Goal: Task Accomplishment & Management: Manage account settings

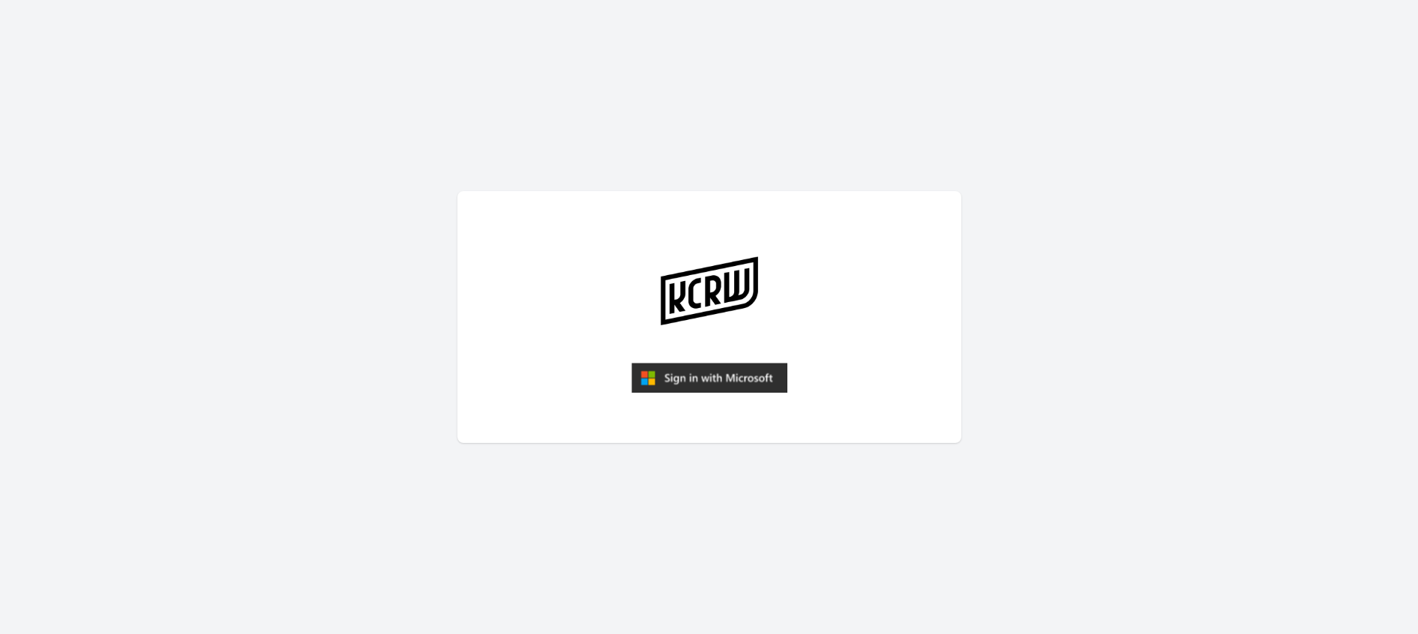
click at [708, 372] on img "submit" at bounding box center [709, 378] width 156 height 30
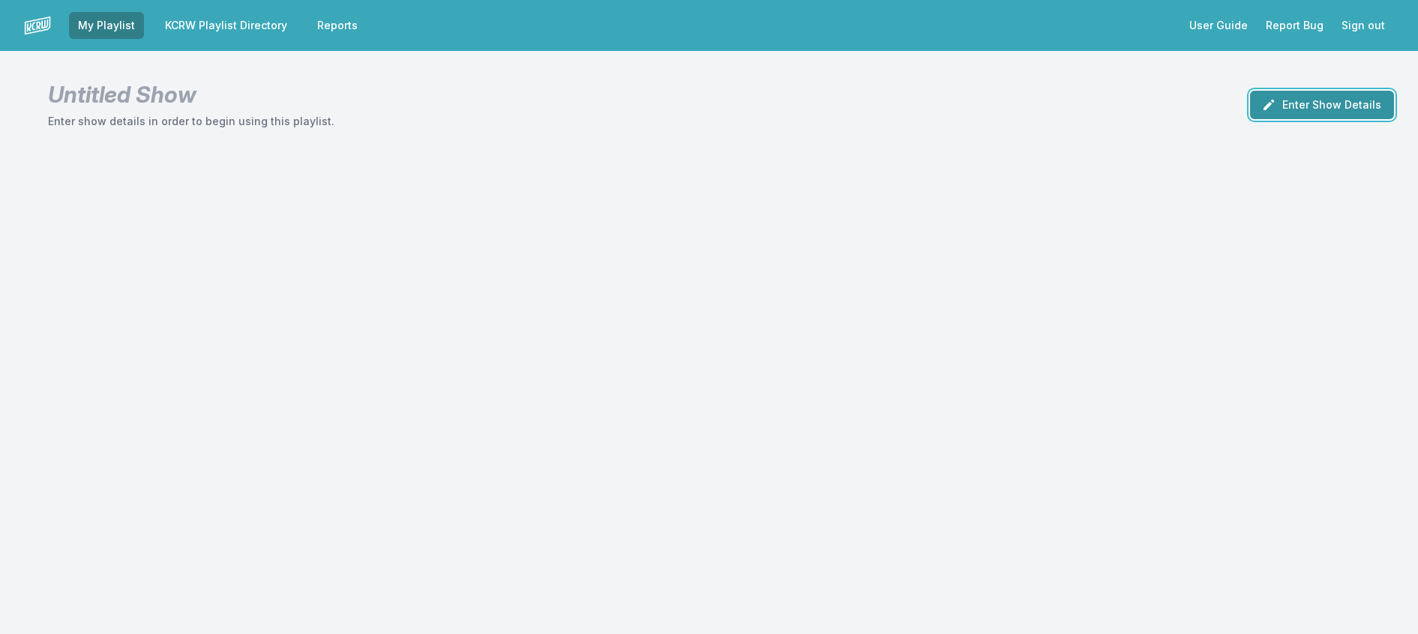
click at [1267, 118] on button "Enter Show Details" at bounding box center [1322, 105] width 144 height 28
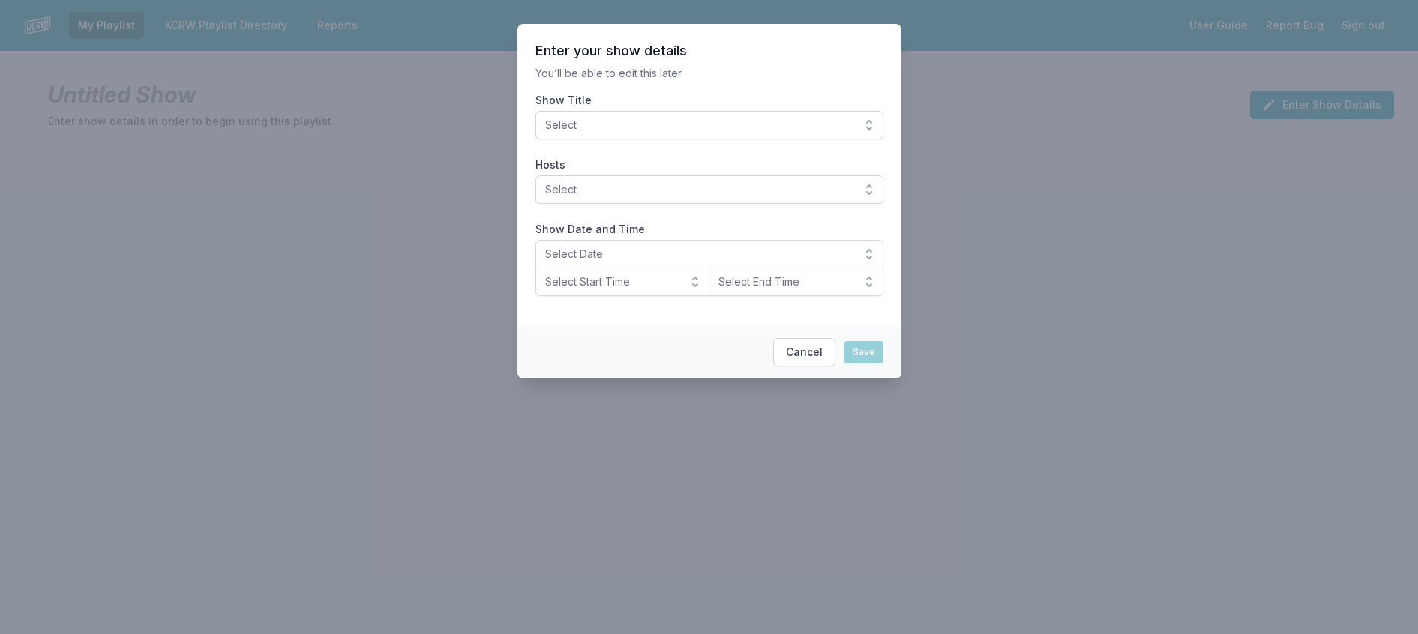
click at [810, 133] on span "Select" at bounding box center [698, 125] width 307 height 15
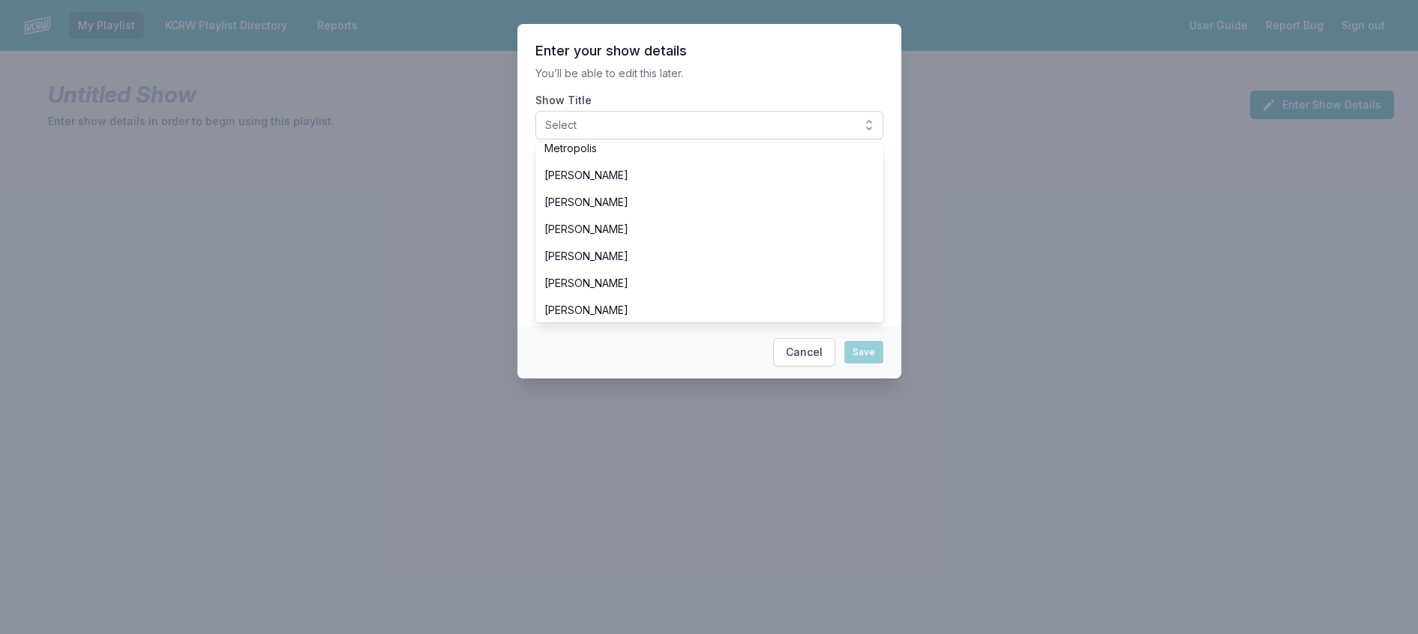
scroll to position [450, 0]
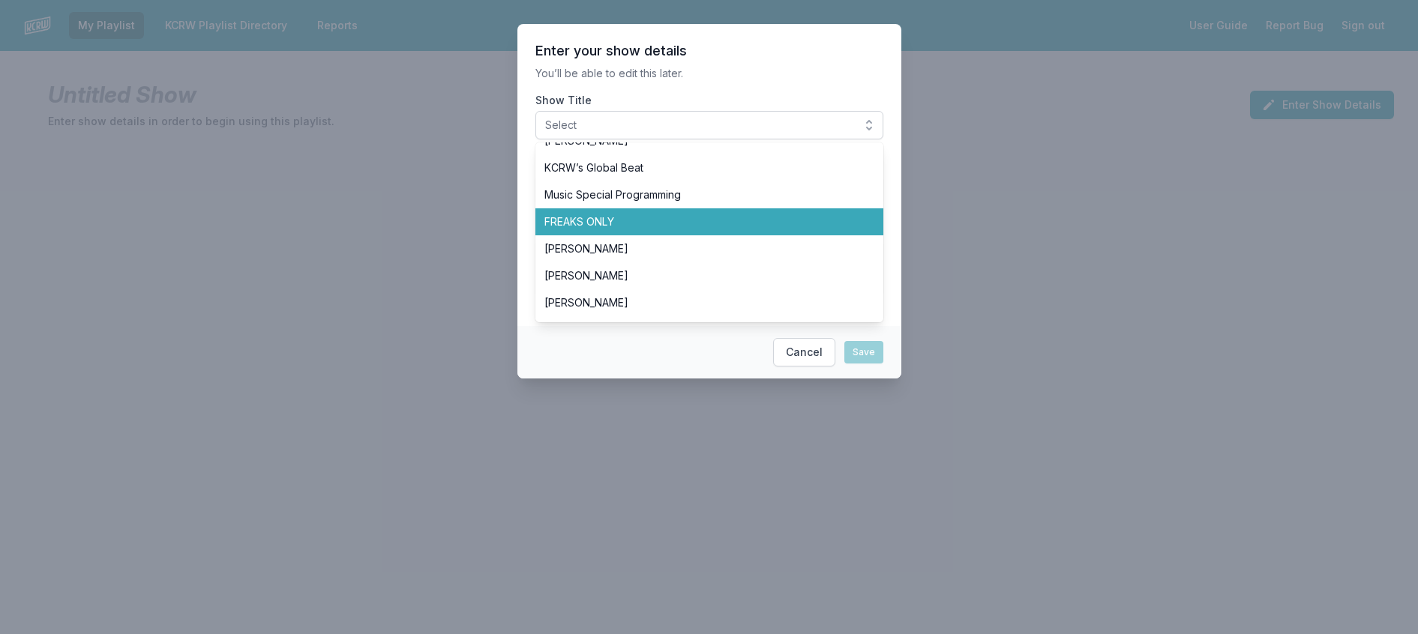
click at [724, 229] on span "FREAKS ONLY" at bounding box center [700, 221] width 312 height 15
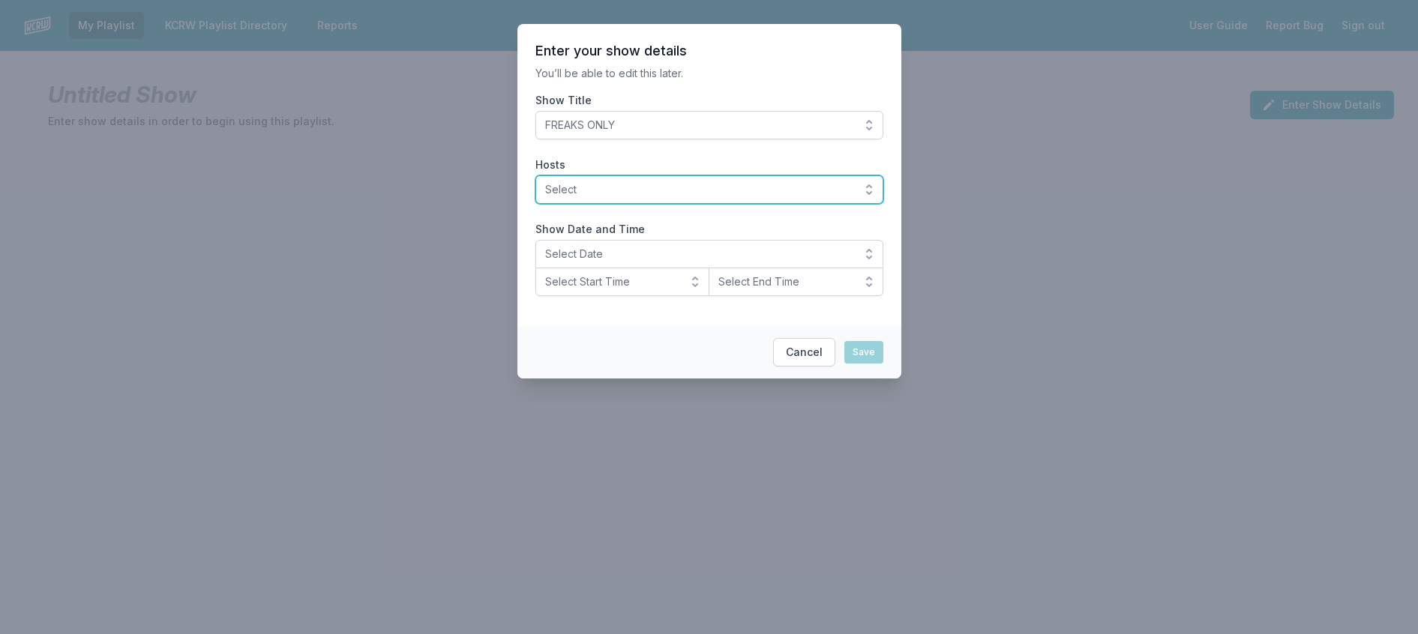
click at [716, 197] on span "Select" at bounding box center [698, 189] width 307 height 15
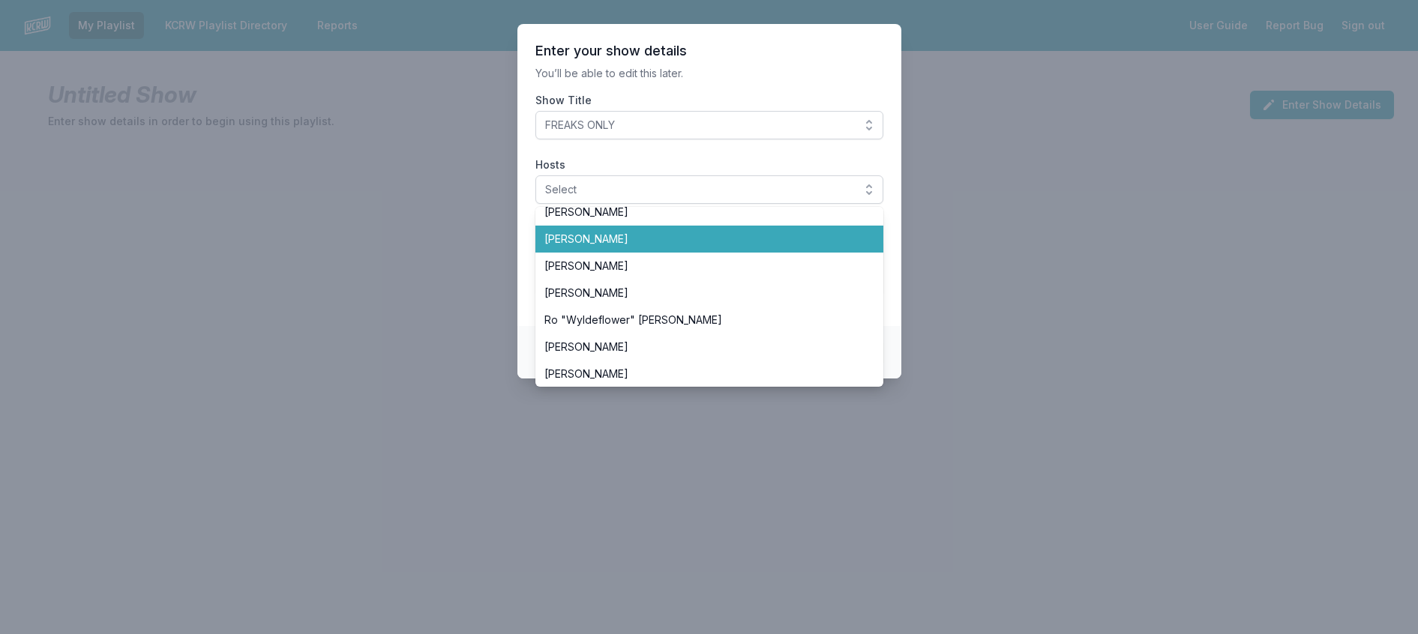
scroll to position [525, 0]
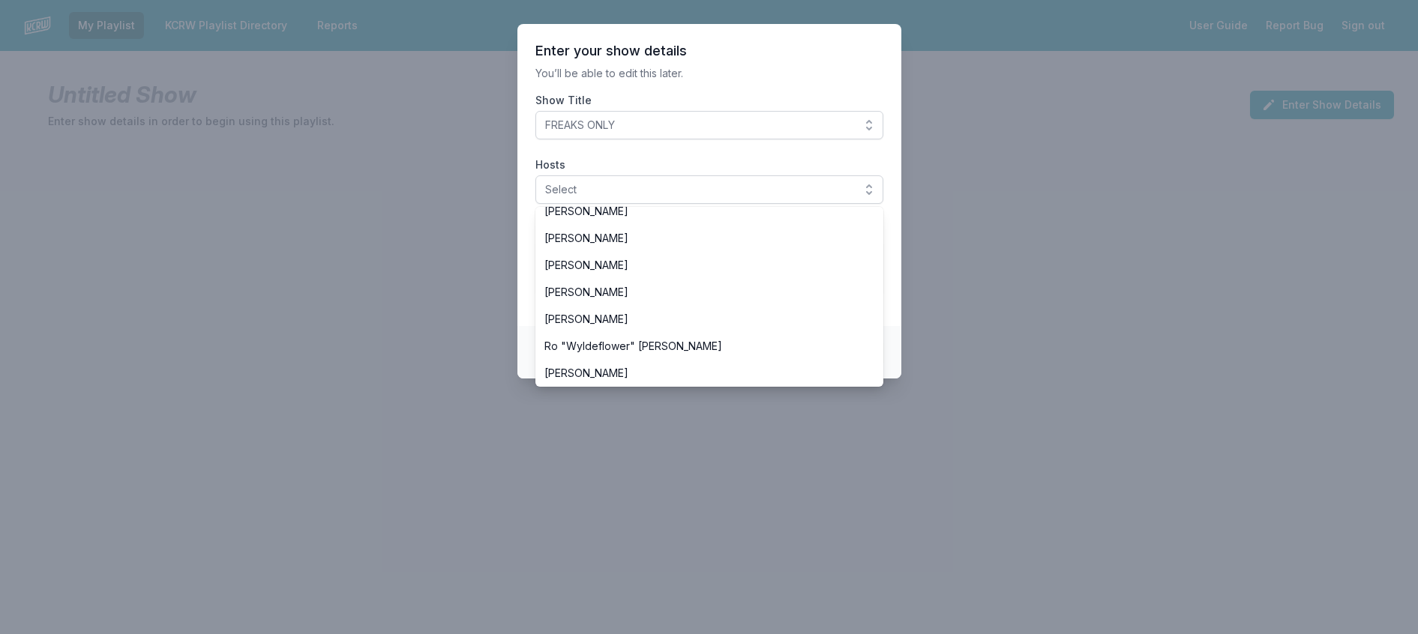
click at [625, 165] on span "[PERSON_NAME]" at bounding box center [700, 157] width 312 height 15
click at [768, 58] on header "Enter your show details" at bounding box center [709, 51] width 348 height 18
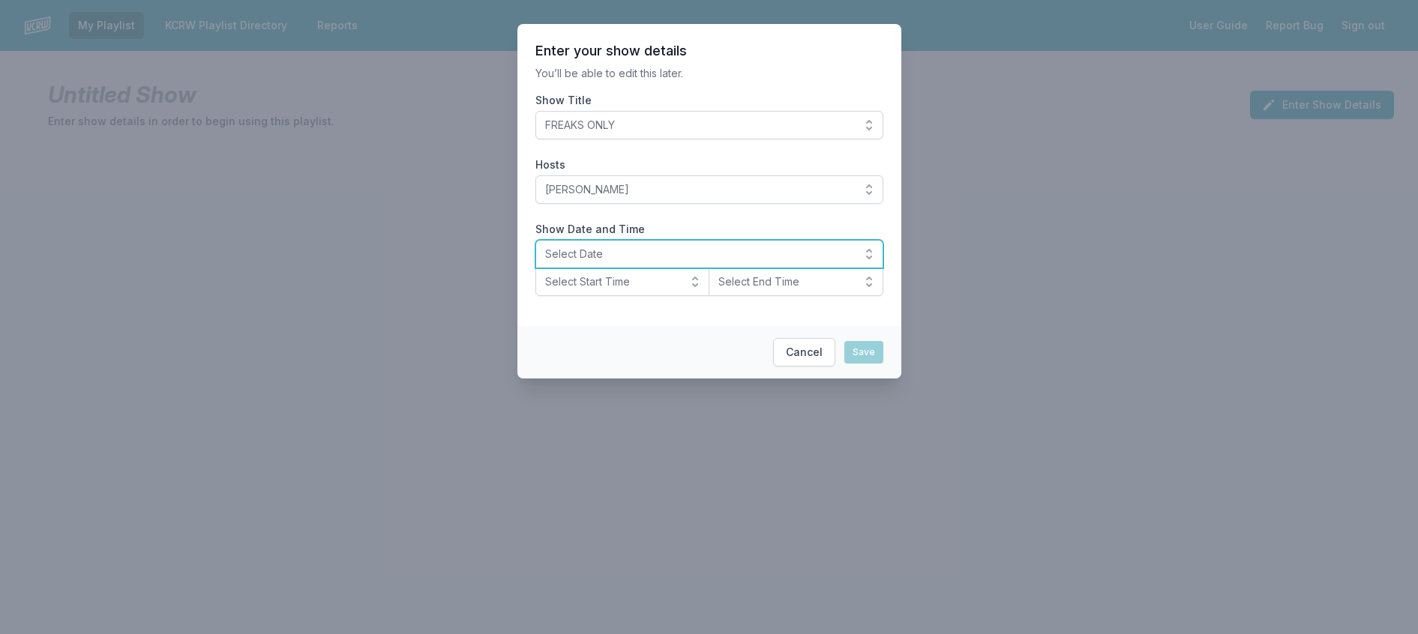
click at [619, 268] on button "Select Date" at bounding box center [709, 254] width 348 height 28
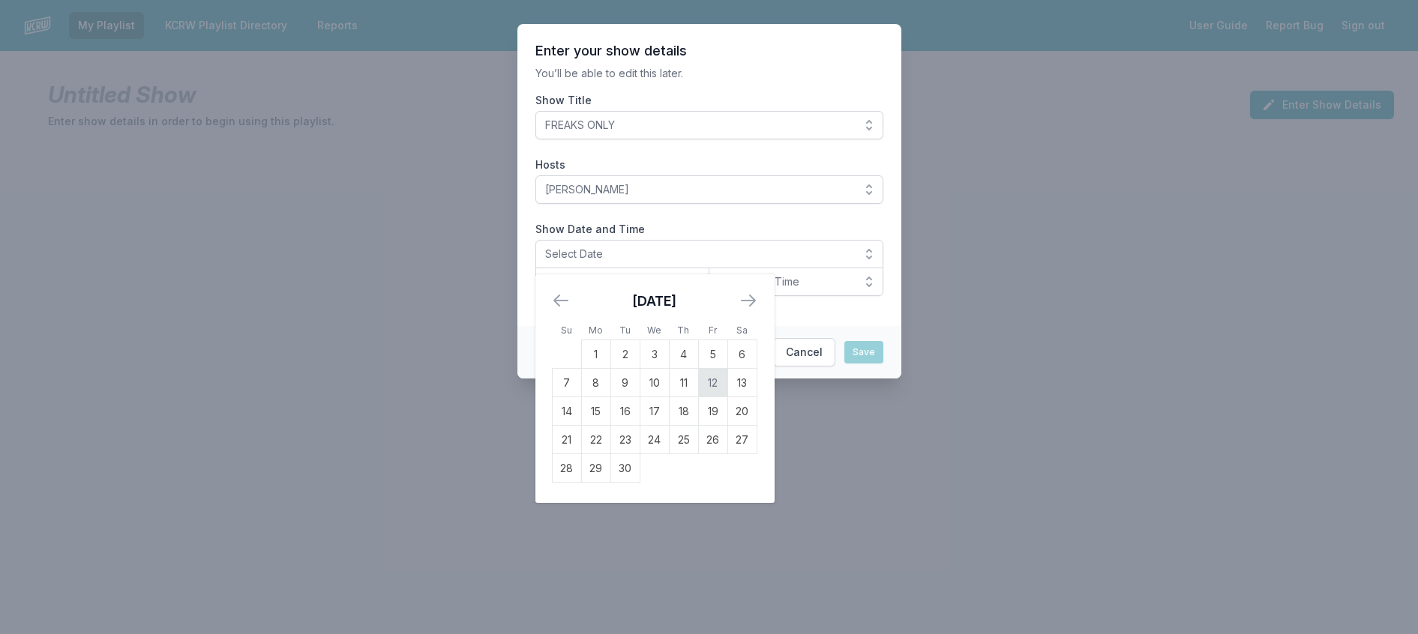
click at [698, 397] on td "12" at bounding box center [712, 383] width 29 height 28
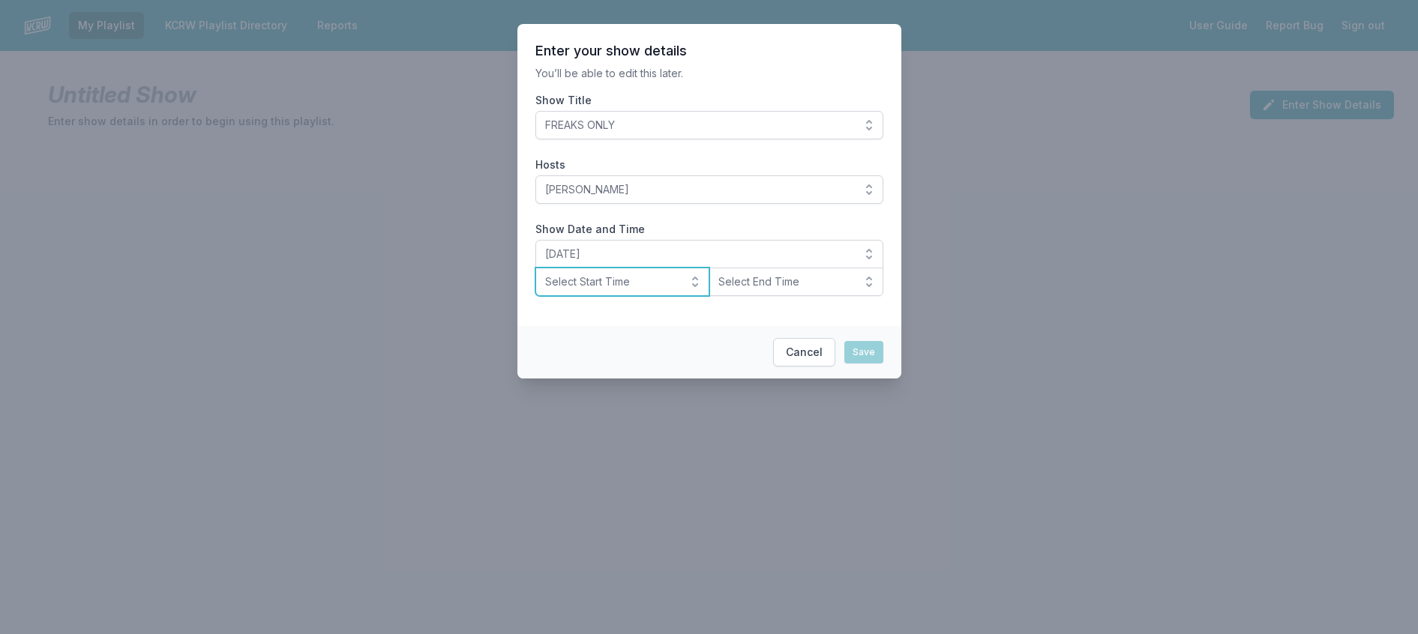
click at [634, 289] on span "Select Start Time" at bounding box center [612, 281] width 134 height 15
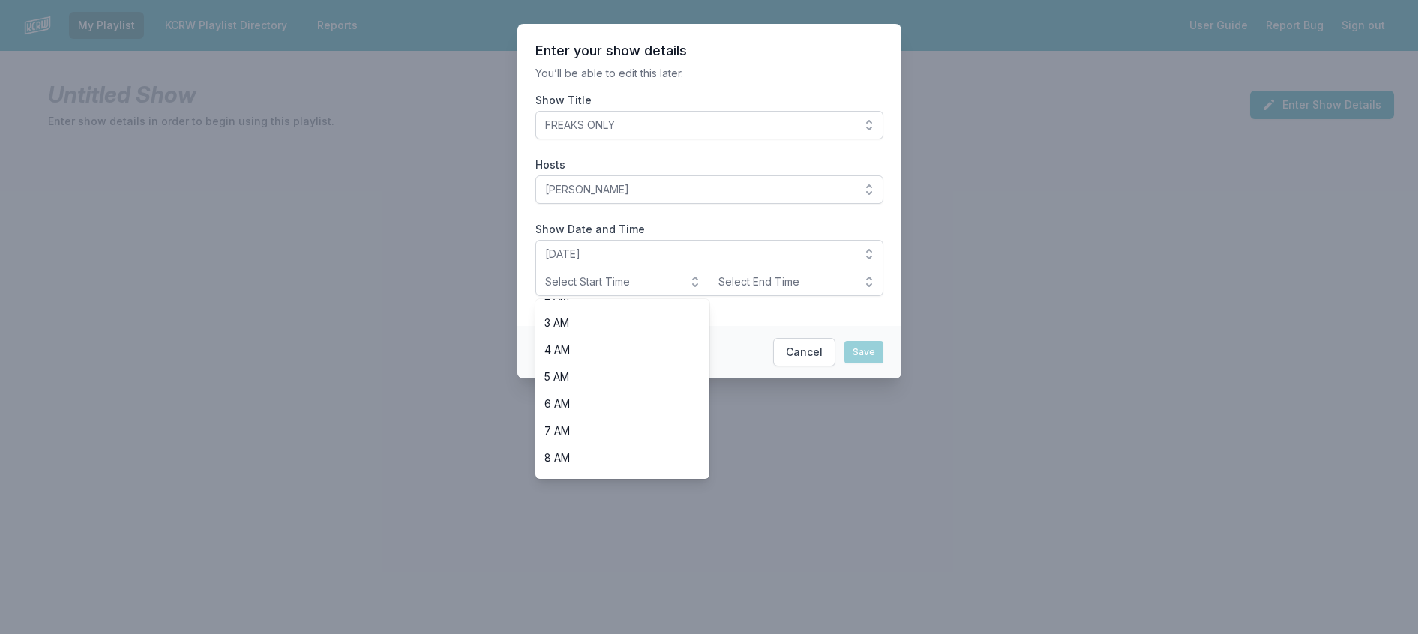
scroll to position [533, 0]
click at [586, 389] on span "8 PM" at bounding box center [613, 381] width 139 height 15
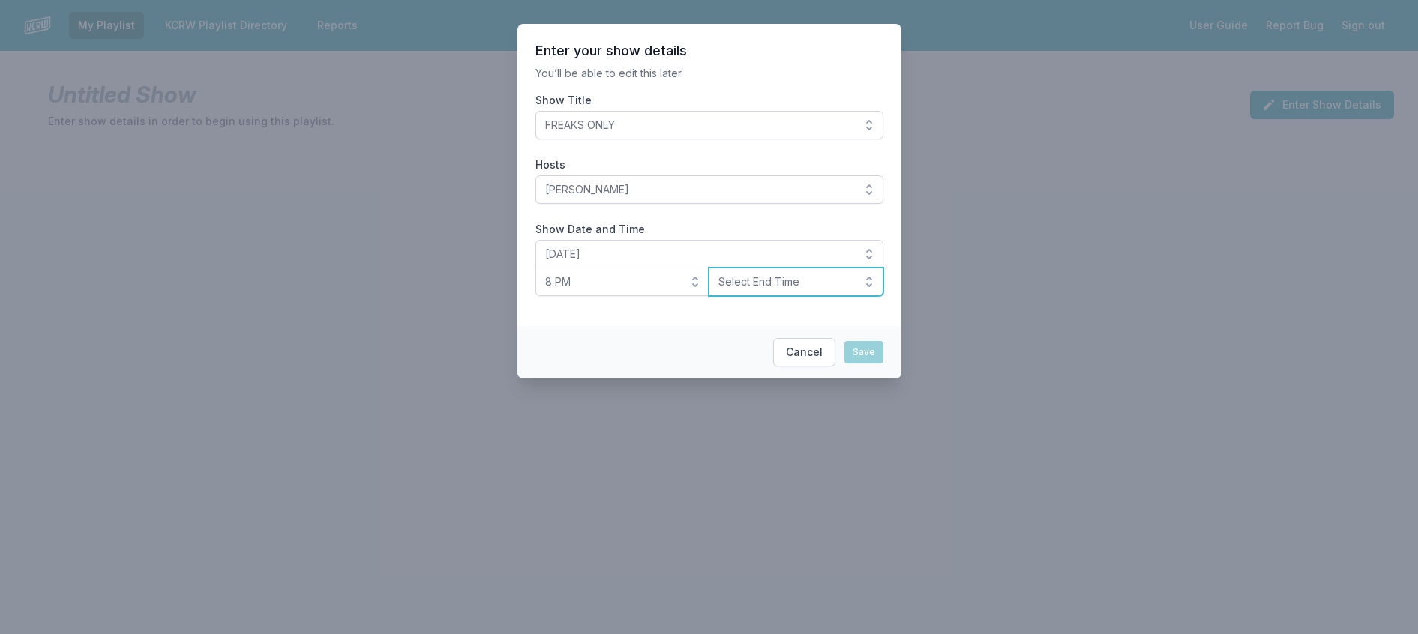
click at [738, 289] on span "Select End Time" at bounding box center [785, 281] width 134 height 15
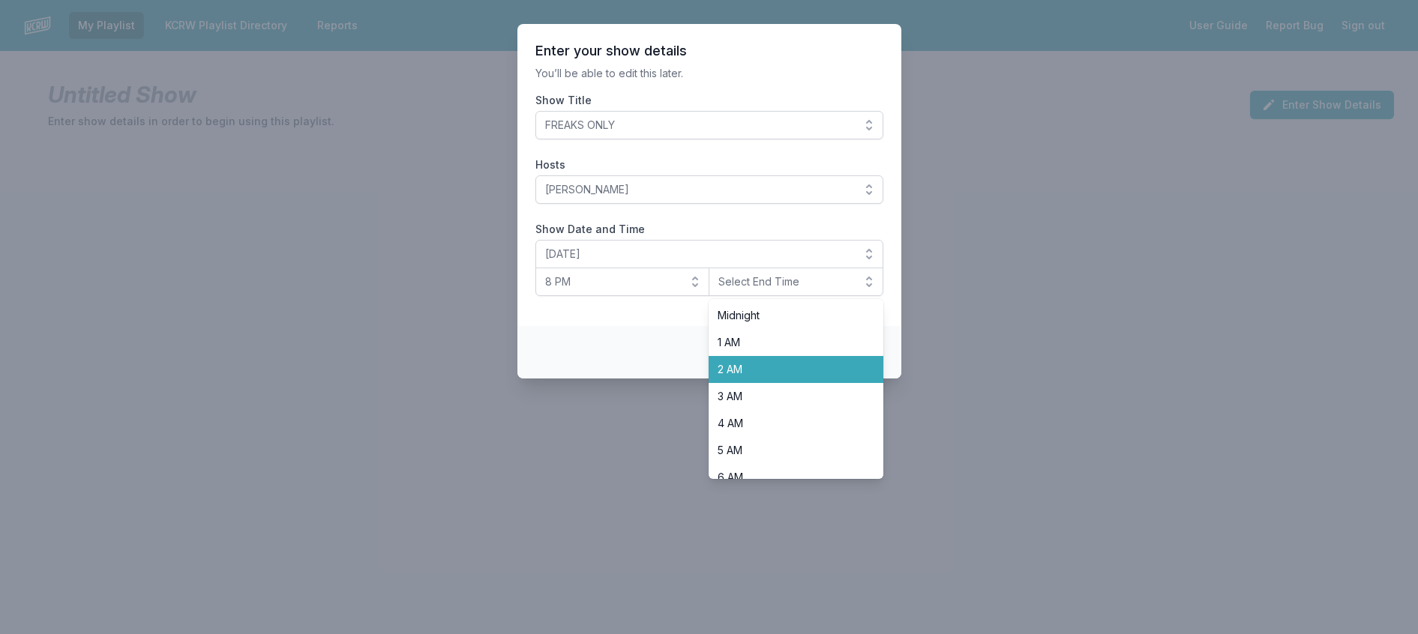
scroll to position [525, 0]
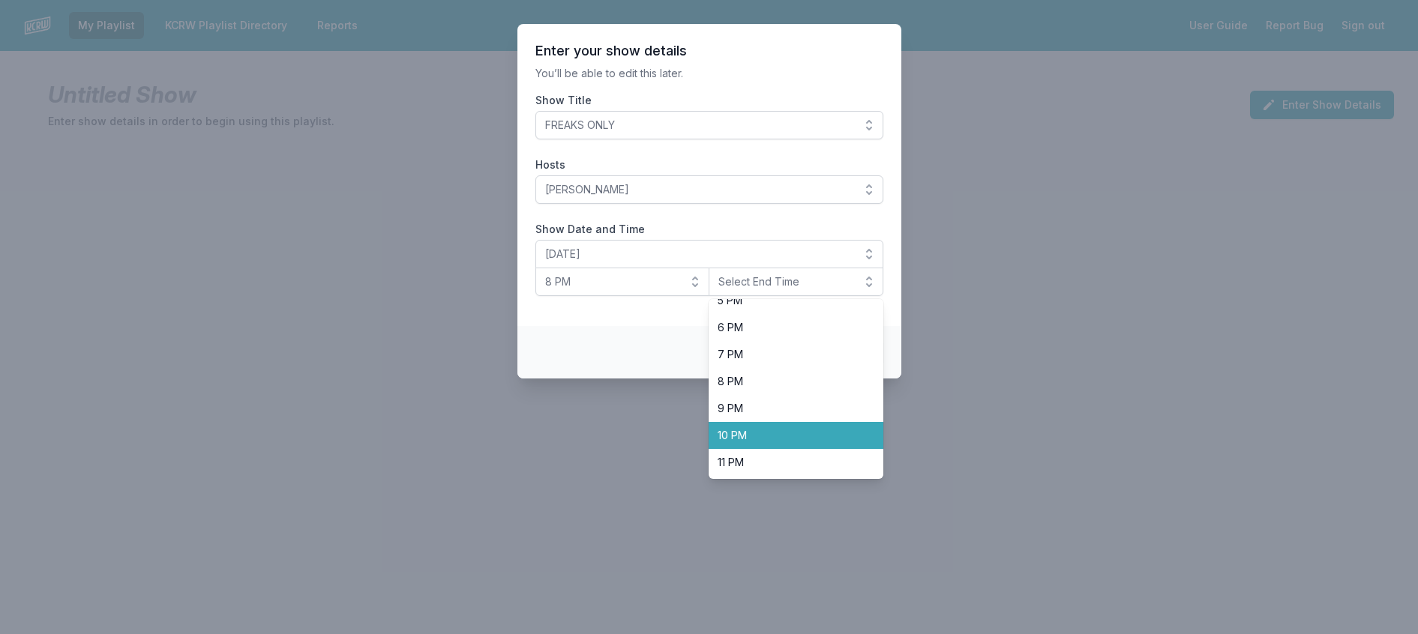
click at [767, 443] on span "10 PM" at bounding box center [787, 435] width 139 height 15
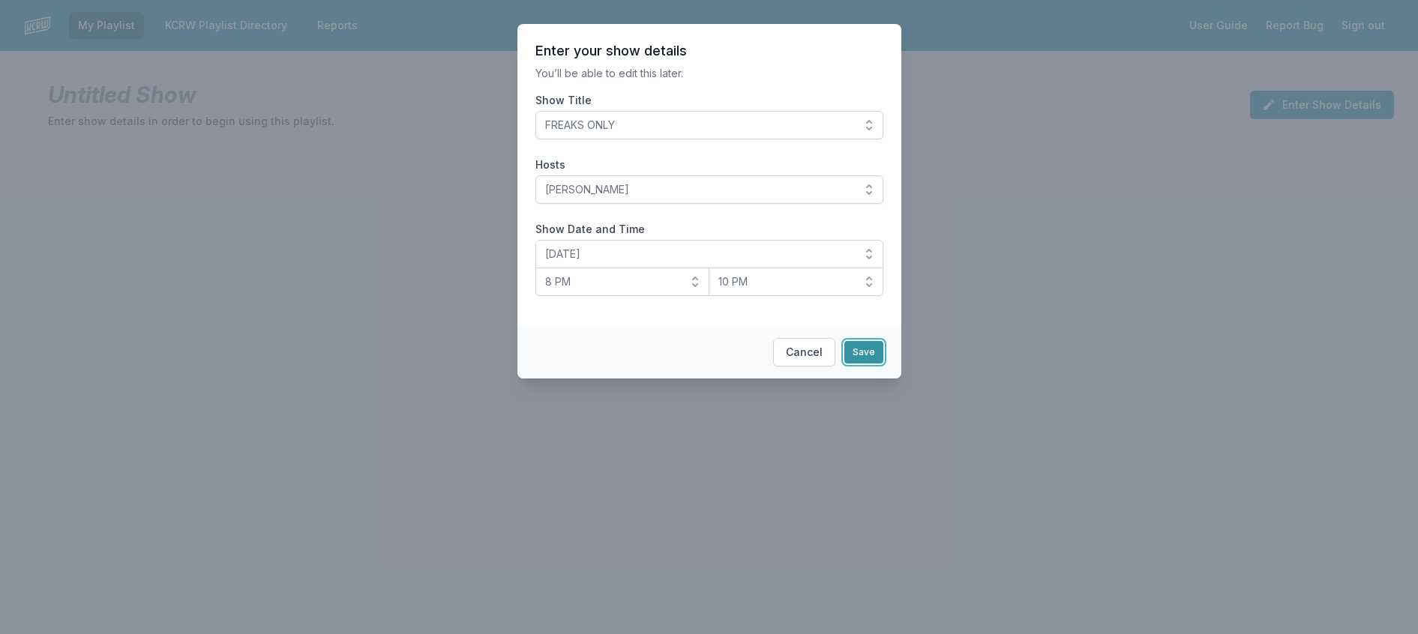
click at [870, 364] on button "Save" at bounding box center [863, 352] width 39 height 22
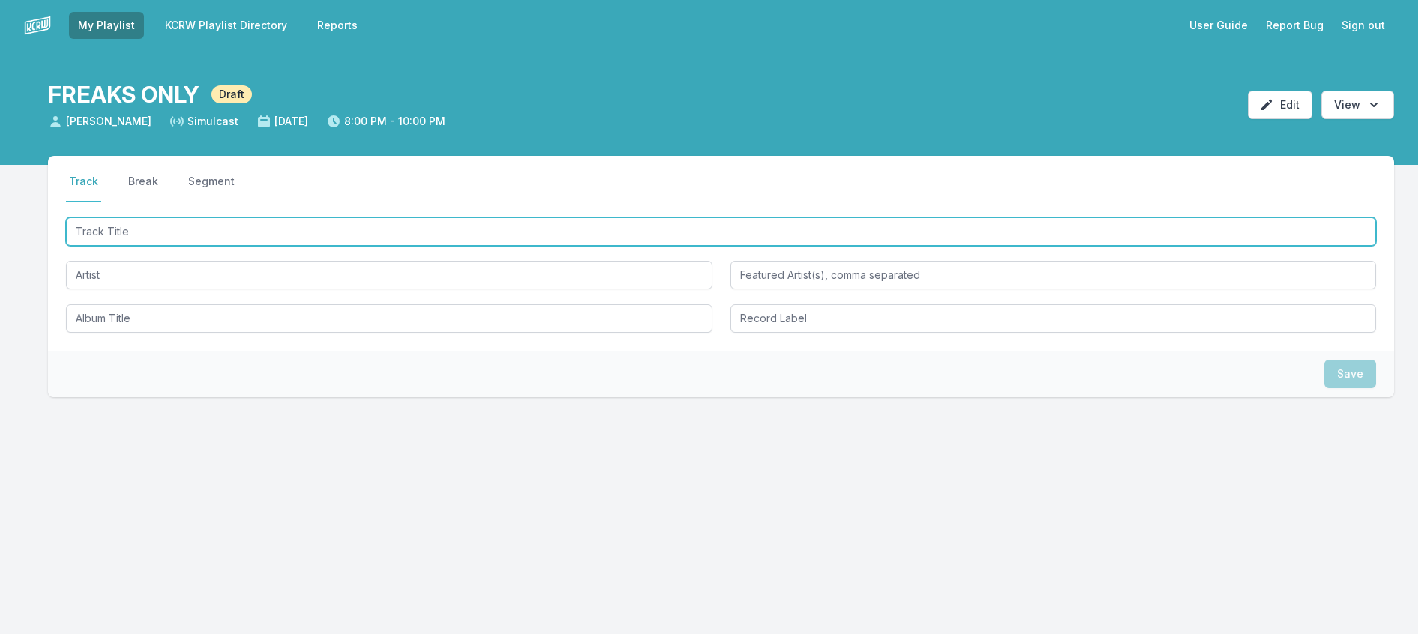
click at [182, 246] on input "Track Title" at bounding box center [721, 231] width 1310 height 28
type input "Caviar"
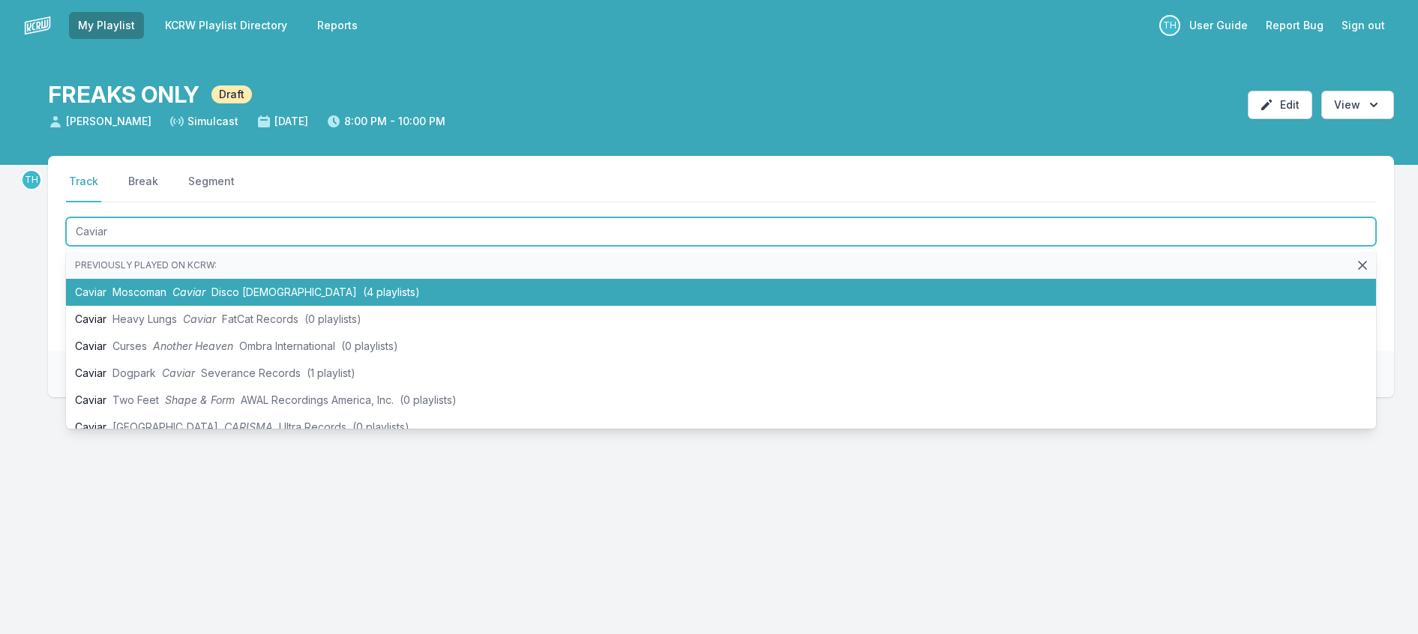
click at [205, 298] on span "Caviar" at bounding box center [188, 292] width 33 height 13
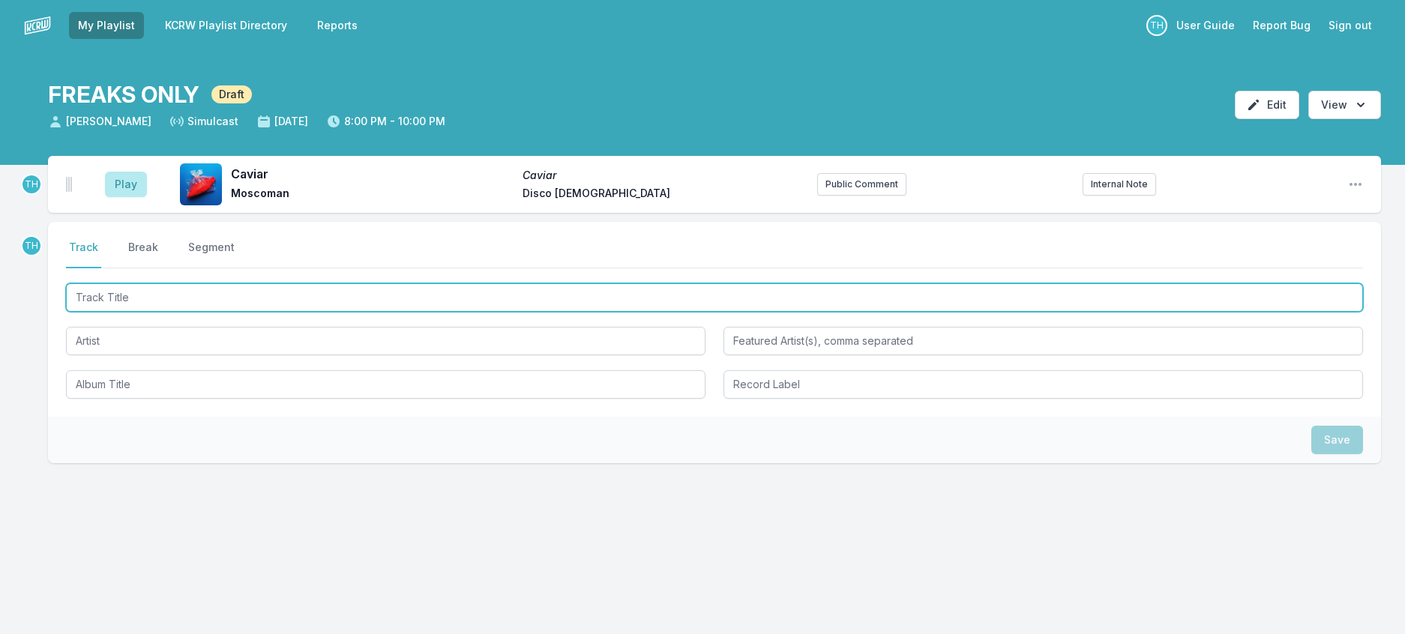
click at [258, 312] on input "Track Title" at bounding box center [714, 297] width 1297 height 28
type input "Inept Apollo"
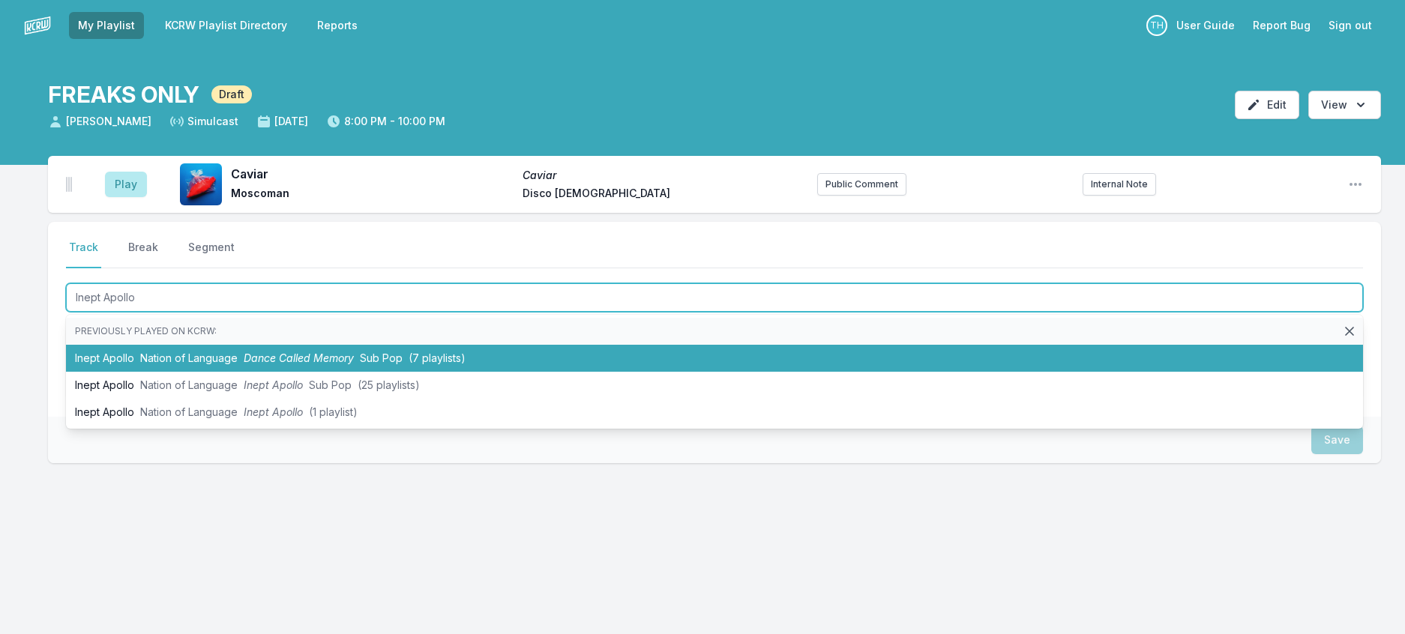
click at [308, 364] on span "Dance Called Memory" at bounding box center [299, 358] width 110 height 13
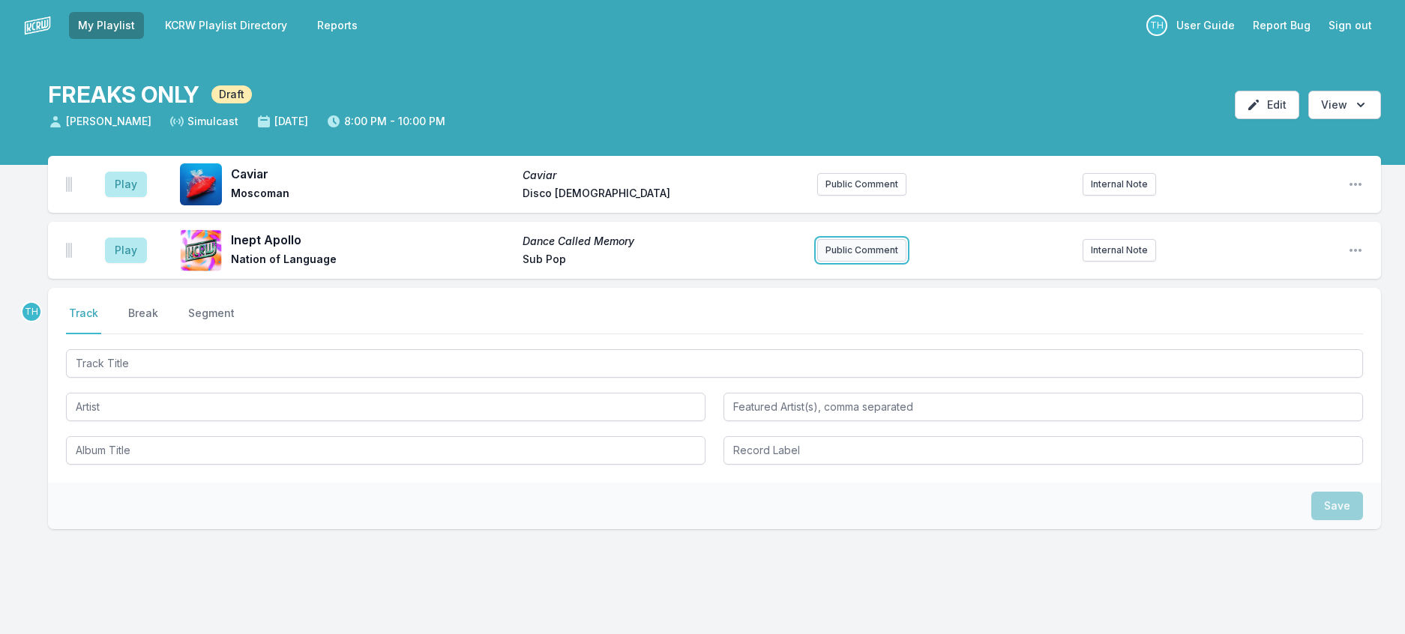
click at [864, 262] on button "Public Comment" at bounding box center [861, 250] width 89 height 22
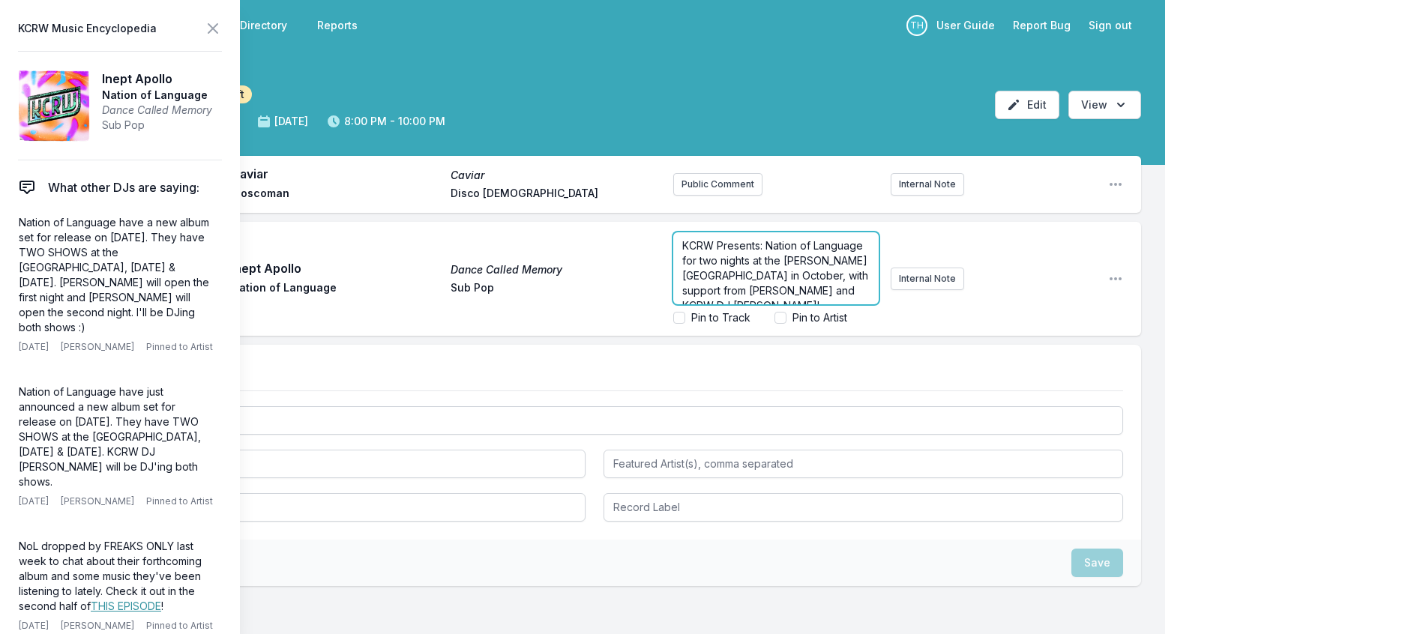
scroll to position [135, 0]
click at [724, 297] on span "We have five pairs of tickets for the first night (Oct 15) to give away! If you…" at bounding box center [772, 260] width 181 height 73
click at [748, 274] on span "KCRW Presents: Nation of Language for two nights at the Fonda Theatre in Octobe…" at bounding box center [776, 275] width 189 height 73
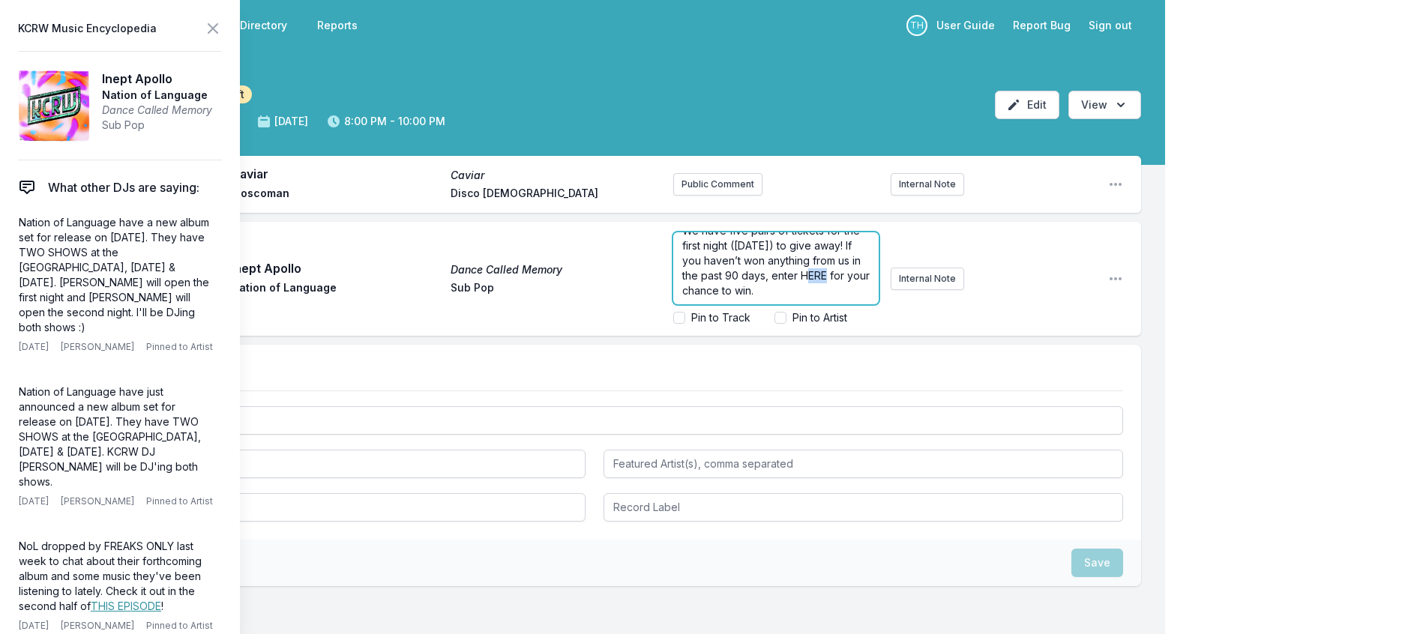
drag, startPoint x: 753, startPoint y: 309, endPoint x: 731, endPoint y: 308, distance: 21.8
click at [736, 297] on span "We have five pairs of tickets for the first night (Oct 15) to give away! If you…" at bounding box center [777, 260] width 190 height 73
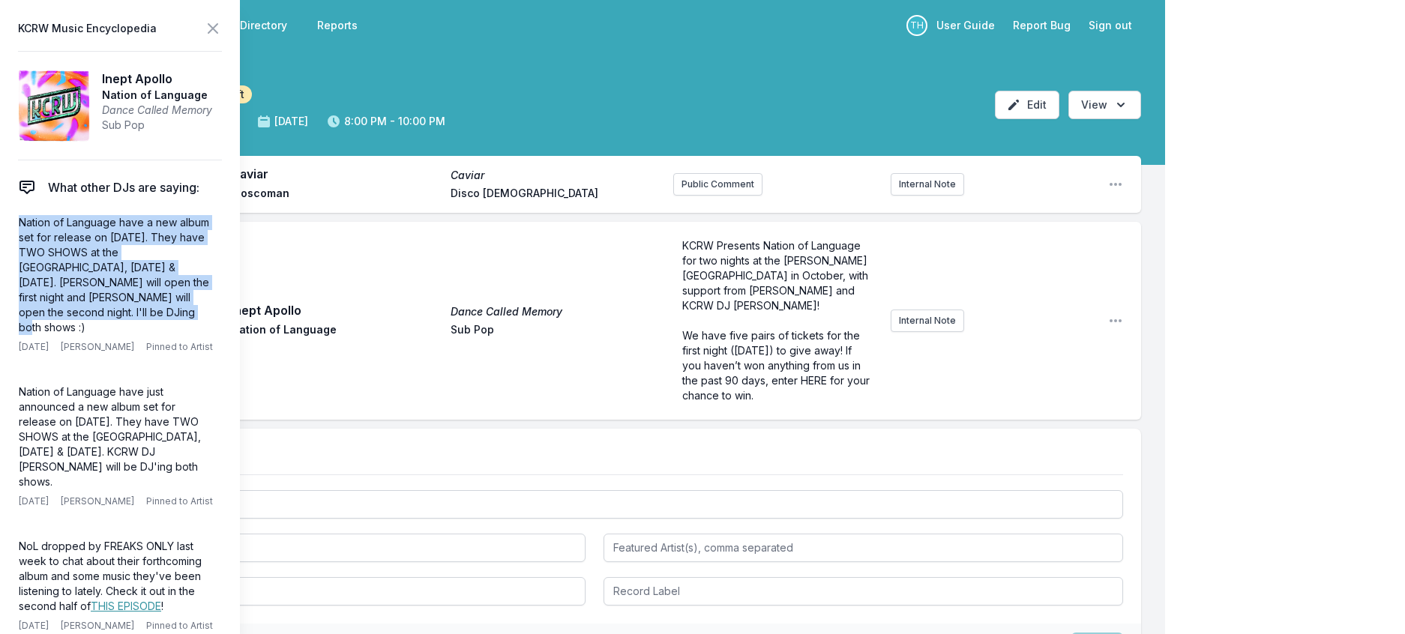
drag, startPoint x: 229, startPoint y: 331, endPoint x: 1, endPoint y: 251, distance: 241.6
click at [1, 251] on aside "KCRW Music Encyclopedia Inept Apollo Nation of Language Dance Called Memory Sub…" at bounding box center [120, 317] width 240 height 634
copy p "Nation of Language have a new album set for release on September 19th. They hav…"
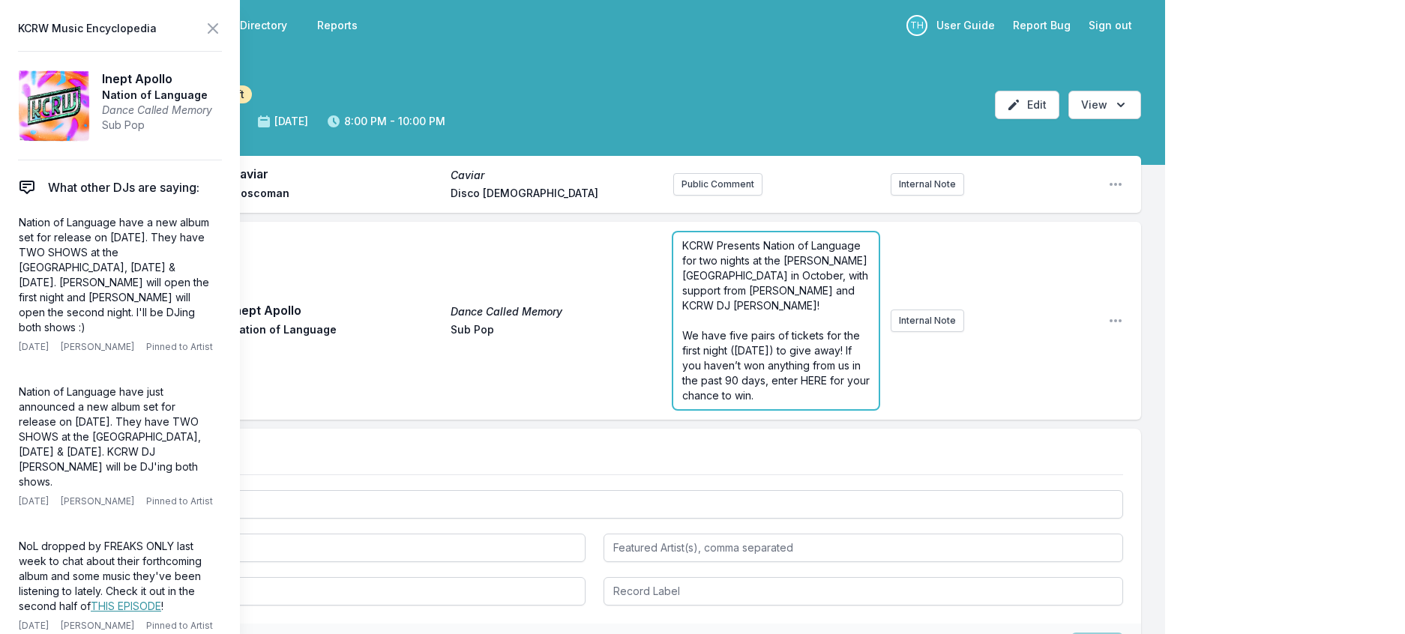
click at [710, 311] on span "KCRW Presents Nation of Language for two nights at the Fonda Theatre in October…" at bounding box center [776, 275] width 189 height 73
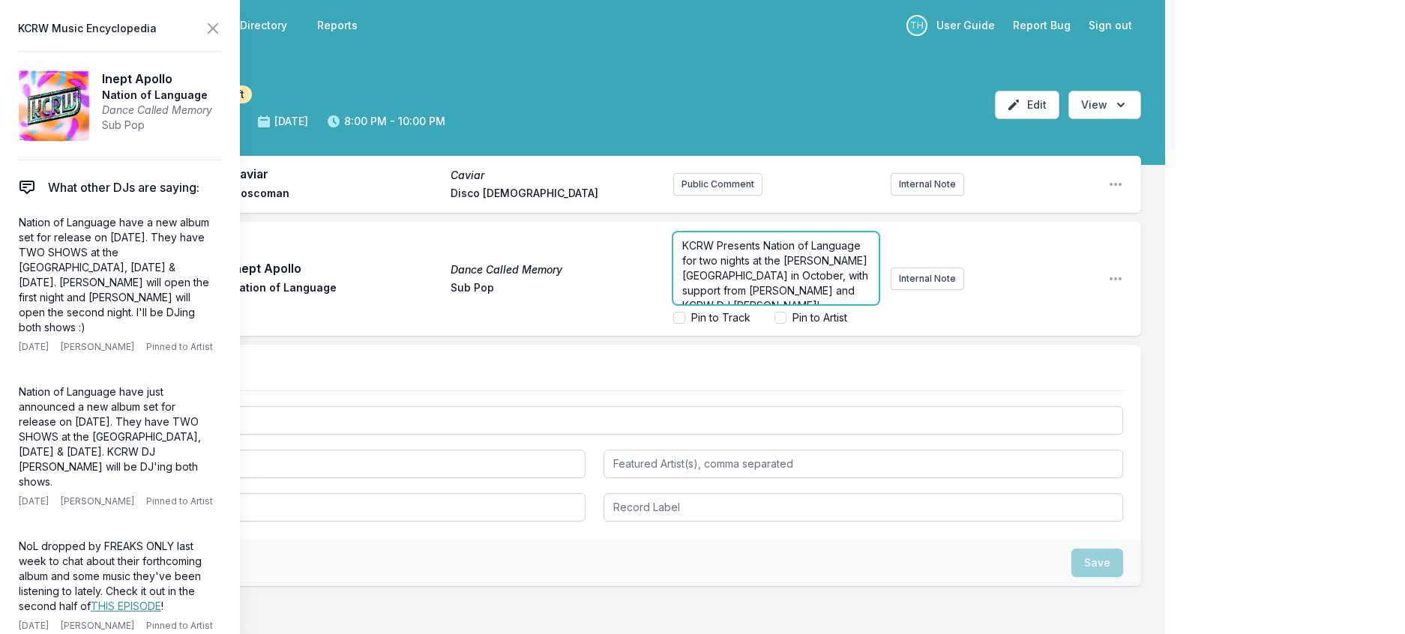
scroll to position [135, 0]
drag, startPoint x: 661, startPoint y: 274, endPoint x: 839, endPoint y: 406, distance: 221.3
click at [839, 406] on div "Play Caviar Caviar Moscoman Disco Halal Public Comment Internal Note Open playl…" at bounding box center [582, 438] width 1165 height 583
drag, startPoint x: 807, startPoint y: 309, endPoint x: 649, endPoint y: 272, distance: 162.4
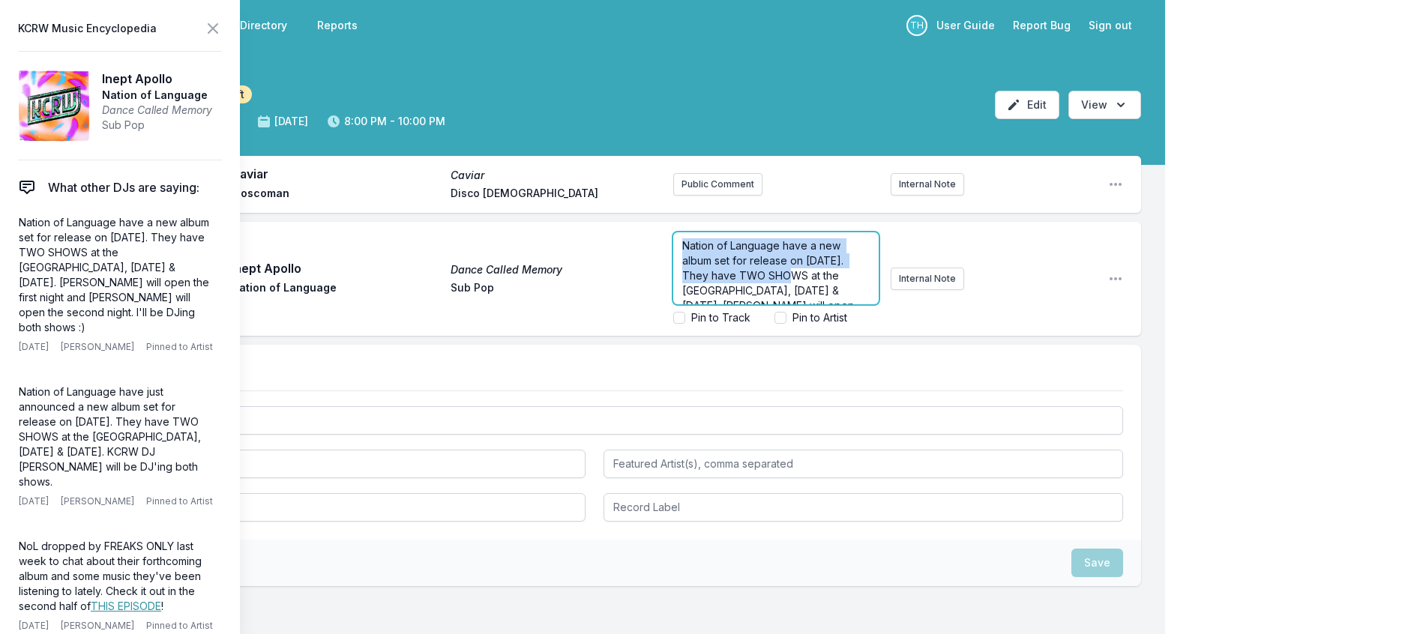
click at [649, 272] on div "Play Inept Apollo Dance Called Memory Nation of Language Sub Pop Nation of Lang…" at bounding box center [594, 279] width 1093 height 114
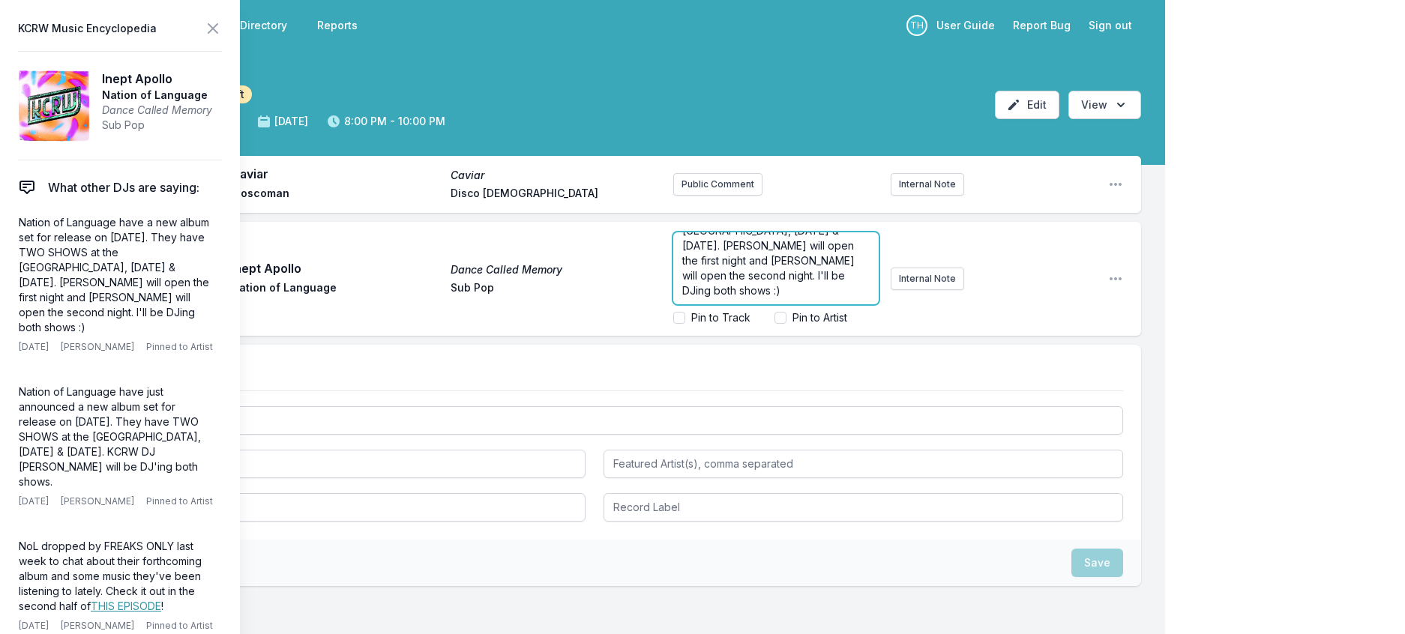
click at [790, 298] on p "KCRW Presents Nation of Language for TWO SHOWS at the Fonda, October 15th & 16t…" at bounding box center [775, 245] width 187 height 105
drag, startPoint x: 797, startPoint y: 307, endPoint x: 768, endPoint y: 310, distance: 29.4
click at [768, 297] on span "KCRW Presents Nation of Language for TWO SHOWS at the Fonda, October 15th & 16t…" at bounding box center [772, 238] width 181 height 118
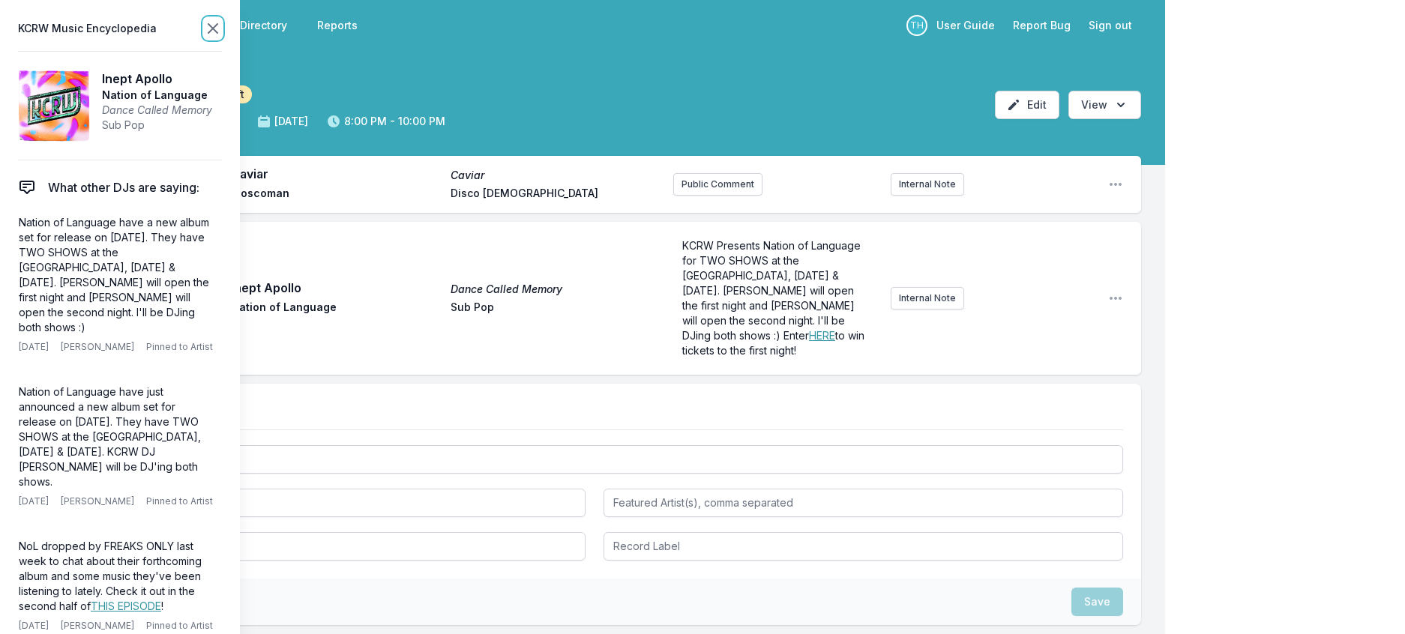
scroll to position [0, 0]
click at [222, 34] on icon at bounding box center [213, 28] width 18 height 18
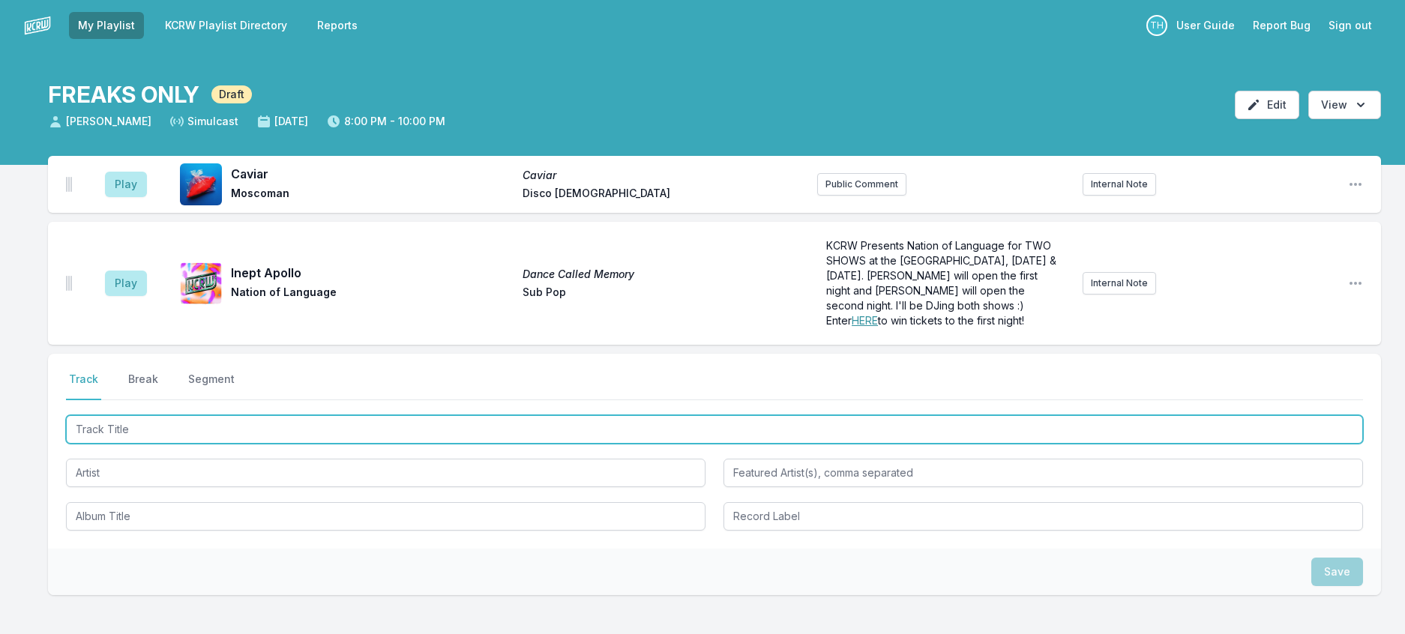
click at [252, 444] on input "Track Title" at bounding box center [714, 429] width 1297 height 28
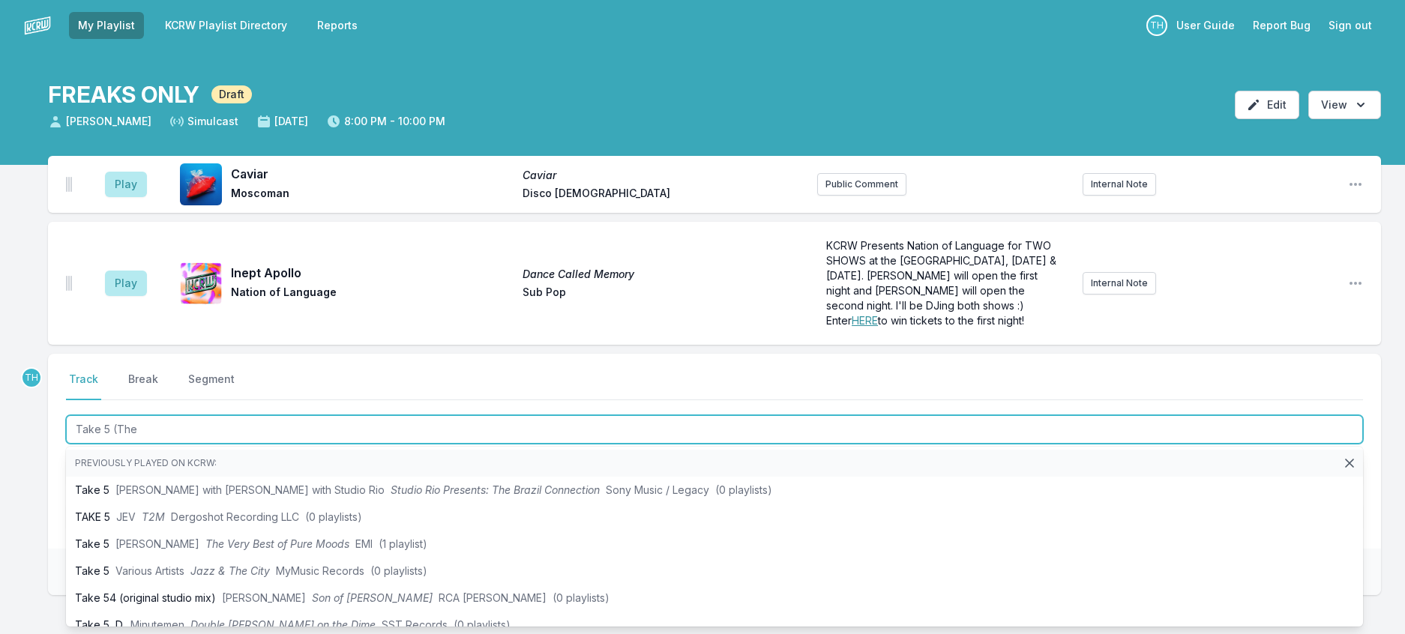
type input "Take 5 (The"
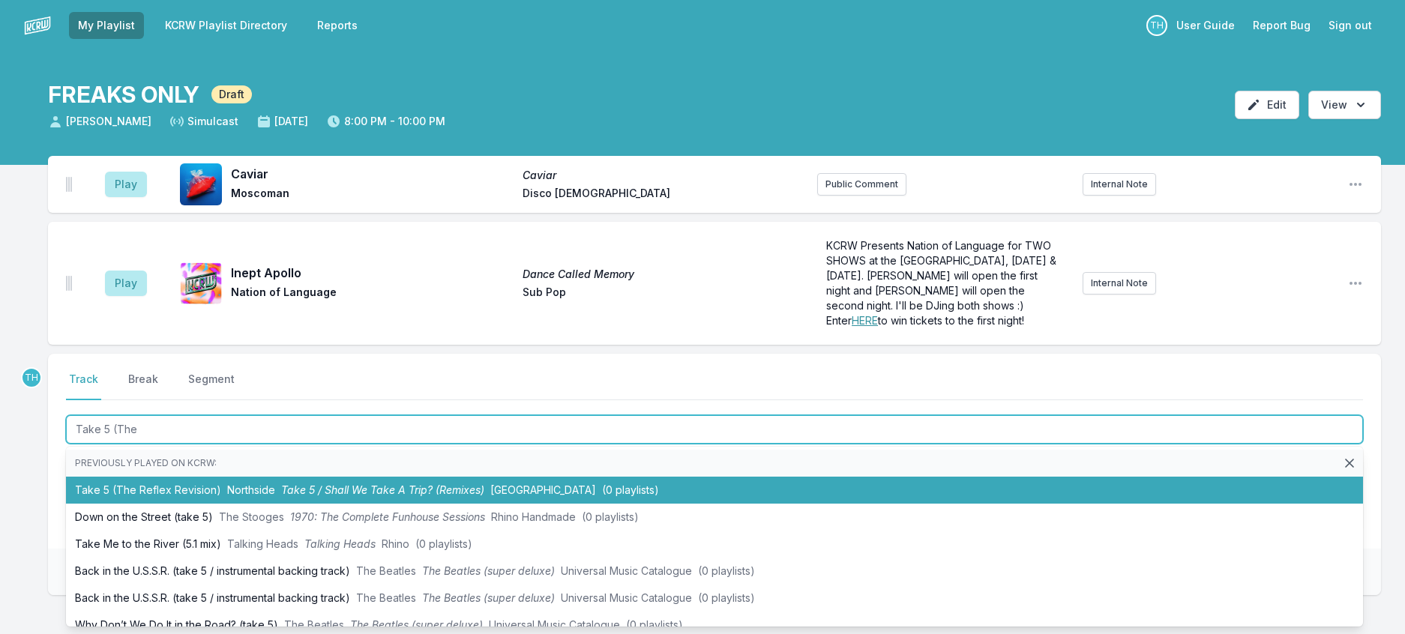
click at [462, 504] on li "Take 5 (The Reflex Revision) Northside Take 5 / Shall We Take A Trip? (Remixes)…" at bounding box center [714, 490] width 1297 height 27
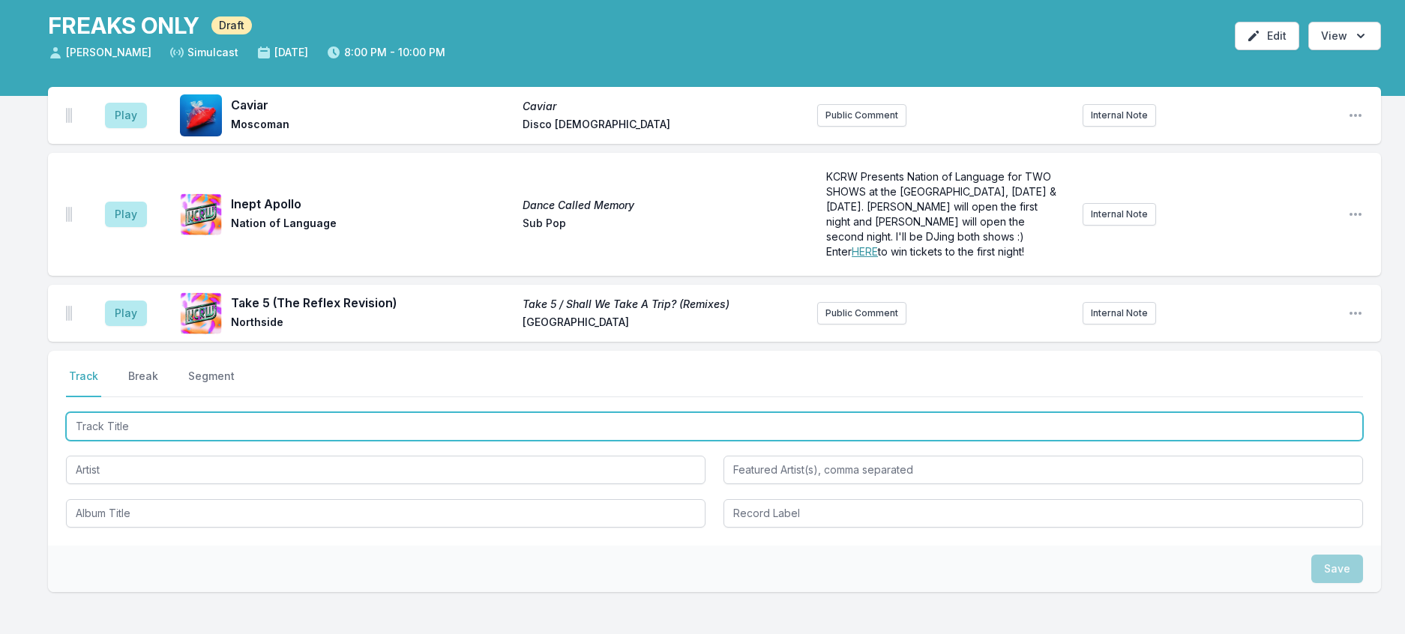
scroll to position [150, 0]
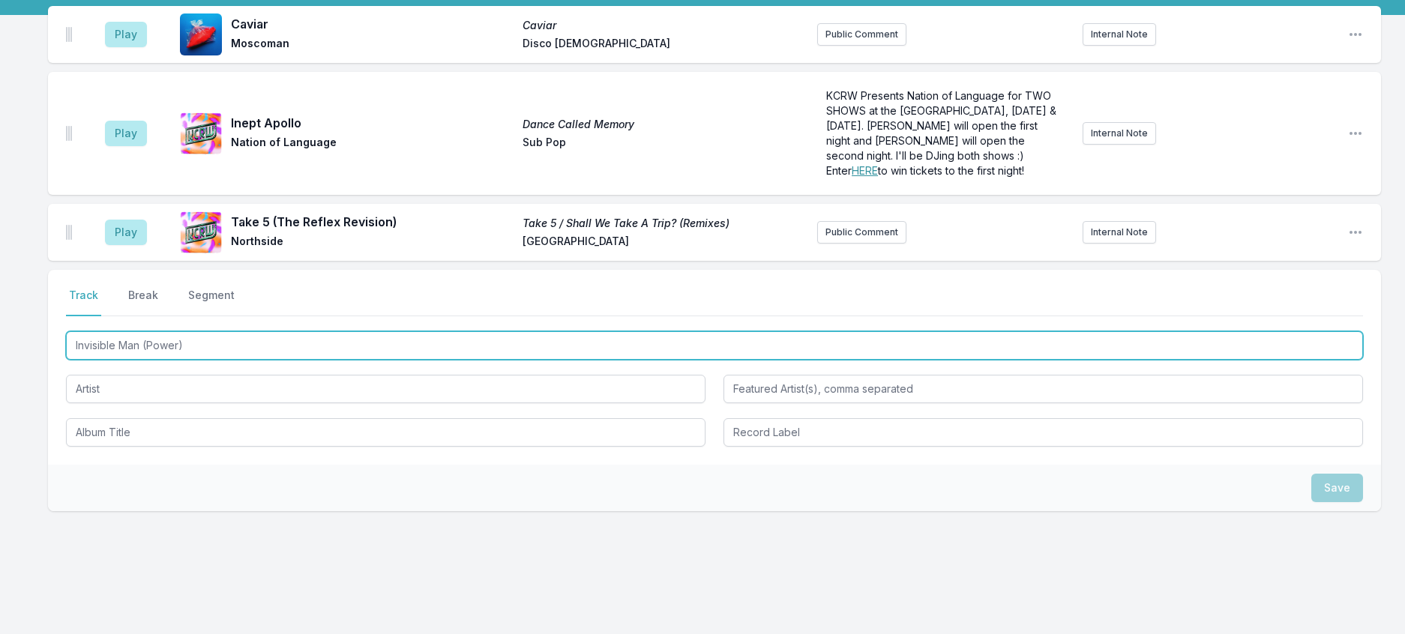
type input "Invisible Man (Power)"
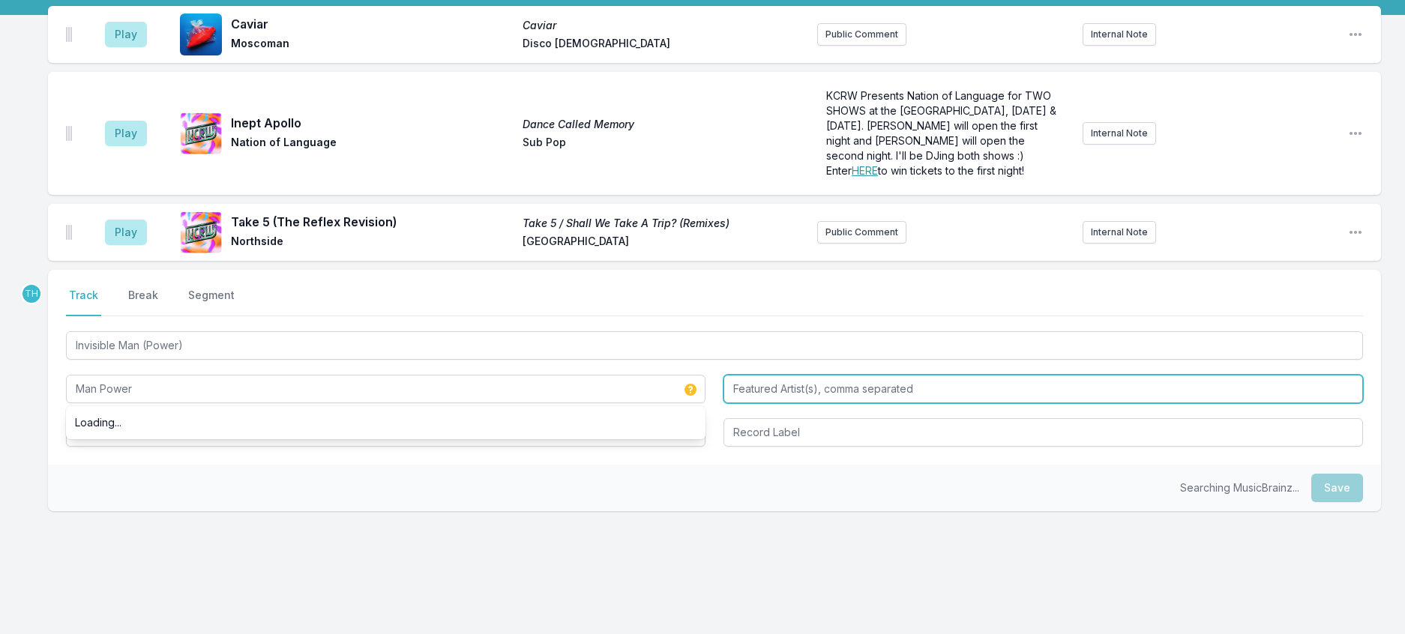
type input "Man Power"
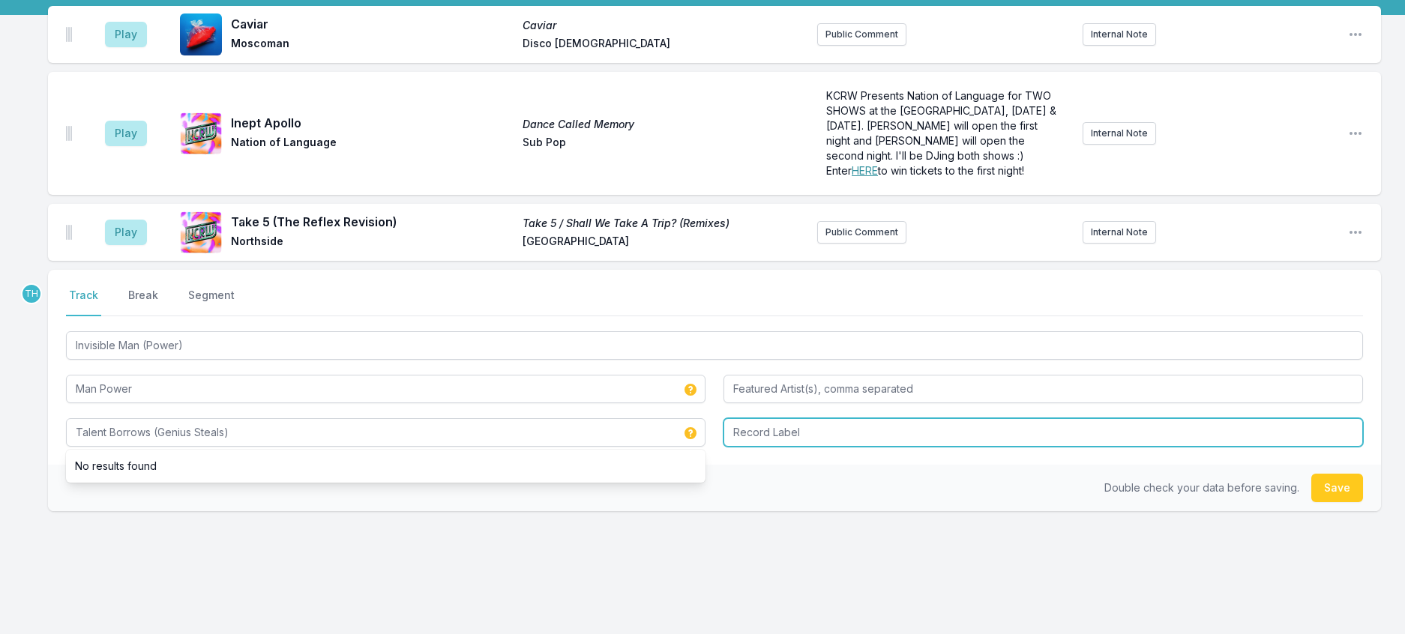
type input "Talent Borrows (Genius Steals)"
type input "Me Me Me"
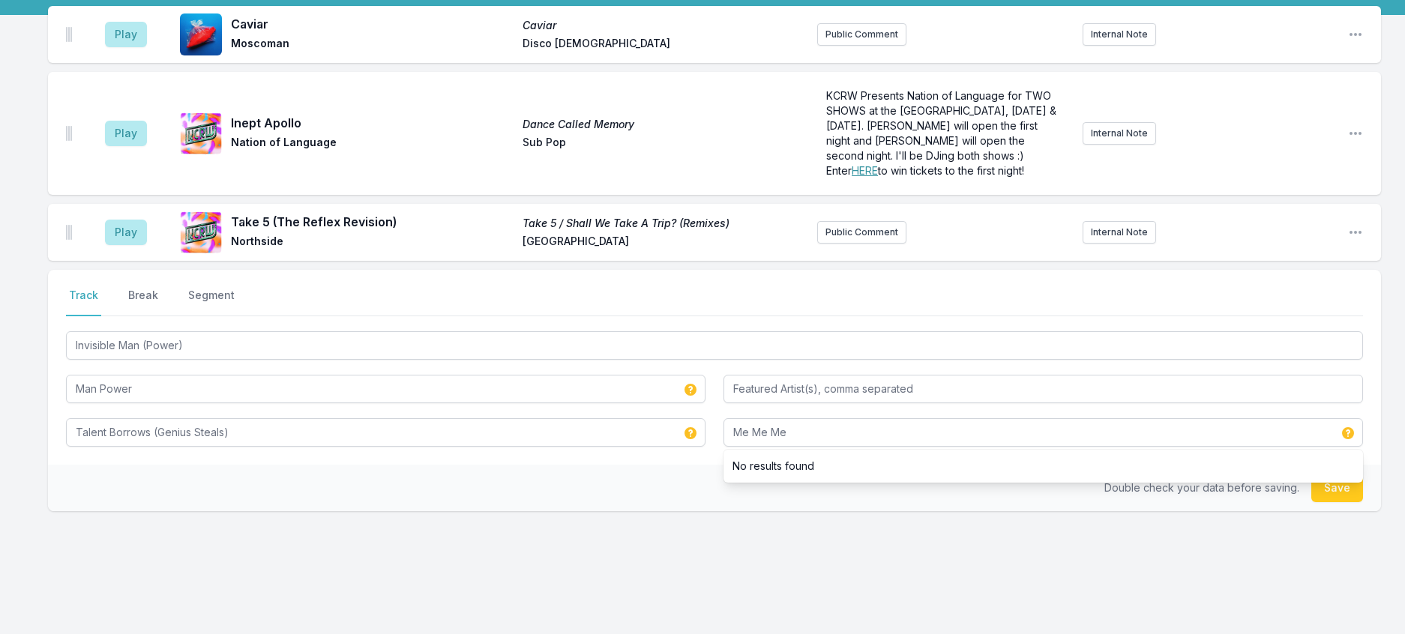
click at [664, 465] on div "Select a tab Track Break Segment Track Break Segment Invisible Man (Power) Man …" at bounding box center [714, 367] width 1333 height 195
click at [1316, 502] on button "Save" at bounding box center [1337, 488] width 52 height 28
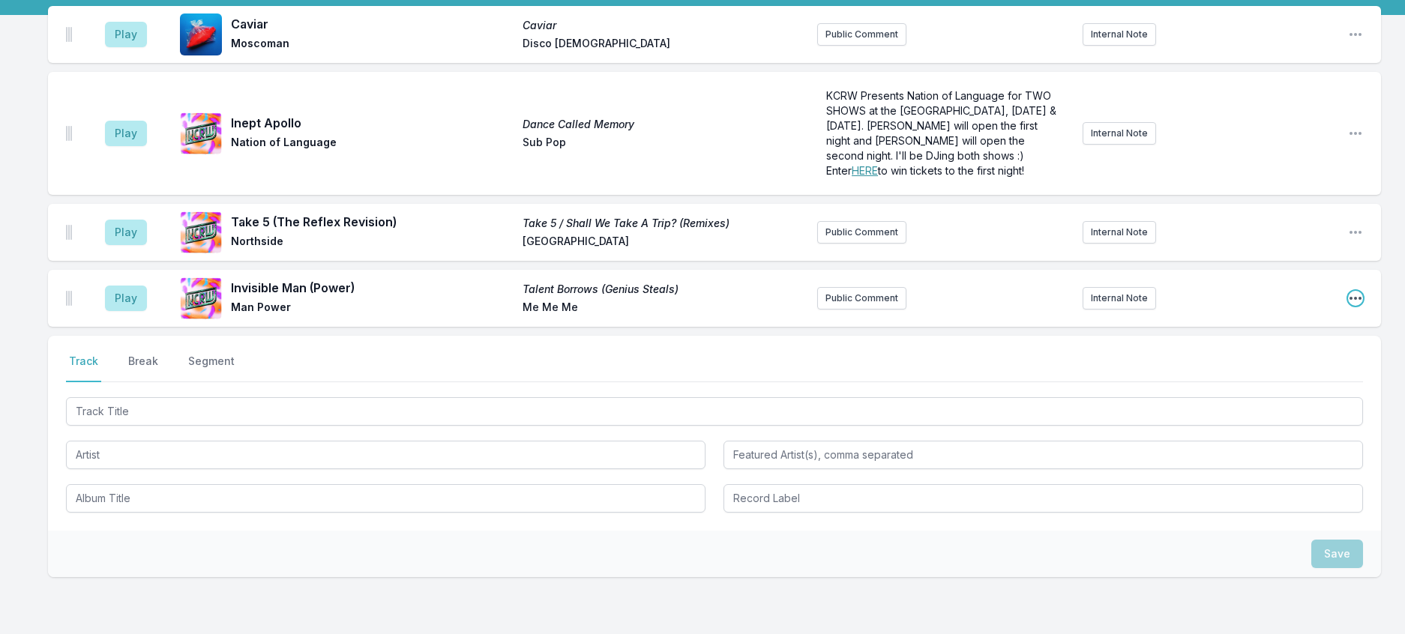
click at [1350, 306] on icon "Open playlist item options" at bounding box center [1355, 298] width 15 height 15
click at [1263, 369] on button "Edit Track Details" at bounding box center [1279, 355] width 168 height 27
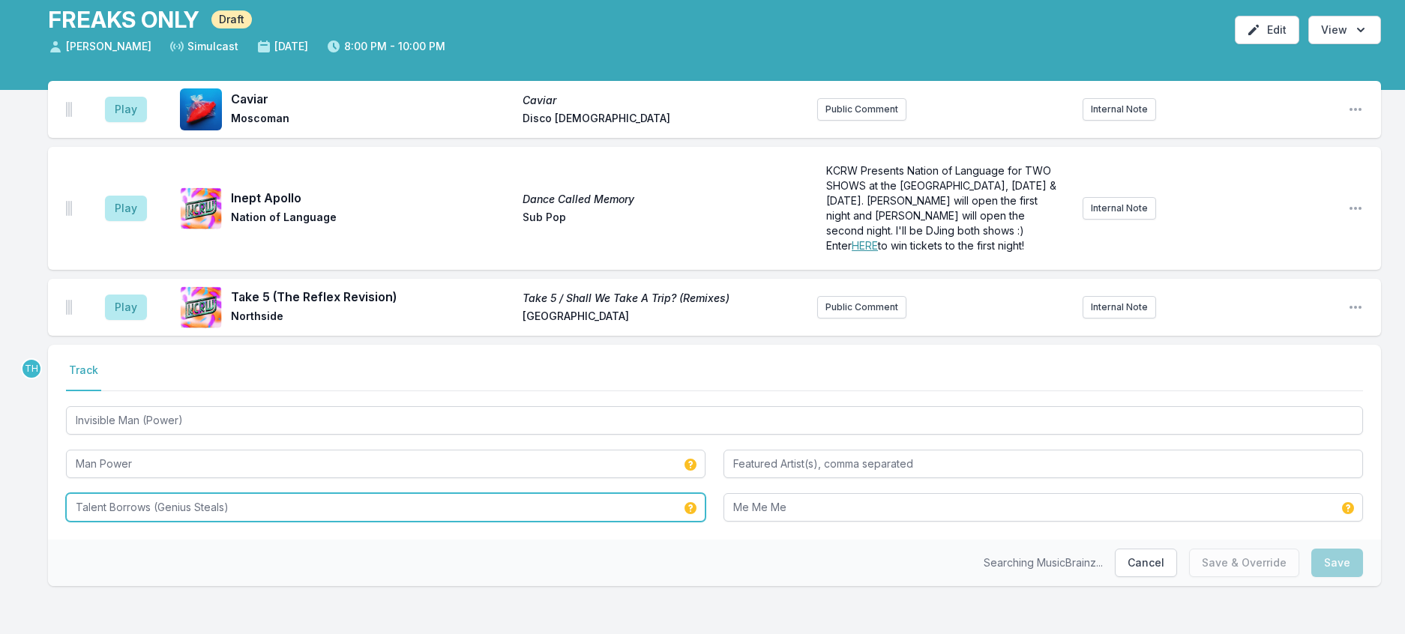
click at [438, 501] on input "Talent Borrows (Genius Steals)" at bounding box center [386, 507] width 640 height 28
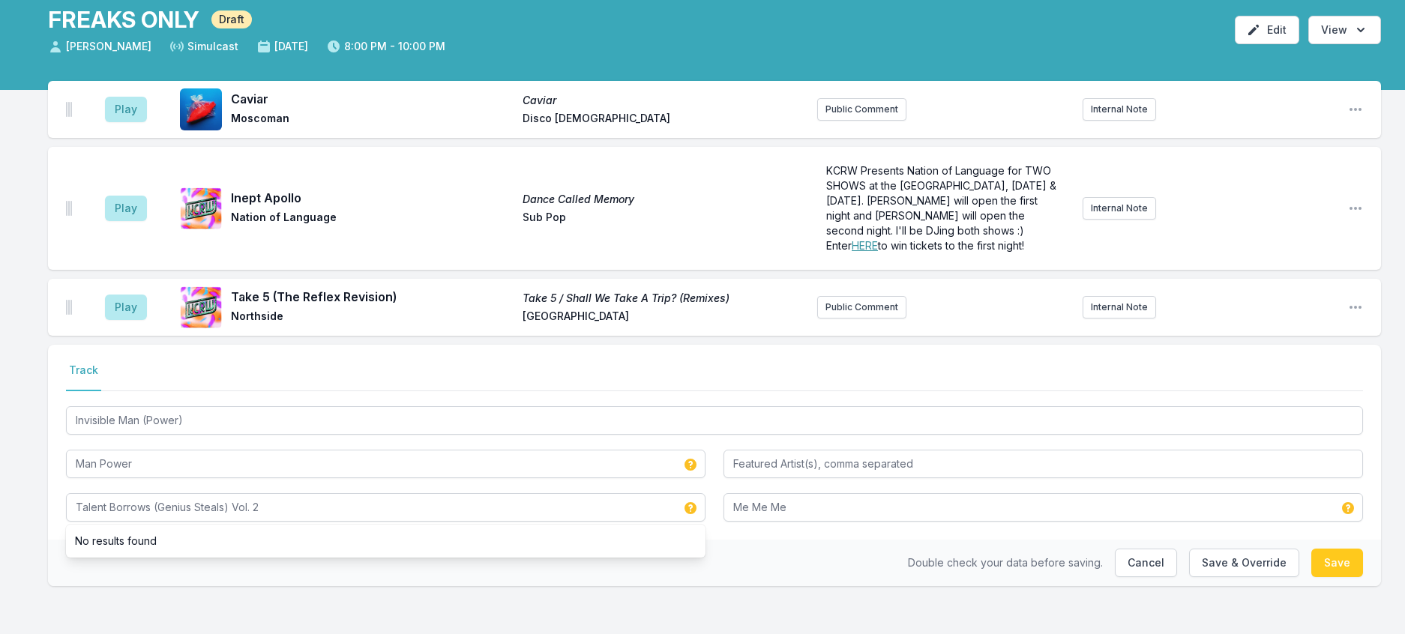
click at [802, 571] on div "Double check your data before saving. Cancel Save & Override Save" at bounding box center [714, 563] width 1333 height 46
click at [1200, 569] on button "Save & Override" at bounding box center [1244, 563] width 110 height 28
type input "Talent Borrows (Genius Steals)"
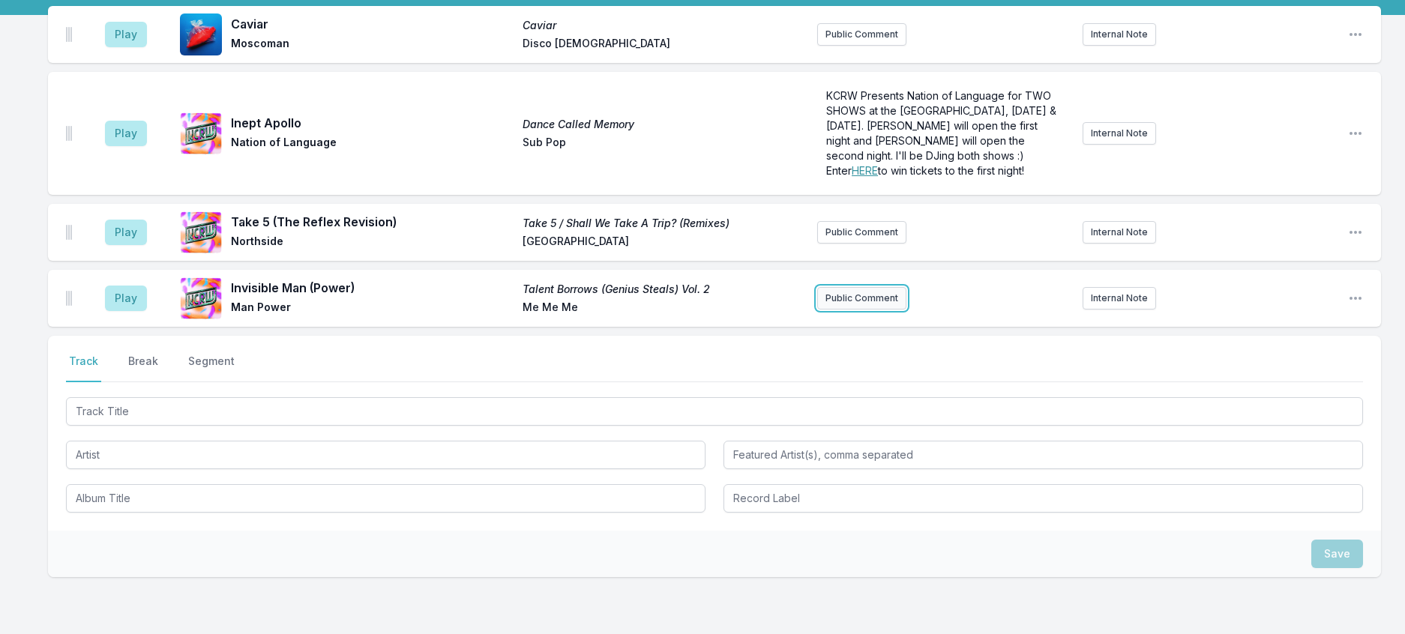
click at [879, 310] on button "Public Comment" at bounding box center [861, 298] width 89 height 22
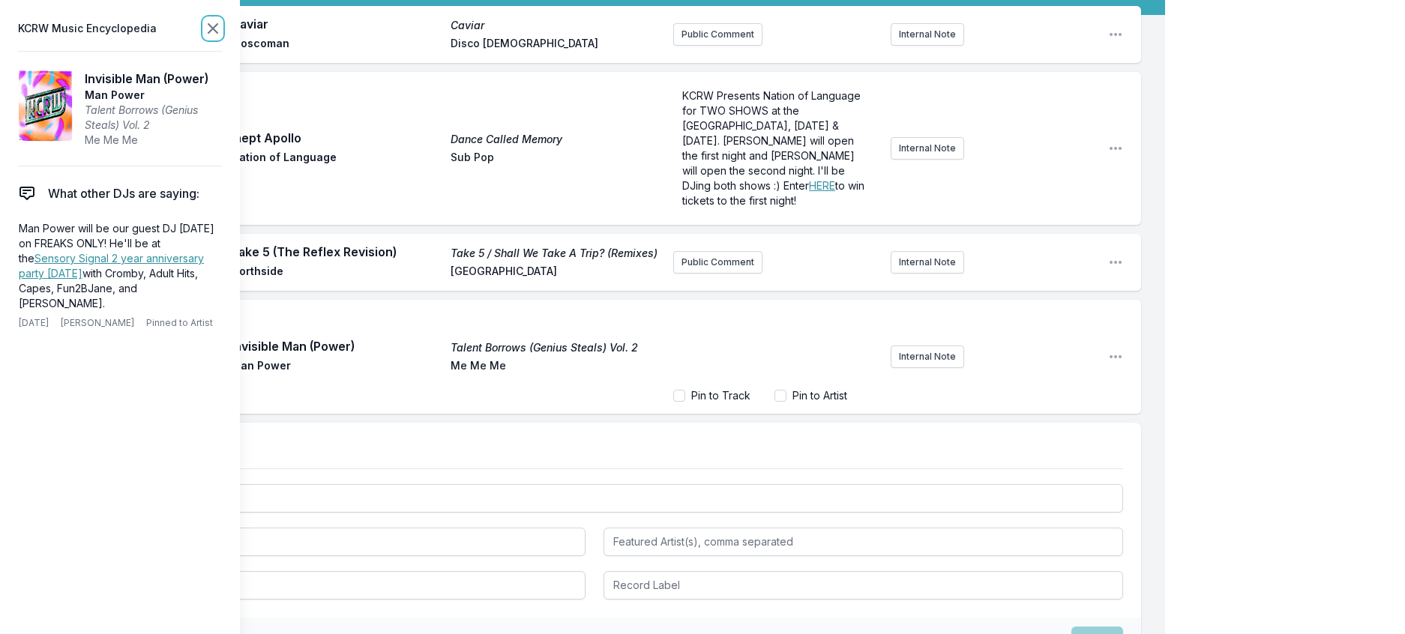
click at [217, 29] on icon at bounding box center [212, 28] width 9 height 9
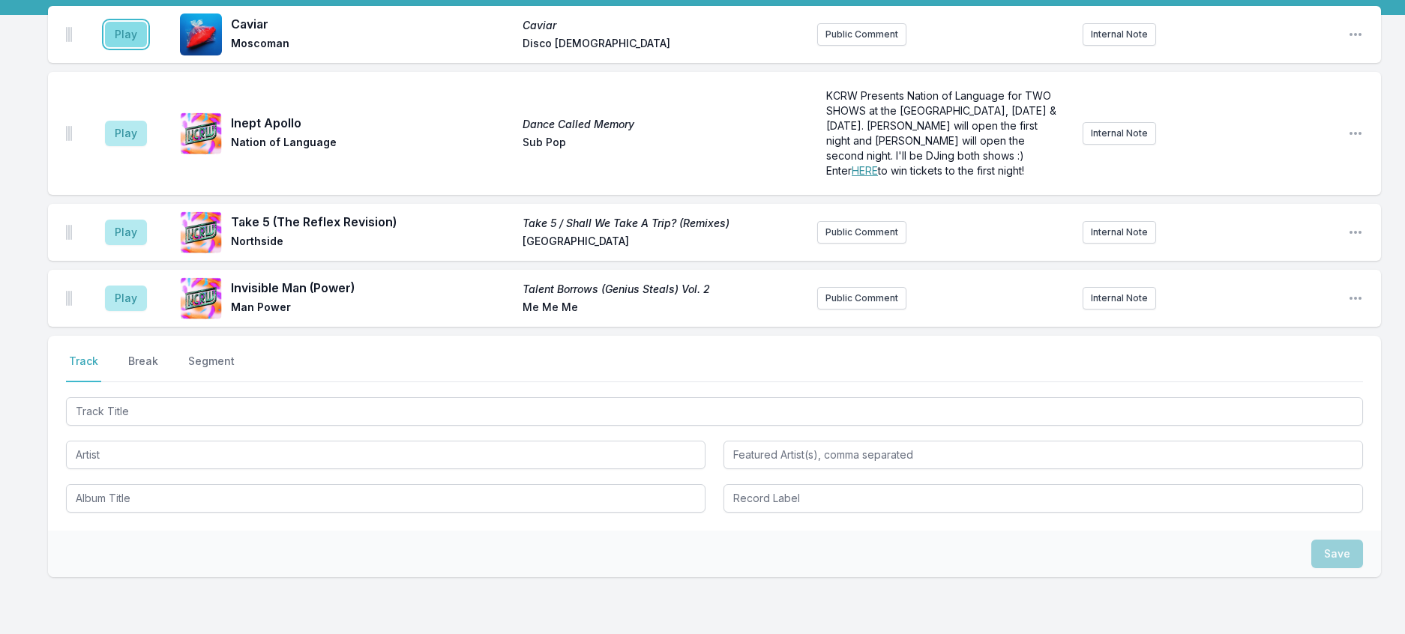
click at [125, 47] on button "Play" at bounding box center [126, 34] width 42 height 25
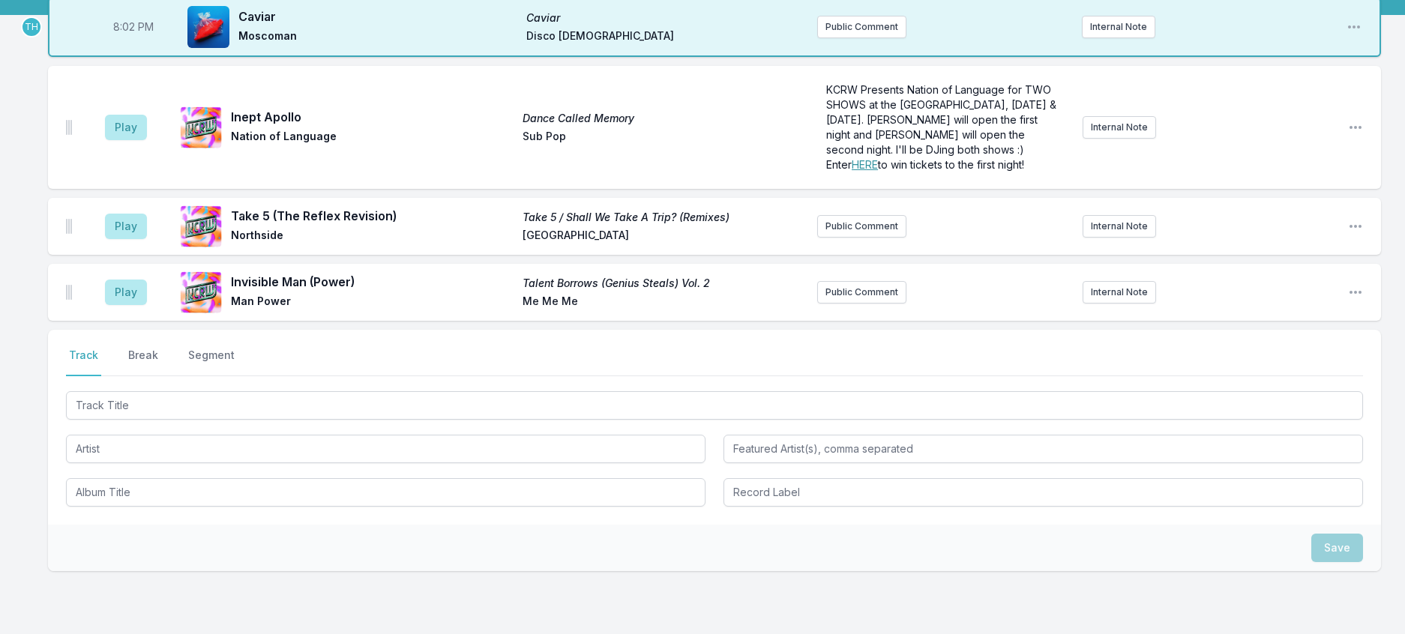
click at [142, 34] on span "8:02 PM" at bounding box center [133, 26] width 40 height 15
click at [142, 41] on input "20:02" at bounding box center [133, 27] width 84 height 28
type input "20:01"
click at [1390, 73] on div "8:02 PM Caviar Caviar Moscoman Disco Halal Public Comment Internal Note Open pl…" at bounding box center [702, 356] width 1405 height 718
click at [859, 304] on button "Public Comment" at bounding box center [861, 292] width 89 height 22
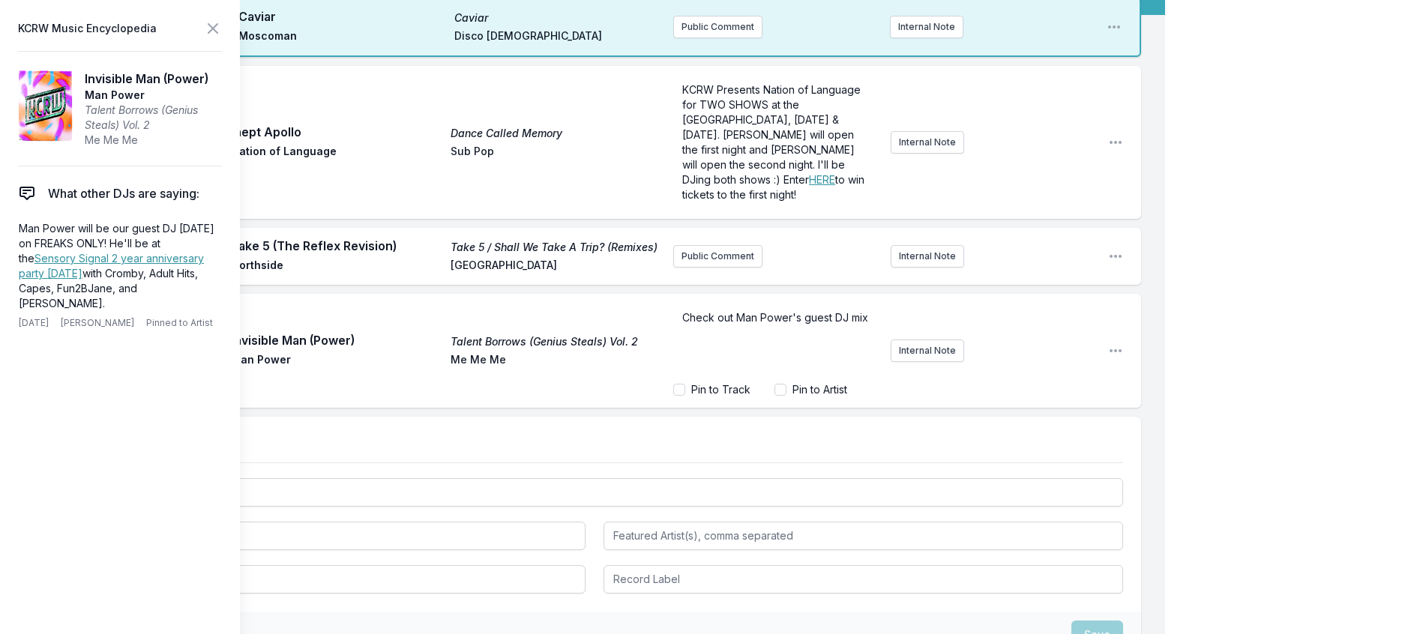
click at [792, 324] on span "Check out Man Power's guest DJ mix" at bounding box center [775, 317] width 186 height 13
drag, startPoint x: 813, startPoint y: 397, endPoint x: 720, endPoint y: 376, distance: 96.2
click at [720, 339] on span "Check out Man Power's FREAKS ONLY guest DJ mix" at bounding box center [769, 325] width 174 height 28
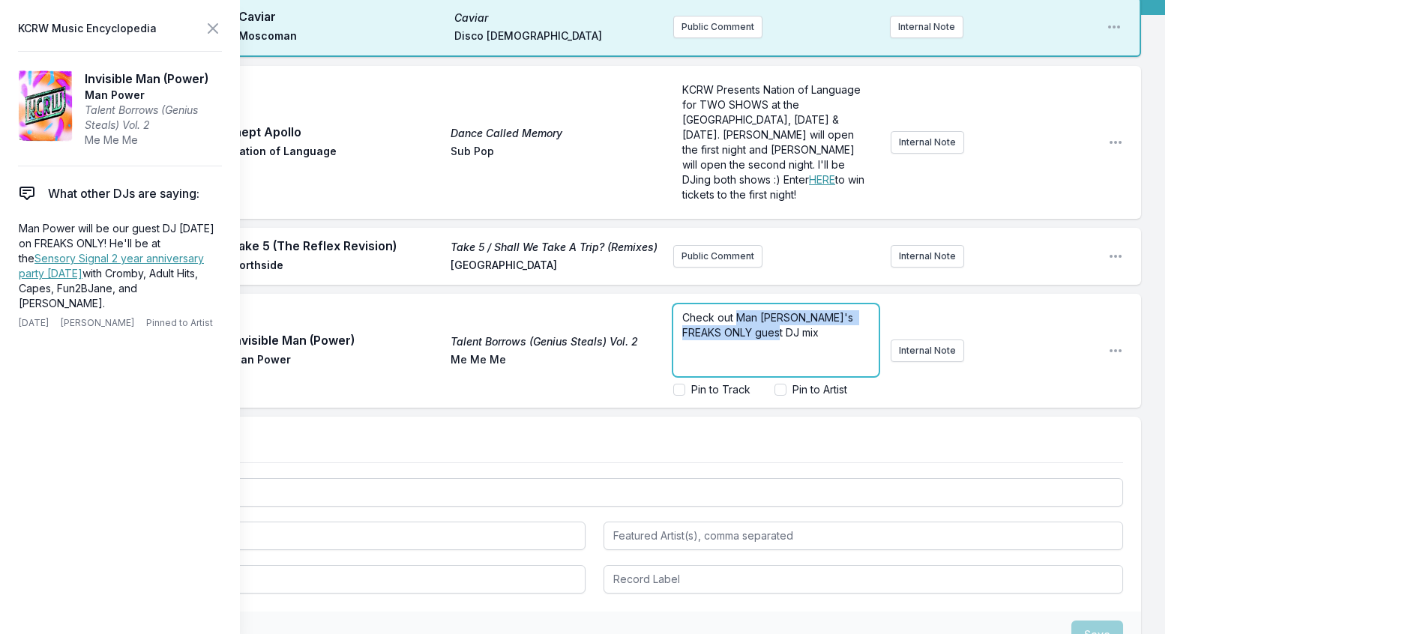
drag, startPoint x: 824, startPoint y: 401, endPoint x: 721, endPoint y: 373, distance: 107.1
click at [721, 340] on p "Check out Man Power's FREAKS ONLY guest DJ mix" at bounding box center [775, 325] width 187 height 30
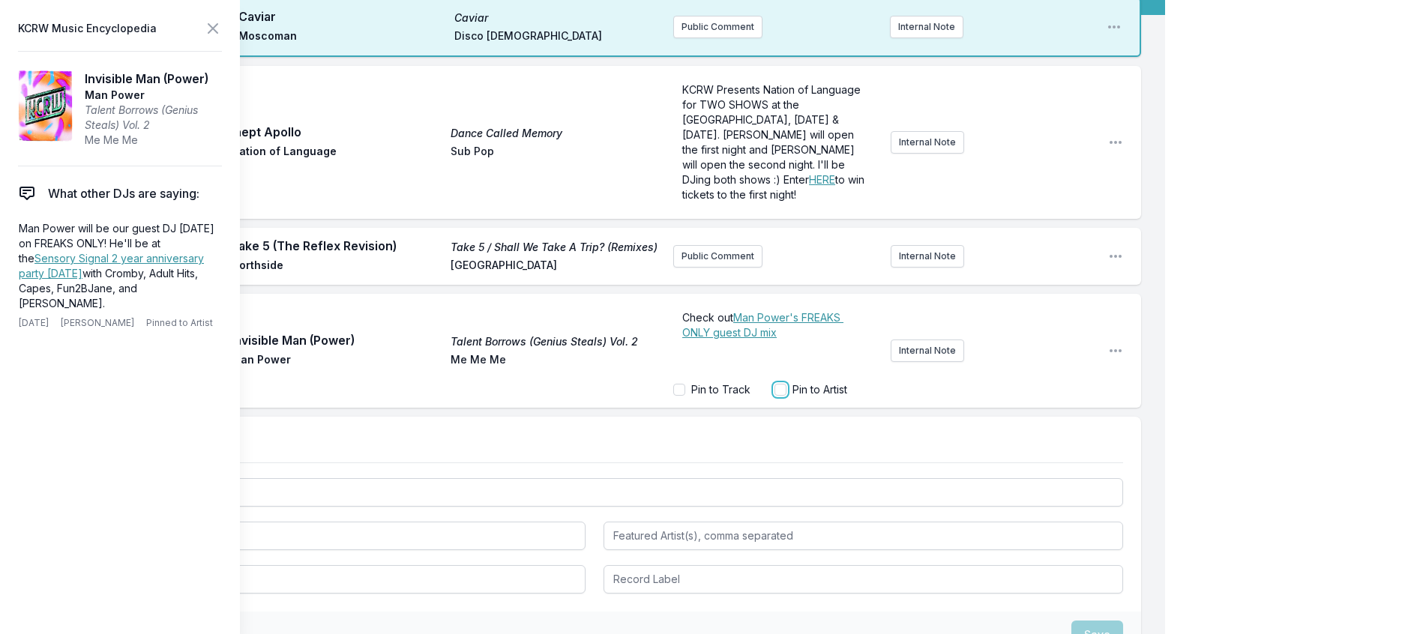
click at [774, 396] on input "Pin to Artist" at bounding box center [780, 390] width 12 height 12
checkbox input "true"
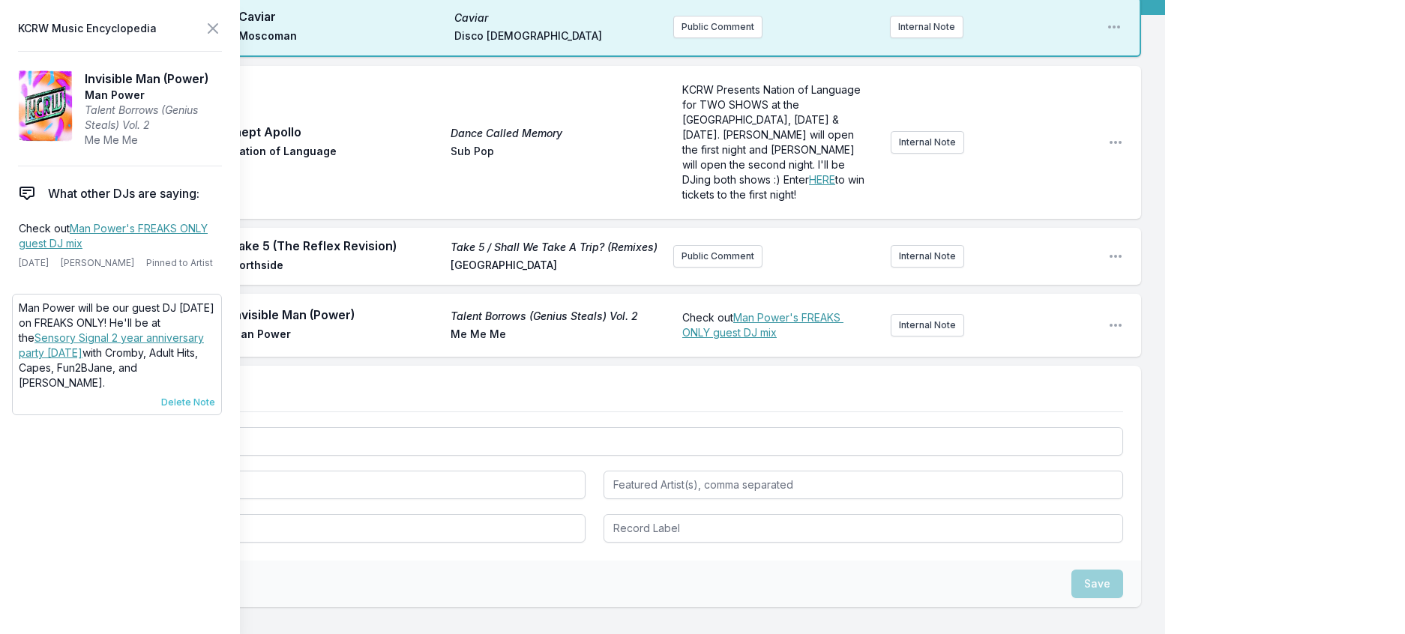
click at [205, 409] on span "Delete Note" at bounding box center [188, 403] width 54 height 12
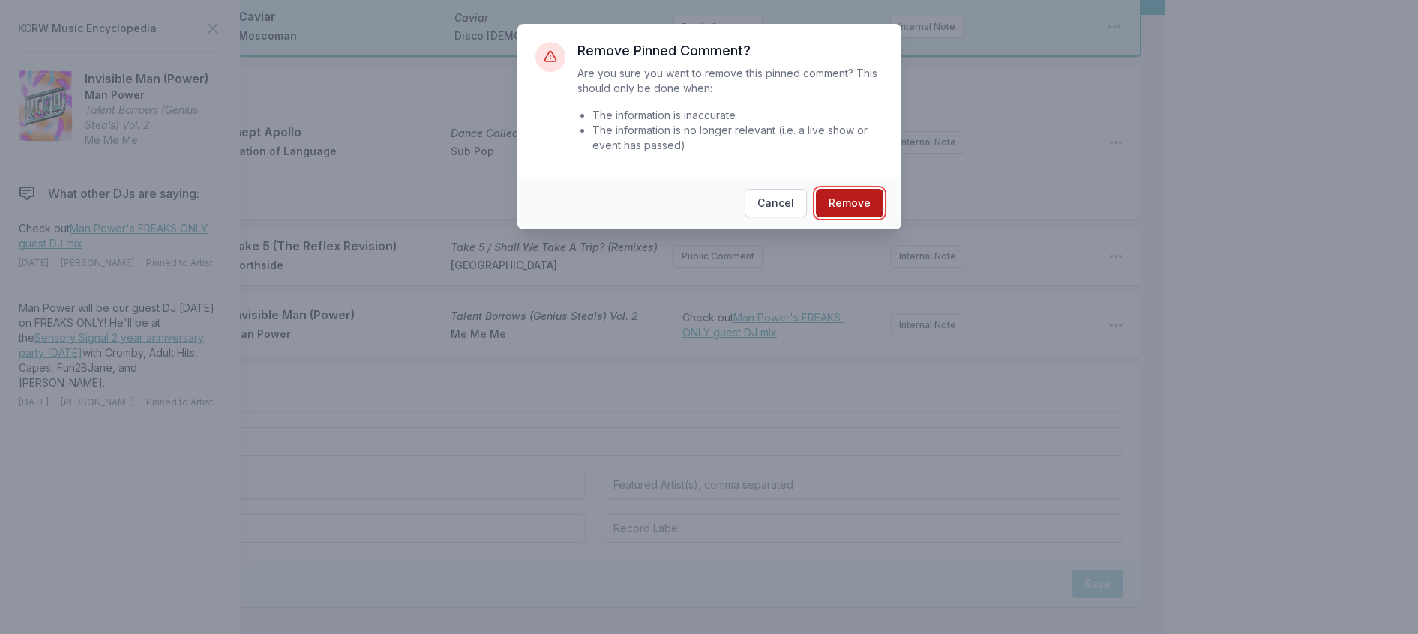
click at [842, 217] on button "Remove" at bounding box center [849, 203] width 67 height 28
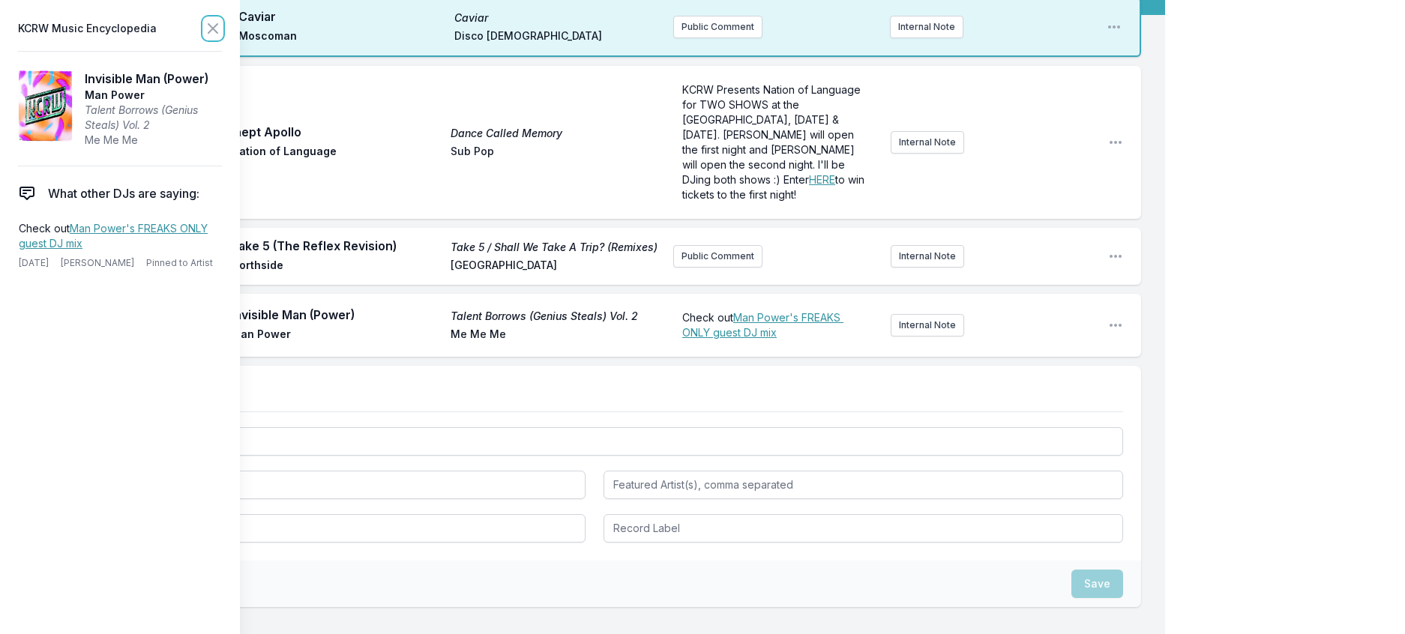
click at [222, 28] on icon at bounding box center [213, 28] width 18 height 18
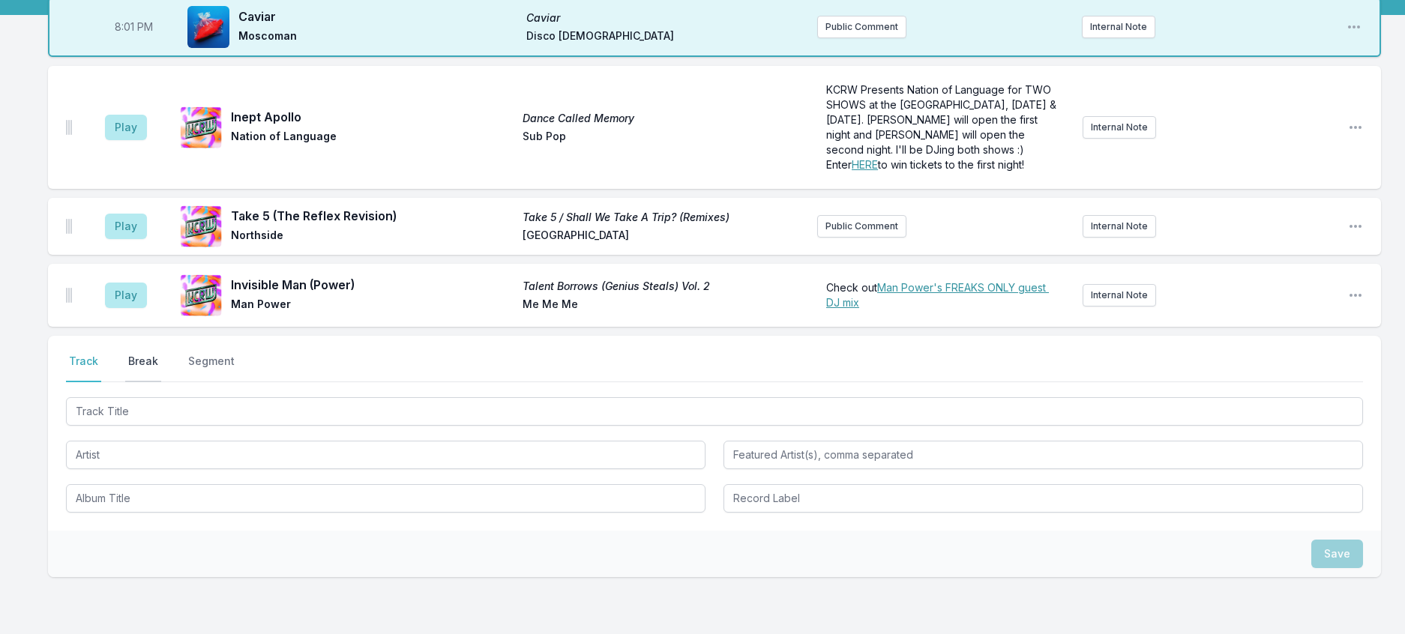
click at [145, 382] on button "Break" at bounding box center [143, 368] width 36 height 28
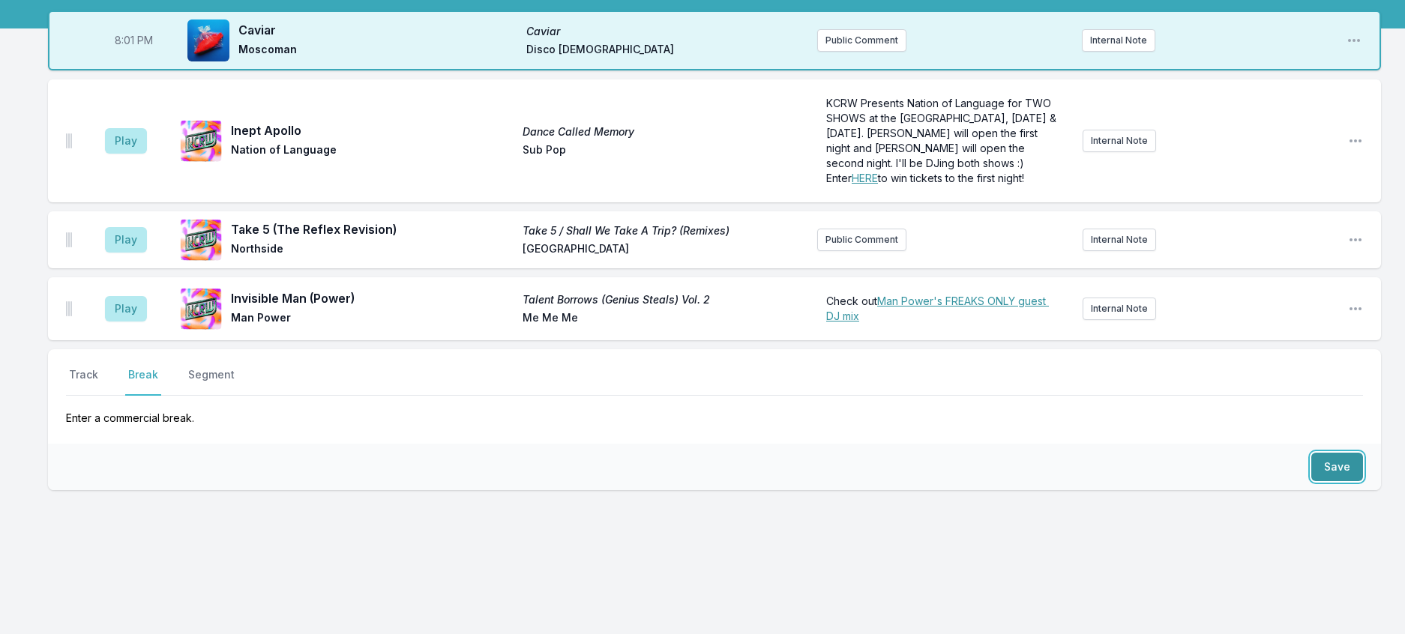
click at [1315, 481] on button "Save" at bounding box center [1337, 467] width 52 height 28
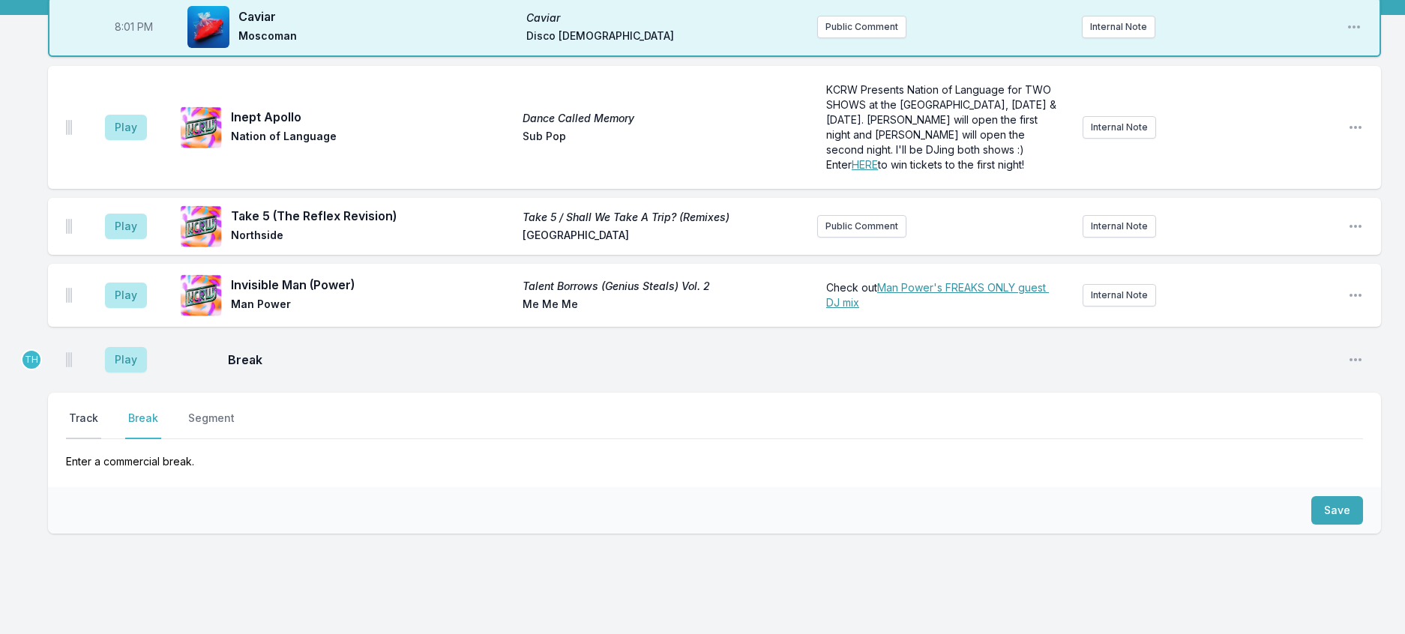
click at [101, 439] on button "Track" at bounding box center [83, 425] width 35 height 28
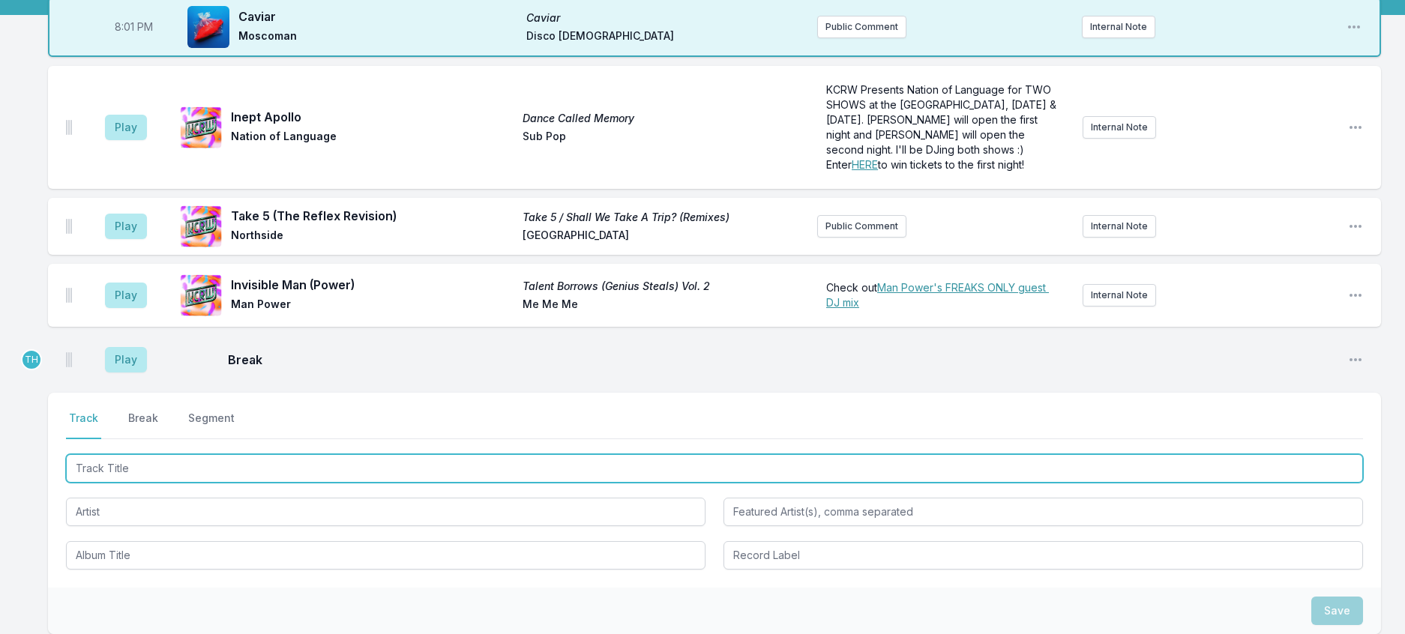
click at [150, 483] on input "Track Title" at bounding box center [714, 468] width 1297 height 28
type input "a"
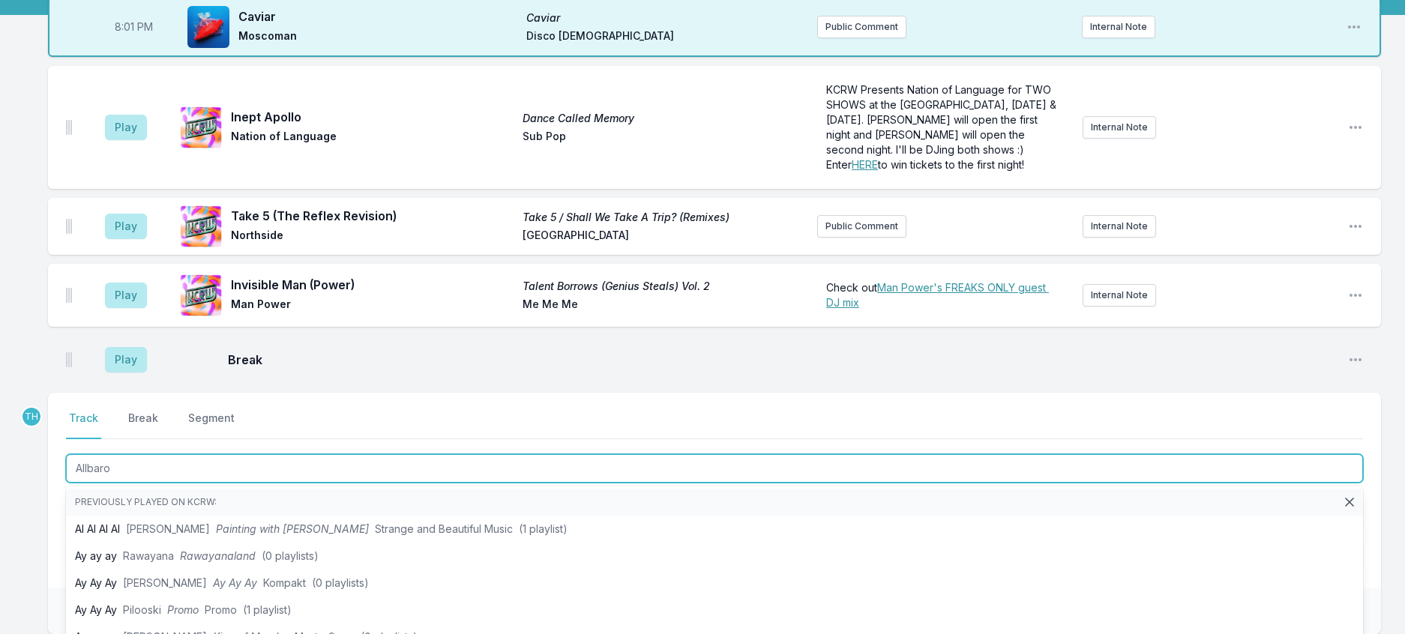
type input "Allbaron"
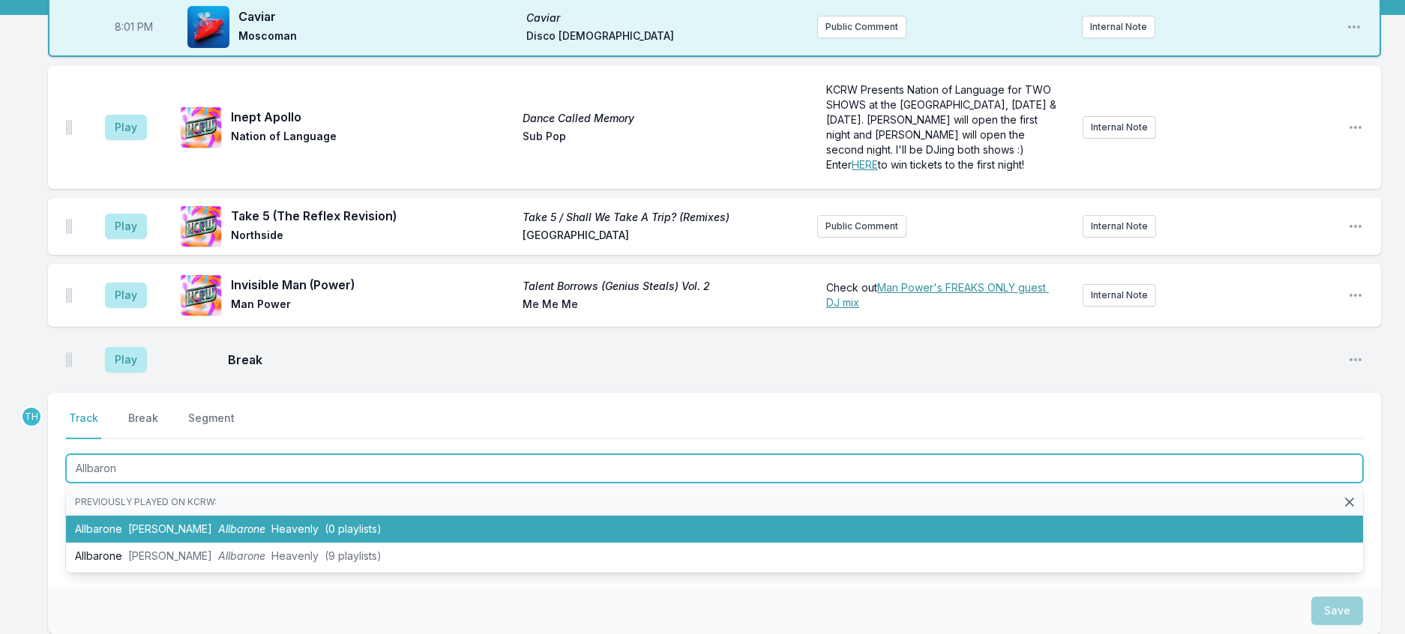
click at [208, 543] on li "Allbarone Baxter Dury Allbarone Heavenly (0 playlists)" at bounding box center [714, 529] width 1297 height 27
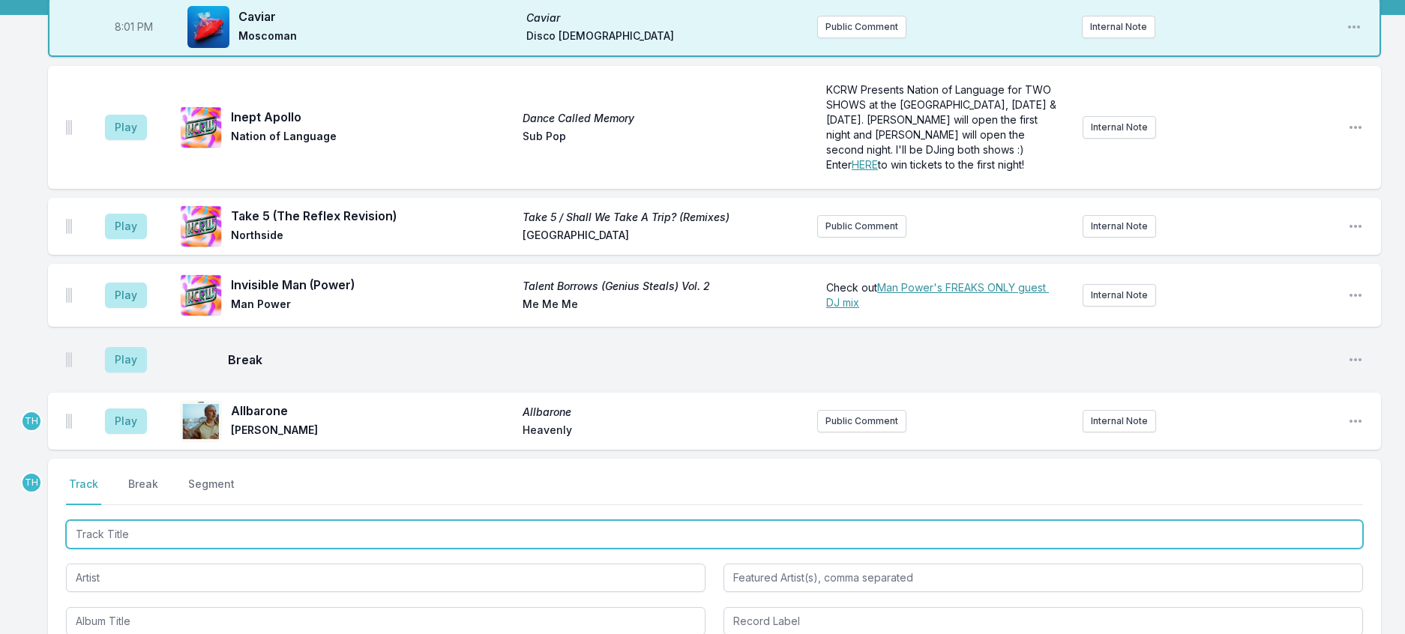
scroll to position [225, 0]
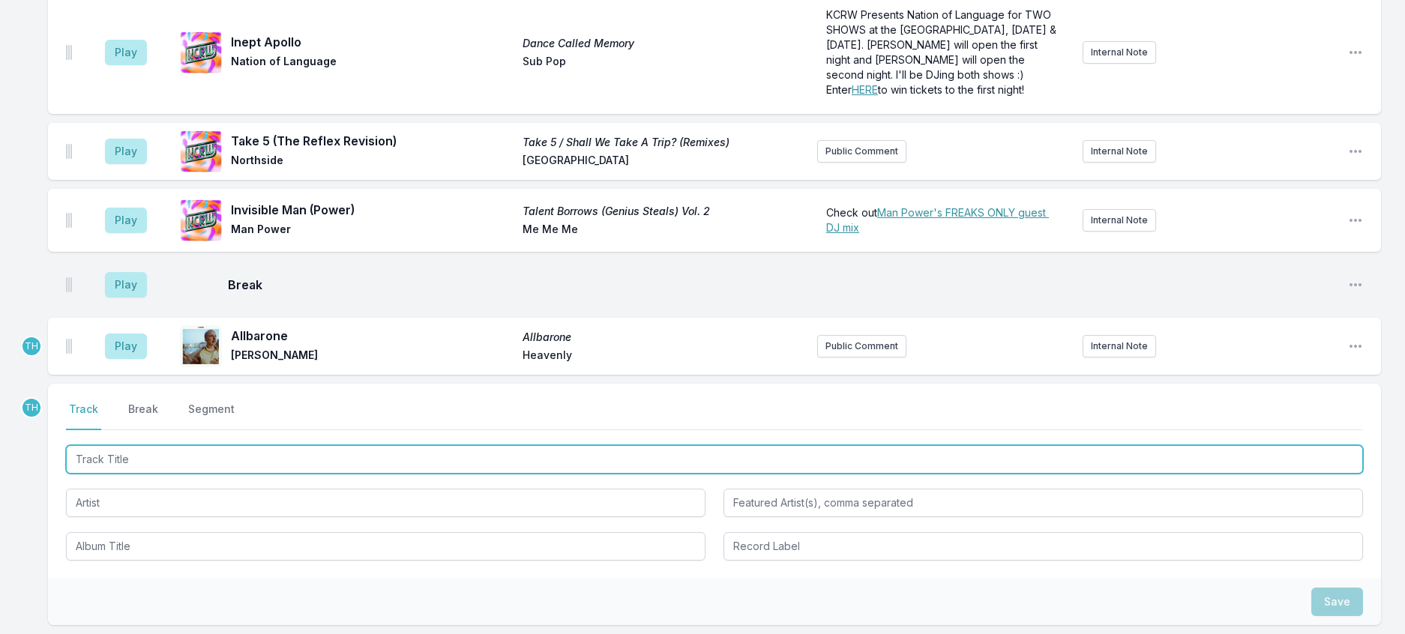
click at [283, 474] on input "Track Title" at bounding box center [714, 459] width 1297 height 28
type input "New Earth Tim"
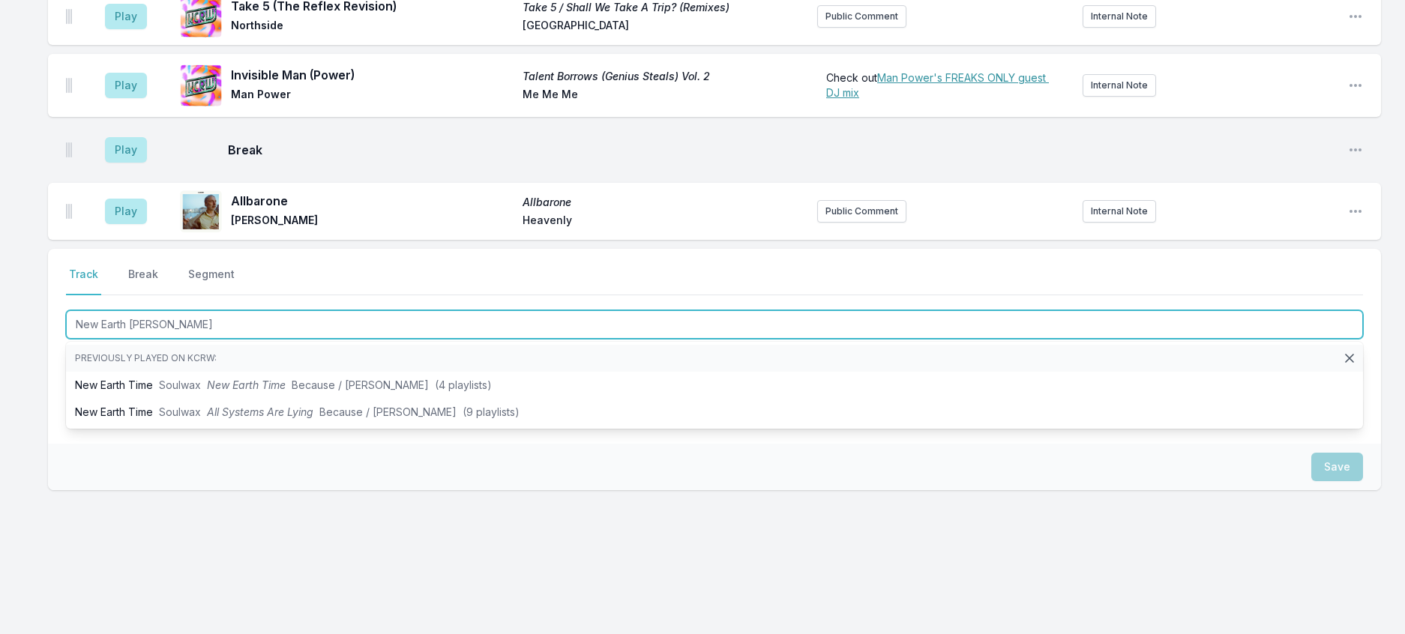
scroll to position [375, 0]
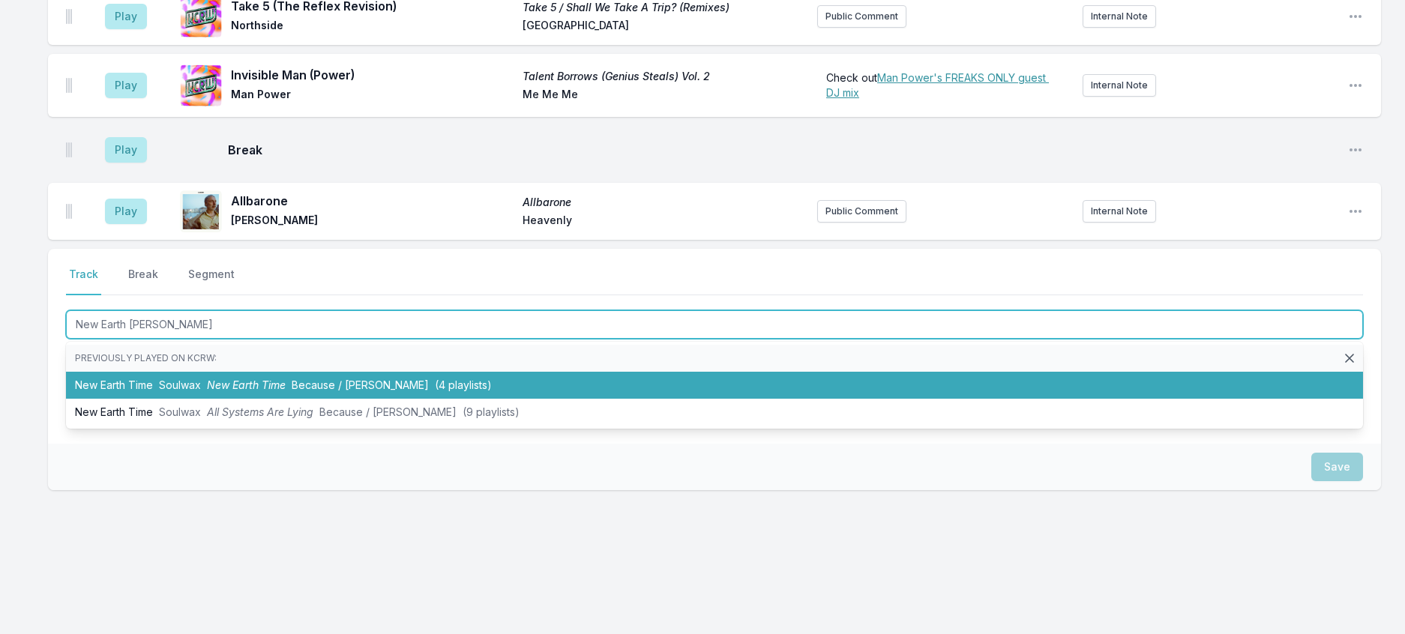
click at [346, 391] on span "Because / Deewee" at bounding box center [360, 385] width 137 height 13
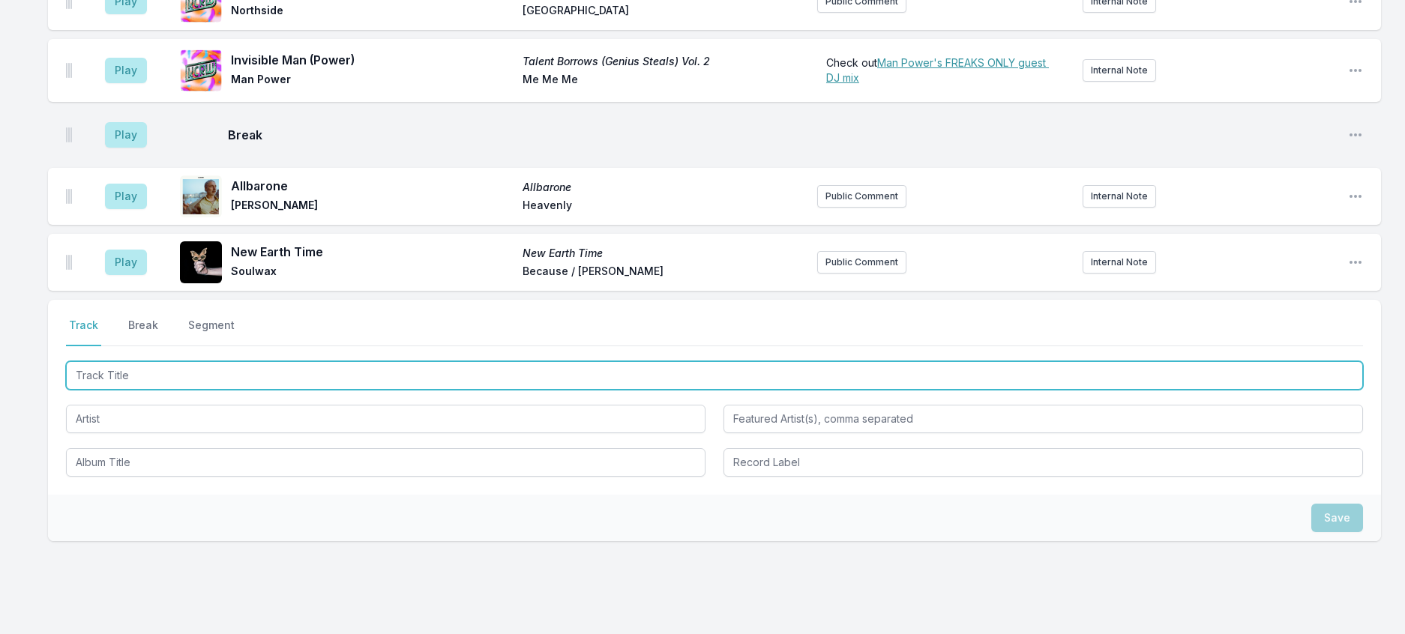
scroll to position [449, 0]
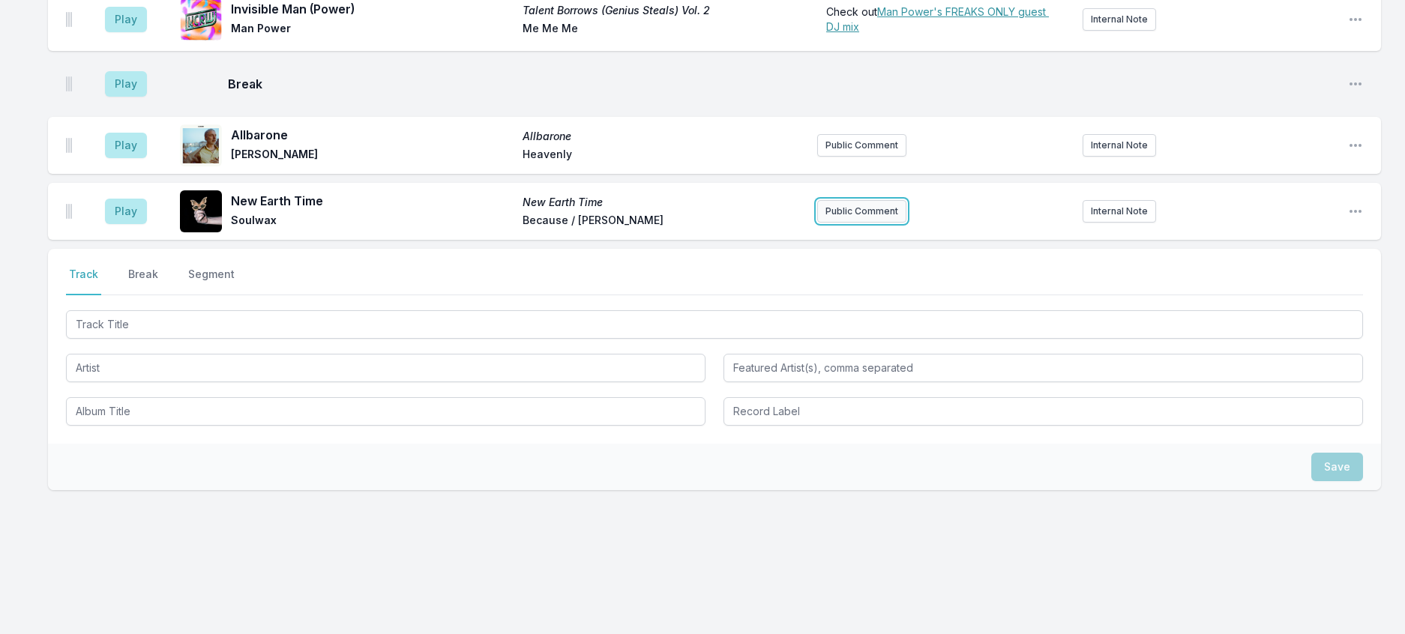
click at [834, 223] on button "Public Comment" at bounding box center [861, 211] width 89 height 22
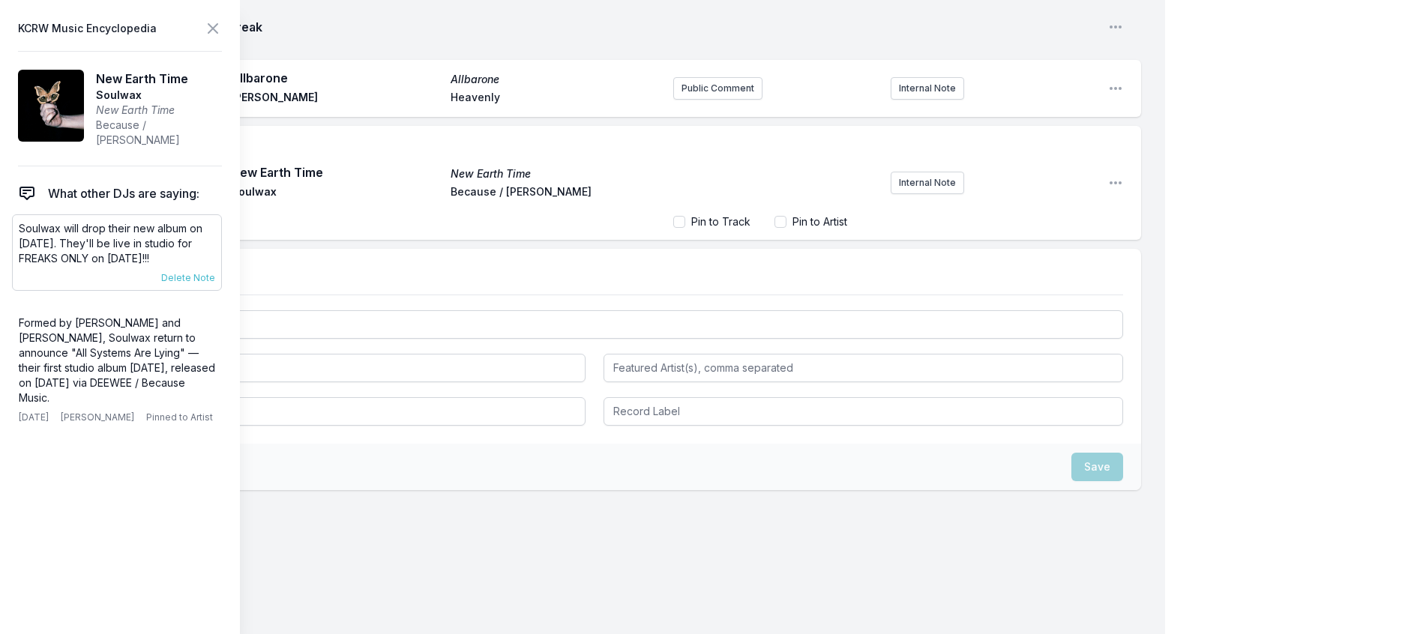
scroll to position [450, 0]
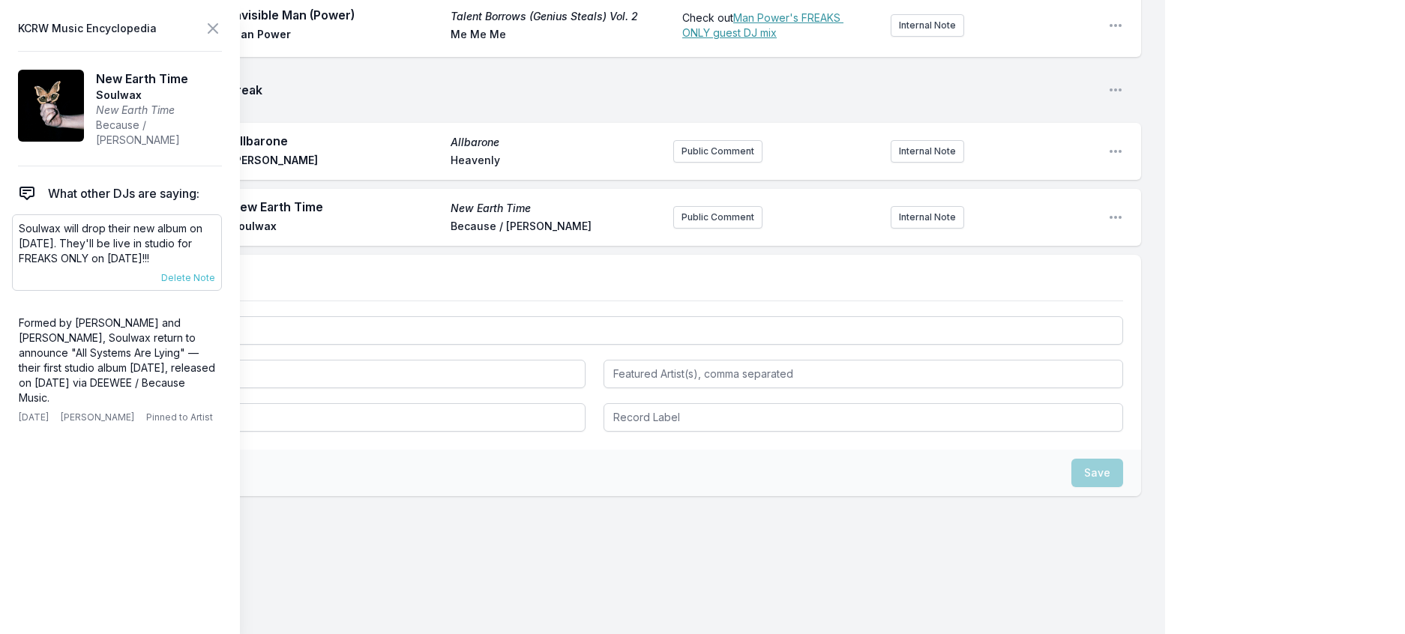
drag, startPoint x: 228, startPoint y: 280, endPoint x: 14, endPoint y: 253, distance: 215.4
click at [14, 253] on div "Soulwax will drop their new album on October 17th. They'll be live in studio fo…" at bounding box center [117, 252] width 210 height 76
copy p "Soulwax will drop their new album on October 17th. They'll be live in studio fo…"
click at [676, 229] on button "Public Comment" at bounding box center [717, 217] width 89 height 22
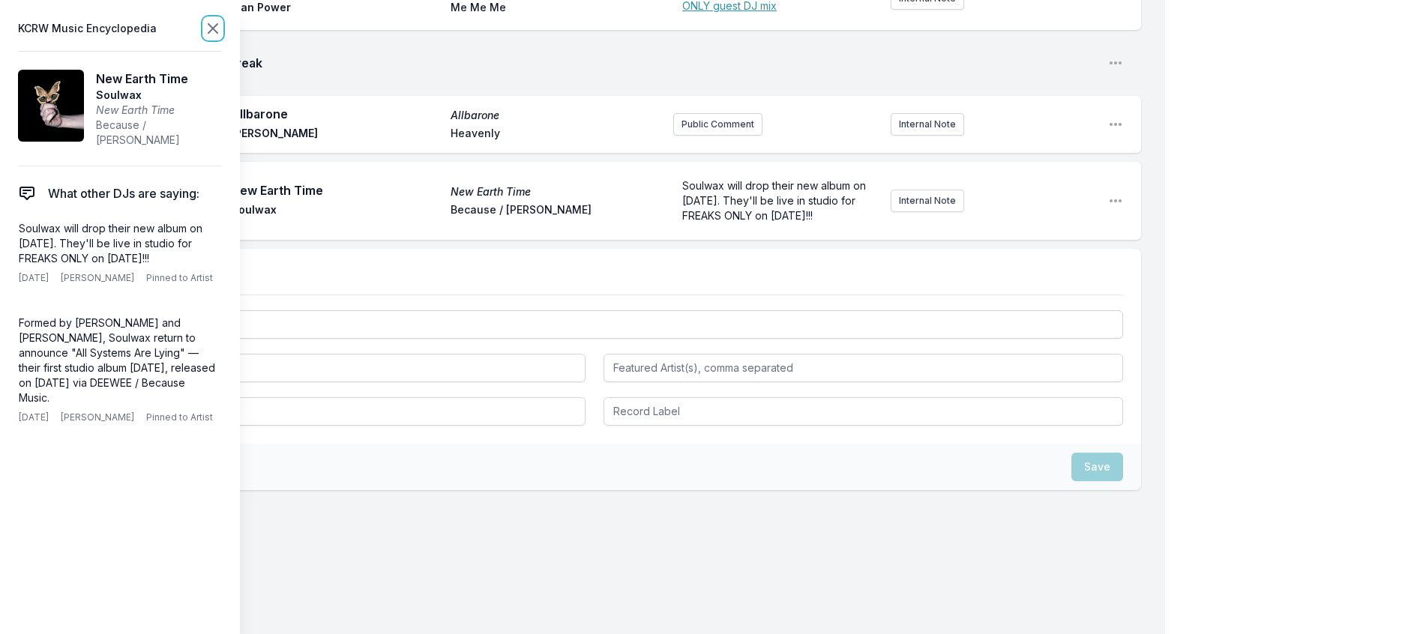
scroll to position [490, 0]
click at [217, 33] on icon at bounding box center [212, 28] width 9 height 9
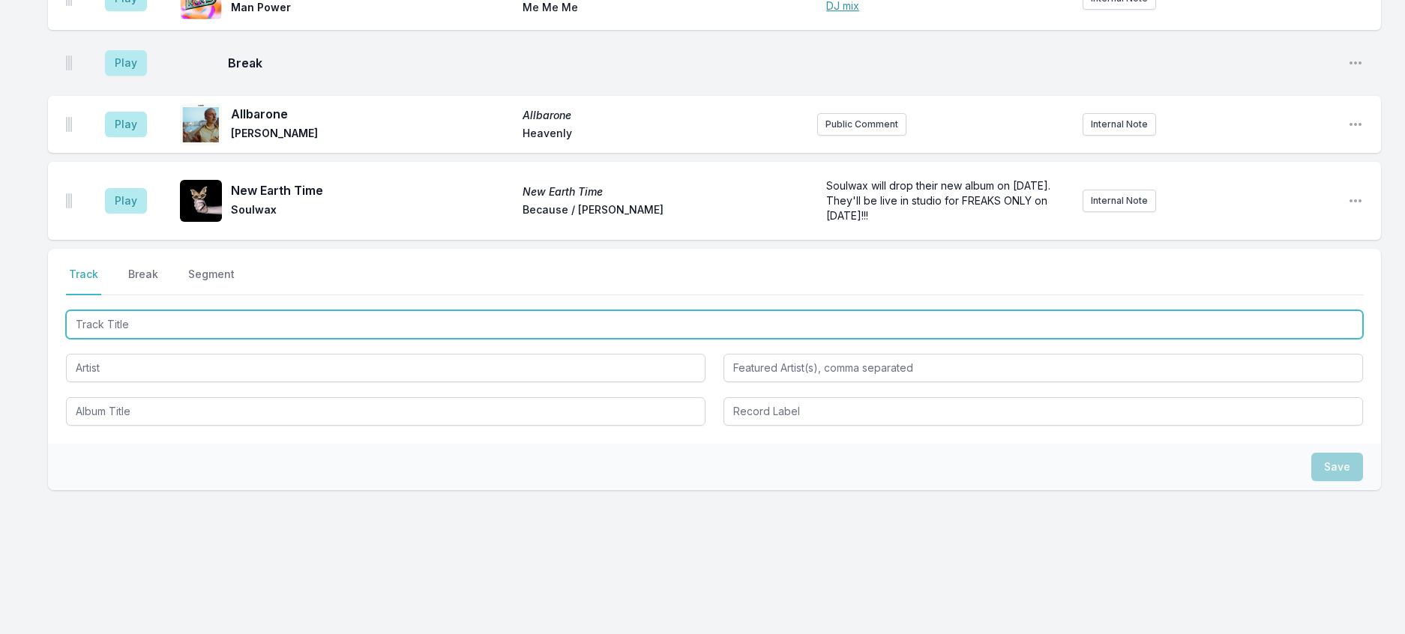
click at [154, 339] on input "Track Title" at bounding box center [714, 324] width 1297 height 28
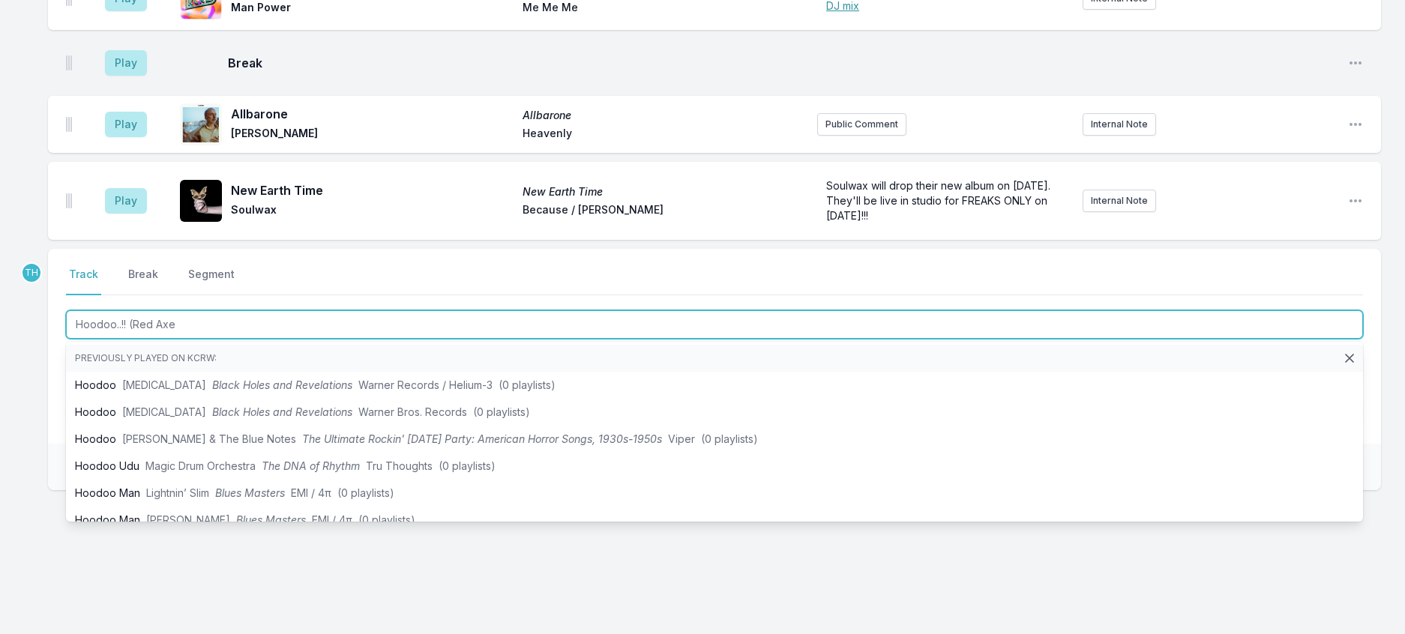
type input "Hoodoo..!! (Red Axes"
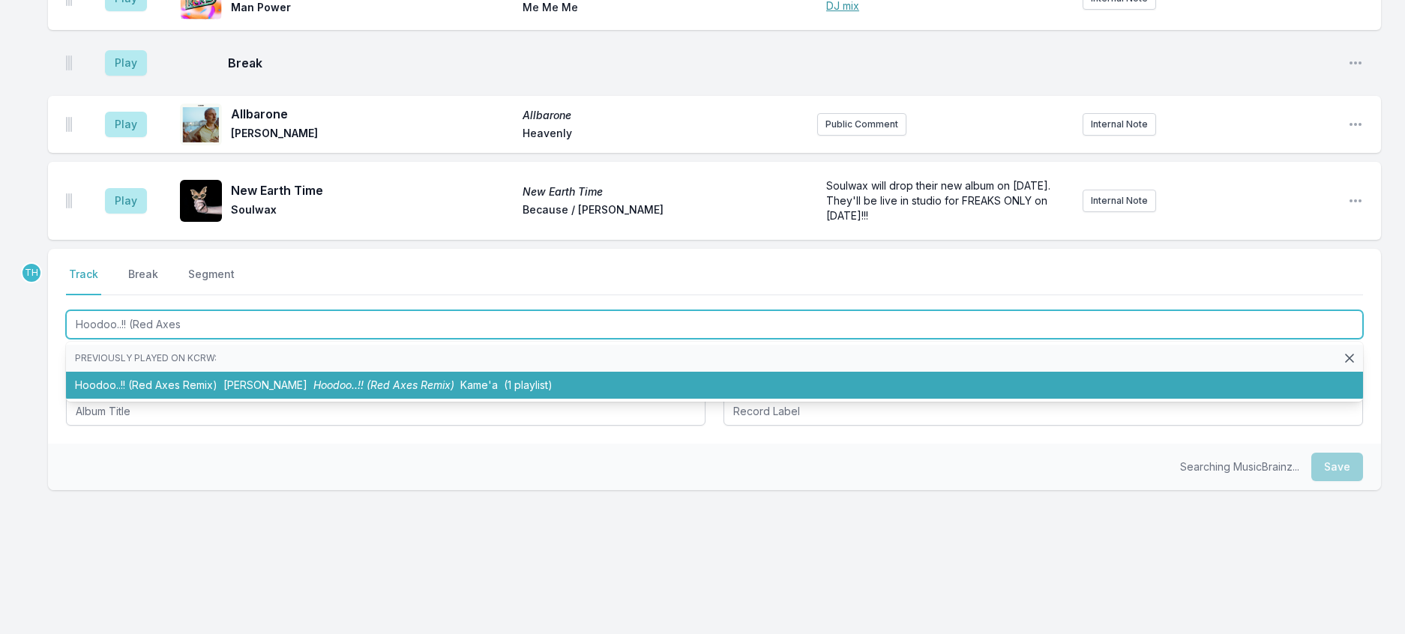
click at [214, 399] on li "Hoodoo..!! (Red Axes Remix) Adi Scotheque Hoodoo..!! (Red Axes Remix) Kame'a (1…" at bounding box center [714, 385] width 1297 height 27
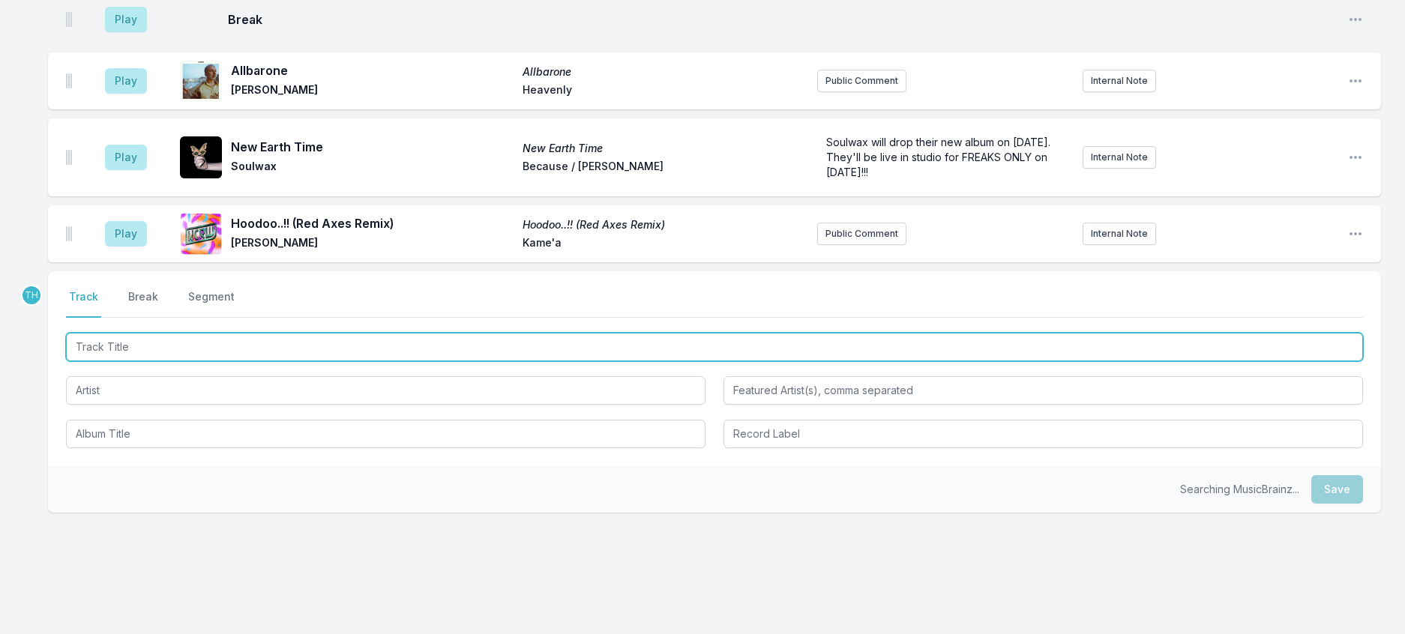
scroll to position [565, 0]
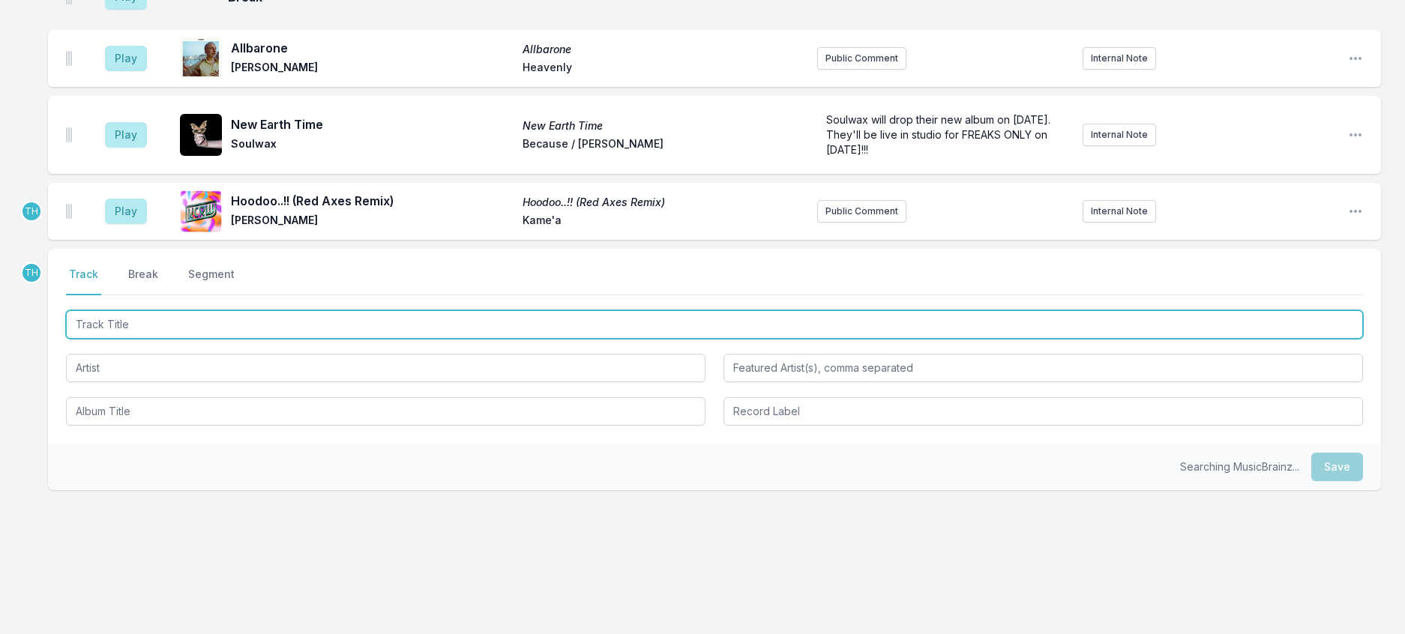
click at [211, 339] on input "Track Title" at bounding box center [714, 324] width 1297 height 28
type input "Voices"
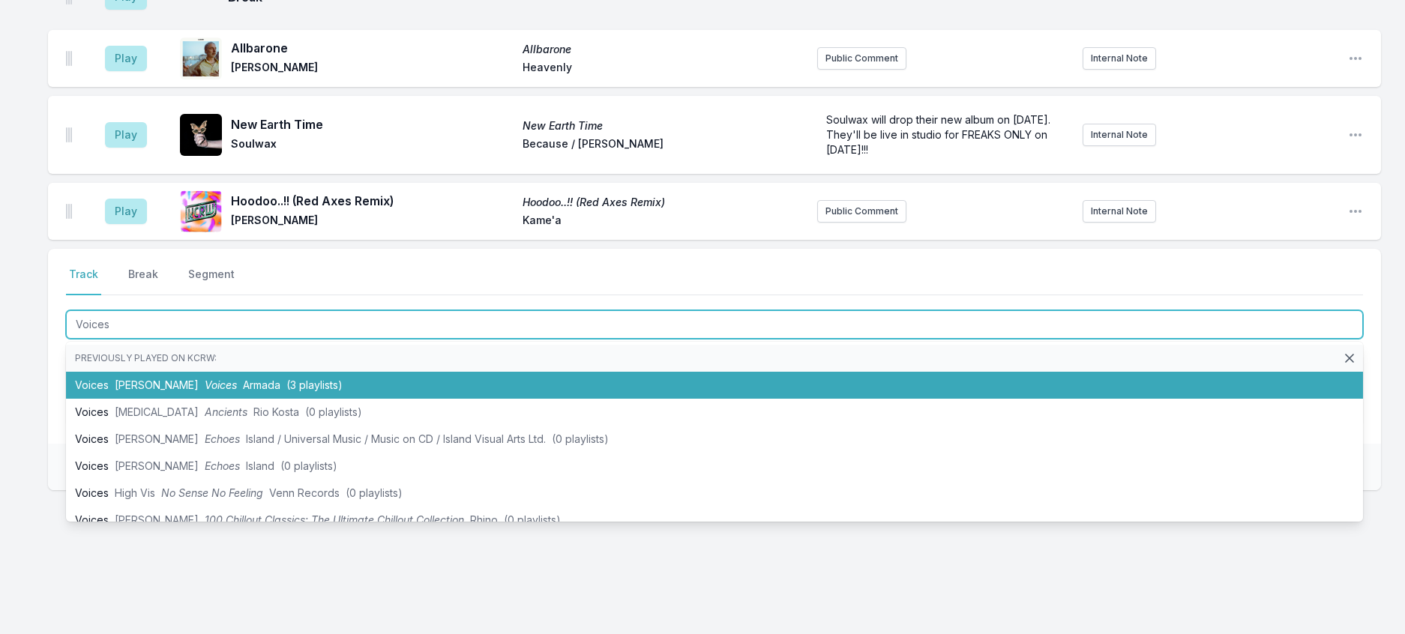
click at [253, 399] on li "Voices Perel Voices Armada (3 playlists)" at bounding box center [714, 385] width 1297 height 27
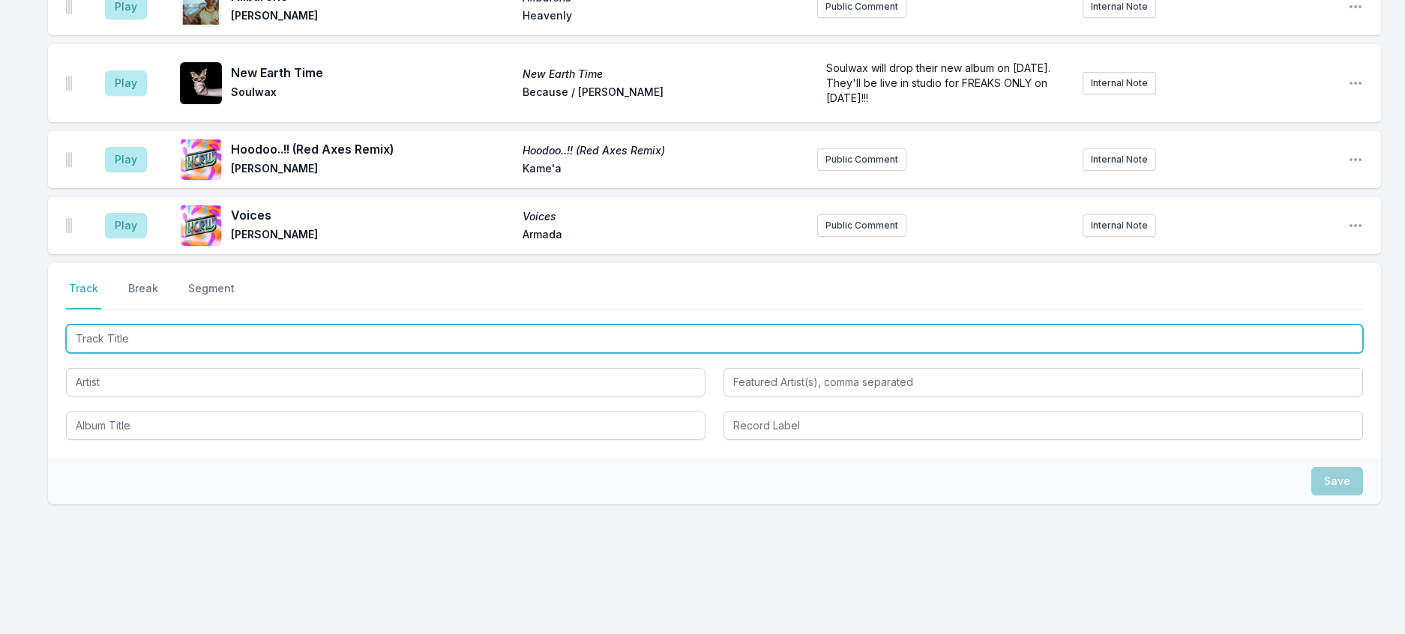
scroll to position [639, 0]
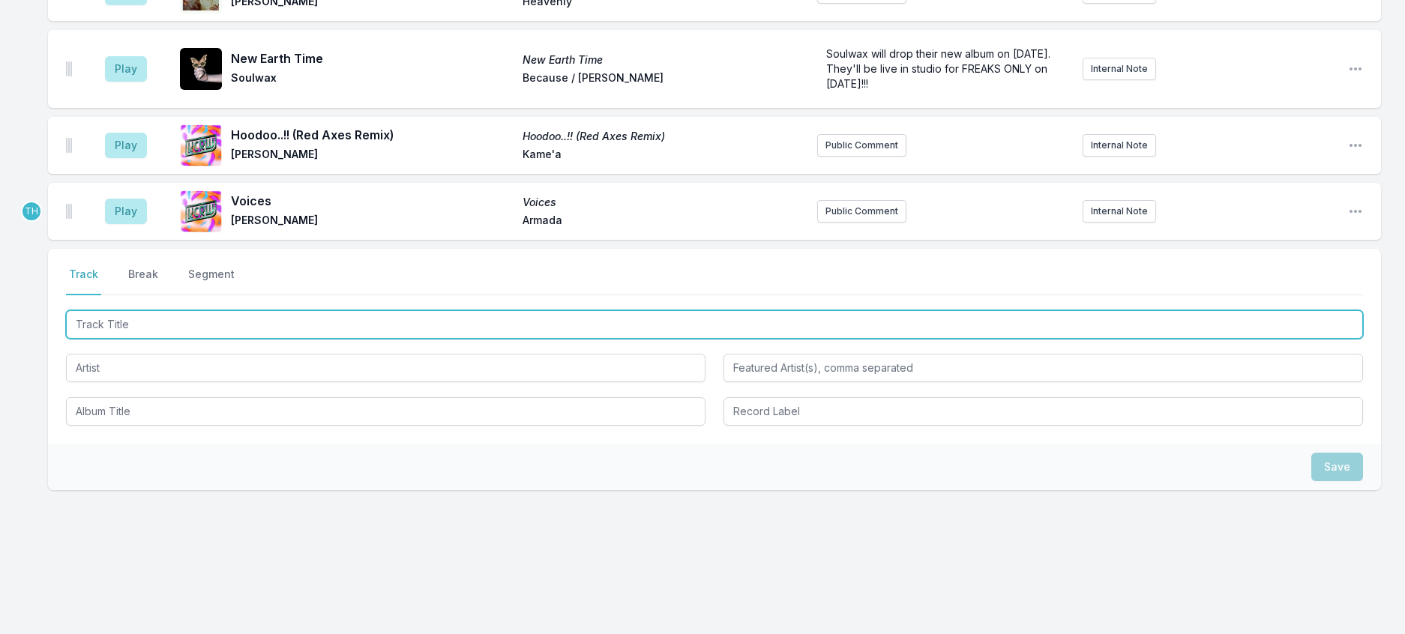
click at [241, 339] on input "Track Title" at bounding box center [714, 324] width 1297 height 28
type input "Halkidiki (Joyce Muniz Remix)"
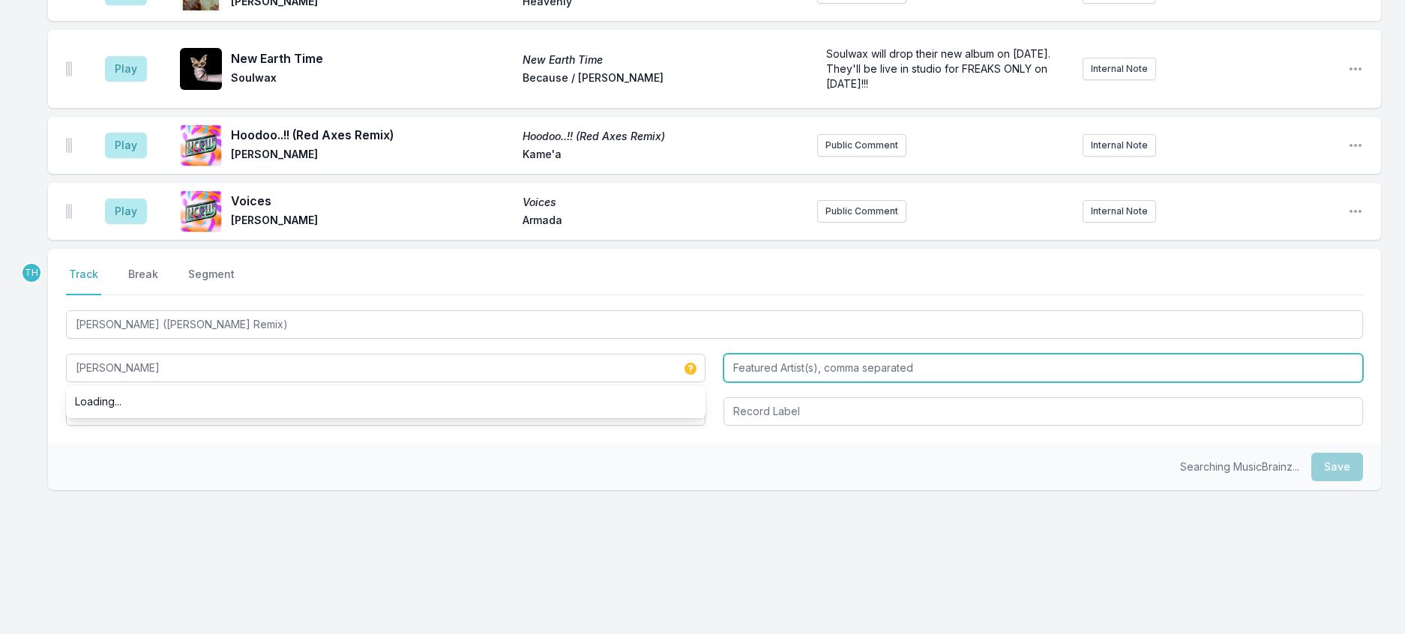
type input "Dina Summer"
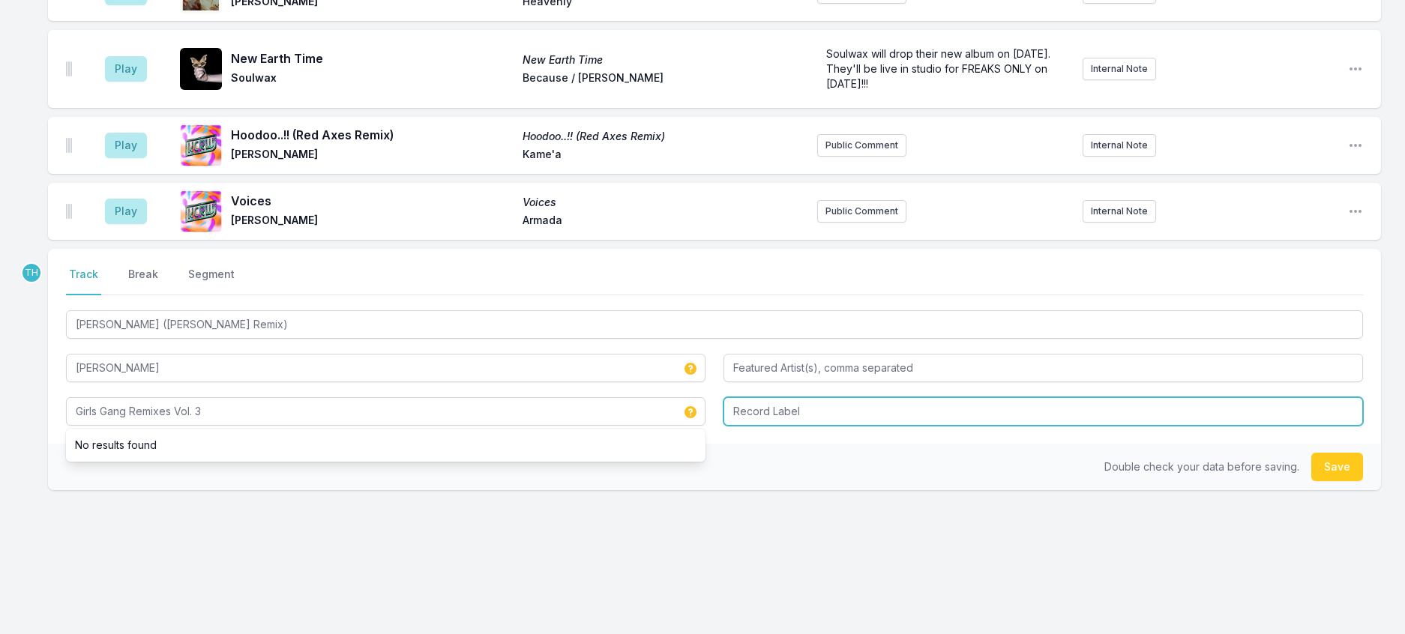
type input "Girls Gang Remixes Vol. 3"
click at [786, 426] on input "Iptameno Discos" at bounding box center [1044, 411] width 640 height 28
type input "Iptamenos Discos"
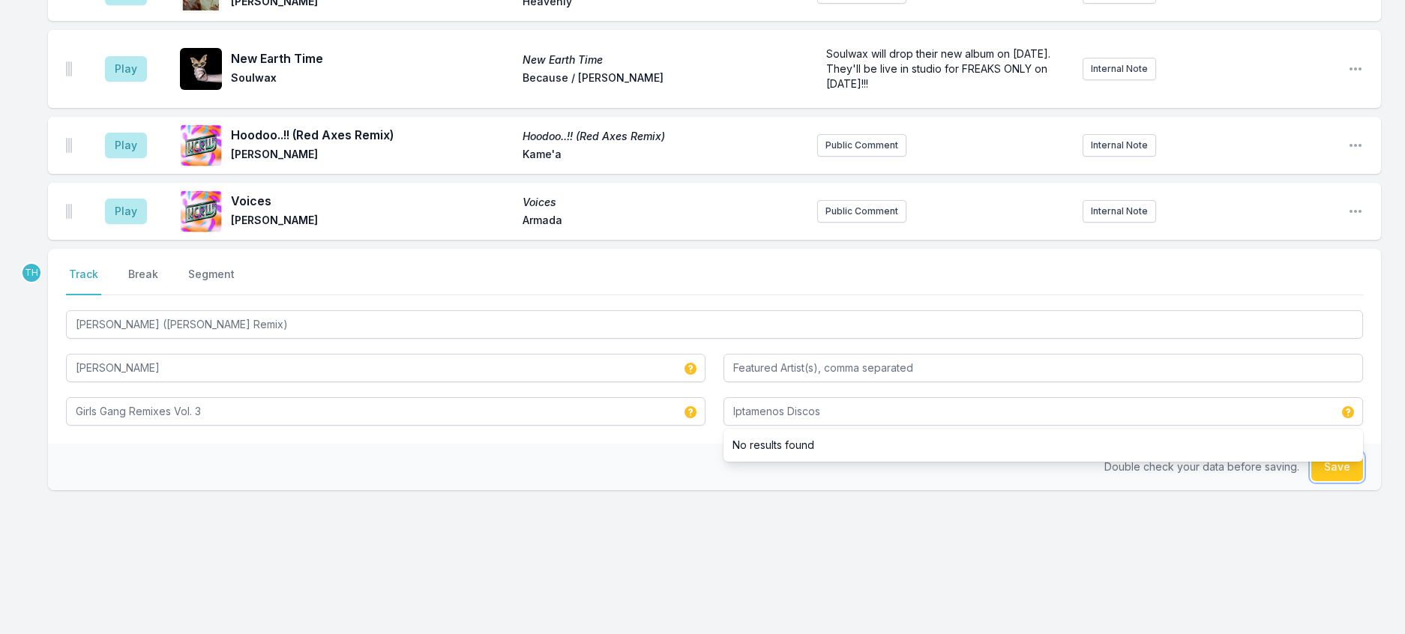
click at [1335, 481] on button "Save" at bounding box center [1337, 467] width 52 height 28
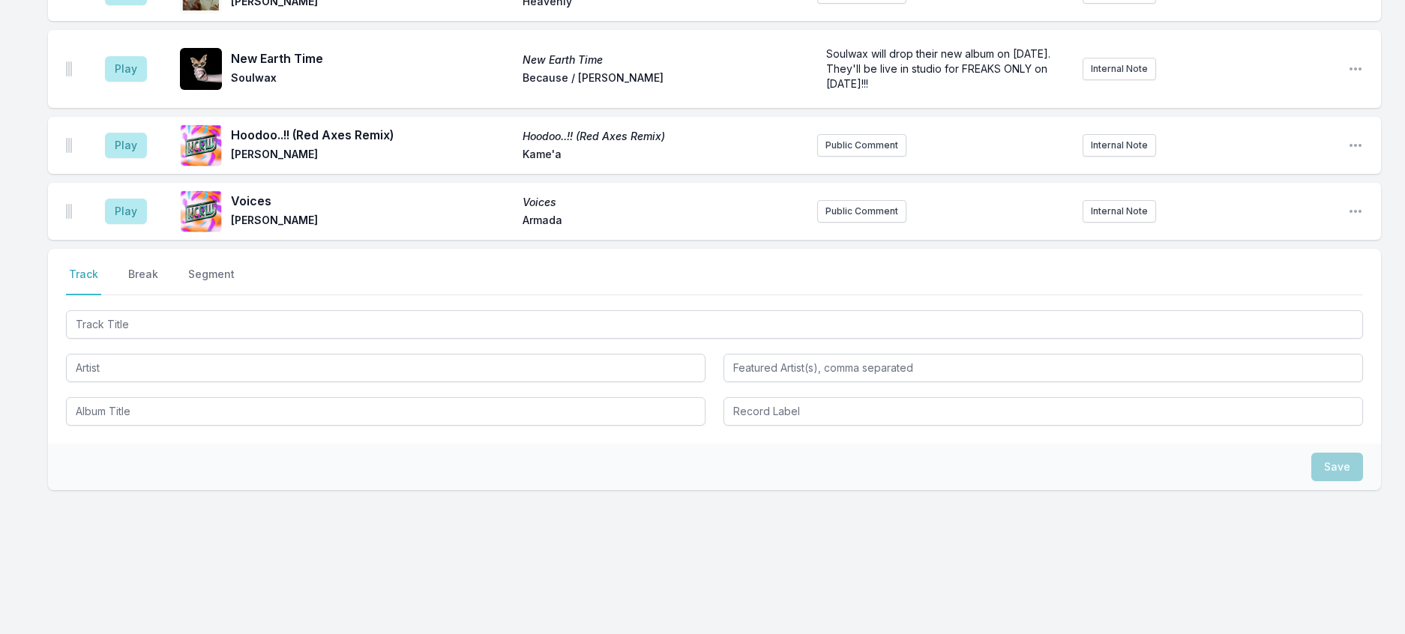
scroll to position [713, 0]
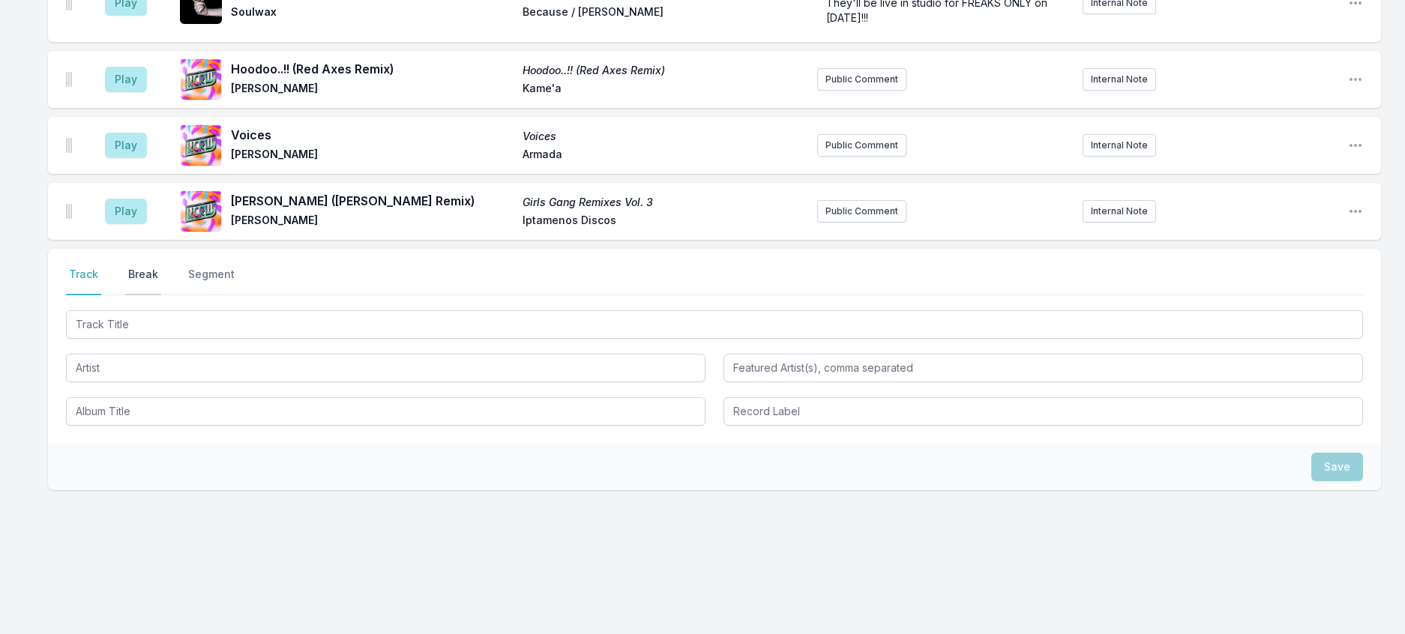
click at [156, 295] on button "Break" at bounding box center [143, 281] width 36 height 28
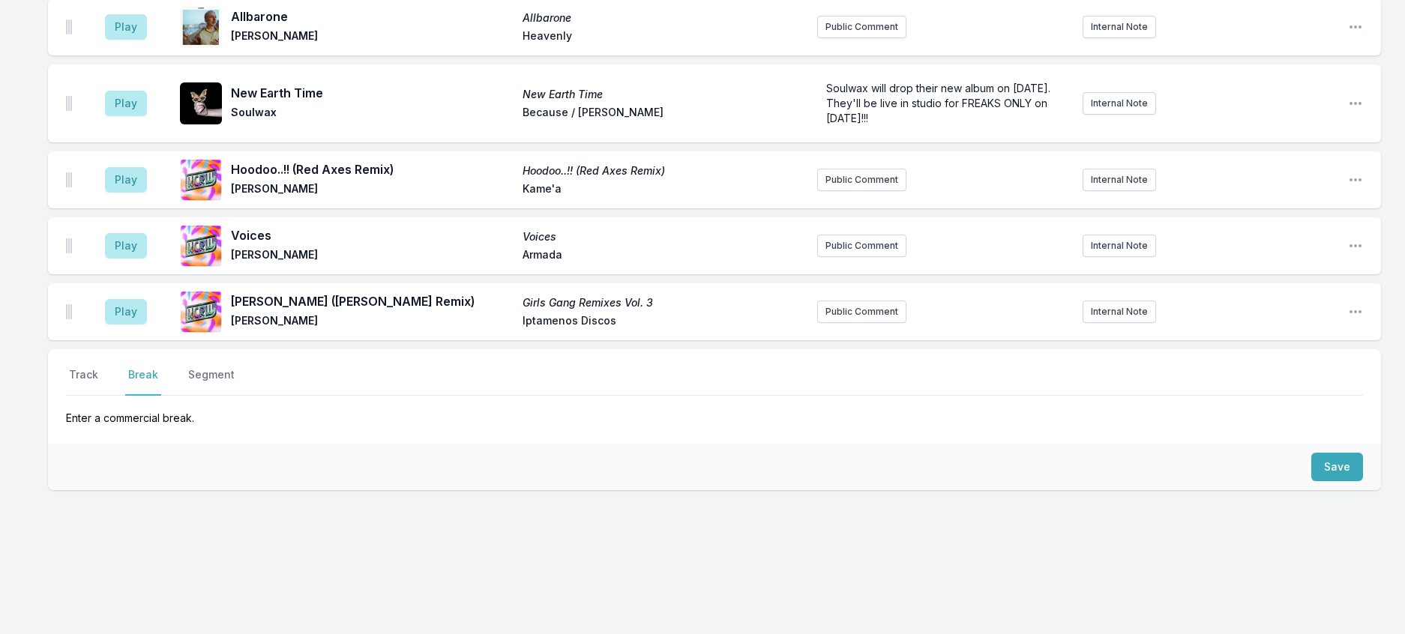
click at [1299, 444] on div "Save" at bounding box center [714, 467] width 1333 height 46
click at [1332, 454] on button "Save" at bounding box center [1337, 467] width 52 height 28
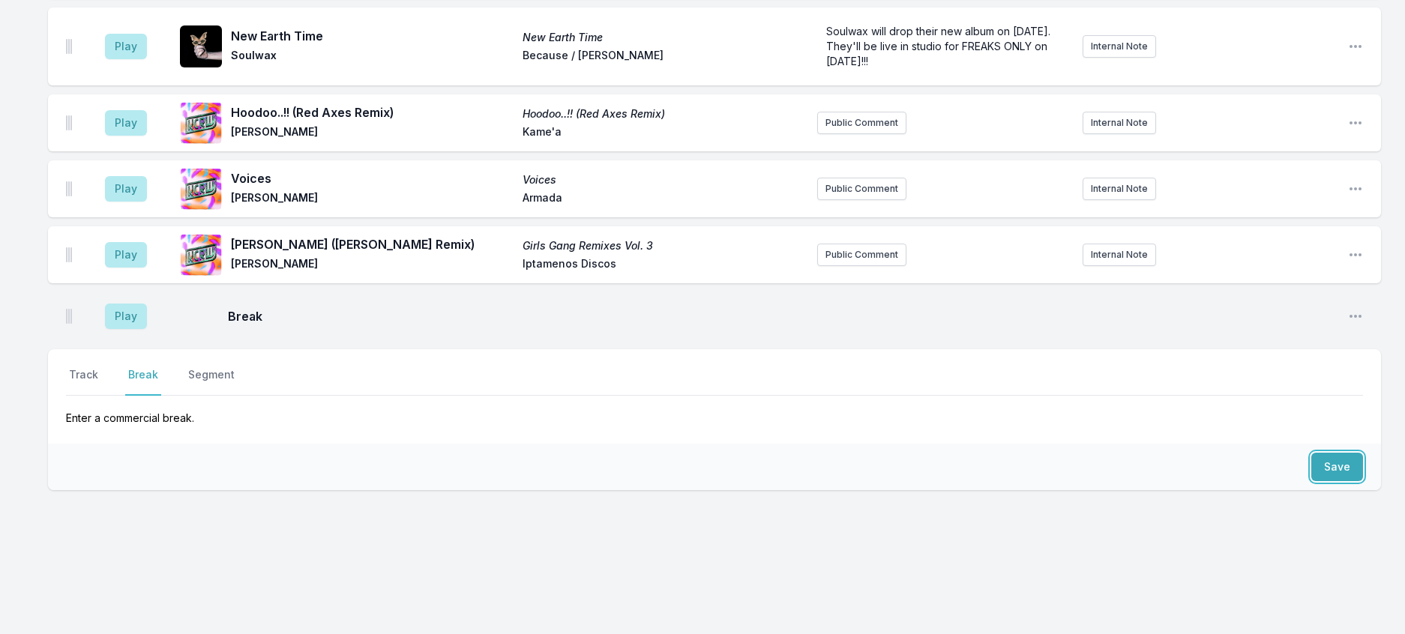
scroll to position [755, 0]
click at [93, 367] on button "Track" at bounding box center [83, 381] width 35 height 28
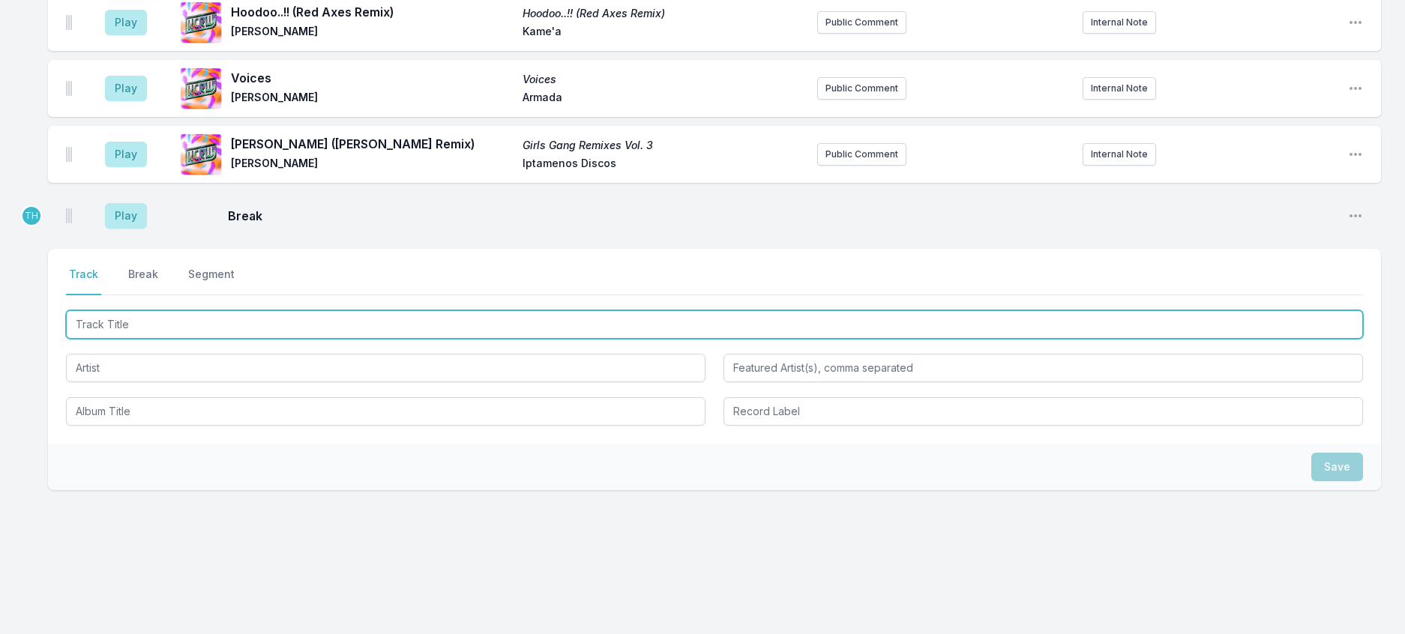
click at [120, 339] on input "Track Title" at bounding box center [714, 324] width 1297 height 28
type input "Scialla"
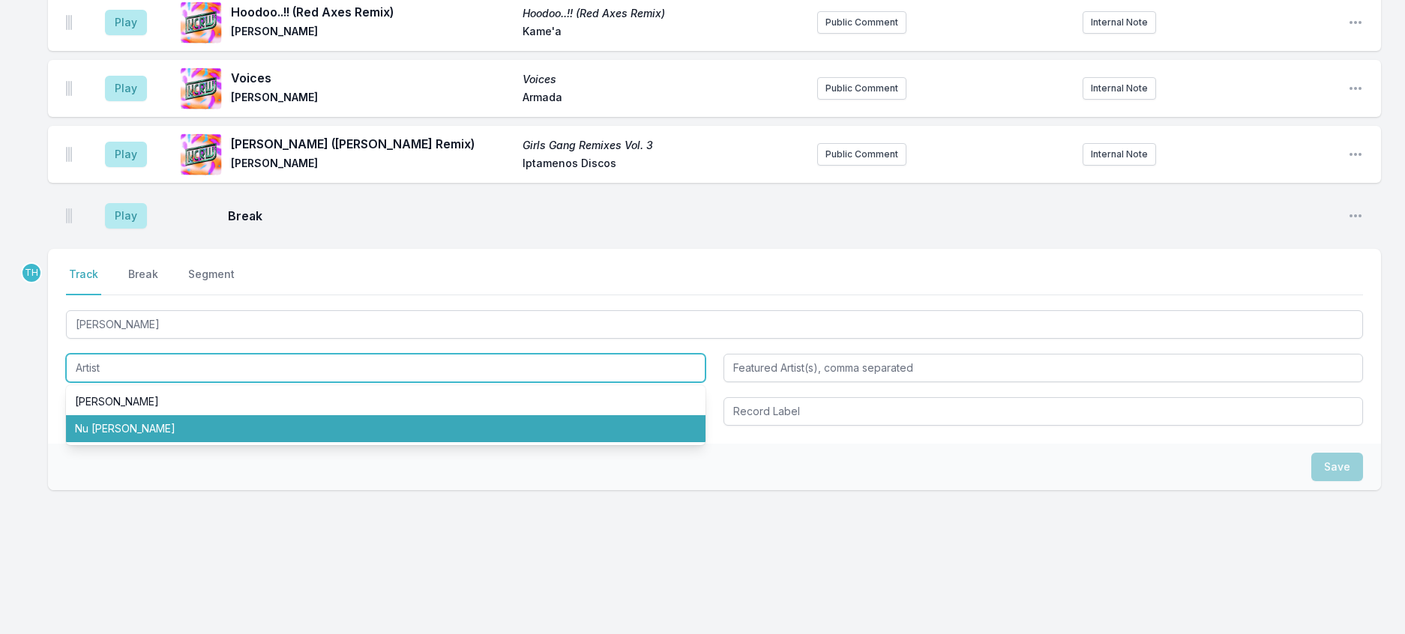
click at [125, 442] on li "Nu Genea" at bounding box center [386, 428] width 640 height 27
type input "Nu Genea"
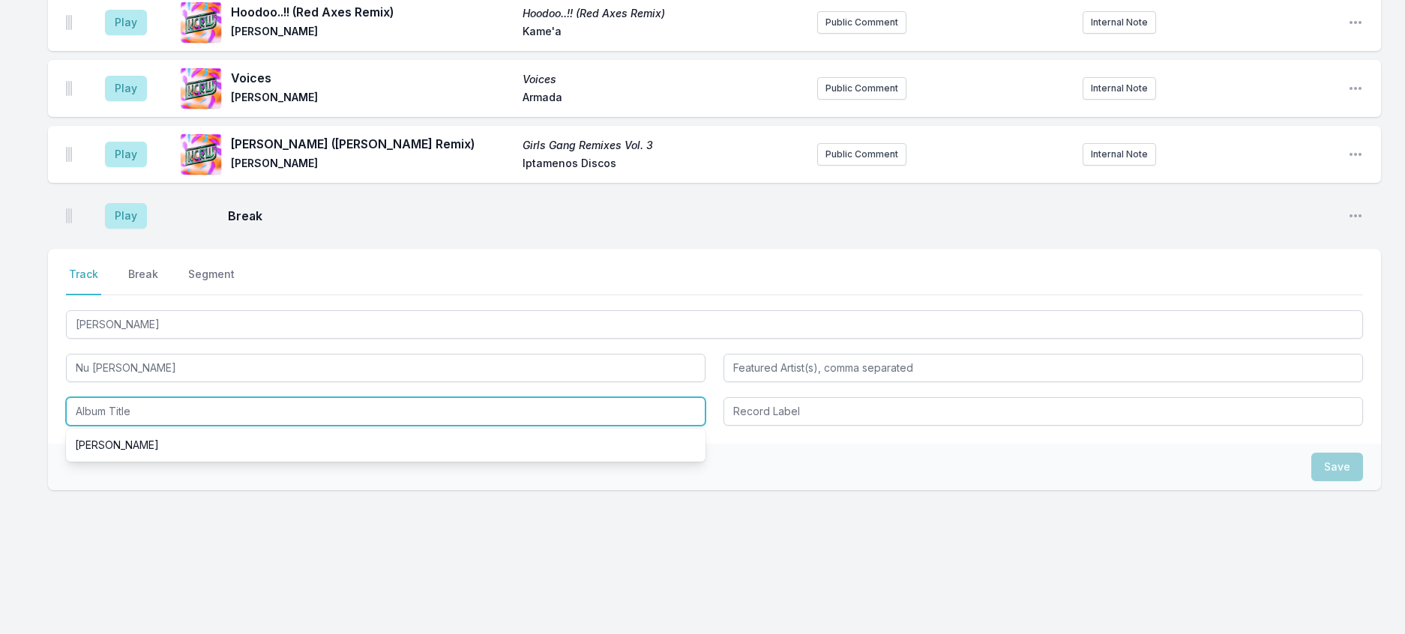
click at [124, 426] on input "Album Title" at bounding box center [386, 411] width 640 height 28
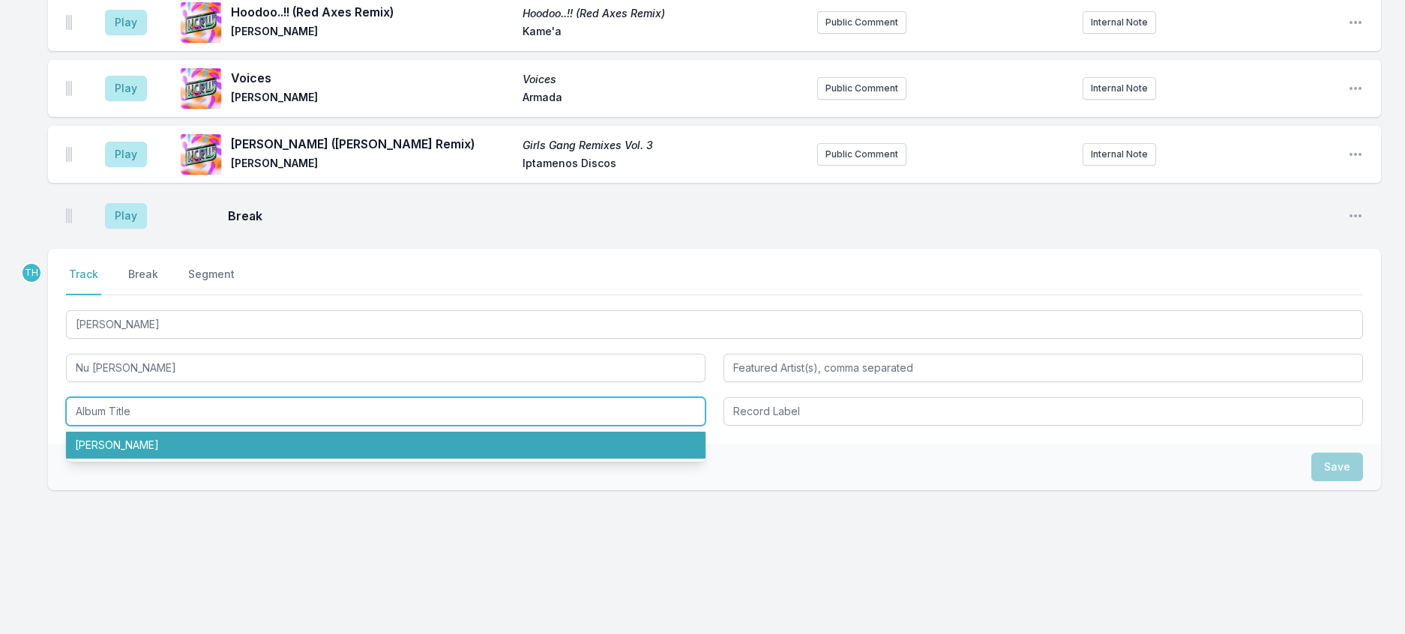
click at [124, 459] on li "Sciallà" at bounding box center [386, 445] width 640 height 27
type input "Sciallà"
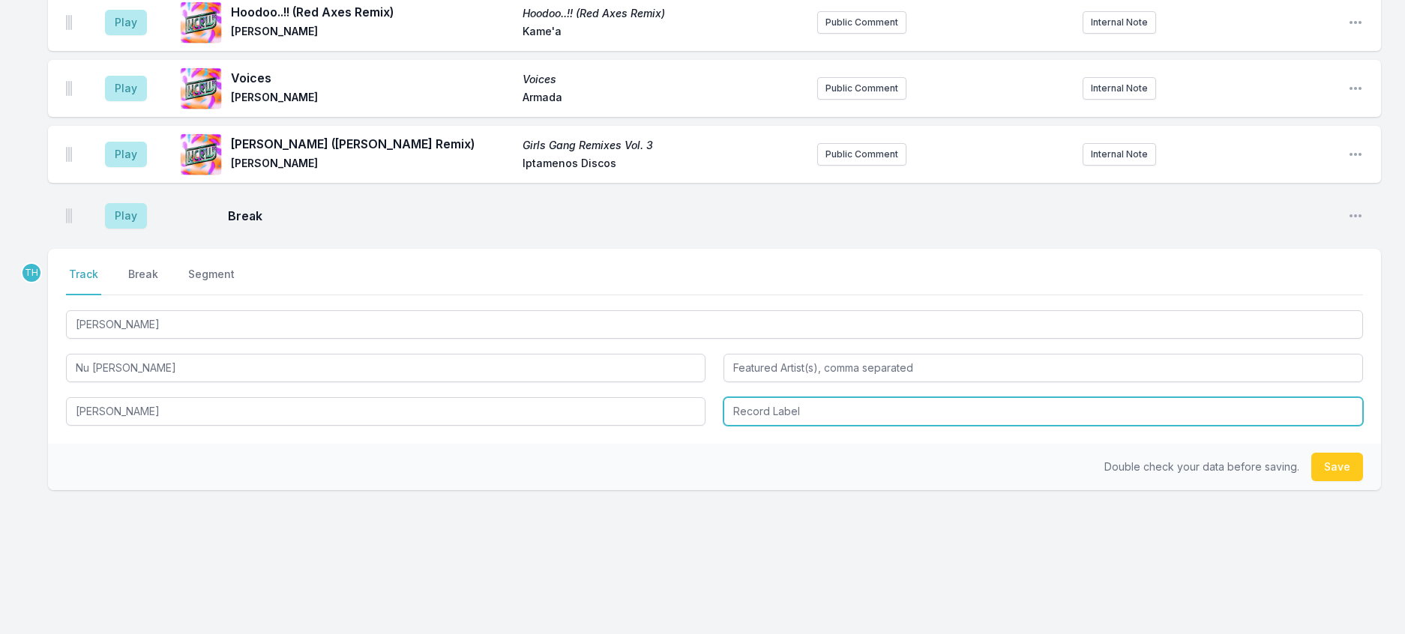
click at [752, 426] on input "Record Label" at bounding box center [1044, 411] width 640 height 28
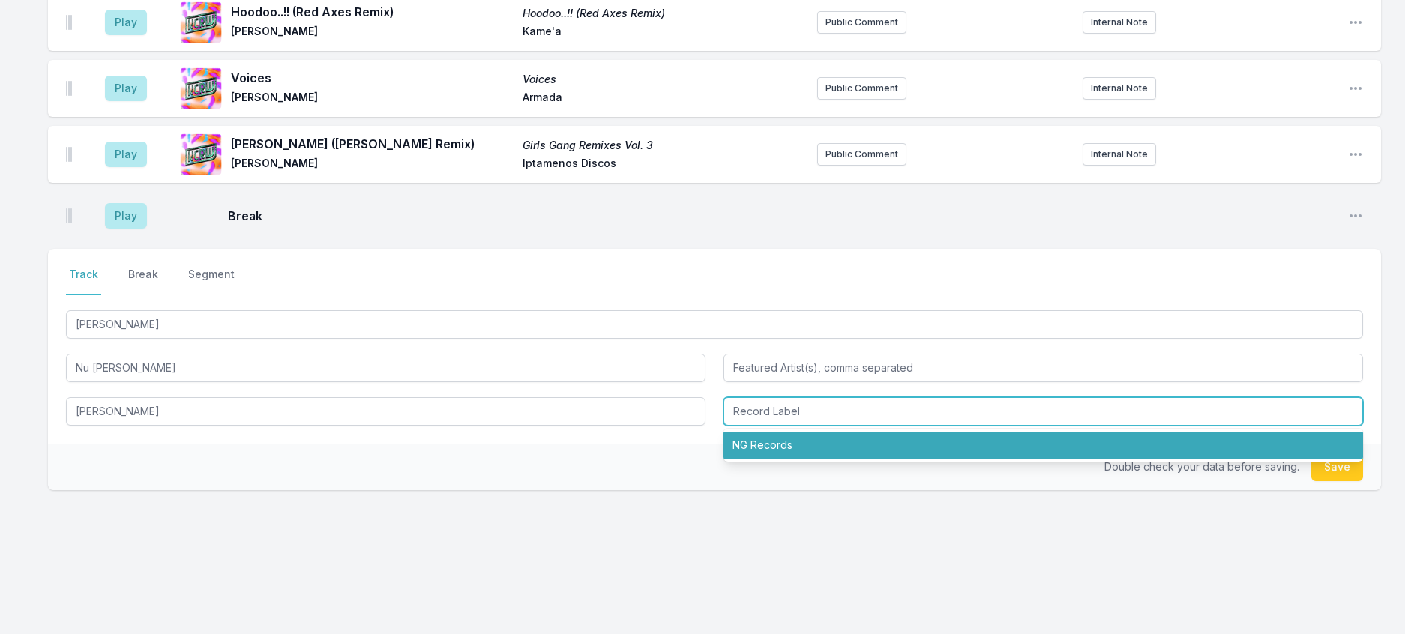
click at [749, 459] on li "NG Records" at bounding box center [1044, 445] width 640 height 27
type input "NG Records"
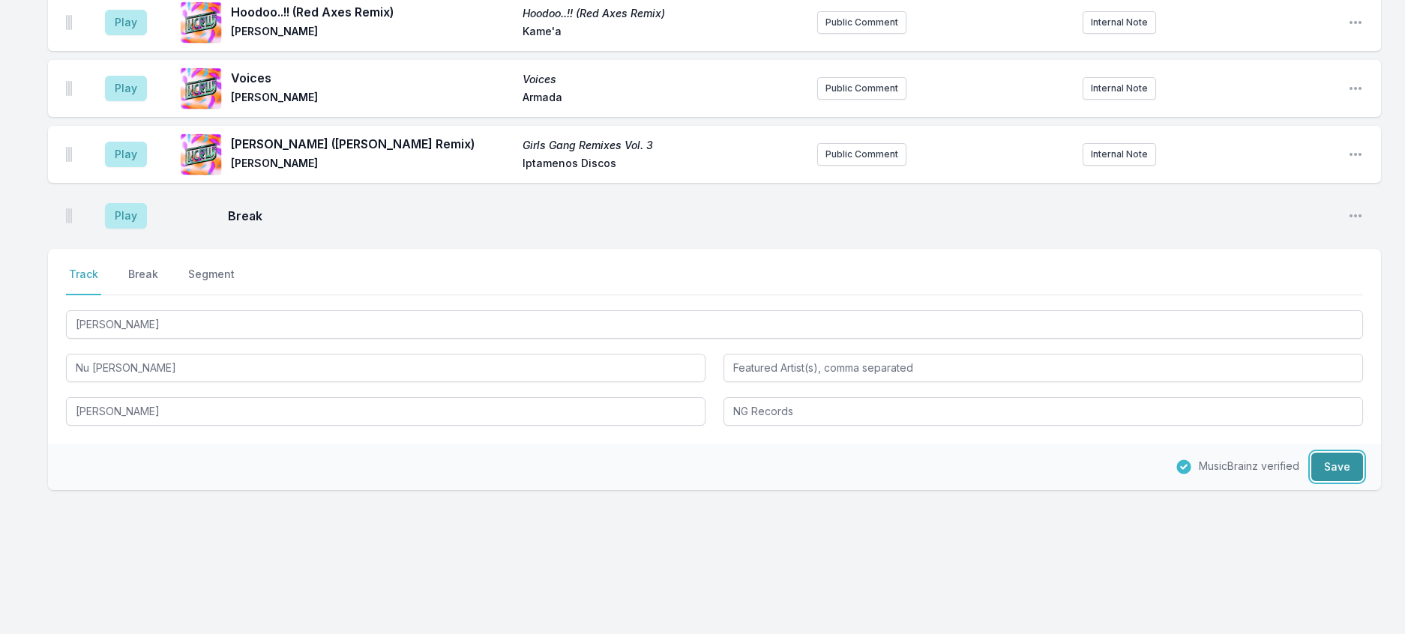
click at [1311, 481] on button "Save" at bounding box center [1337, 467] width 52 height 28
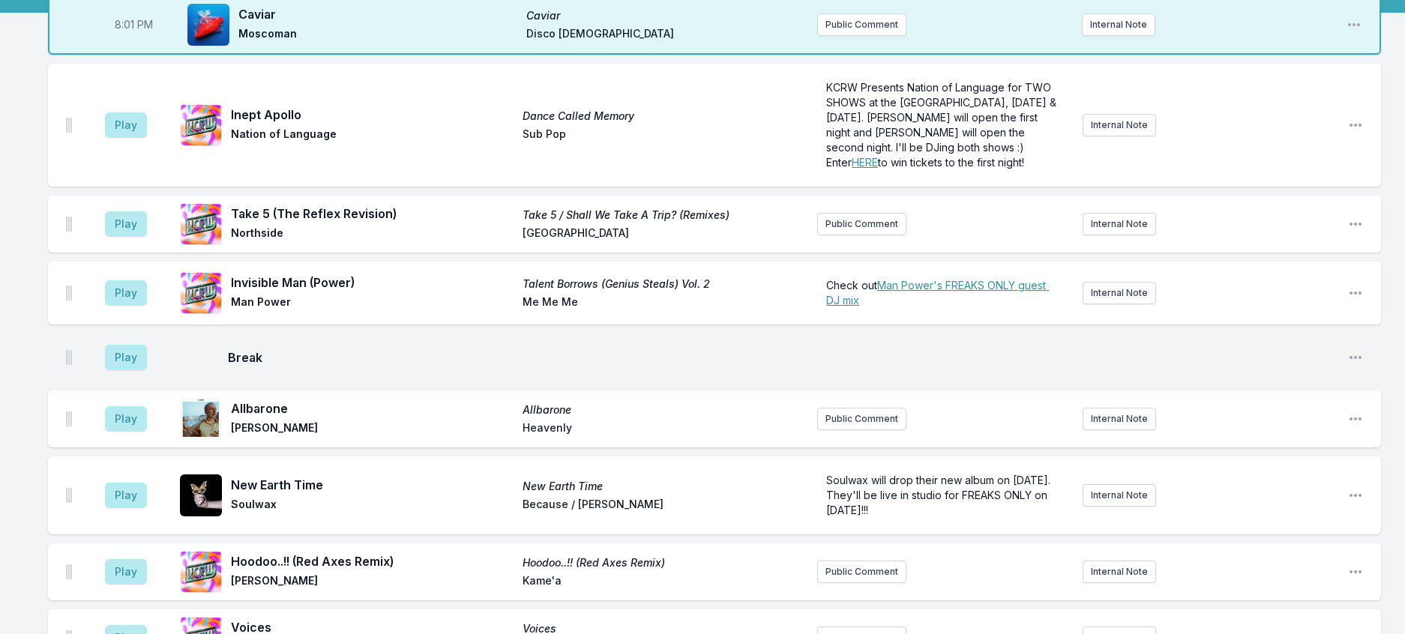
scroll to position [0, 0]
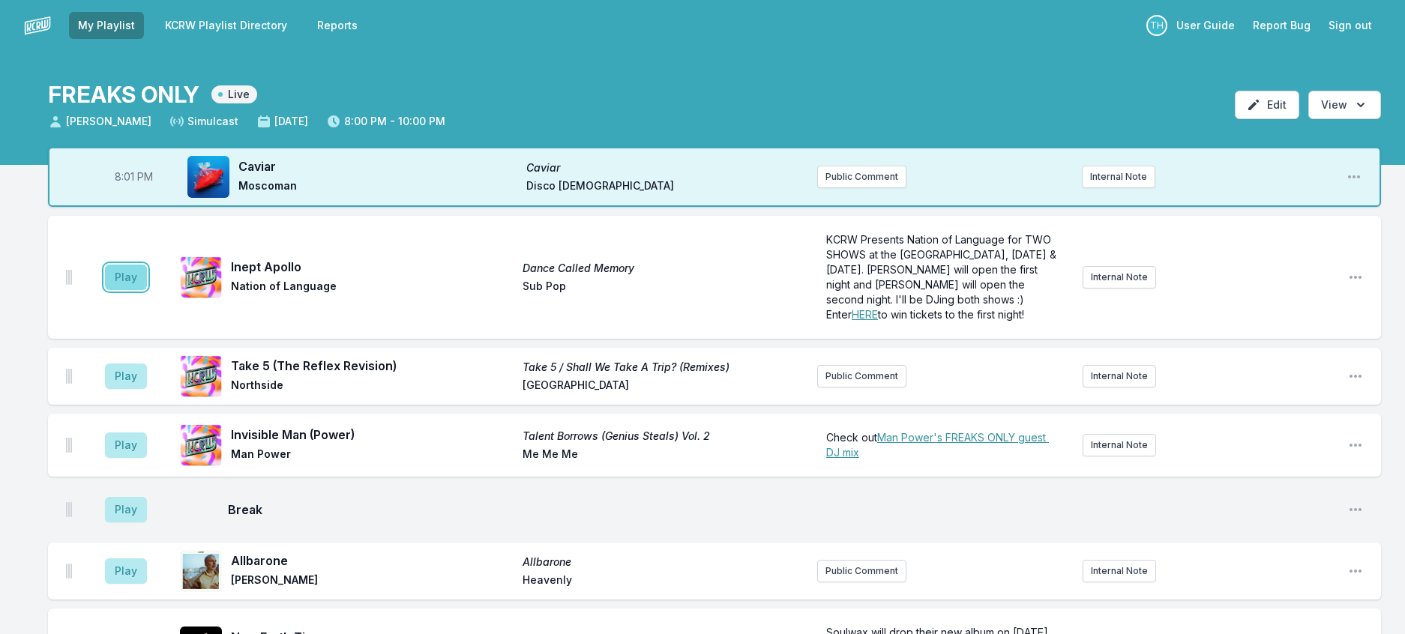
click at [147, 290] on button "Play" at bounding box center [126, 277] width 42 height 25
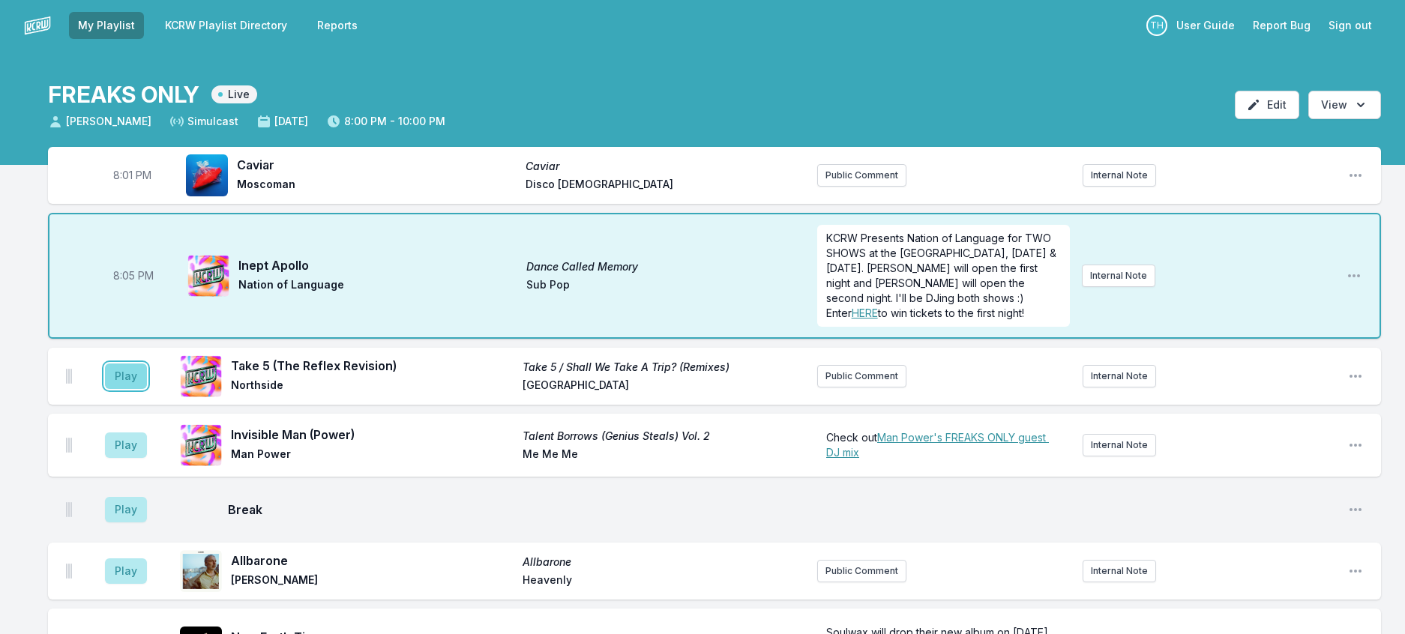
click at [143, 389] on button "Play" at bounding box center [126, 376] width 42 height 25
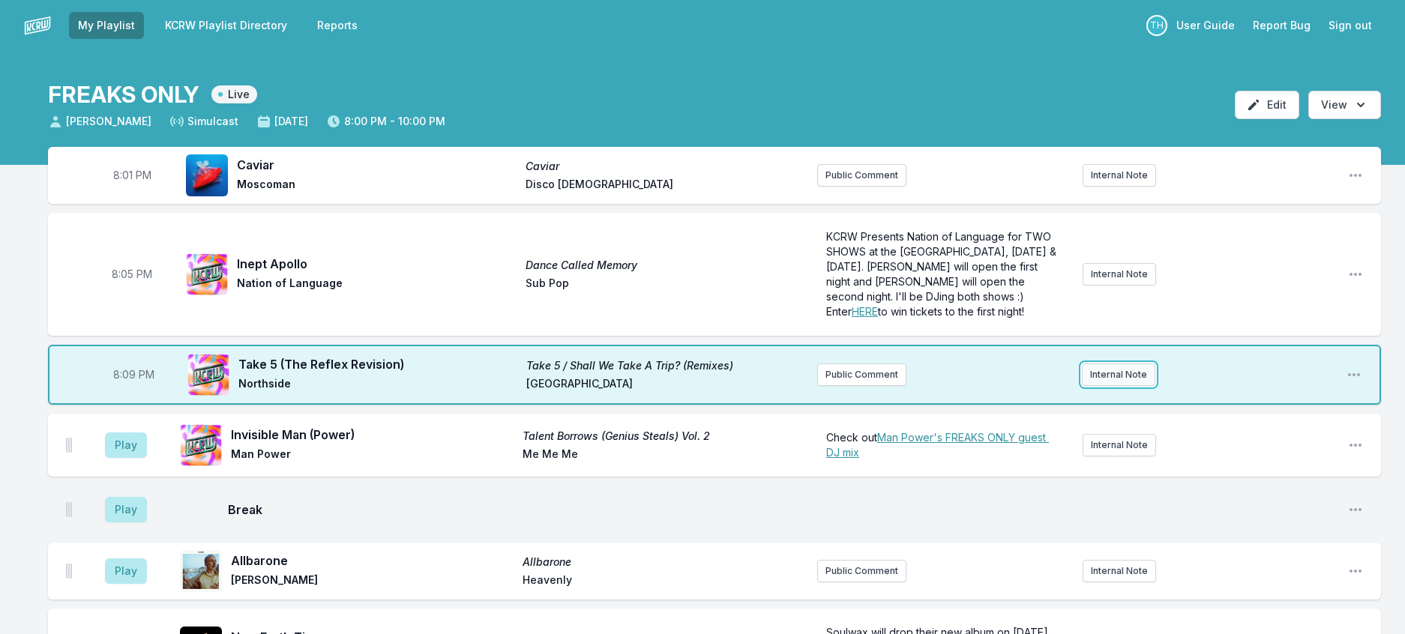
click at [1088, 386] on button "Internal Note" at bounding box center [1118, 375] width 73 height 22
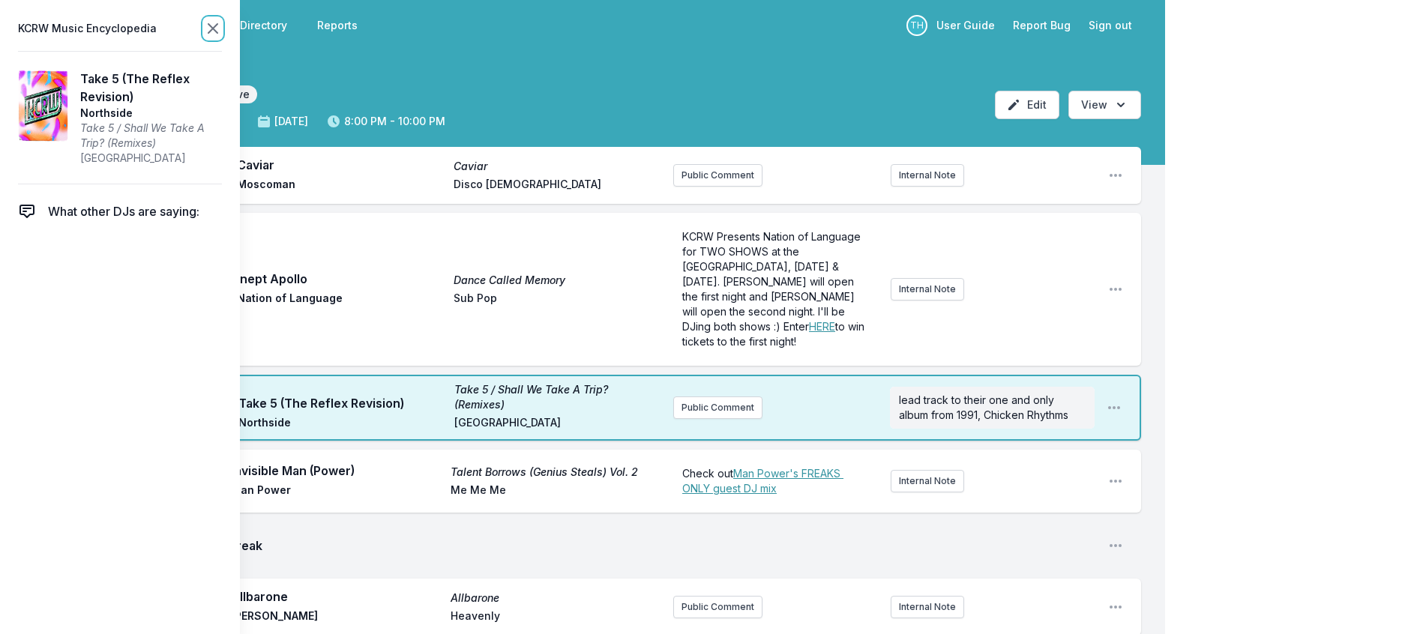
click at [222, 37] on icon at bounding box center [213, 28] width 18 height 18
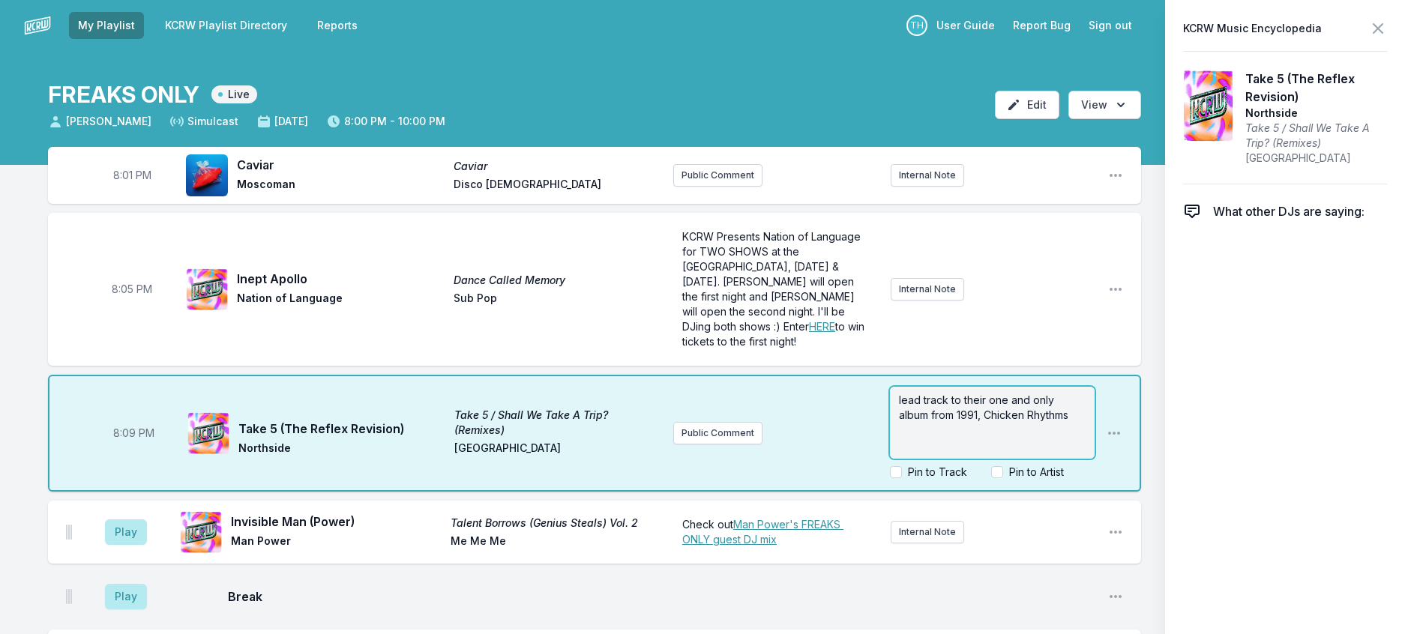
click at [1086, 423] on p "lead track to their one and only album from 1991, Chicken Rhythms" at bounding box center [992, 408] width 187 height 30
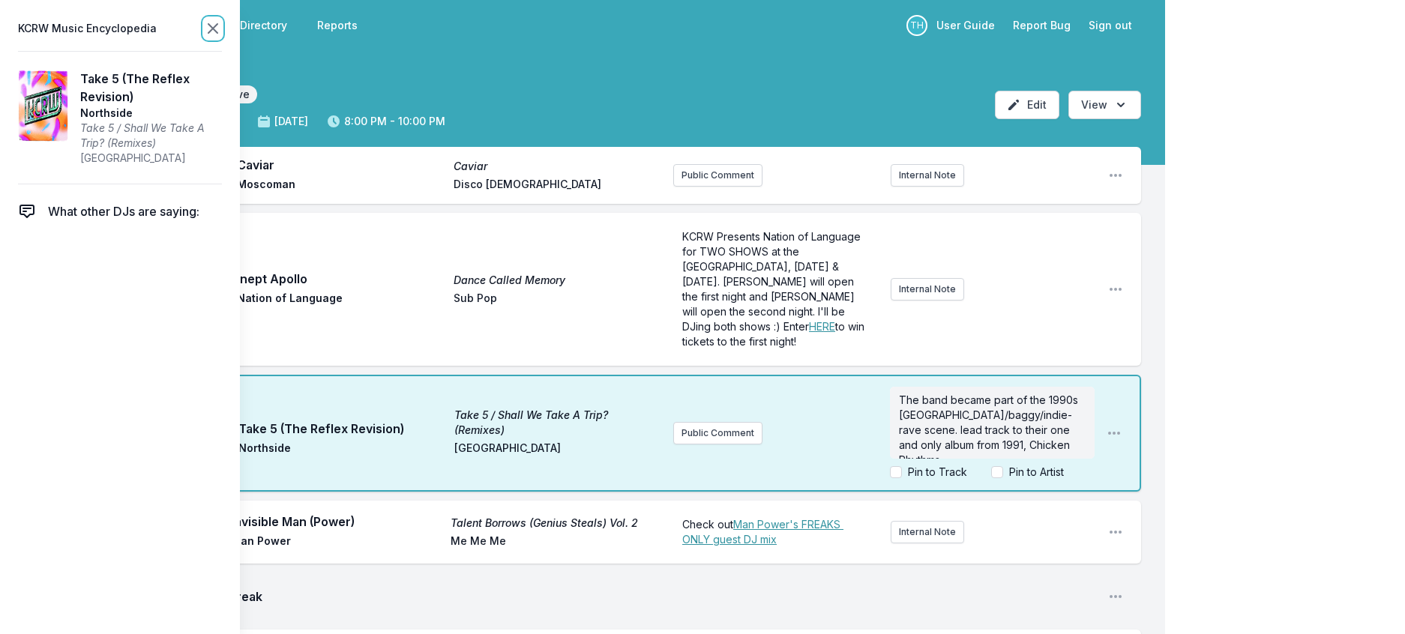
click at [217, 28] on icon at bounding box center [212, 28] width 9 height 9
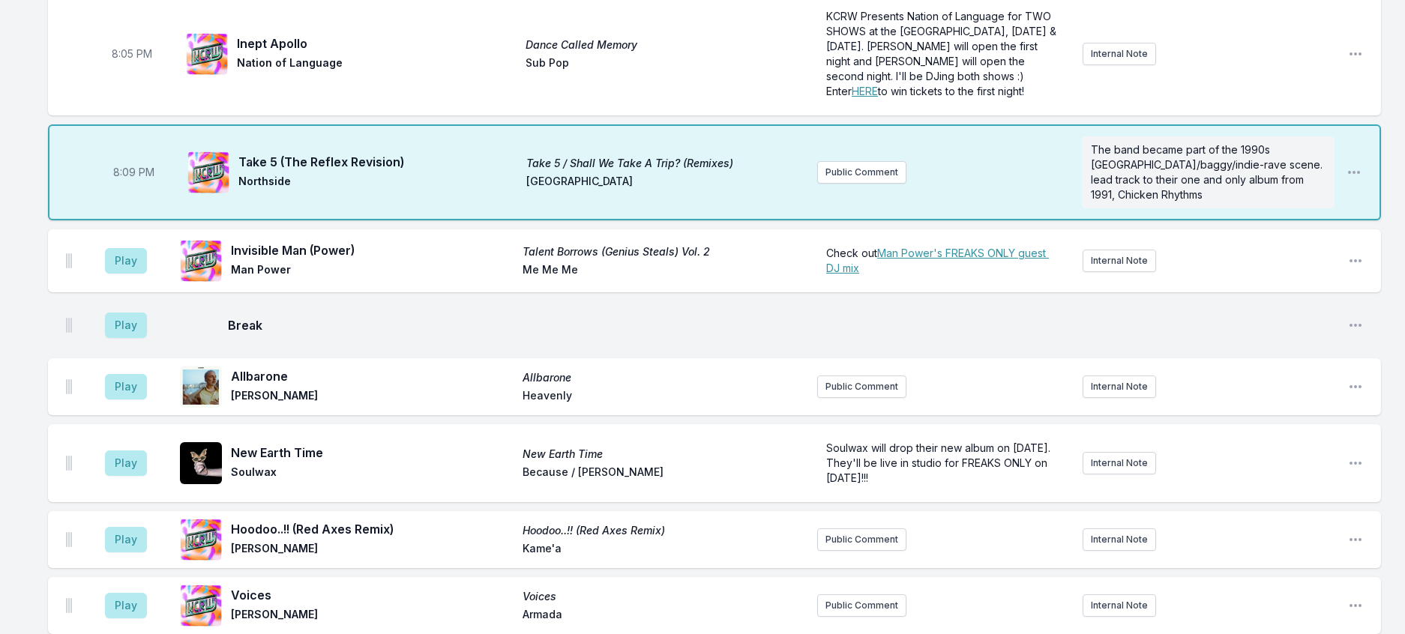
scroll to position [225, 0]
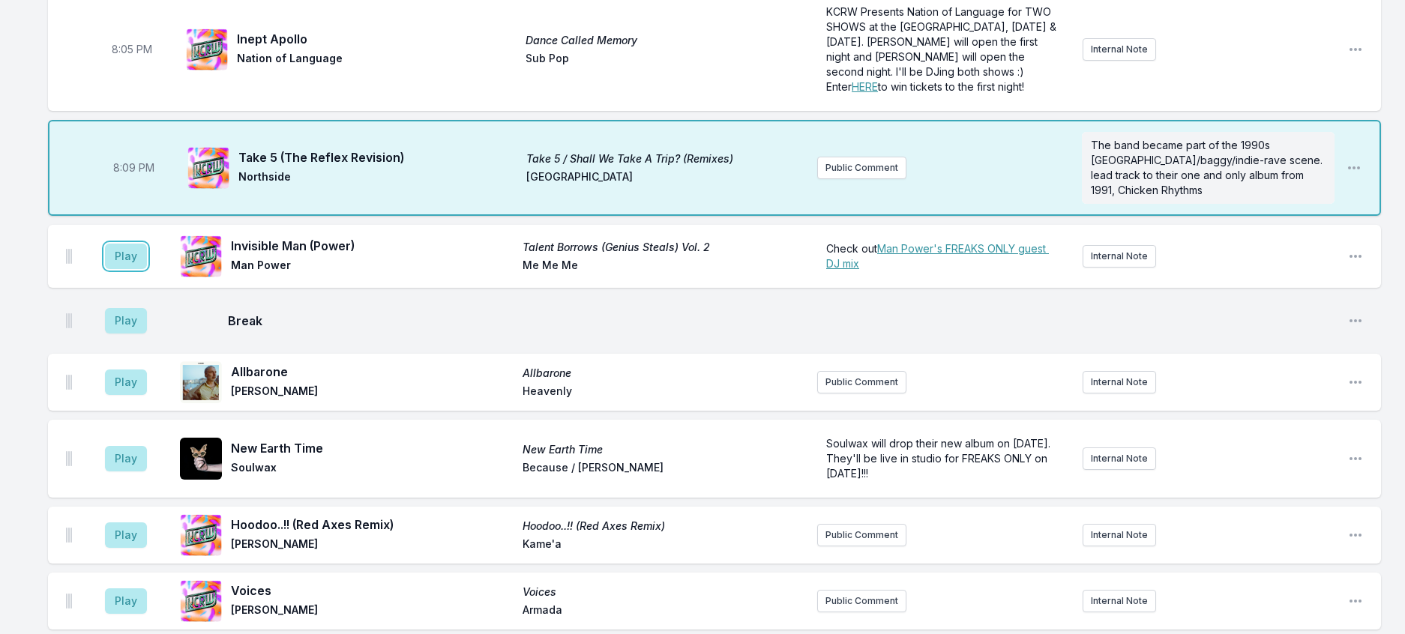
drag, startPoint x: 139, startPoint y: 321, endPoint x: 466, endPoint y: 334, distance: 327.1
click at [139, 269] on button "Play" at bounding box center [126, 256] width 42 height 25
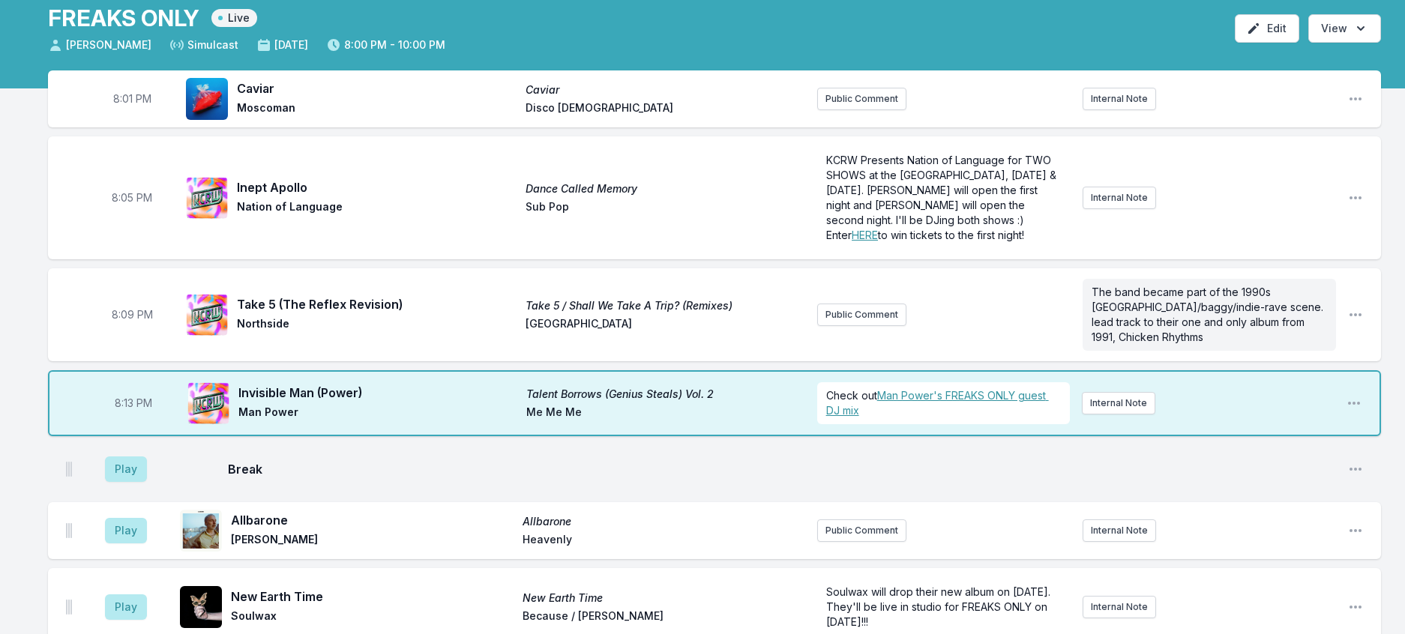
scroll to position [75, 0]
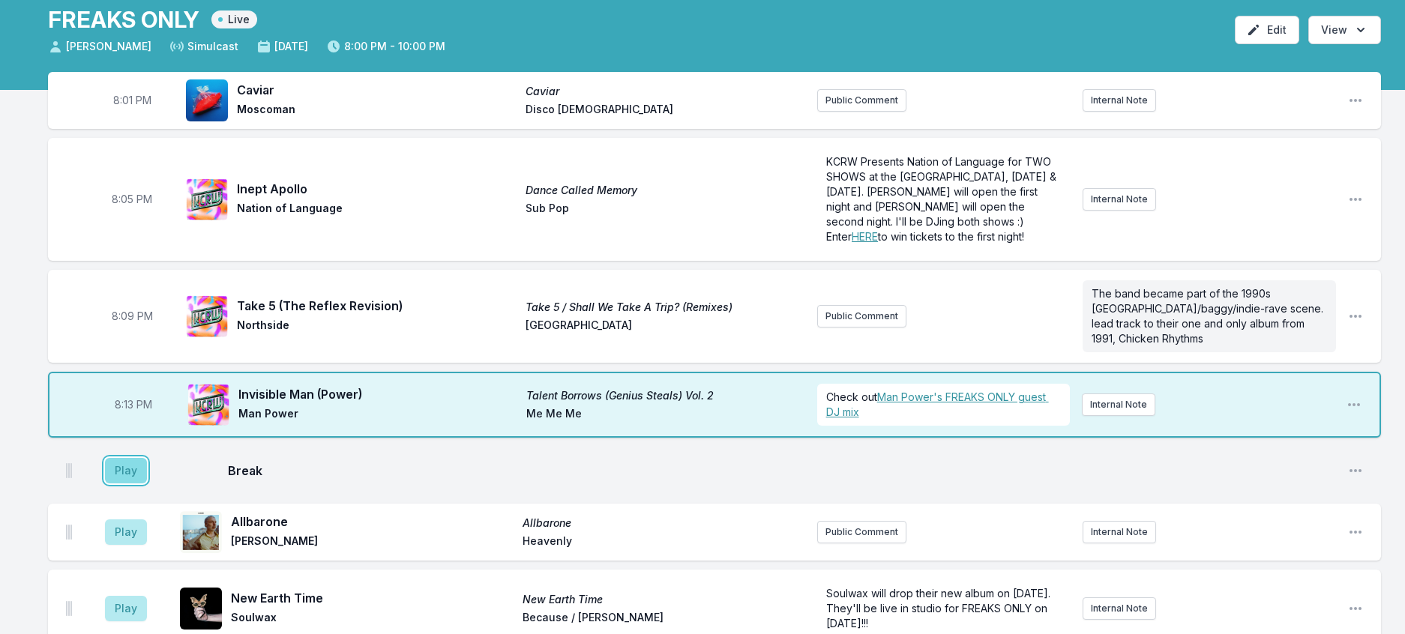
click at [131, 484] on button "Play" at bounding box center [126, 470] width 42 height 25
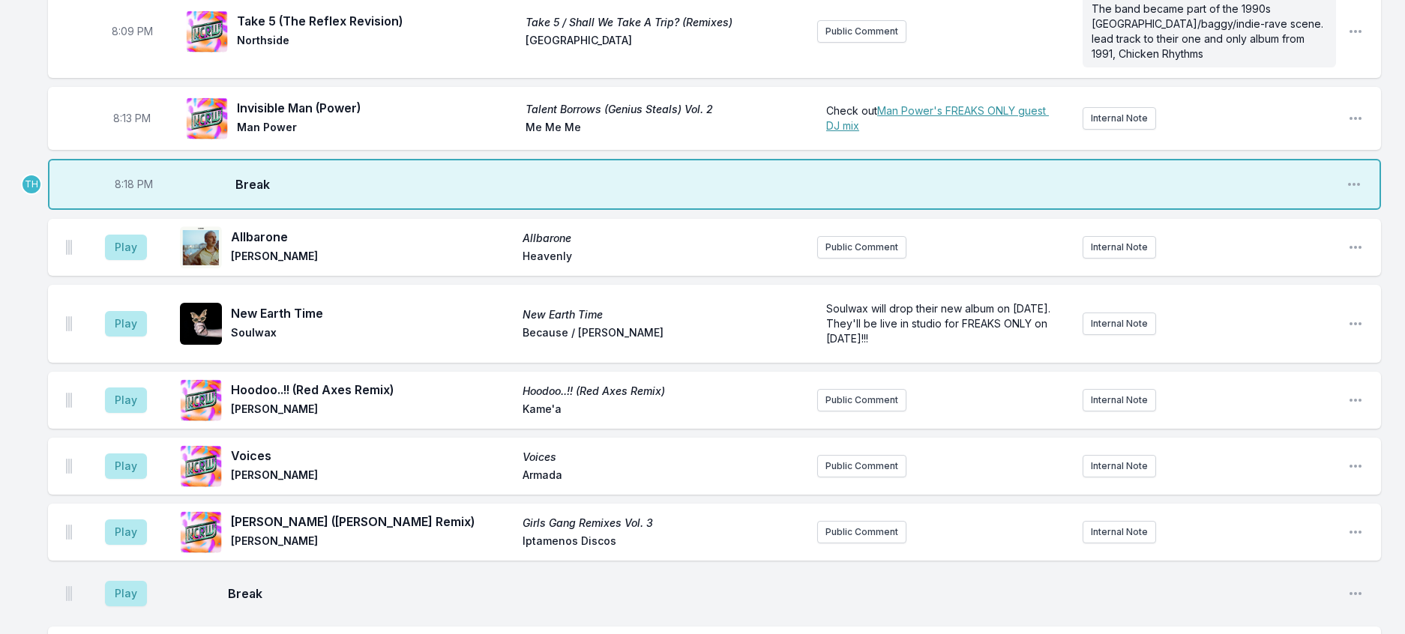
scroll to position [375, 0]
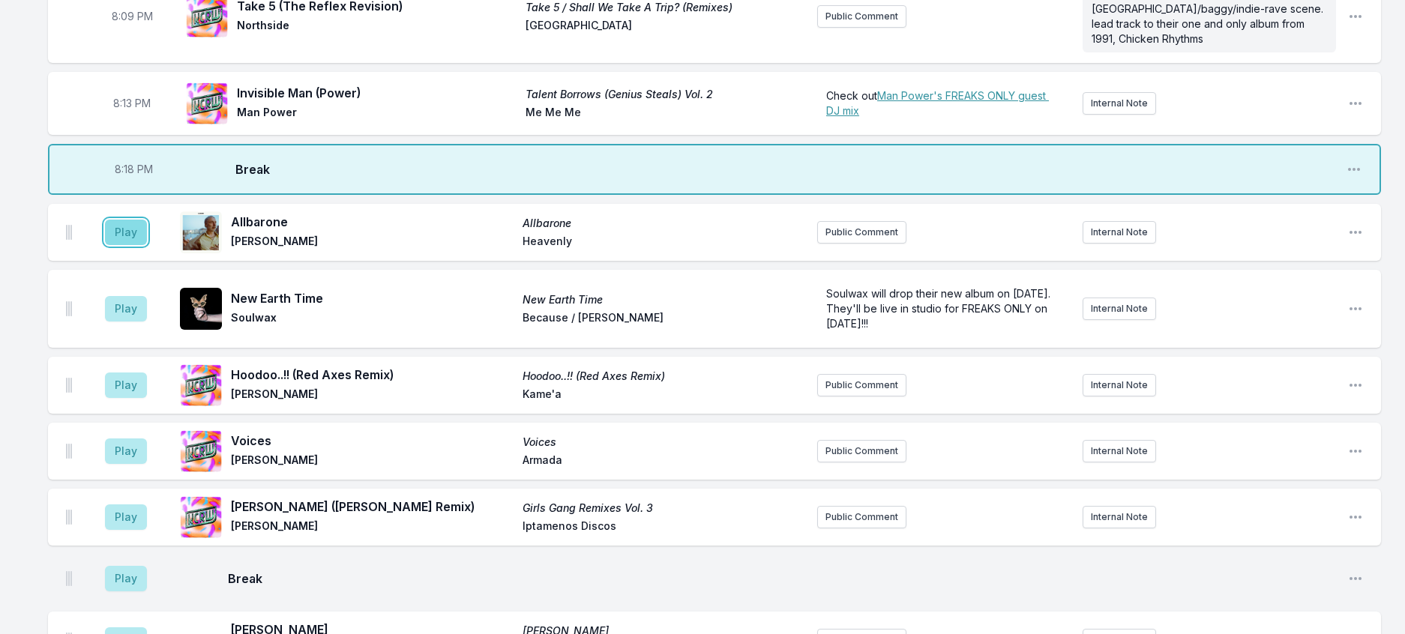
click at [136, 245] on button "Play" at bounding box center [126, 232] width 42 height 25
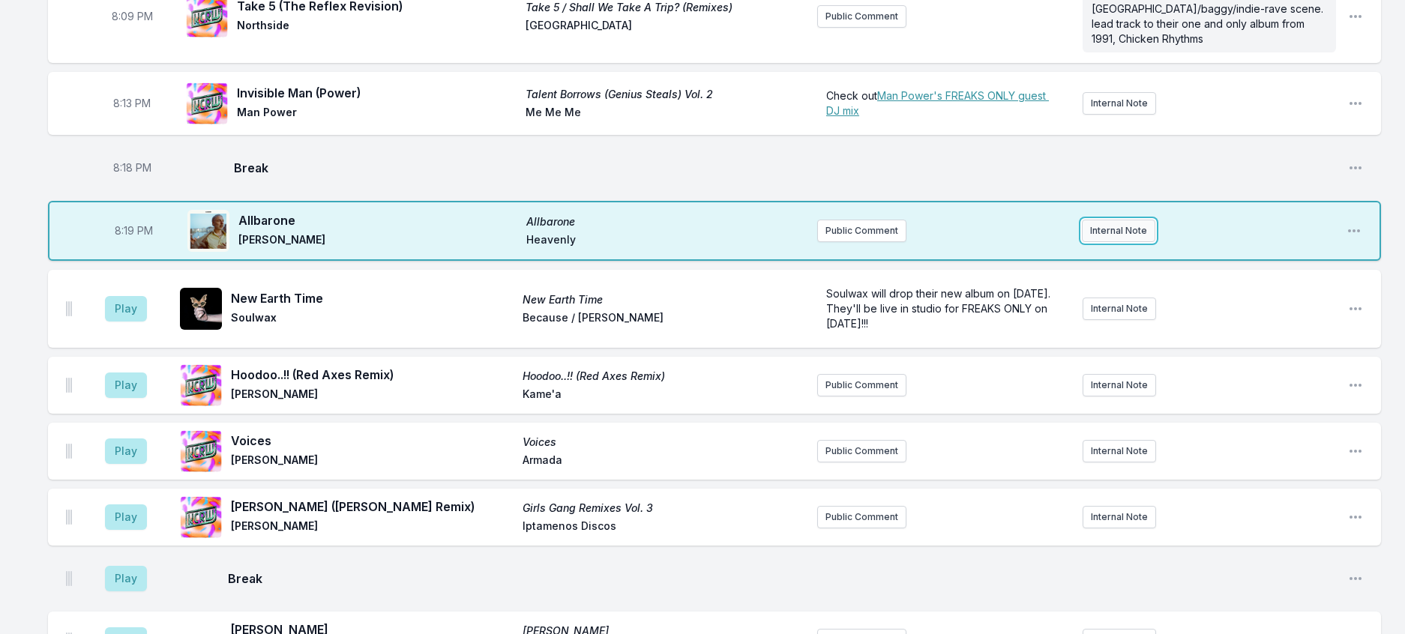
click at [1146, 242] on button "Internal Note" at bounding box center [1118, 231] width 73 height 22
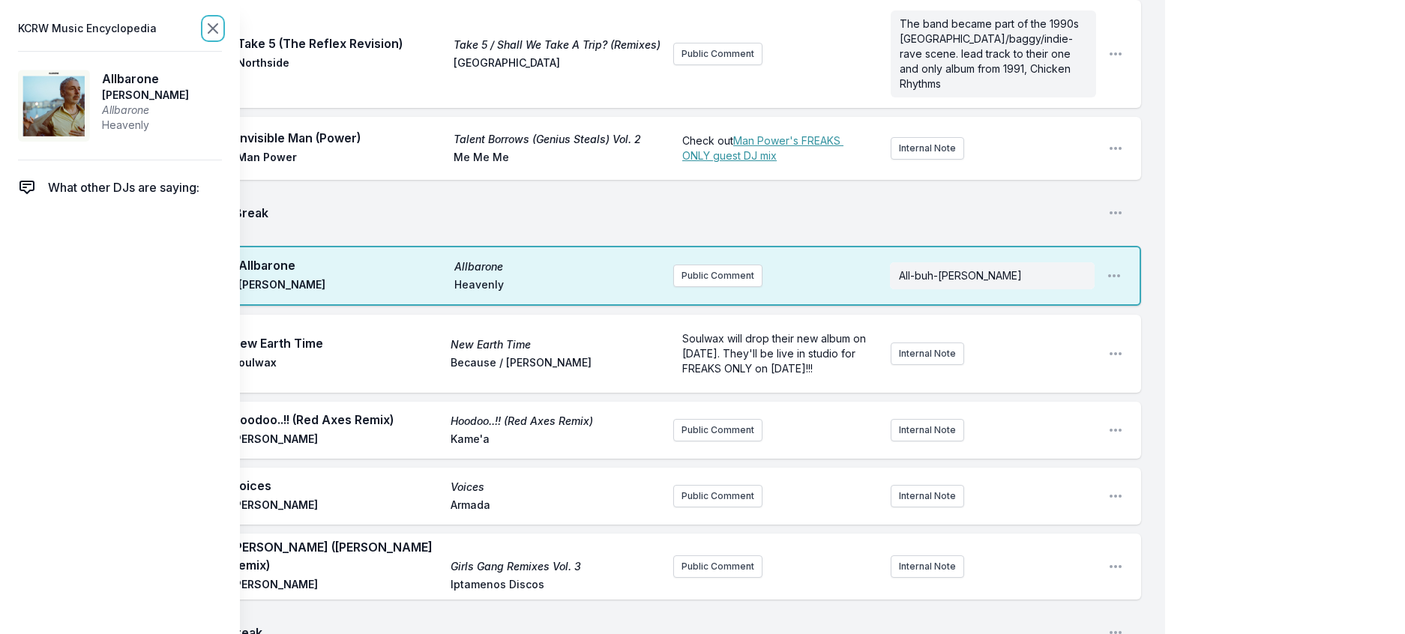
click at [217, 33] on icon at bounding box center [212, 28] width 9 height 9
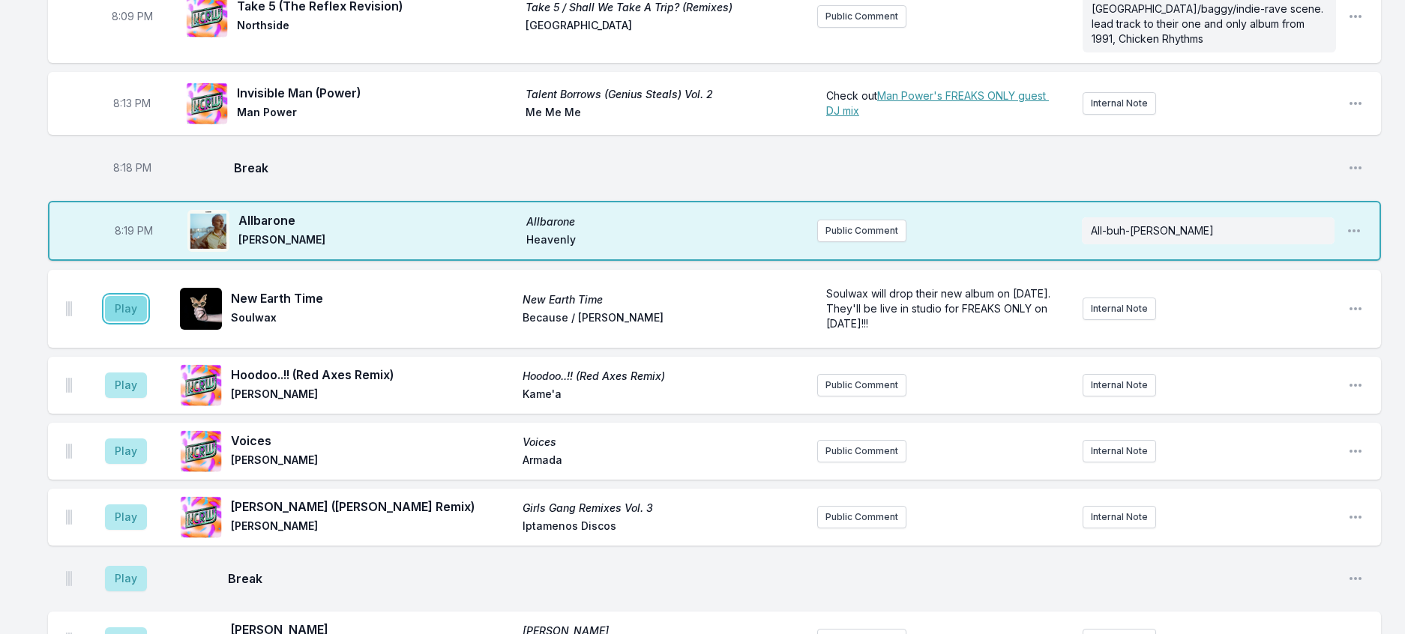
click at [142, 322] on button "Play" at bounding box center [126, 308] width 42 height 25
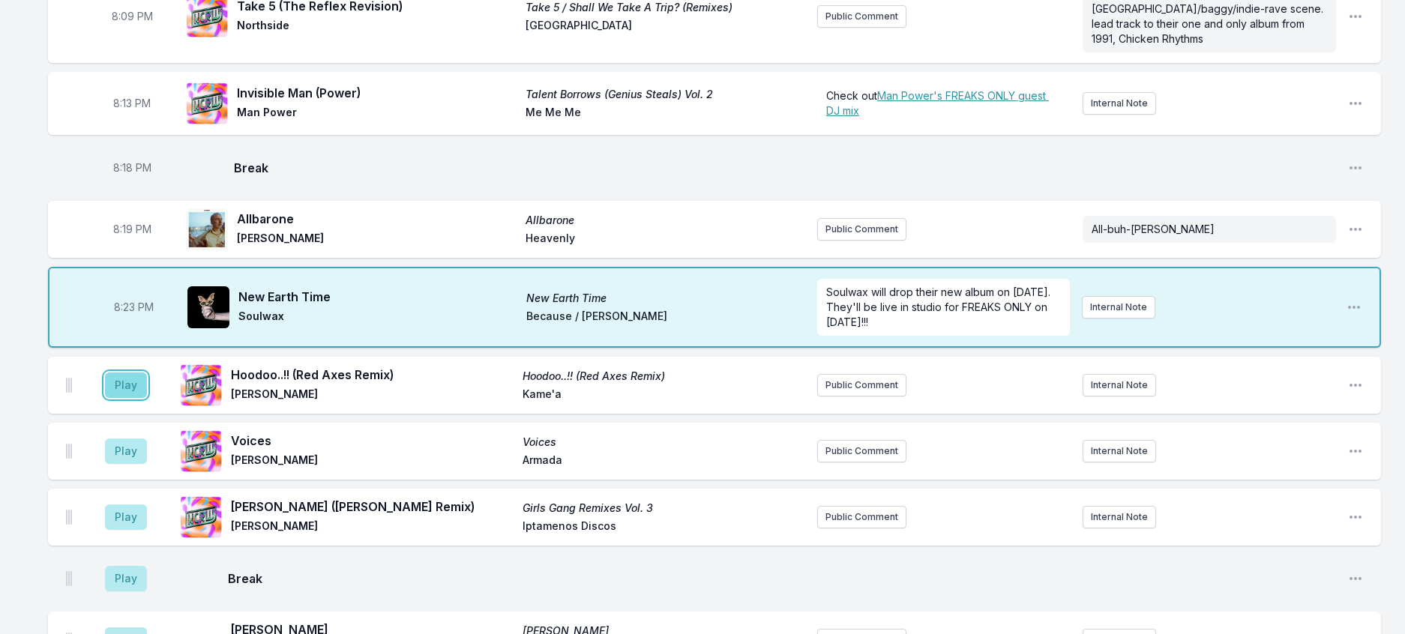
drag, startPoint x: 120, startPoint y: 484, endPoint x: 148, endPoint y: 475, distance: 29.2
click at [124, 398] on button "Play" at bounding box center [126, 385] width 42 height 25
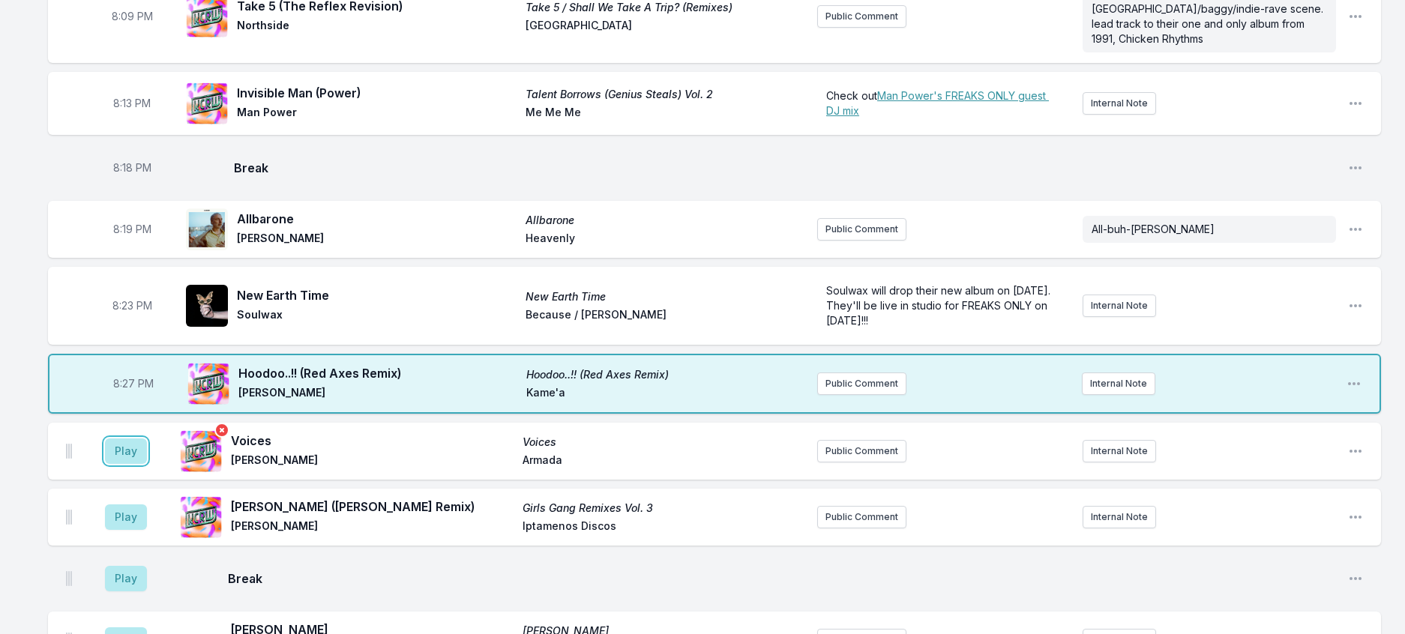
drag, startPoint x: 146, startPoint y: 562, endPoint x: 243, endPoint y: 548, distance: 97.7
click at [146, 464] on button "Play" at bounding box center [126, 451] width 42 height 25
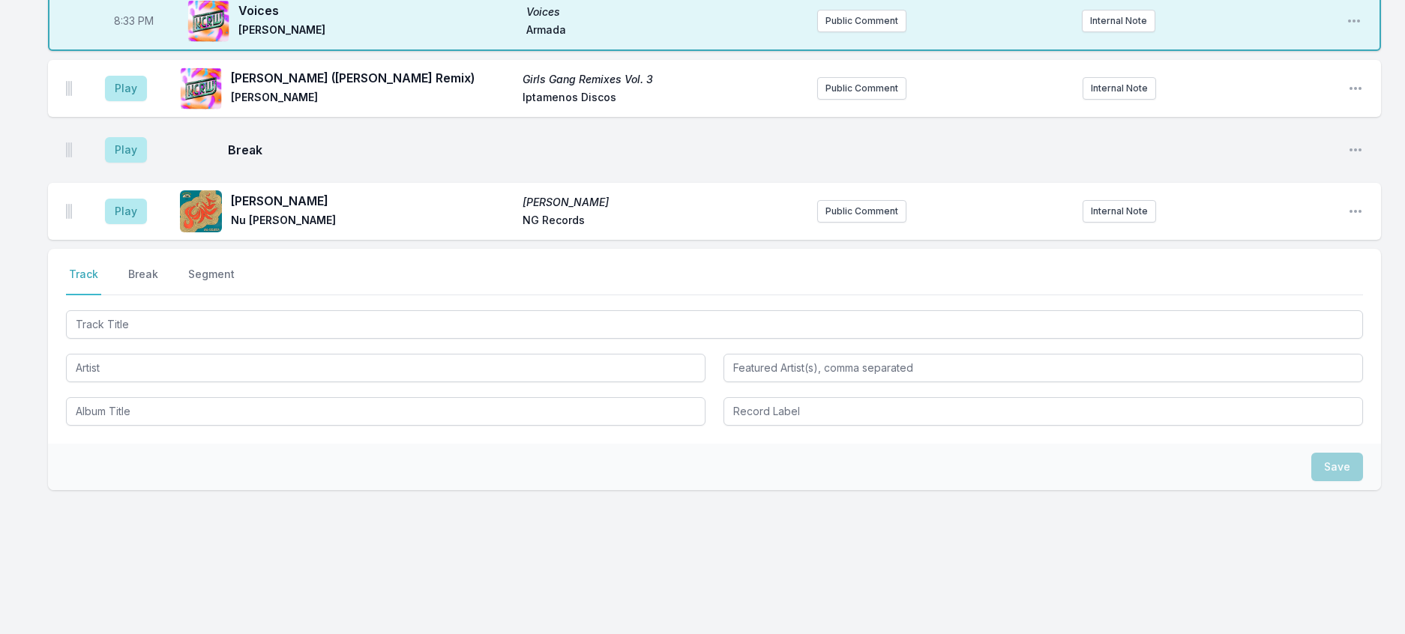
scroll to position [825, 0]
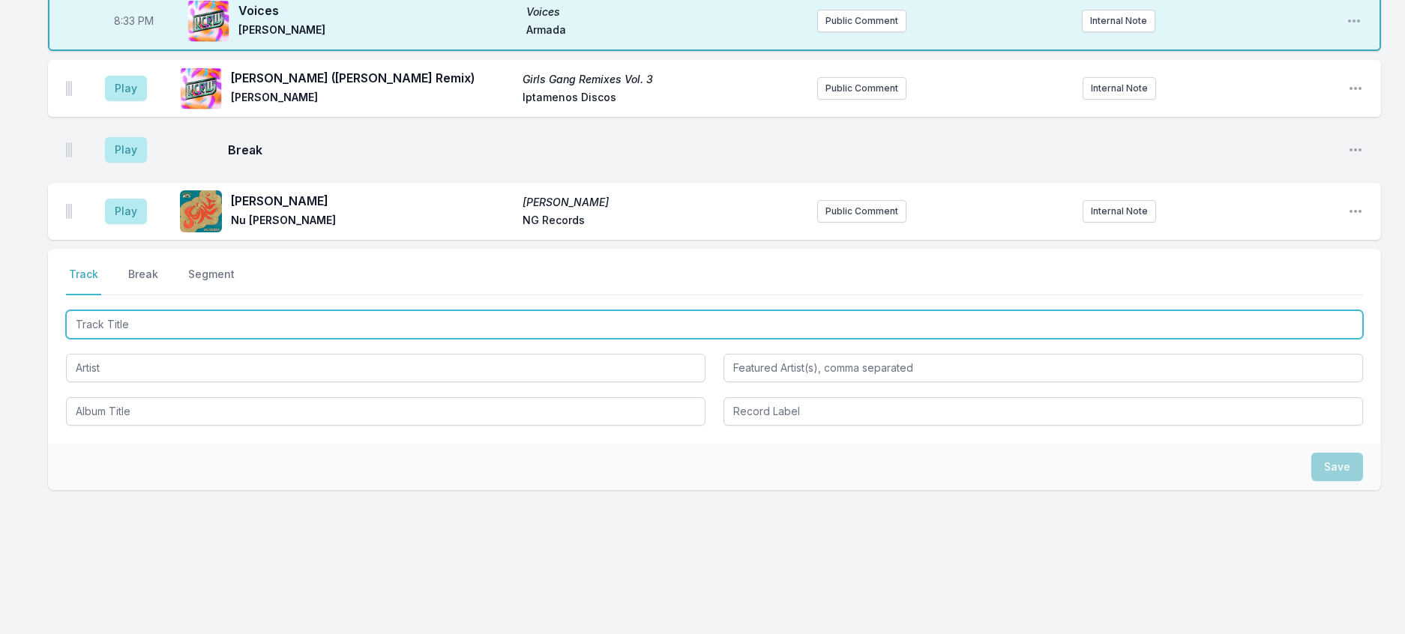
click at [240, 339] on input "Track Title" at bounding box center [714, 324] width 1297 height 28
type input "I'm Yours"
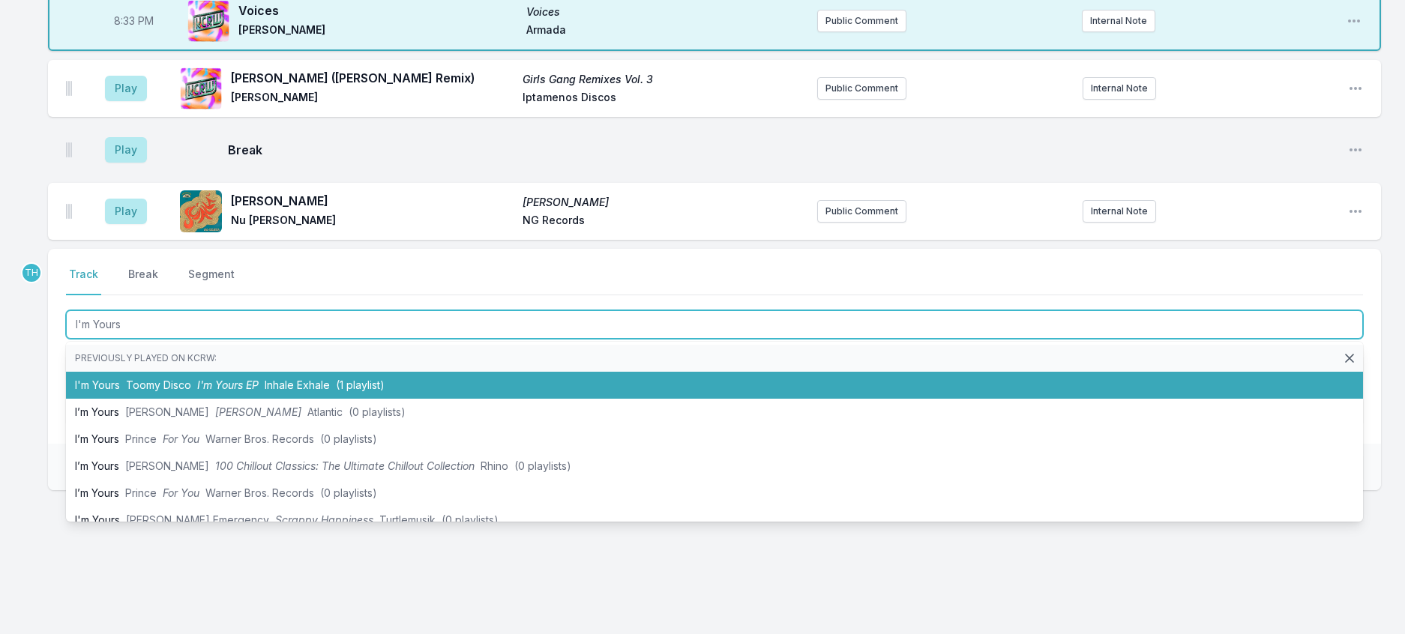
click at [256, 399] on li "I'm Yours Toomy Disco I'm Yours EP Inhale Exhale (1 playlist)" at bounding box center [714, 385] width 1297 height 27
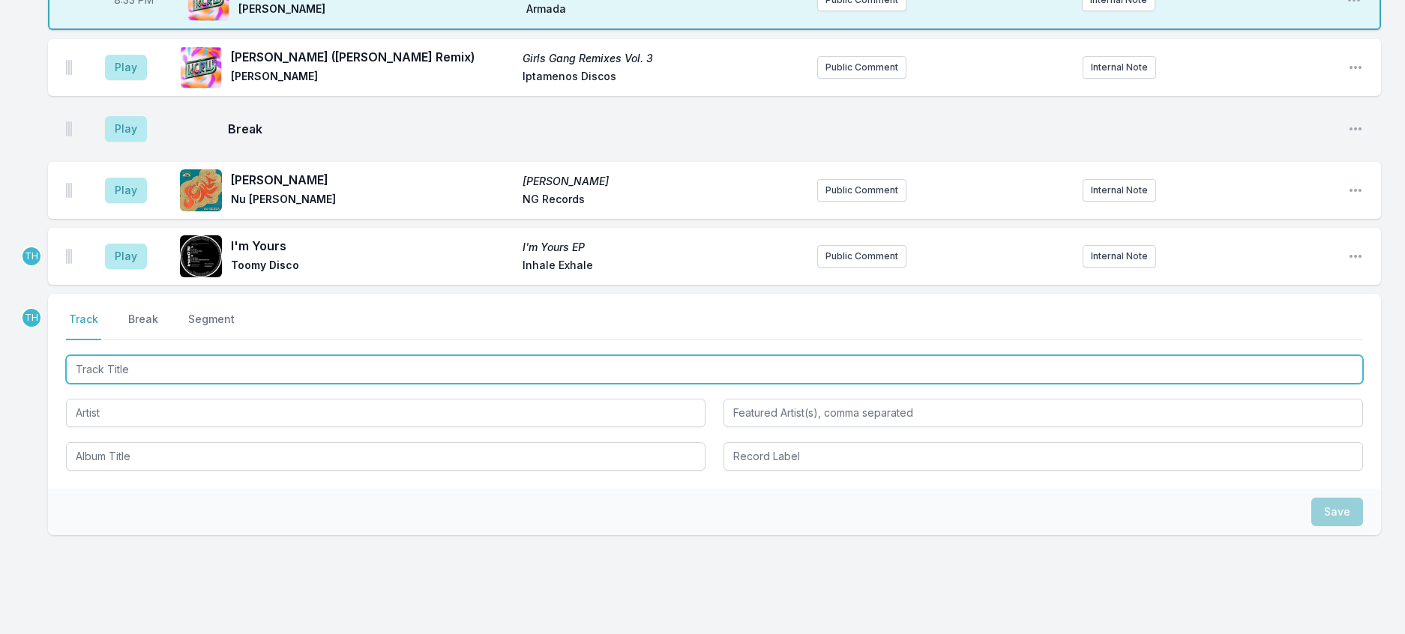
click at [250, 384] on input "Track Title" at bounding box center [714, 369] width 1297 height 28
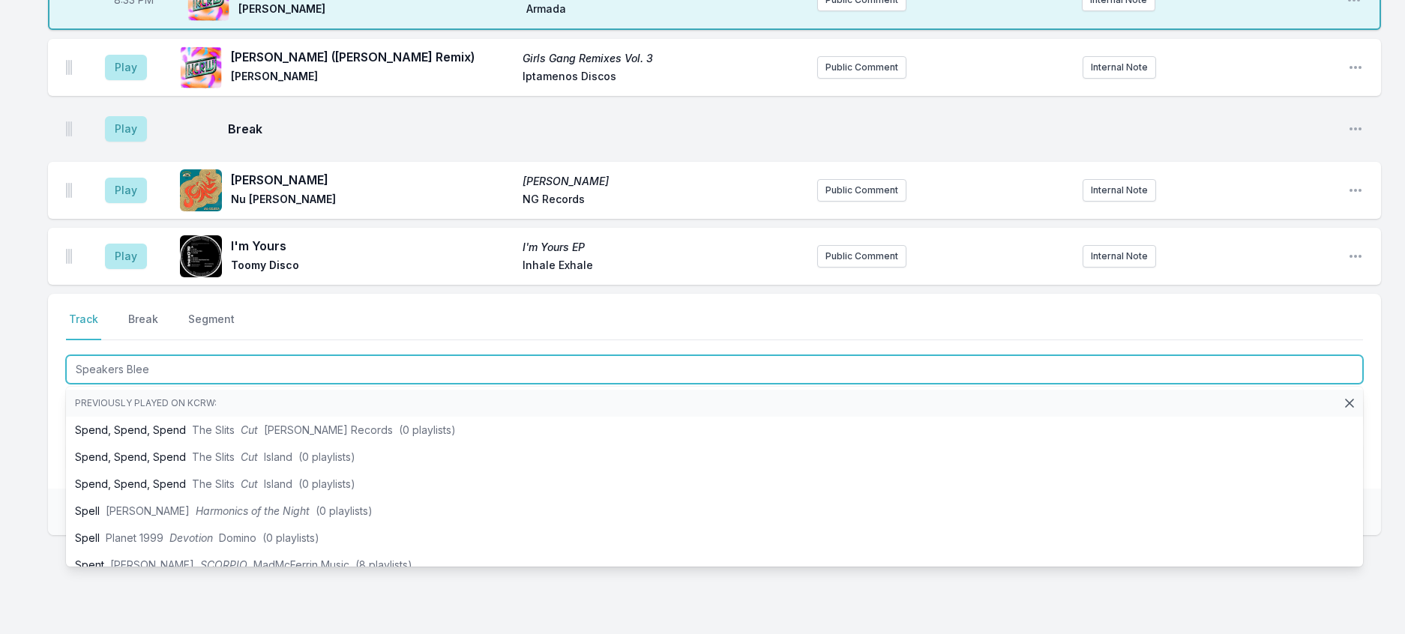
type input "Speakers Bleed"
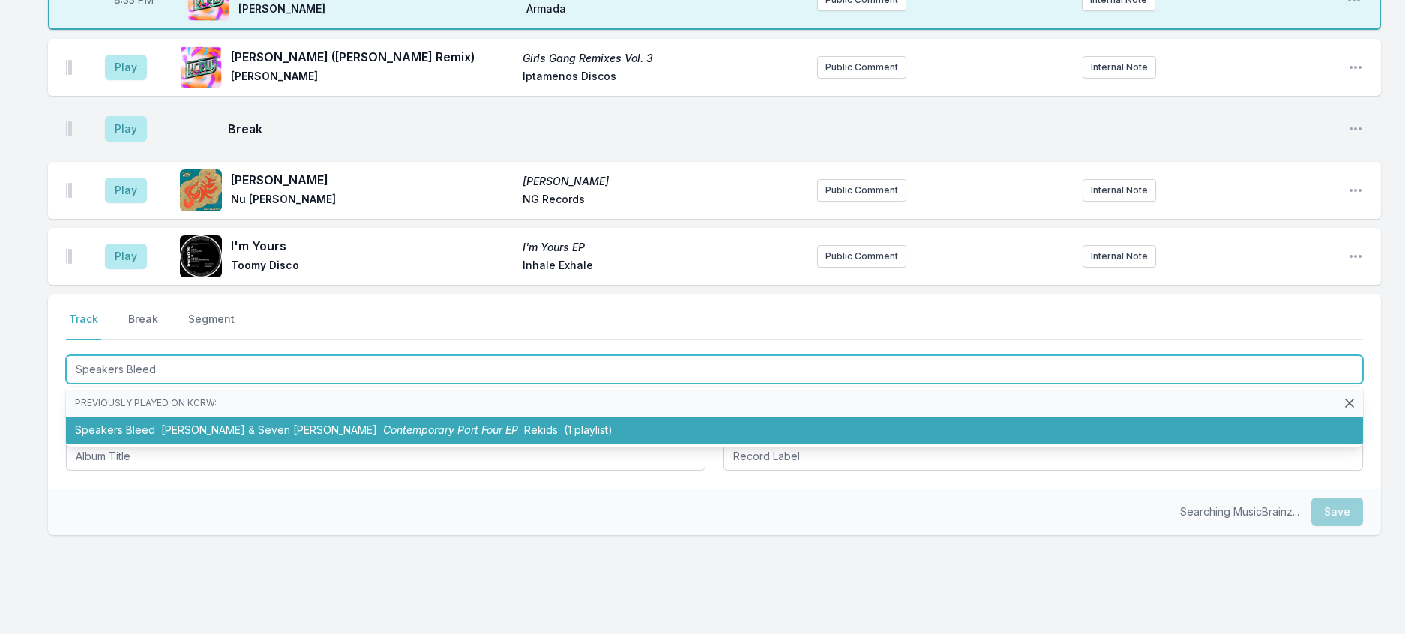
click at [313, 444] on li "Speakers Bleed Oliver Dollar & Seven Davis Jr. Contemporary Part Four EP Rekids…" at bounding box center [714, 430] width 1297 height 27
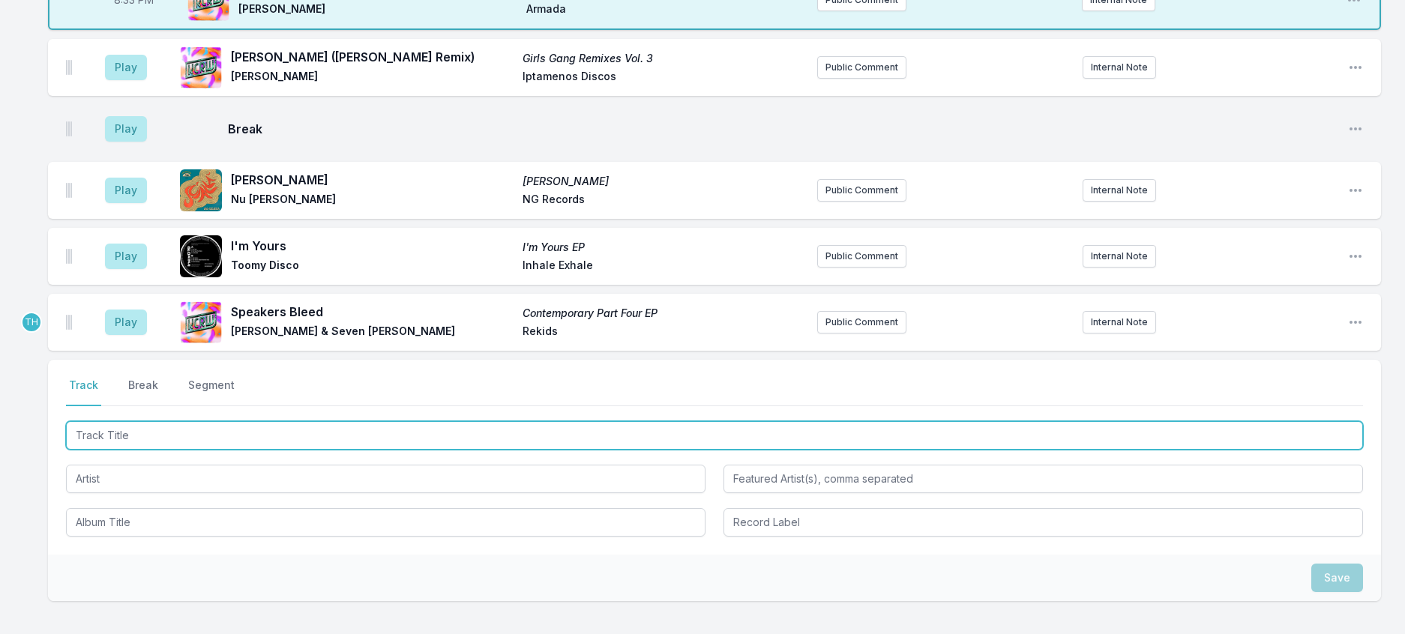
click at [350, 450] on input "Track Title" at bounding box center [714, 435] width 1297 height 28
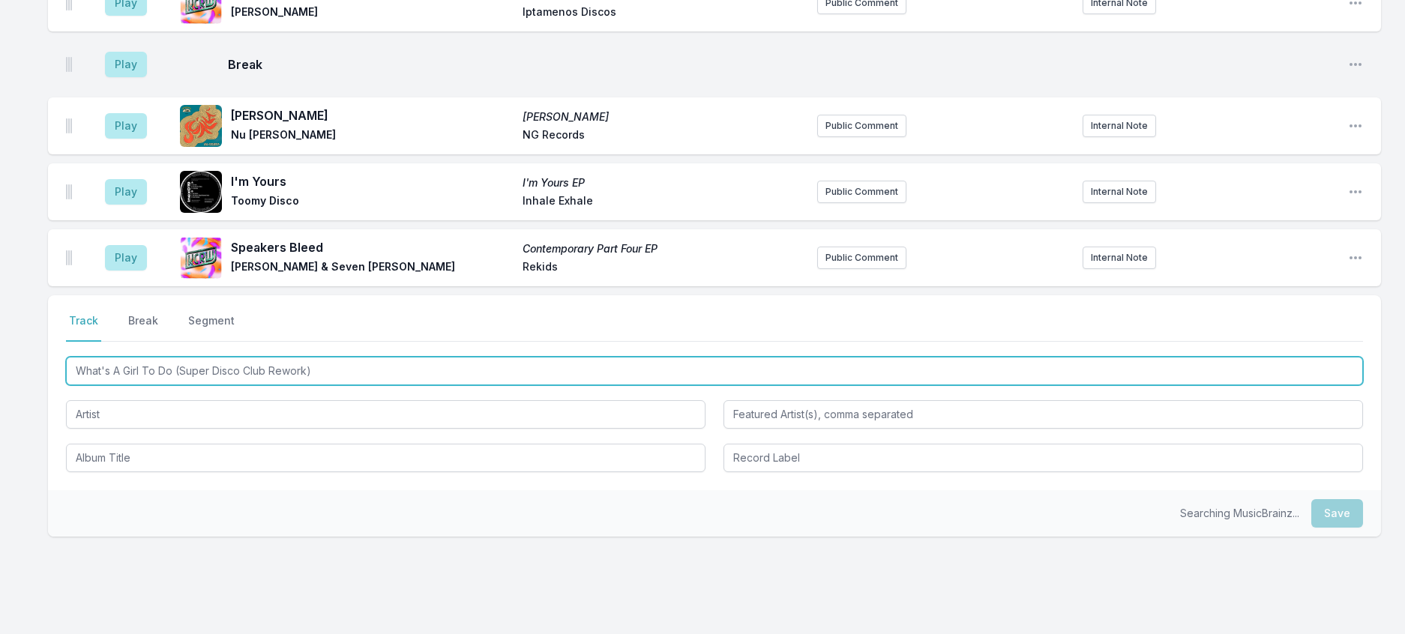
scroll to position [975, 0]
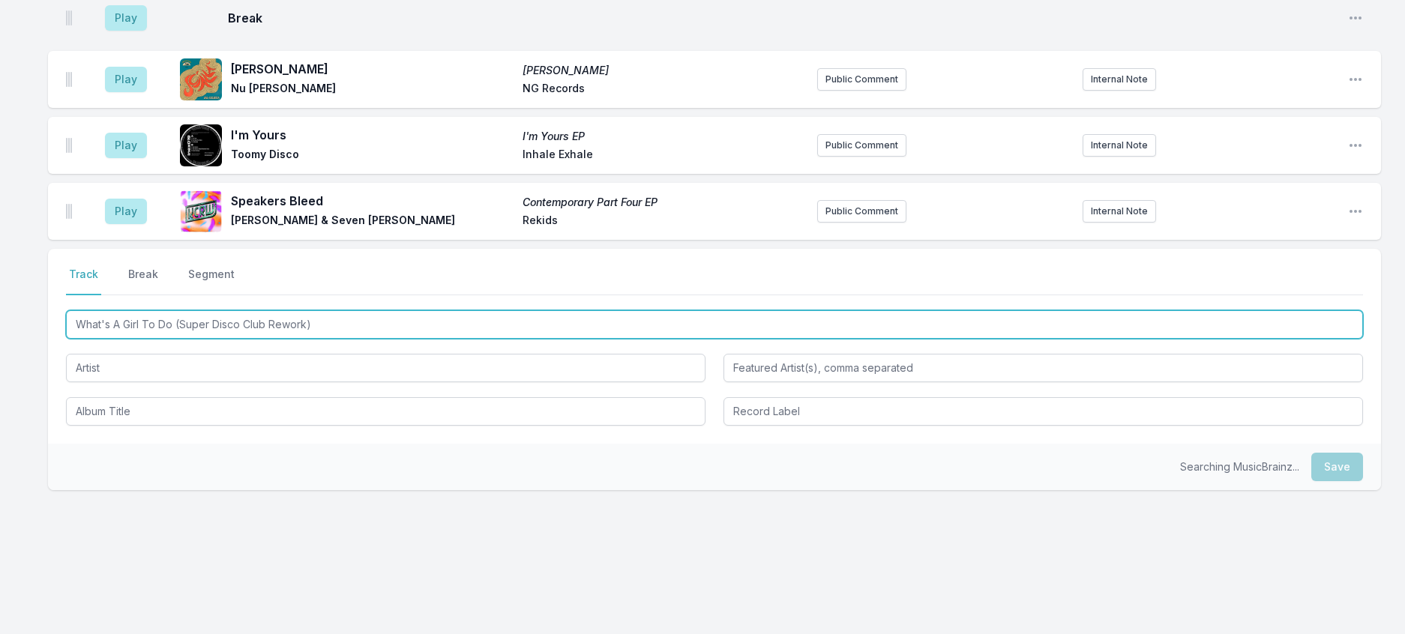
type input "What's A Girl To Do (Super Disco Club Rework)"
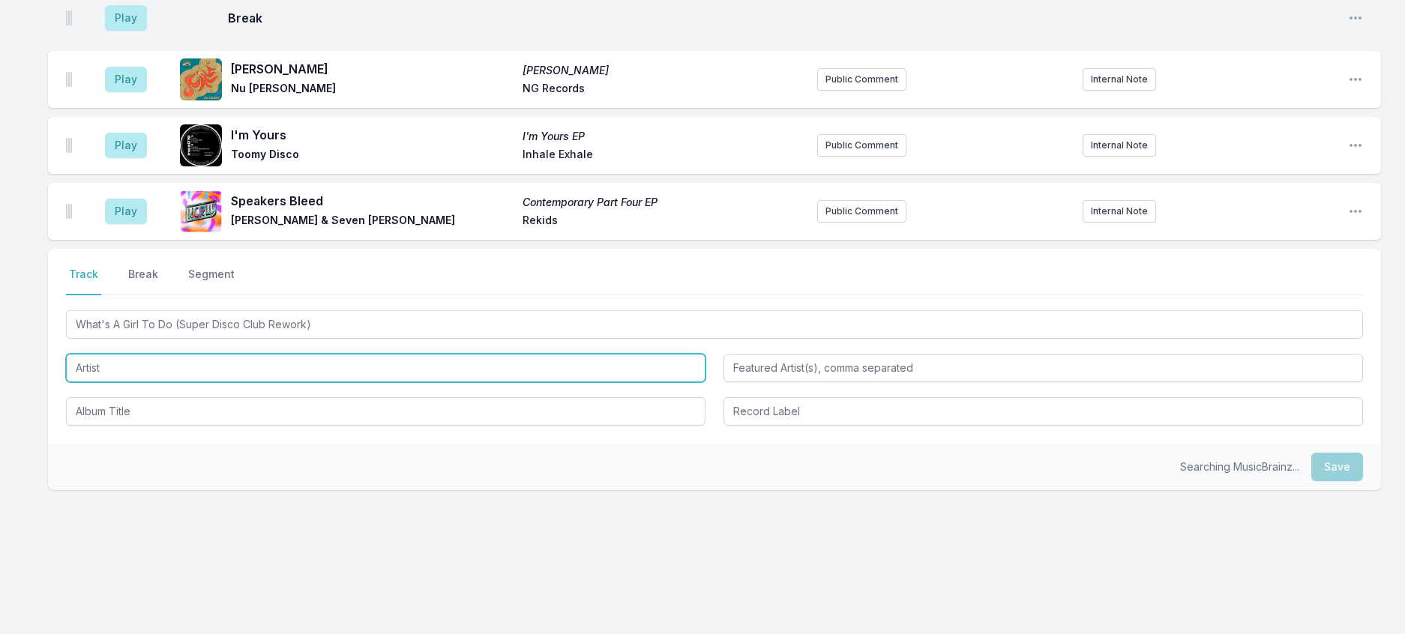
click at [216, 382] on input "Artist" at bounding box center [386, 368] width 640 height 28
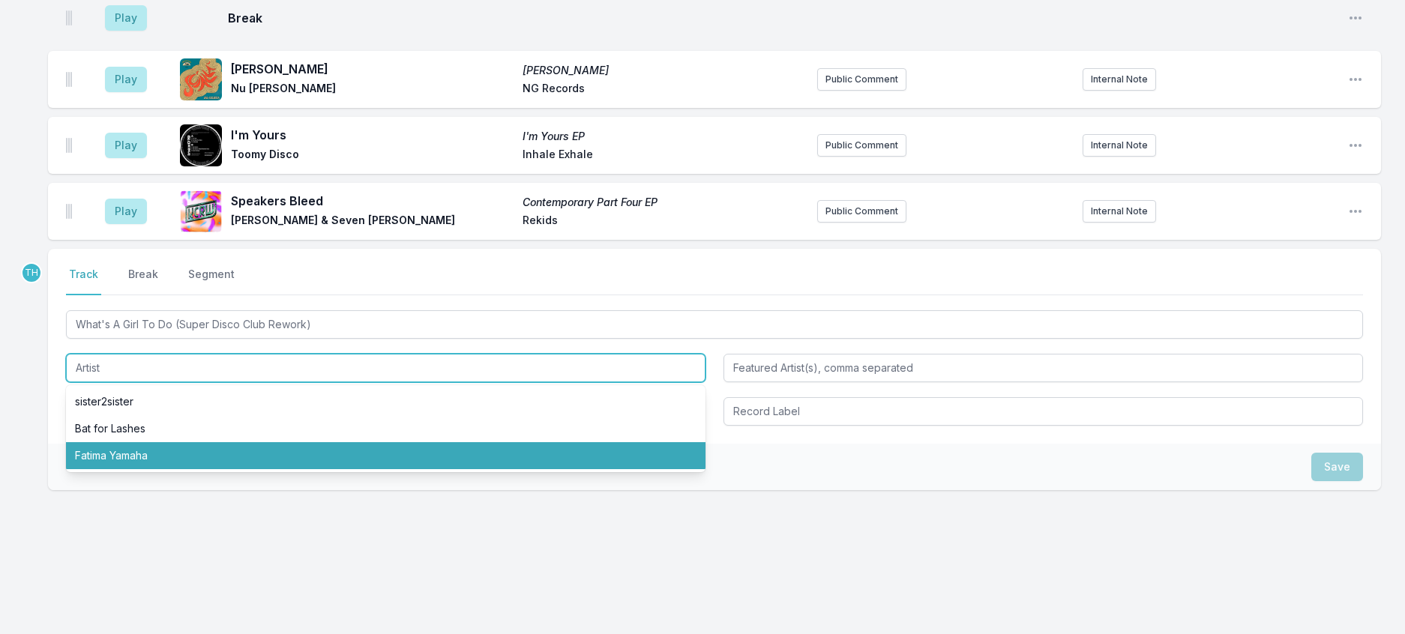
click at [196, 469] on li "Fatima Yamaha" at bounding box center [386, 455] width 640 height 27
type input "Fatima Yamaha"
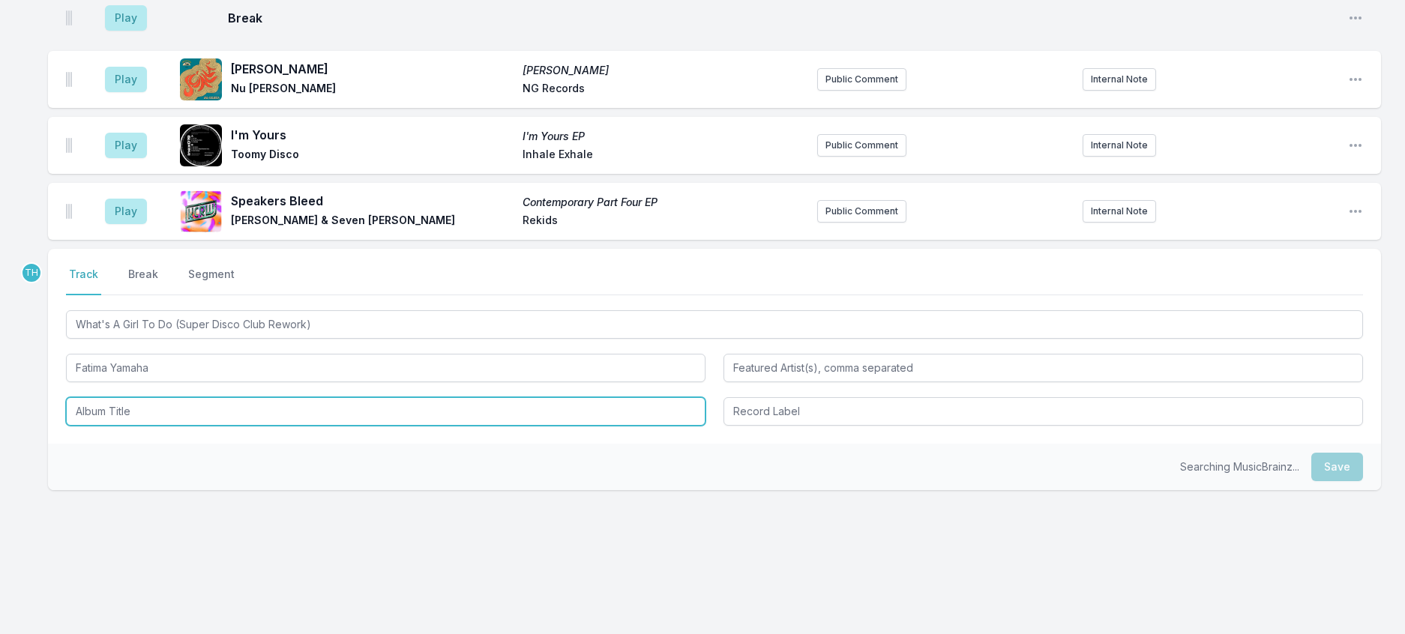
click at [187, 426] on input "Album Title" at bounding box center [386, 411] width 640 height 28
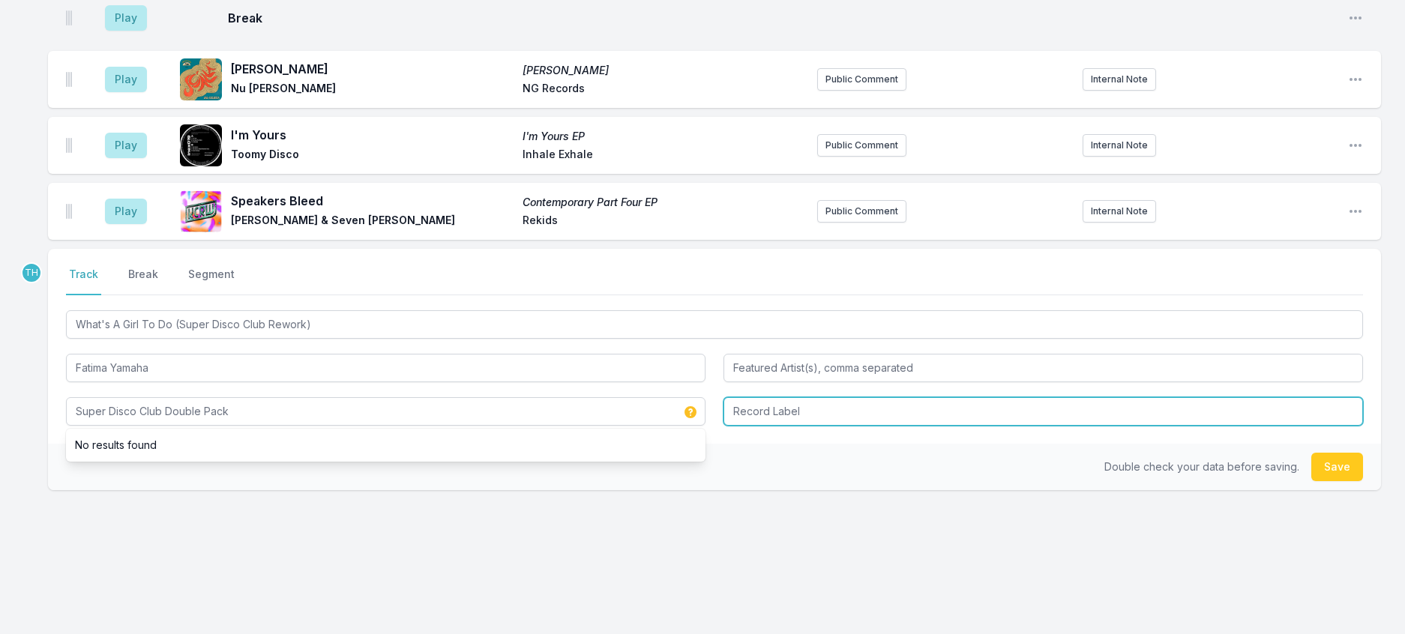
type input "Super Disco Club Double Pack"
type input "White Label"
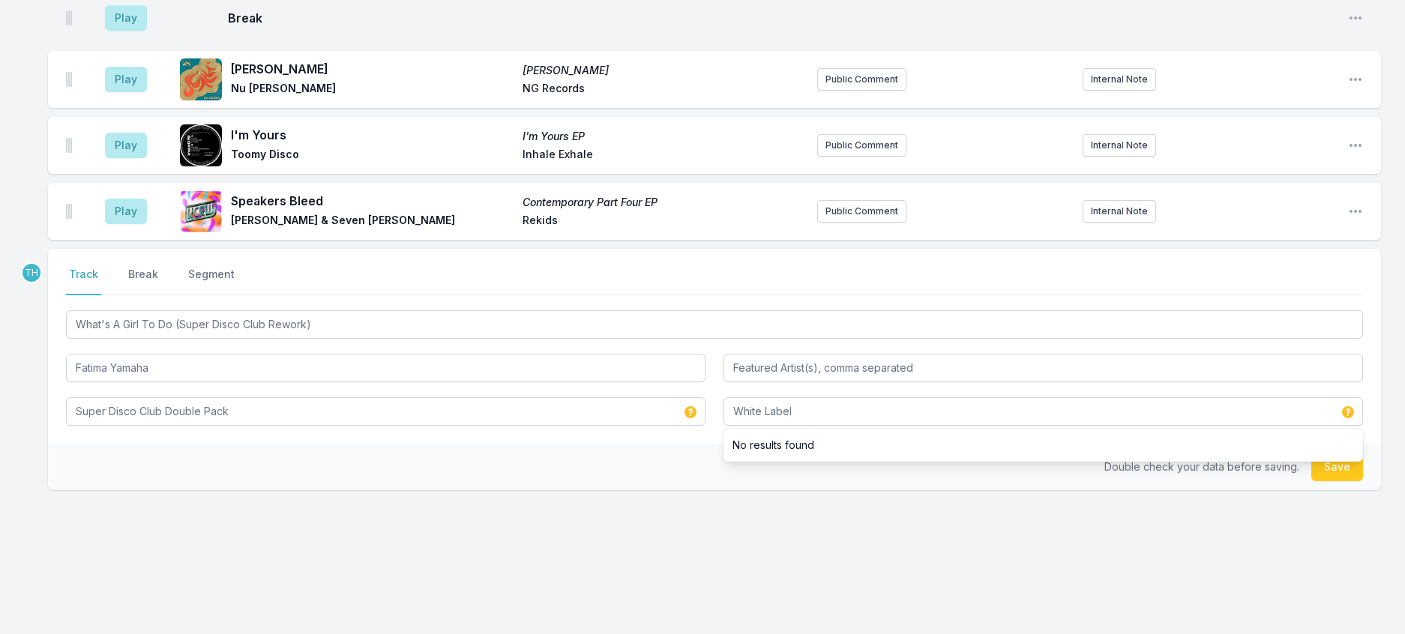
click at [607, 490] on div "Double check your data before saving. Save" at bounding box center [714, 467] width 1333 height 46
click at [1329, 481] on button "Save" at bounding box center [1337, 467] width 52 height 28
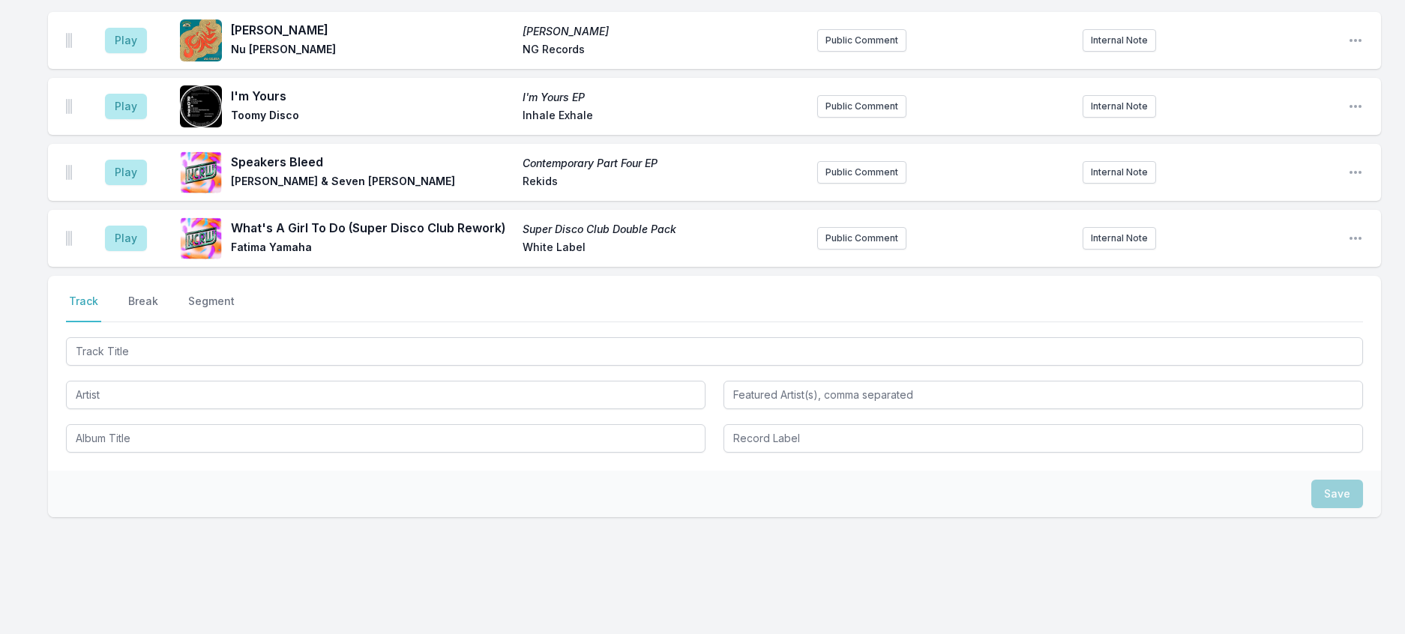
scroll to position [1059, 0]
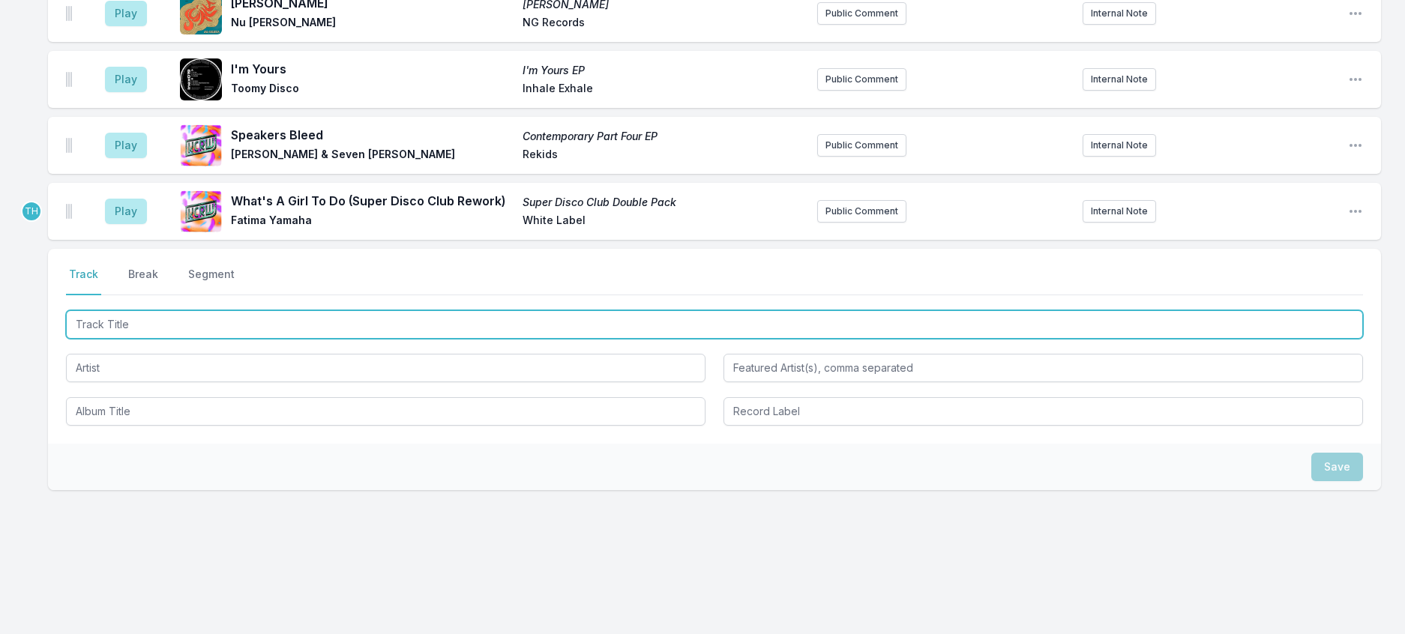
click at [176, 339] on input "Track Title" at bounding box center [714, 324] width 1297 height 28
type input "Beat Tha Box"
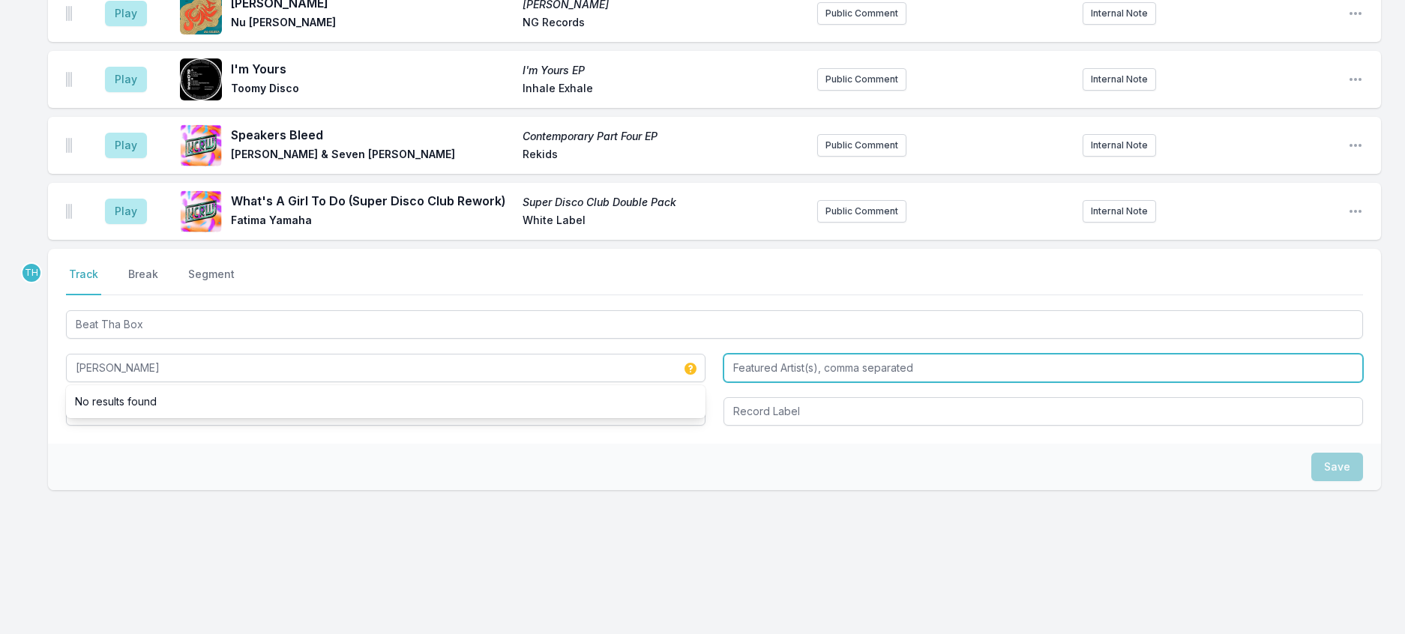
type input "Ron Carroll"
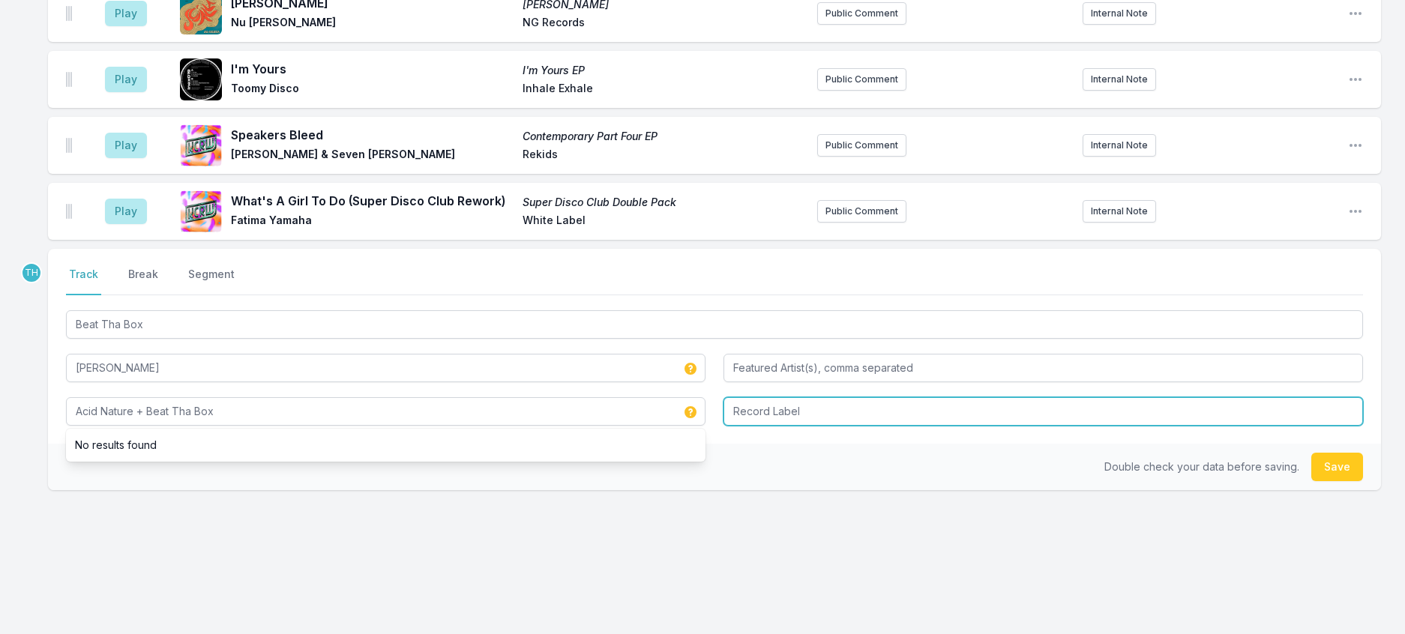
type input "Acid Nature + Beat Tha Box"
type input "Electric Disco"
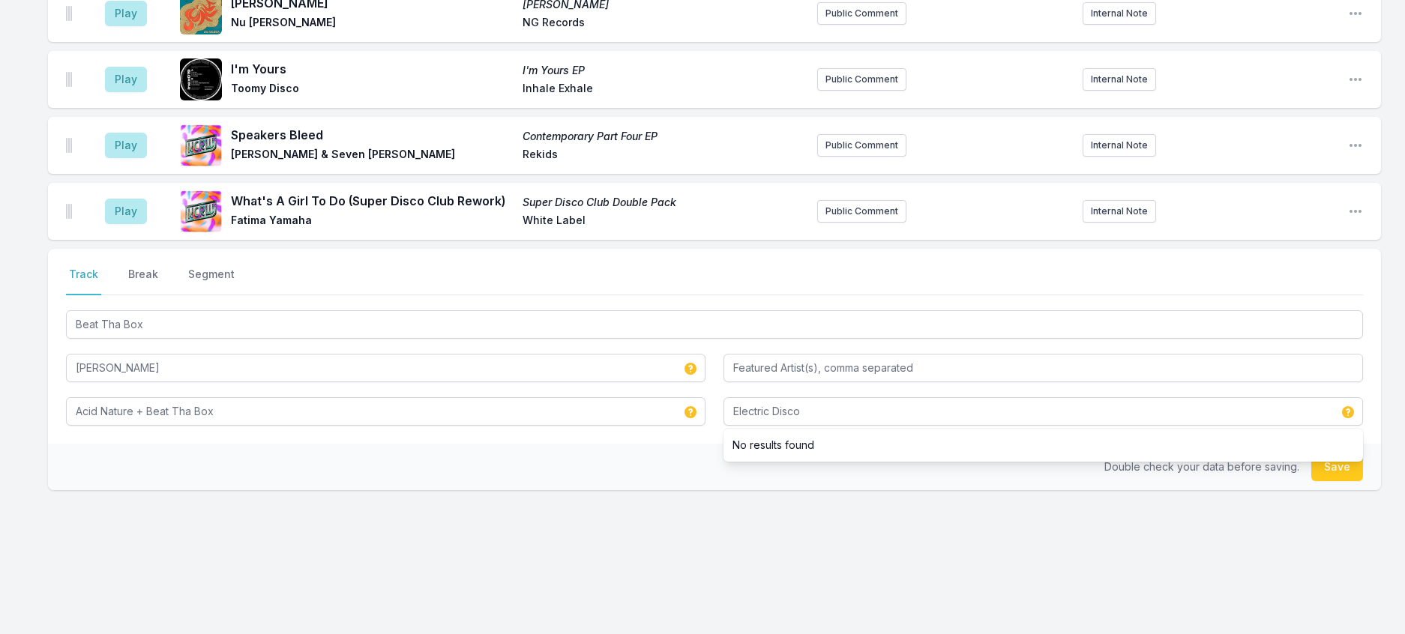
click at [583, 490] on div "Double check your data before saving. Save" at bounding box center [714, 467] width 1333 height 46
click at [1335, 481] on button "Save" at bounding box center [1337, 467] width 52 height 28
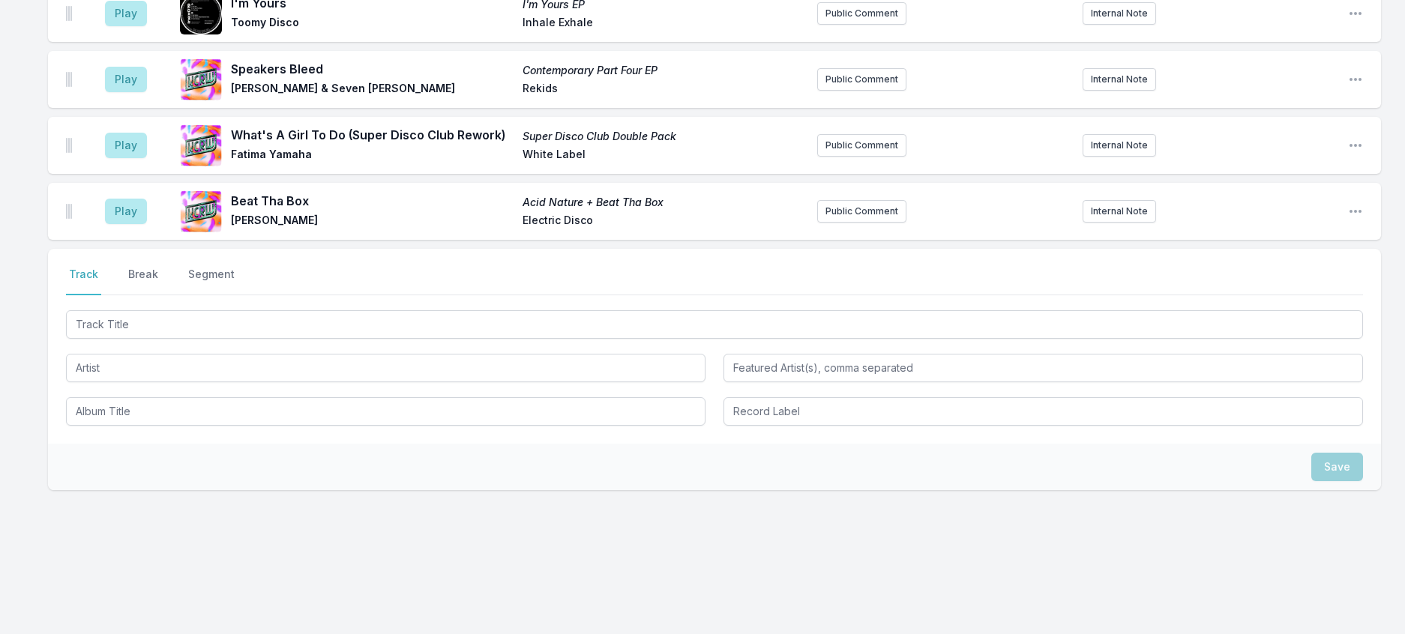
scroll to position [684, 0]
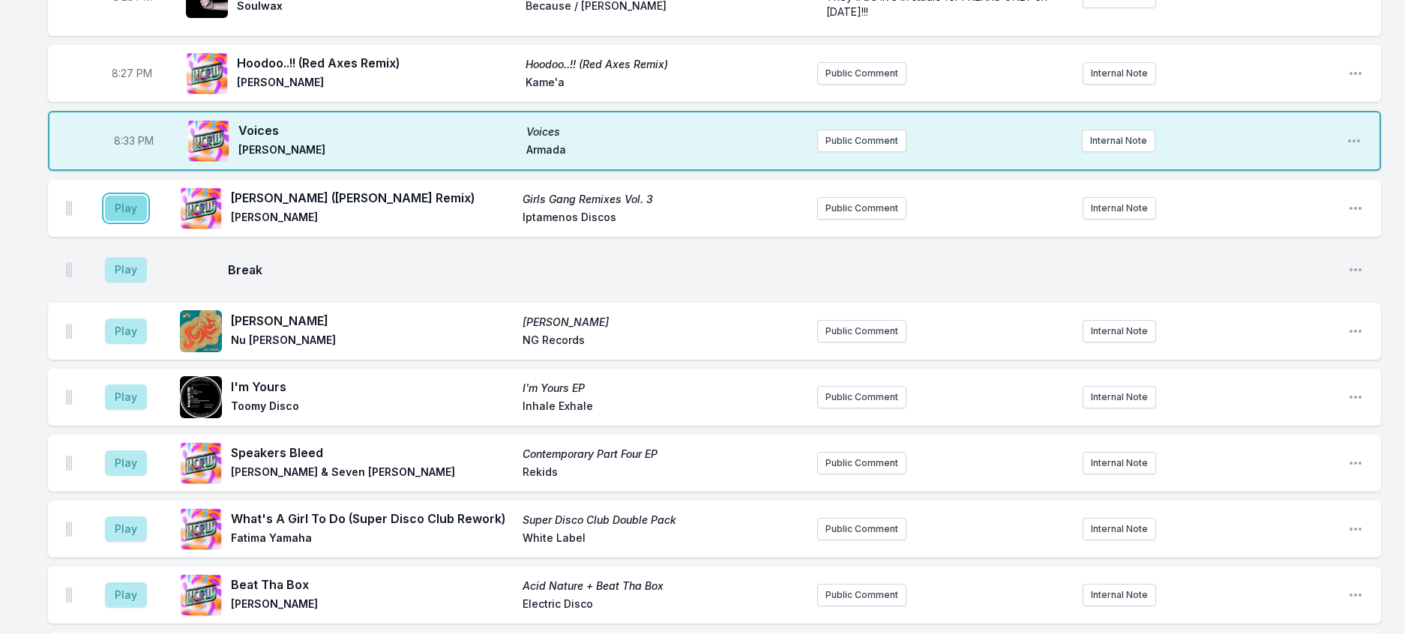
click at [143, 221] on button "Play" at bounding box center [126, 208] width 42 height 25
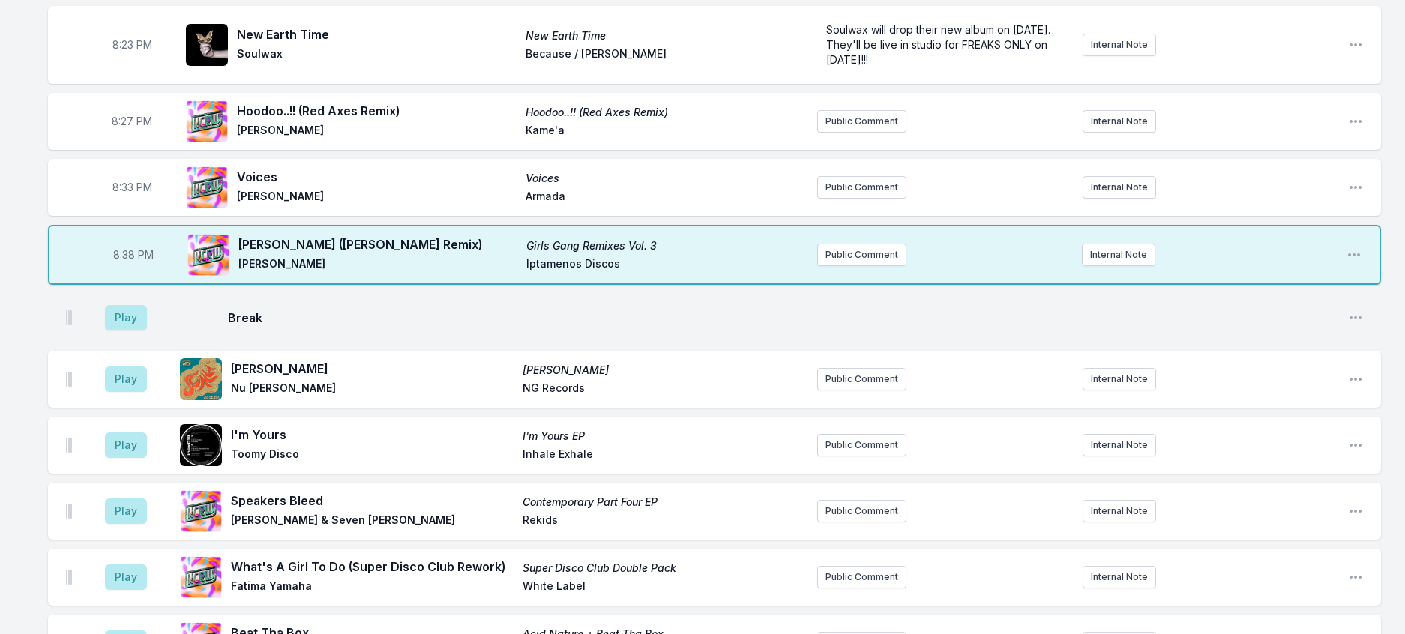
scroll to position [609, 0]
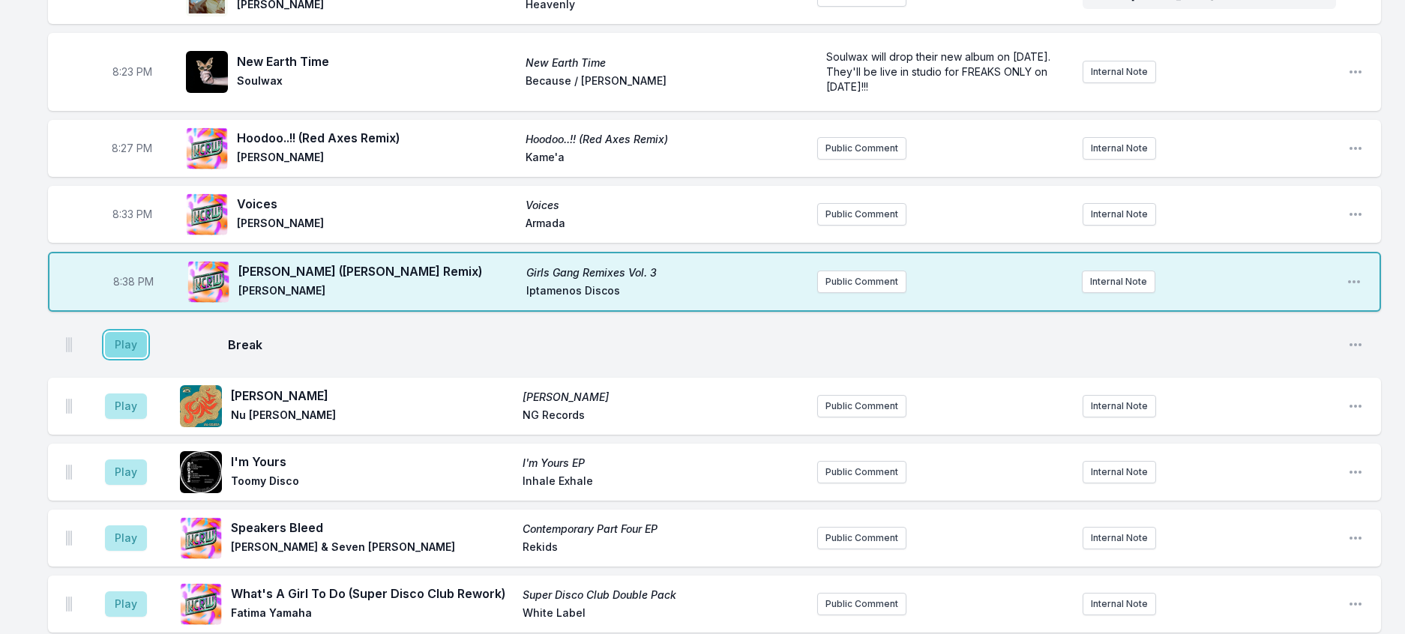
click at [145, 358] on button "Play" at bounding box center [126, 344] width 42 height 25
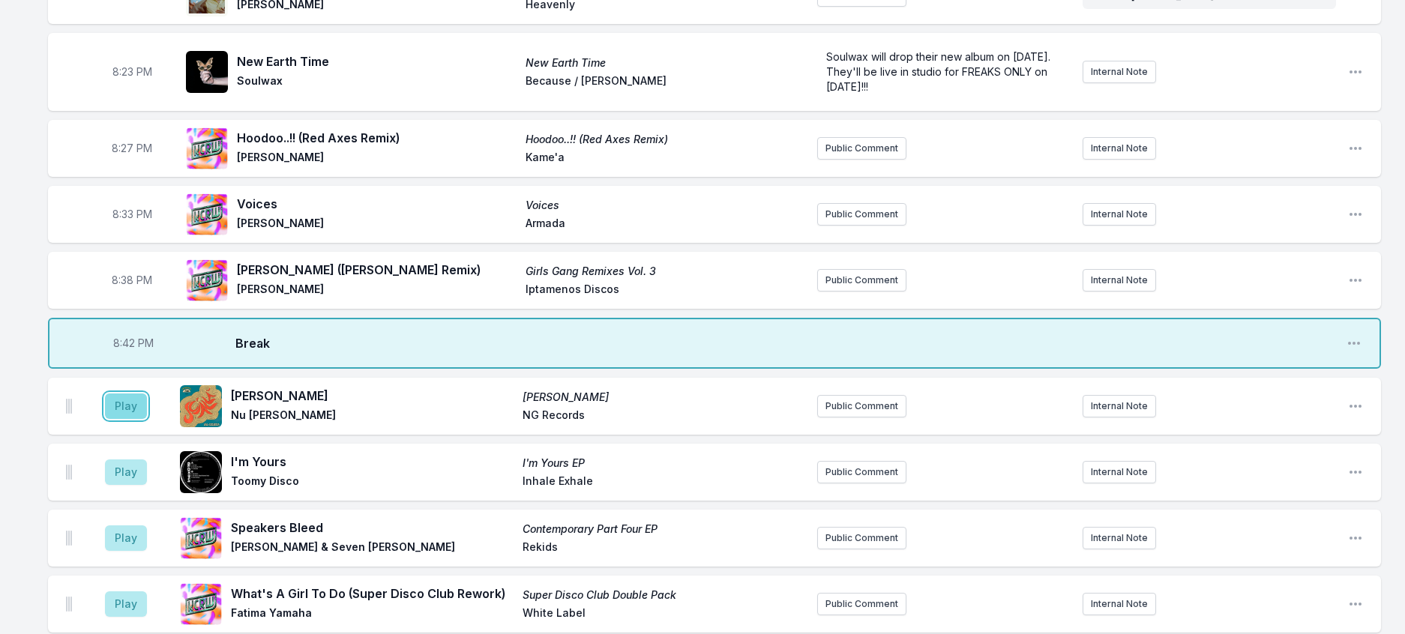
click at [141, 419] on button "Play" at bounding box center [126, 406] width 42 height 25
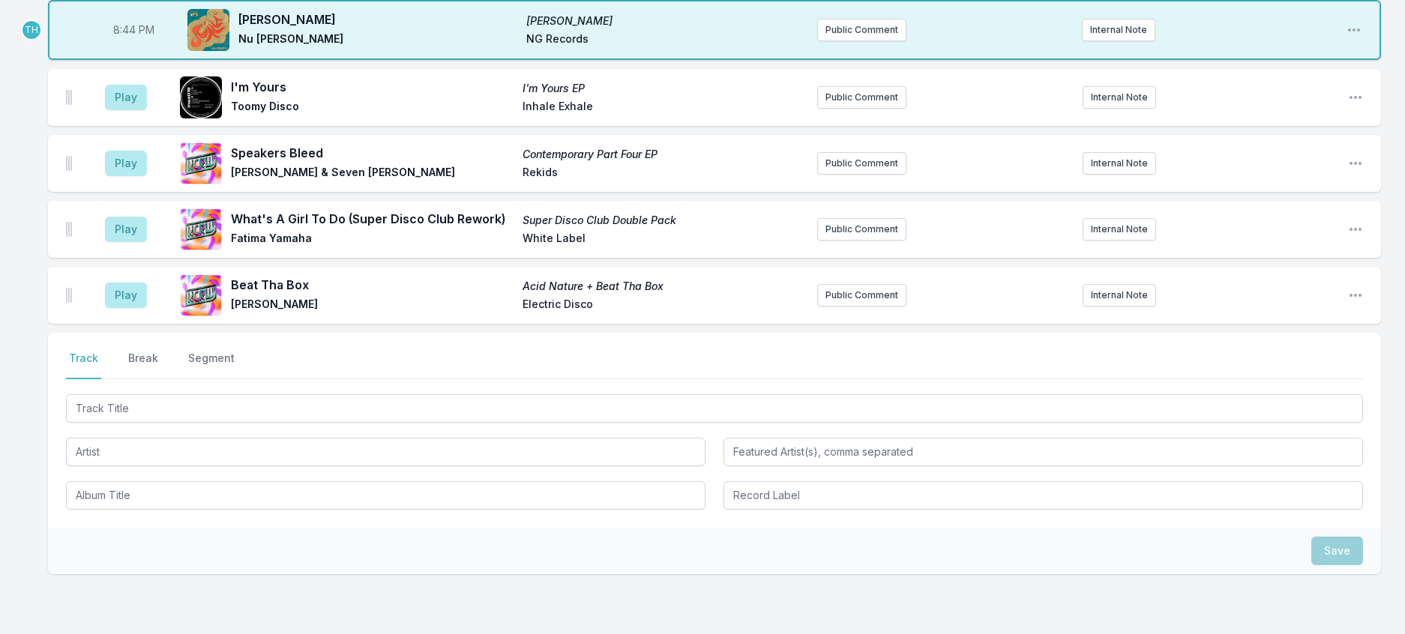
scroll to position [1059, 0]
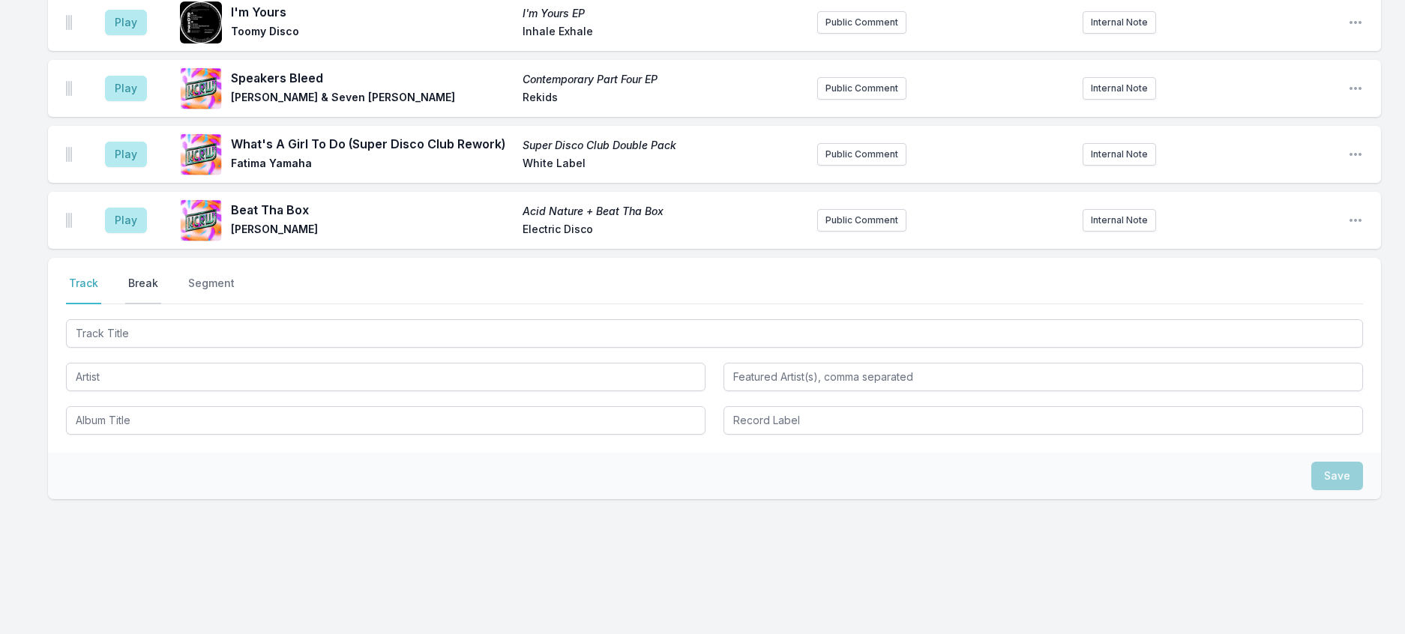
click at [147, 304] on button "Break" at bounding box center [143, 290] width 36 height 28
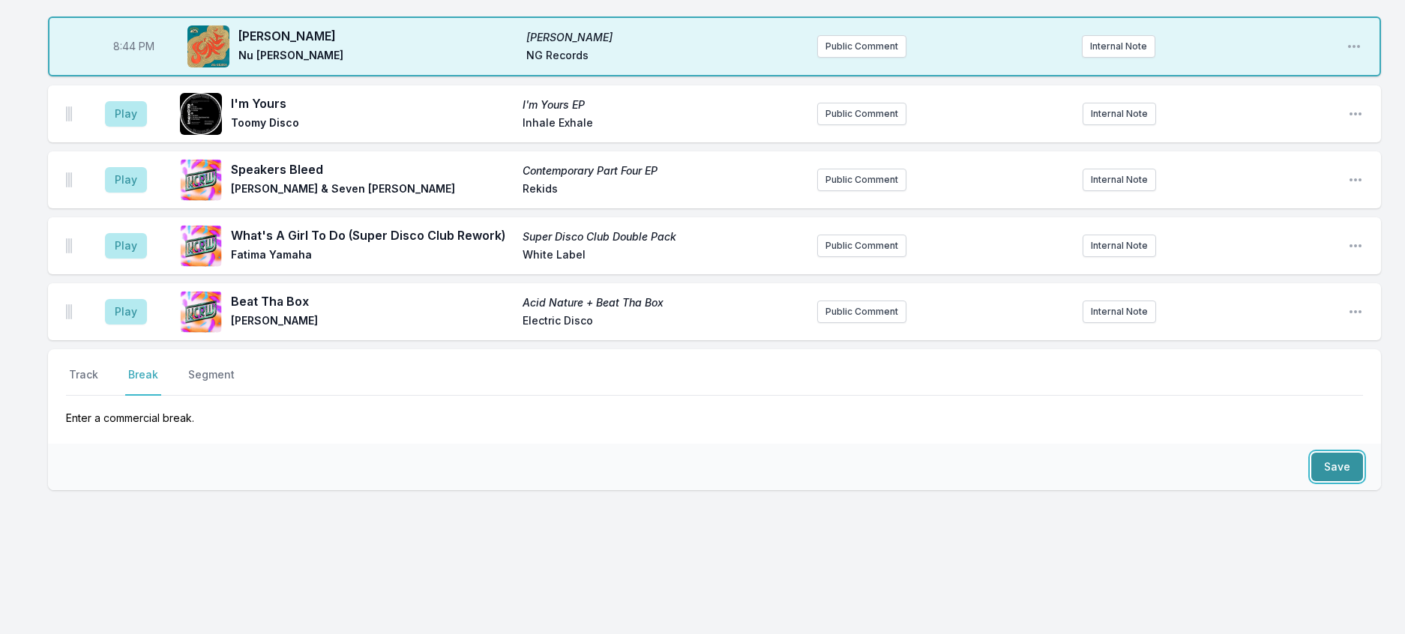
click at [1324, 481] on button "Save" at bounding box center [1337, 467] width 52 height 28
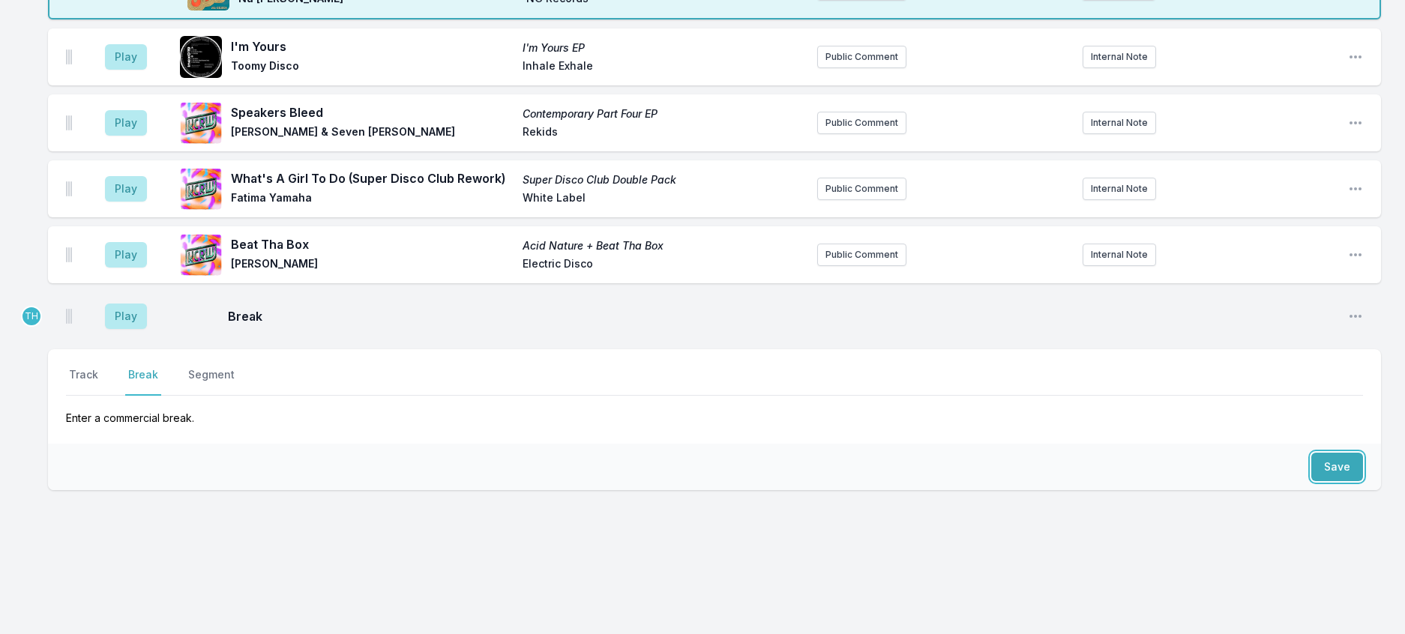
scroll to position [1209, 0]
click at [100, 378] on button "Track" at bounding box center [83, 381] width 35 height 28
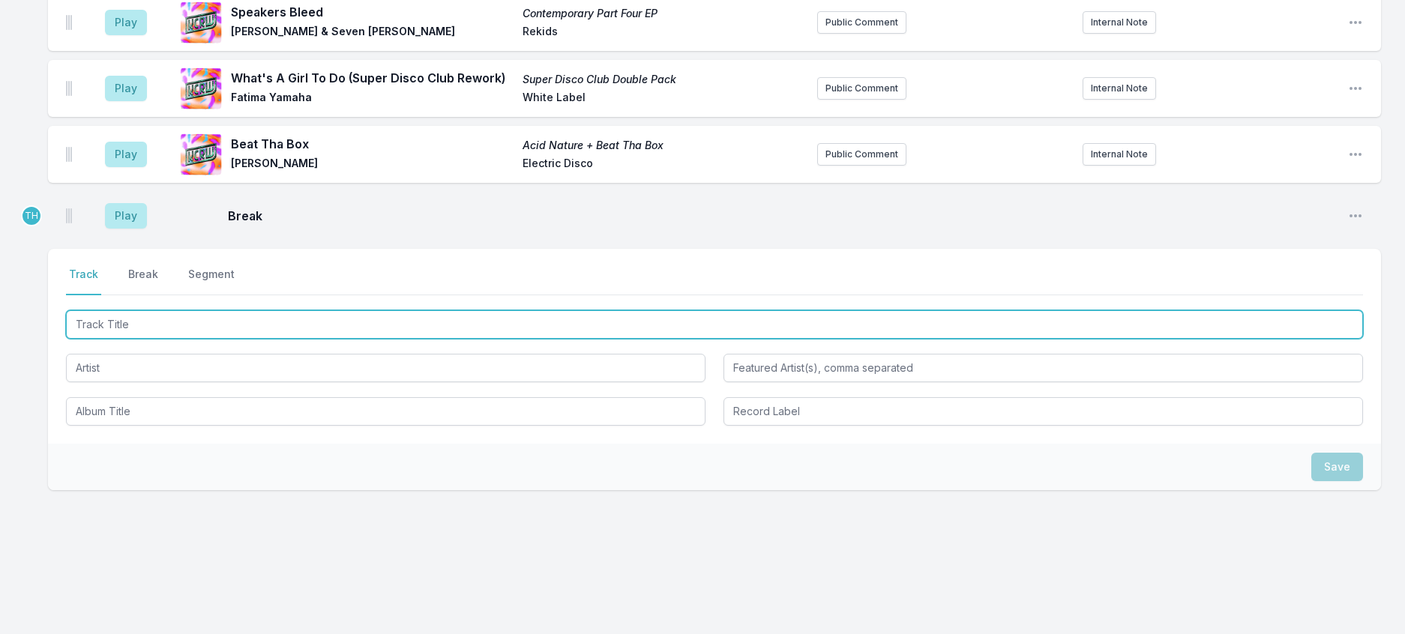
click at [228, 339] on input "Track Title" at bounding box center [714, 324] width 1297 height 28
type input "M"
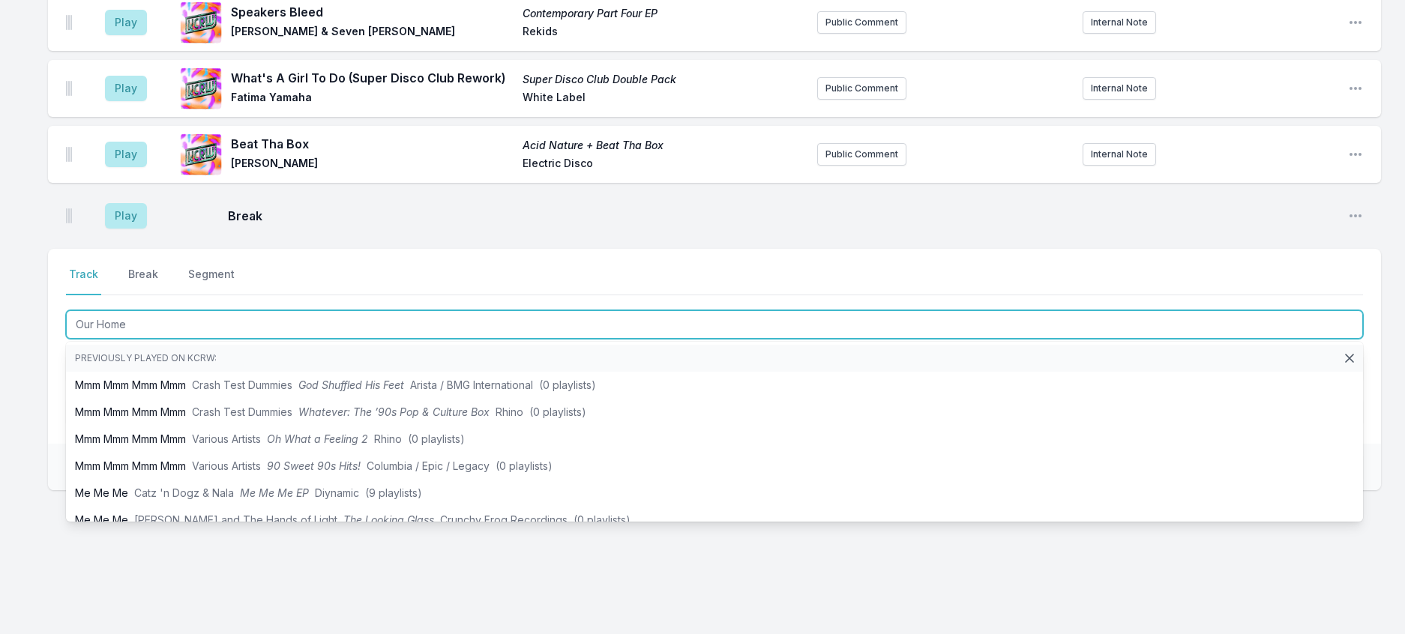
type input "Our Home"
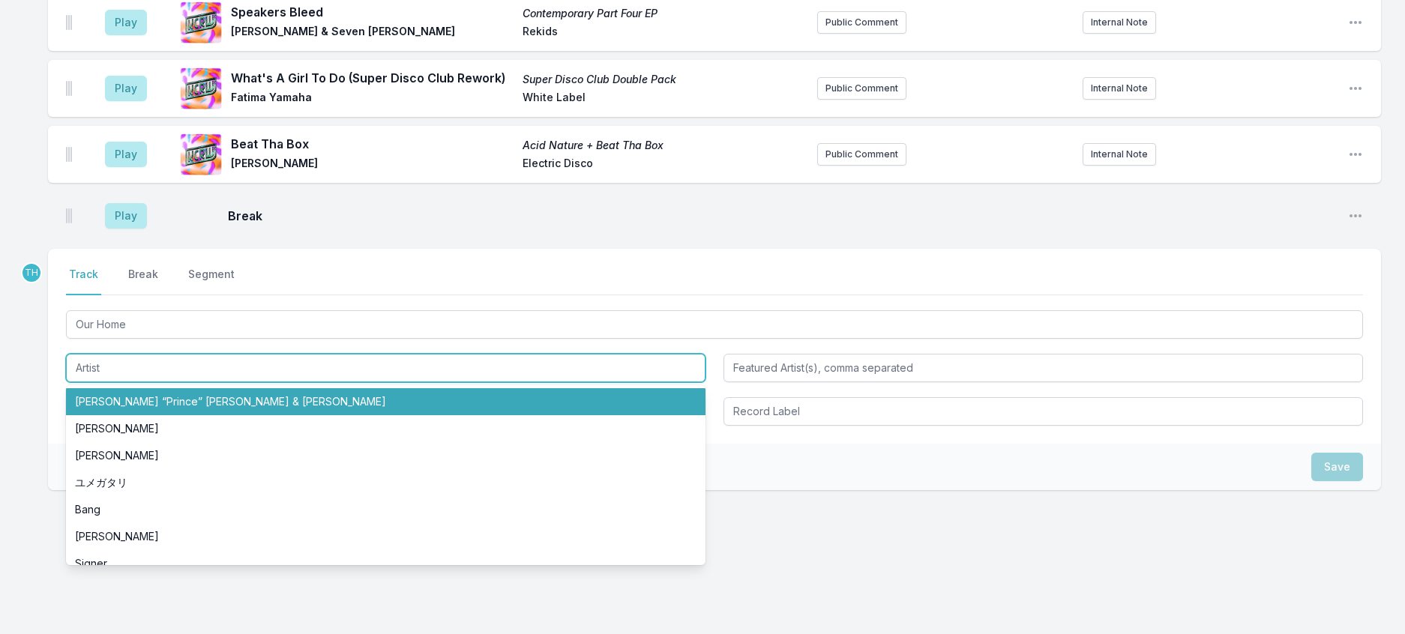
click at [146, 382] on input "Artist" at bounding box center [386, 368] width 640 height 28
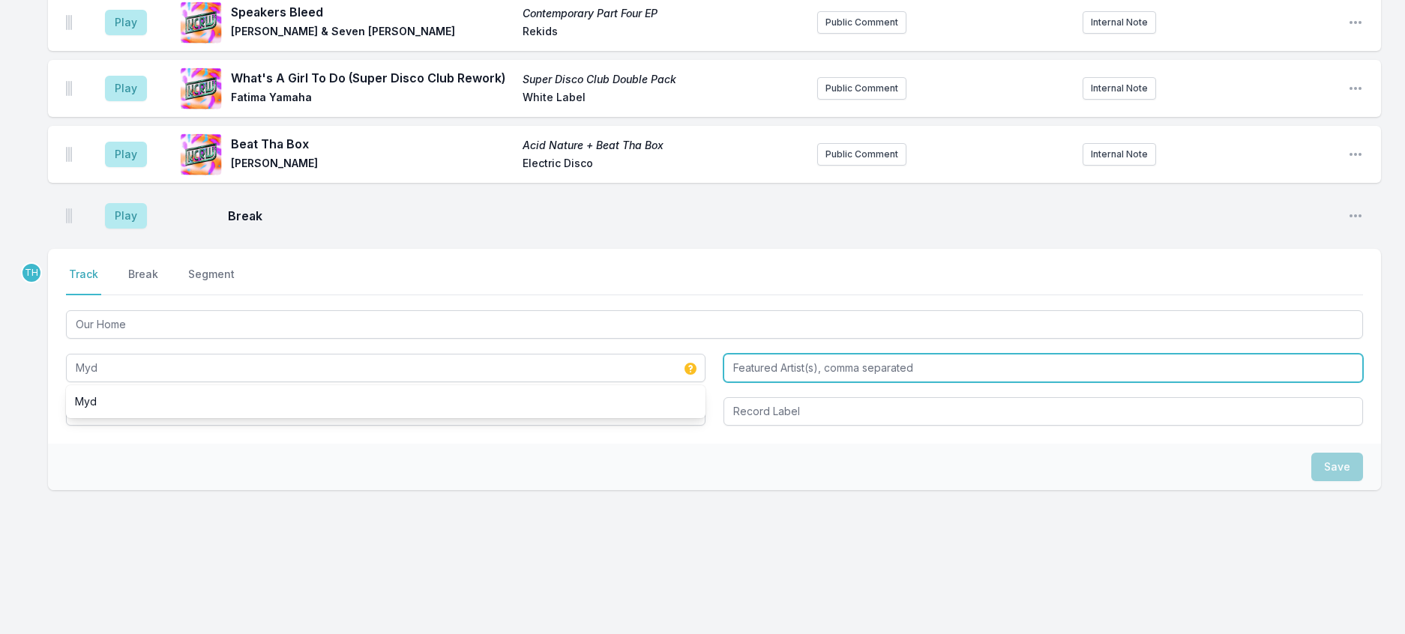
type input "Myd"
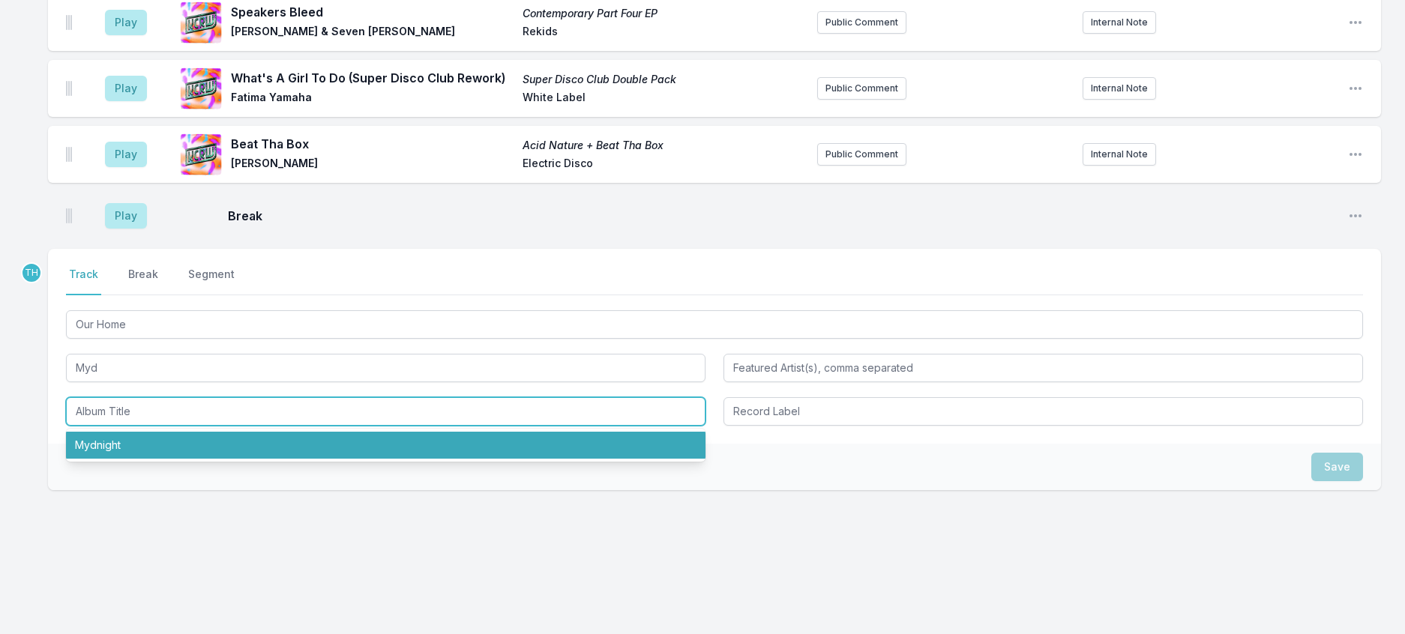
click at [118, 459] on li "Mydnight" at bounding box center [386, 445] width 640 height 27
type input "Mydnight"
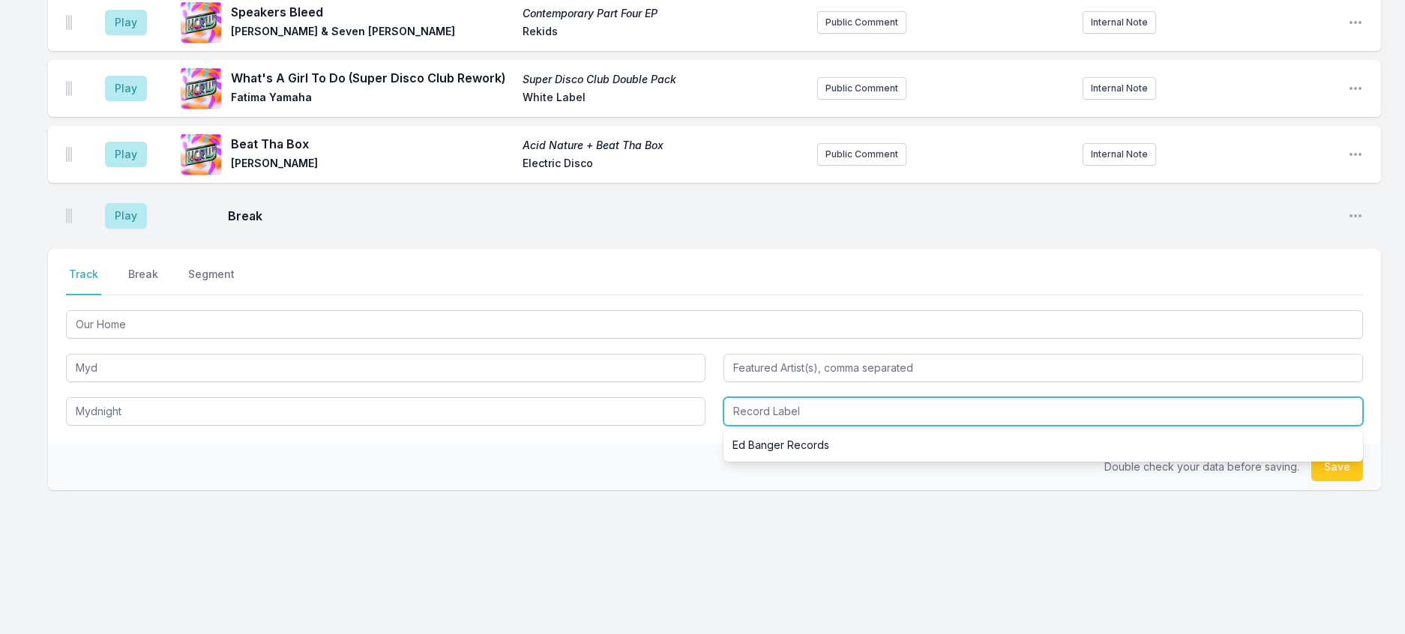
click at [807, 426] on input "Record Label" at bounding box center [1044, 411] width 640 height 28
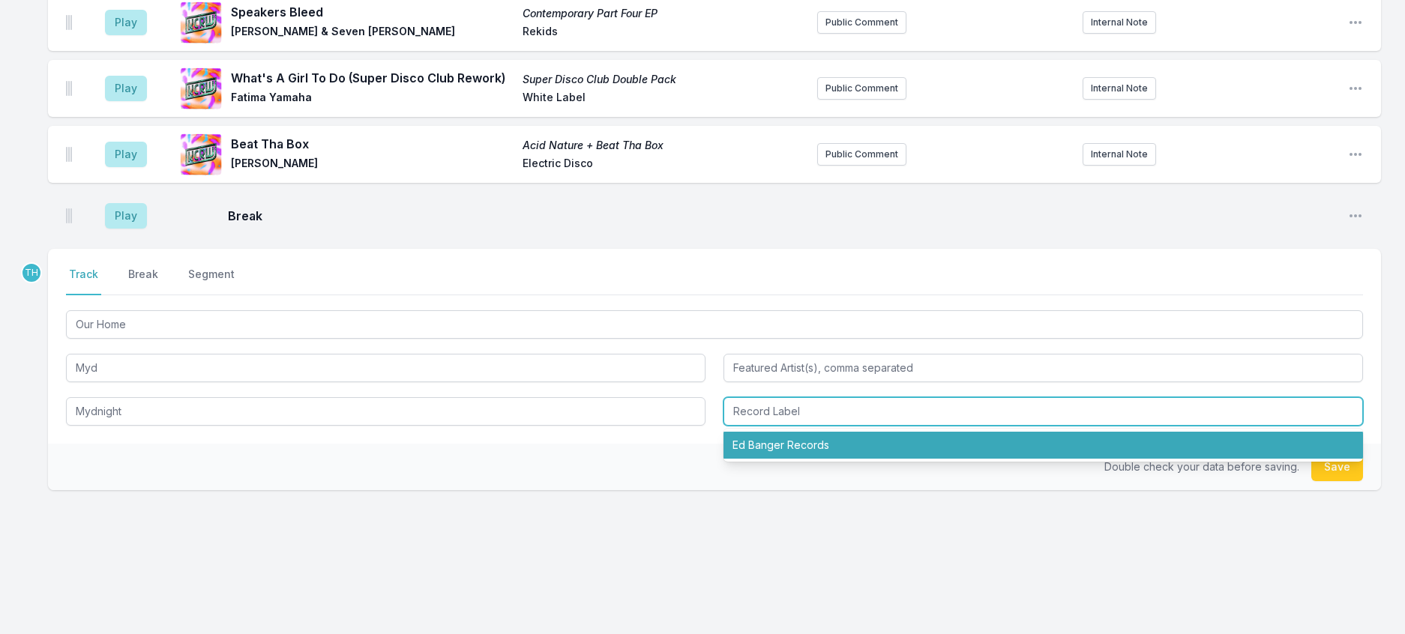
click at [804, 459] on li "Ed Banger Records" at bounding box center [1044, 445] width 640 height 27
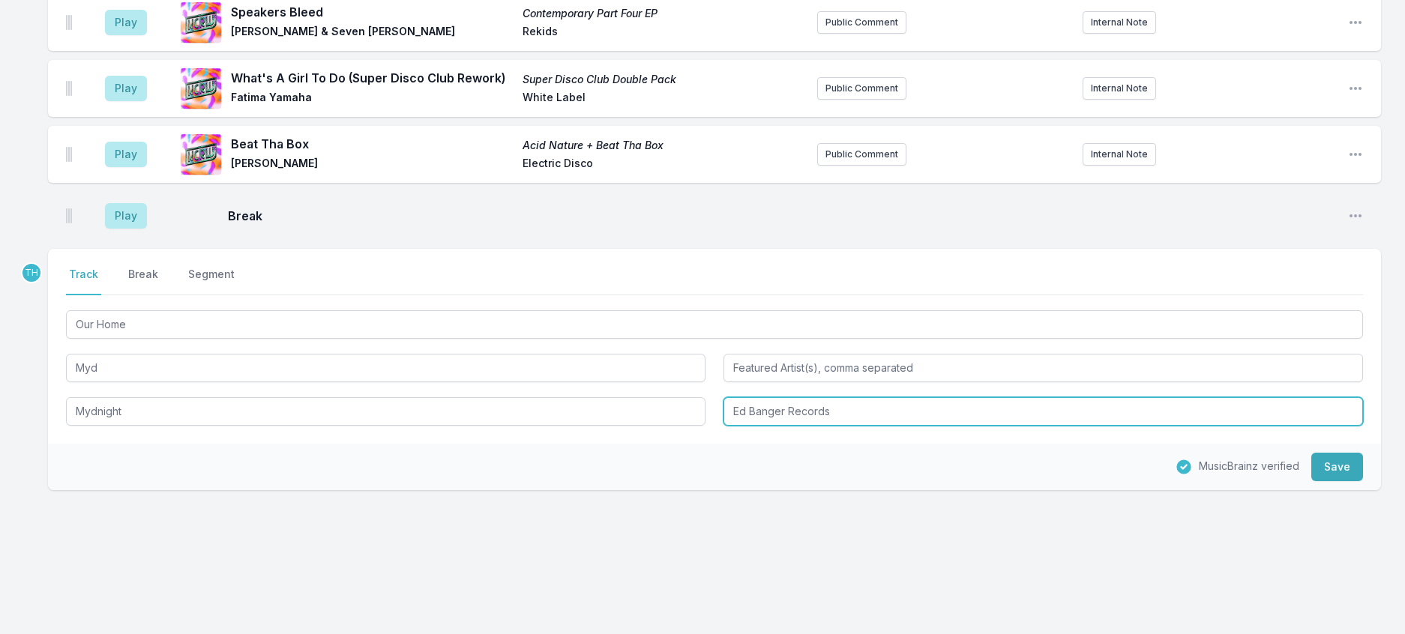
drag, startPoint x: 849, startPoint y: 532, endPoint x: 997, endPoint y: 551, distance: 149.6
click at [997, 444] on div "Select a tab Track Break Segment Track Break Segment Our Home Myd Mydnight Ed B…" at bounding box center [714, 346] width 1333 height 195
type input "Ed Banger / Because"
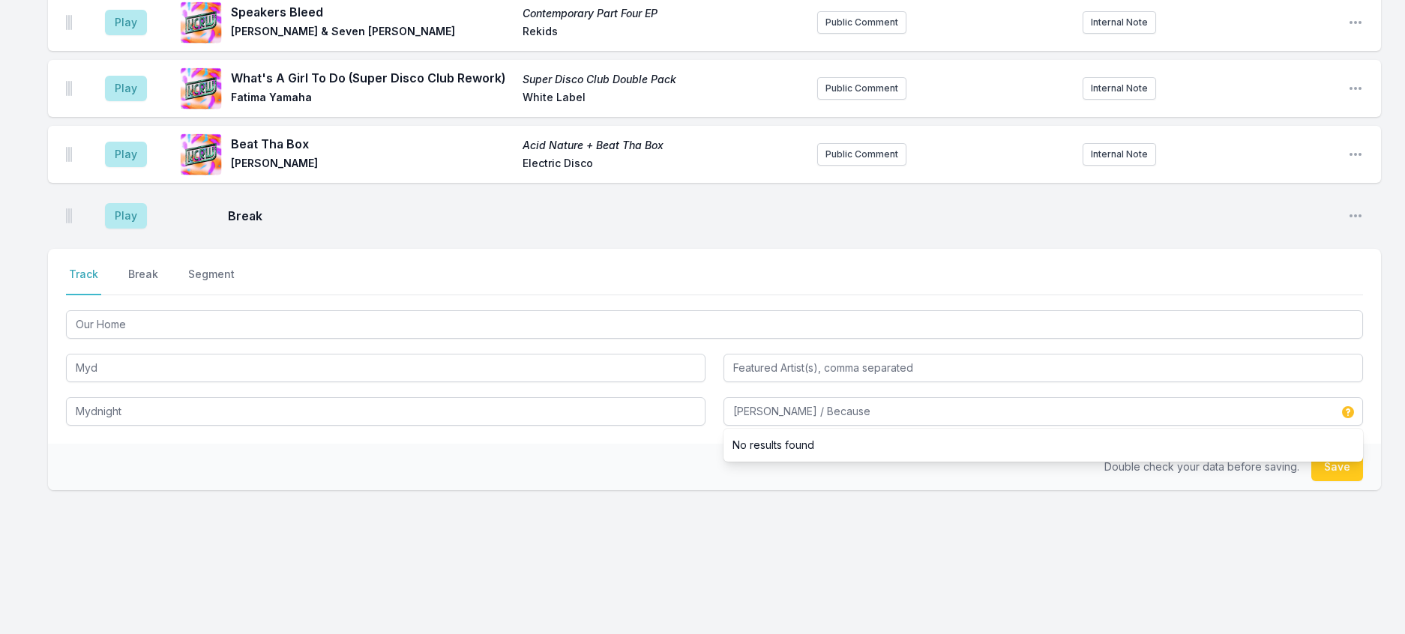
click at [676, 444] on div "Select a tab Track Break Segment Track Break Segment Our Home Myd Mydnight Ed B…" at bounding box center [714, 346] width 1333 height 195
click at [1323, 481] on button "Save" at bounding box center [1337, 467] width 52 height 28
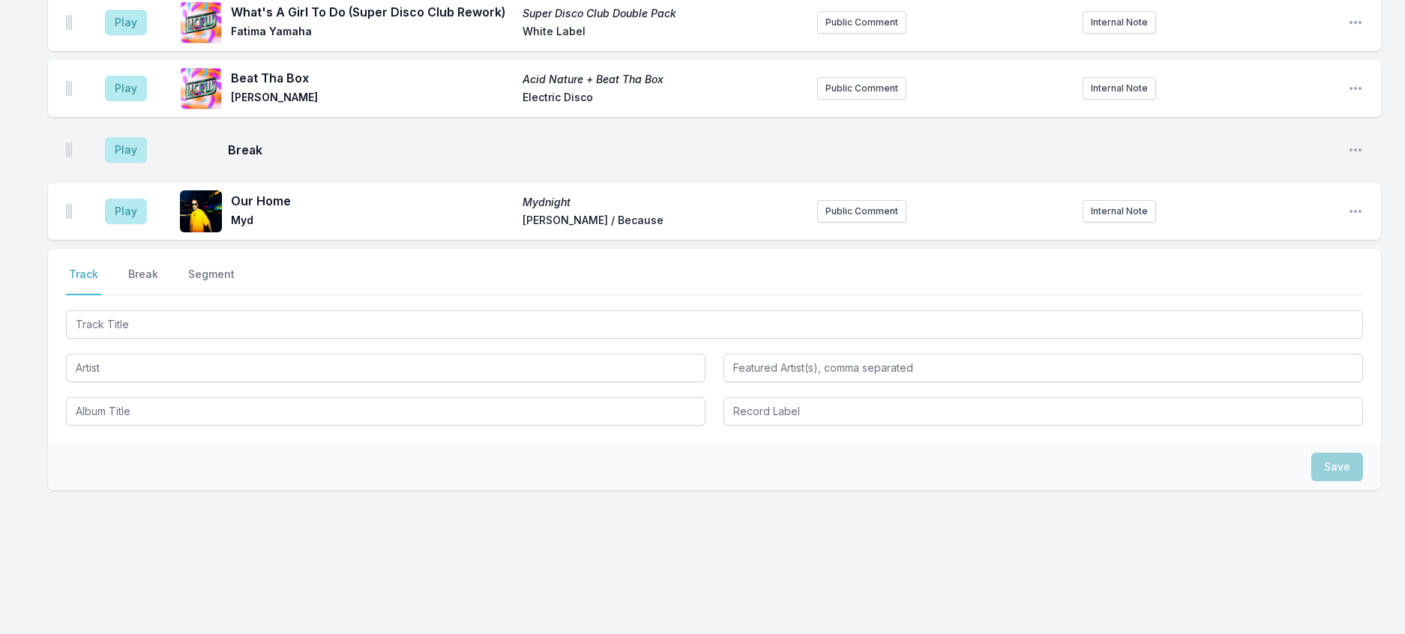
scroll to position [1283, 0]
click at [879, 223] on button "Public Comment" at bounding box center [861, 211] width 89 height 22
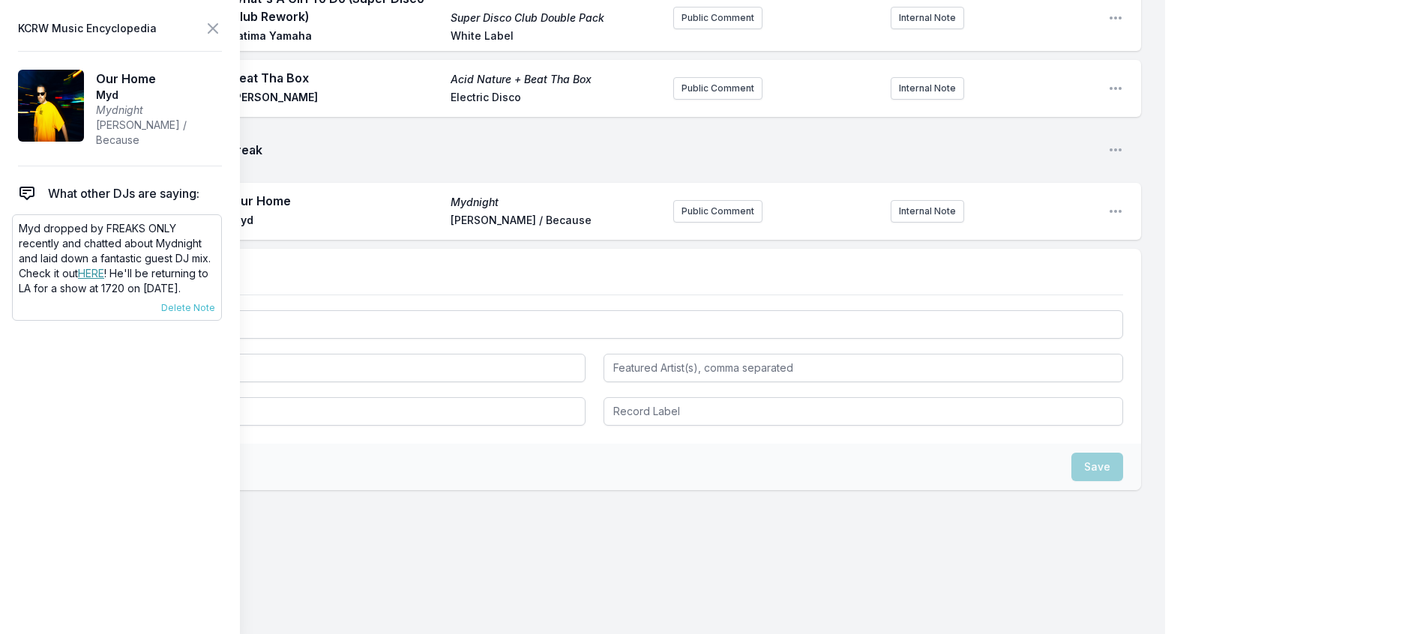
drag, startPoint x: 207, startPoint y: 317, endPoint x: 13, endPoint y: 251, distance: 204.4
click at [13, 251] on div "Myd dropped by FREAKS ONLY recently and chatted about Mydnight and laid down a …" at bounding box center [117, 267] width 210 height 106
copy p "Myd dropped by FREAKS ONLY recently and chatted about Mydnight and laid down a …"
click at [673, 223] on button "Public Comment" at bounding box center [717, 211] width 89 height 22
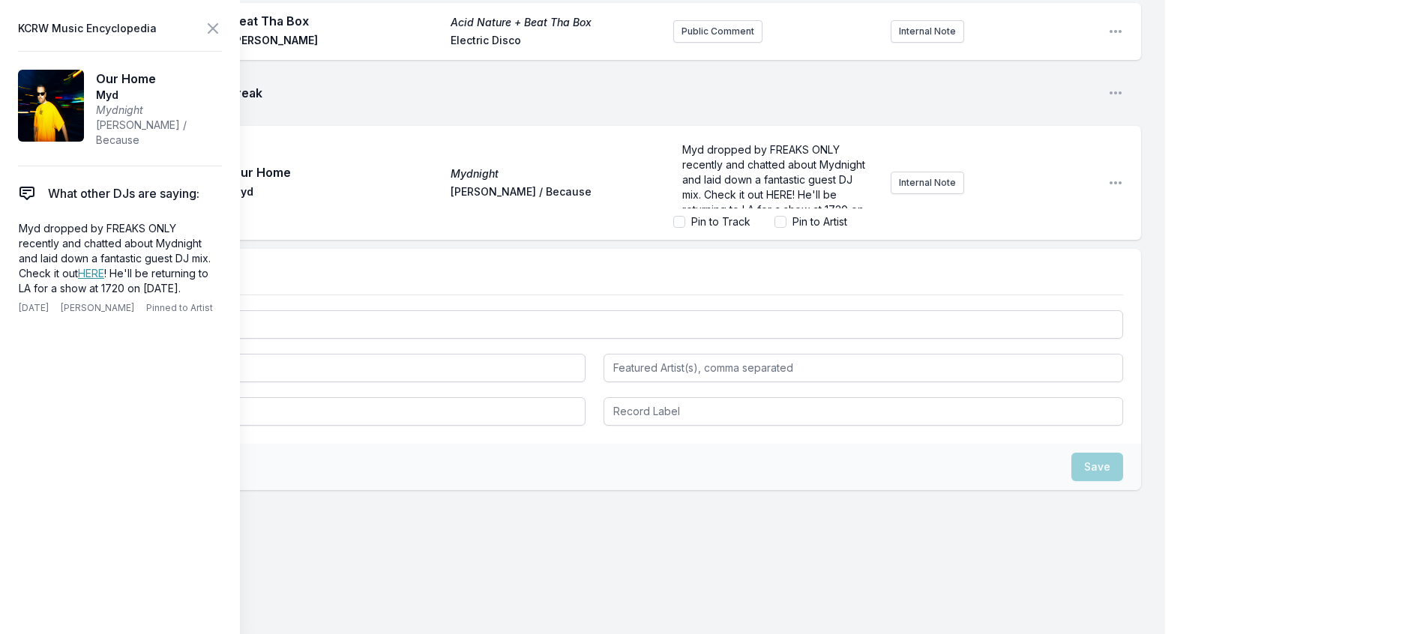
scroll to position [51, 0]
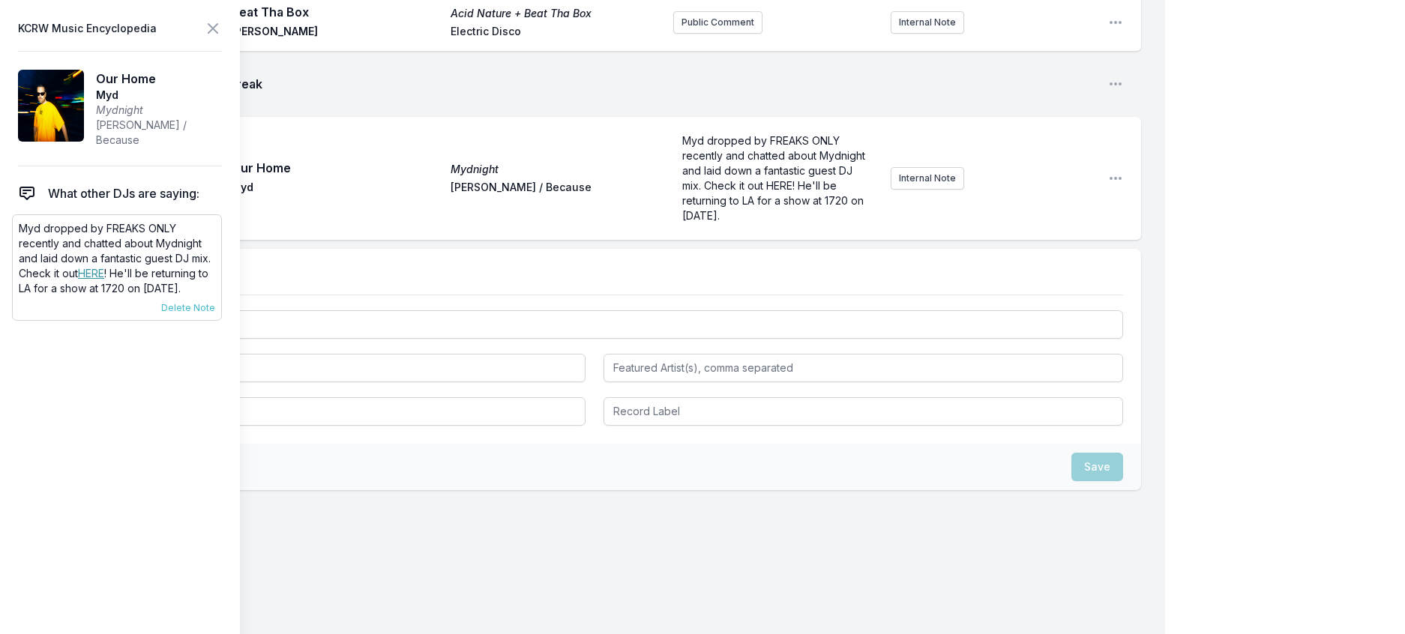
click at [78, 280] on link "HERE" at bounding box center [91, 273] width 26 height 13
click at [709, 222] on span "Myd dropped by FREAKS ONLY recently and chatted about Mydnight and laid down a …" at bounding box center [775, 178] width 186 height 88
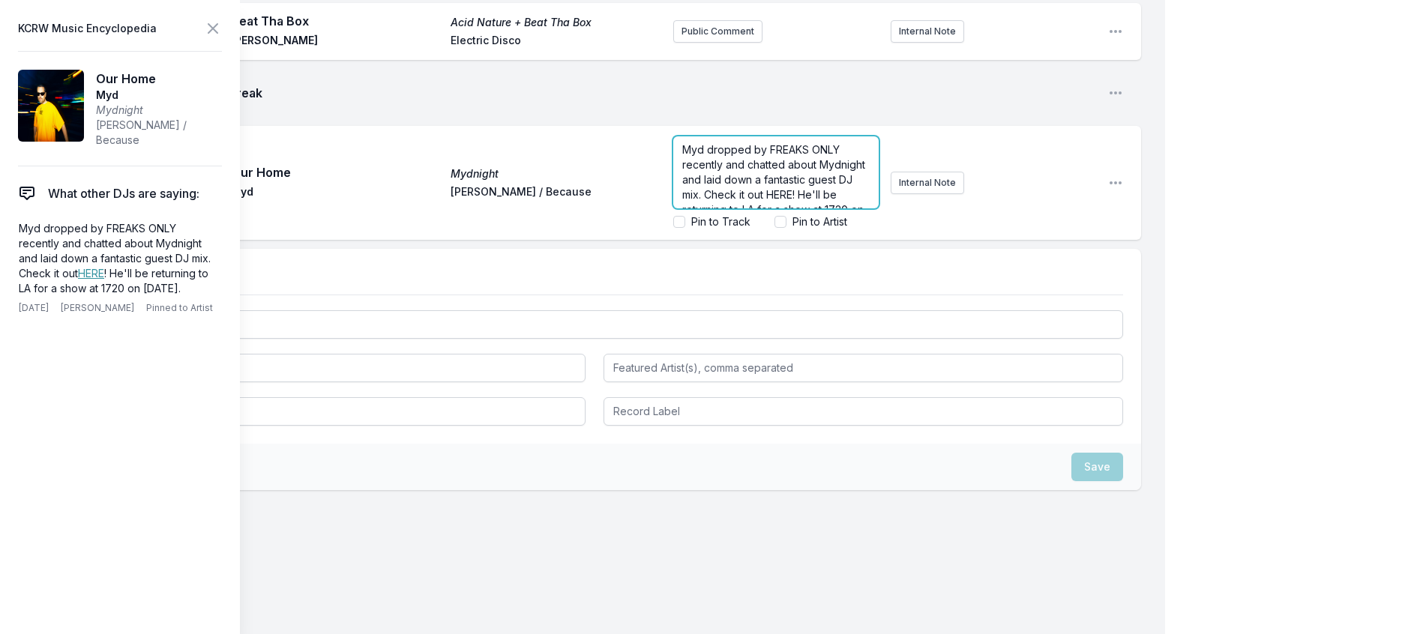
scroll to position [50, 0]
drag, startPoint x: 757, startPoint y: 339, endPoint x: 733, endPoint y: 336, distance: 24.9
click at [733, 201] on span "Myd dropped by FREAKS ONLY recently and chatted about Mydnight and laid down a …" at bounding box center [775, 157] width 186 height 88
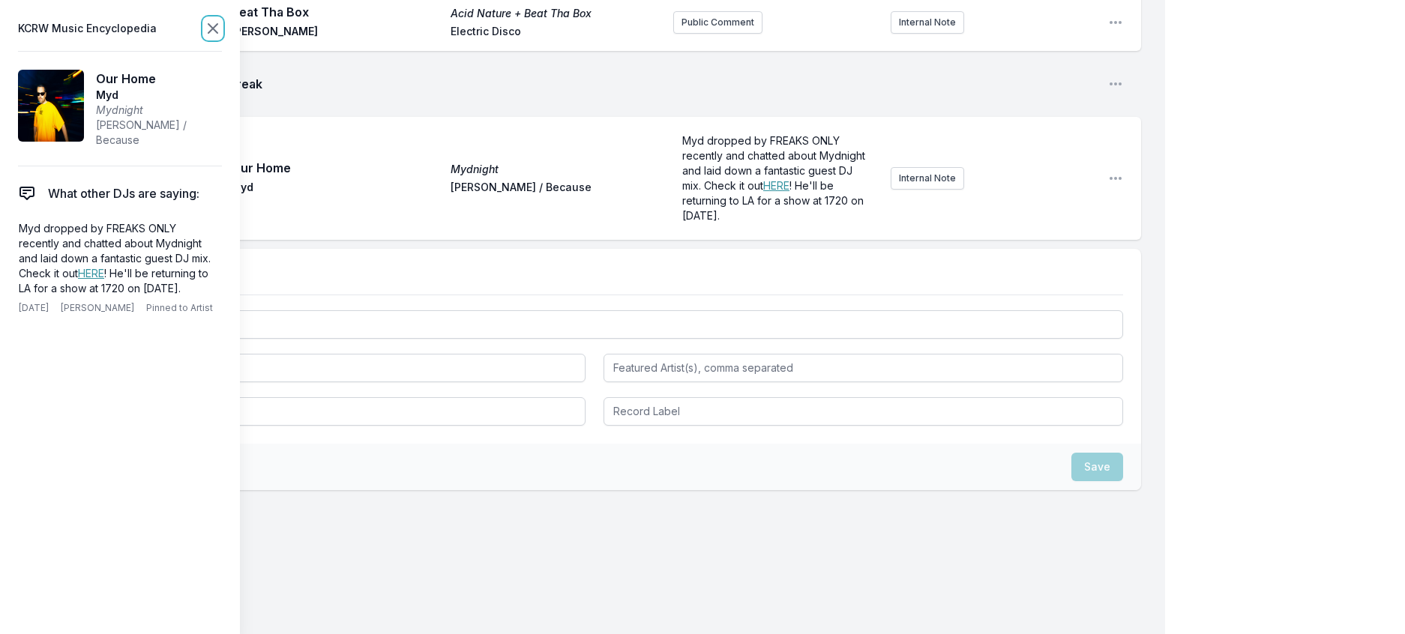
click at [222, 28] on icon at bounding box center [213, 28] width 18 height 18
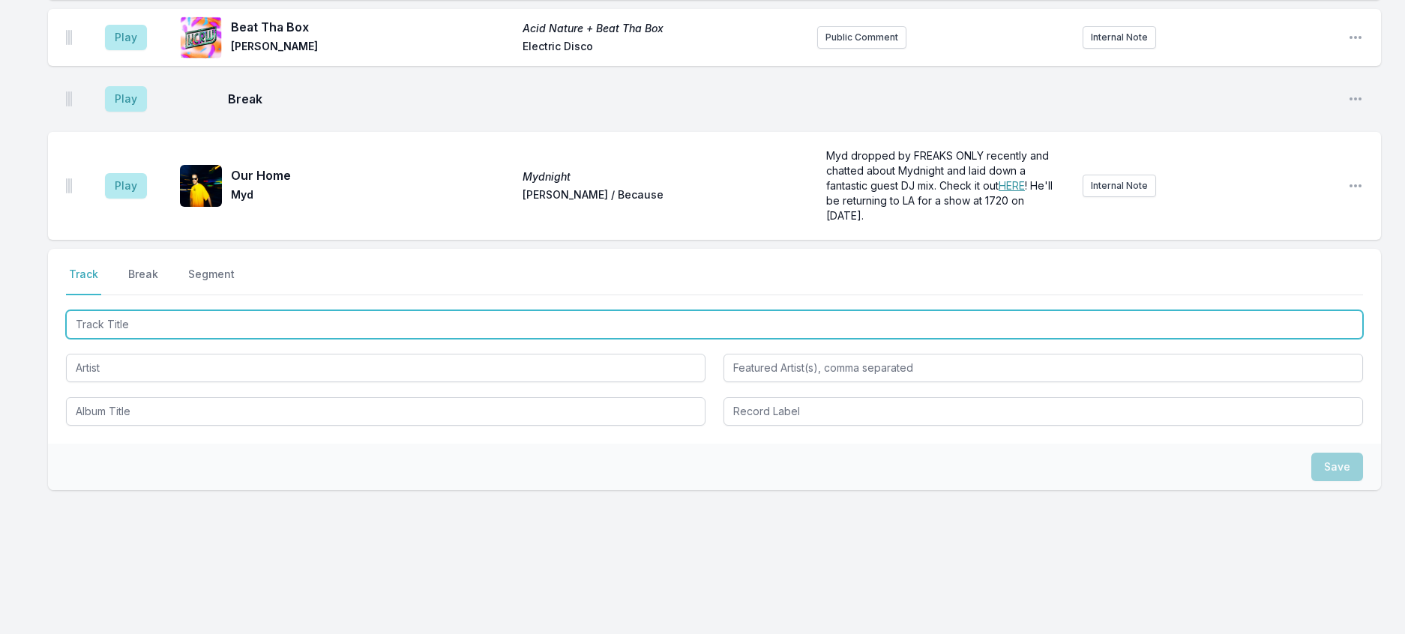
click at [116, 339] on input "Track Title" at bounding box center [714, 324] width 1297 height 28
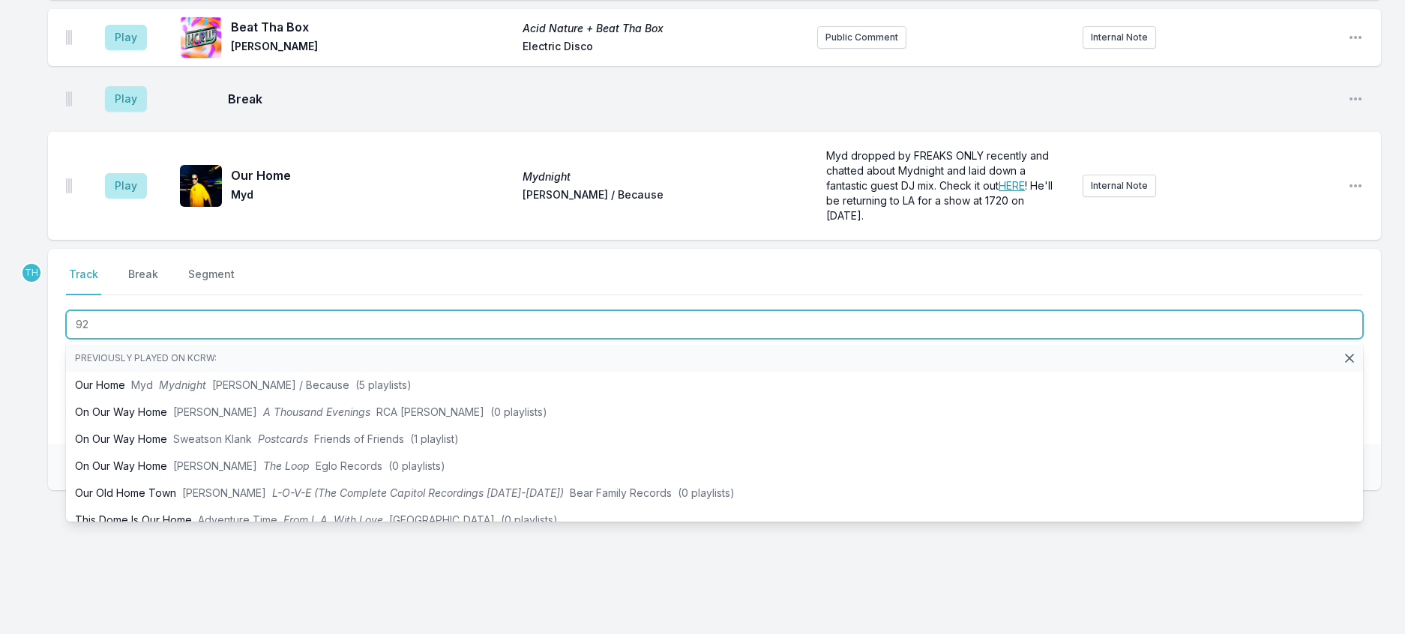
type input "925"
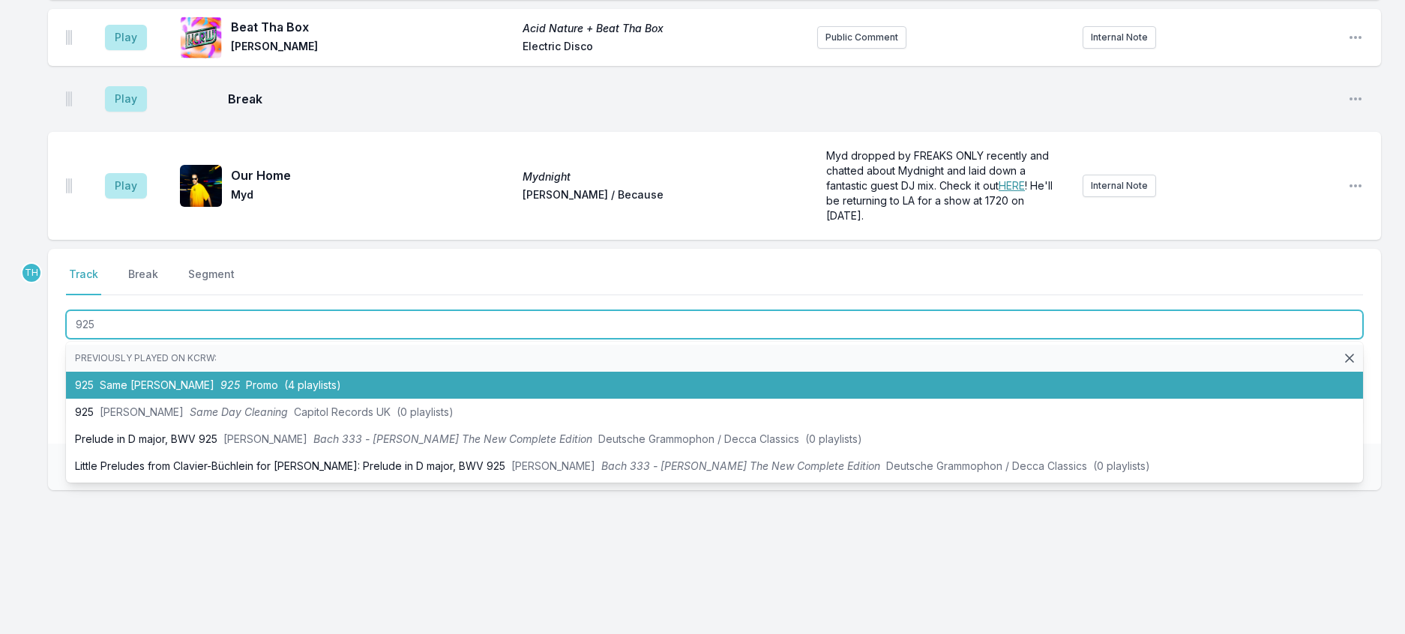
click at [240, 391] on span "925" at bounding box center [229, 385] width 19 height 13
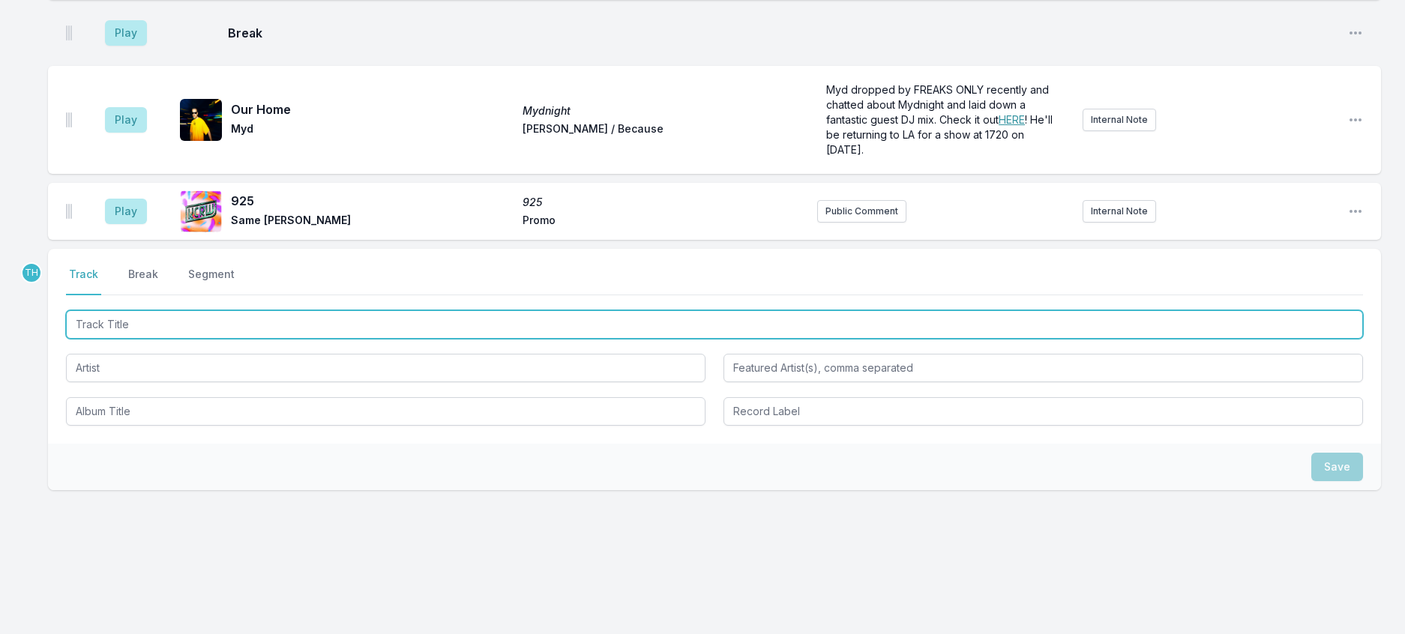
scroll to position [1449, 0]
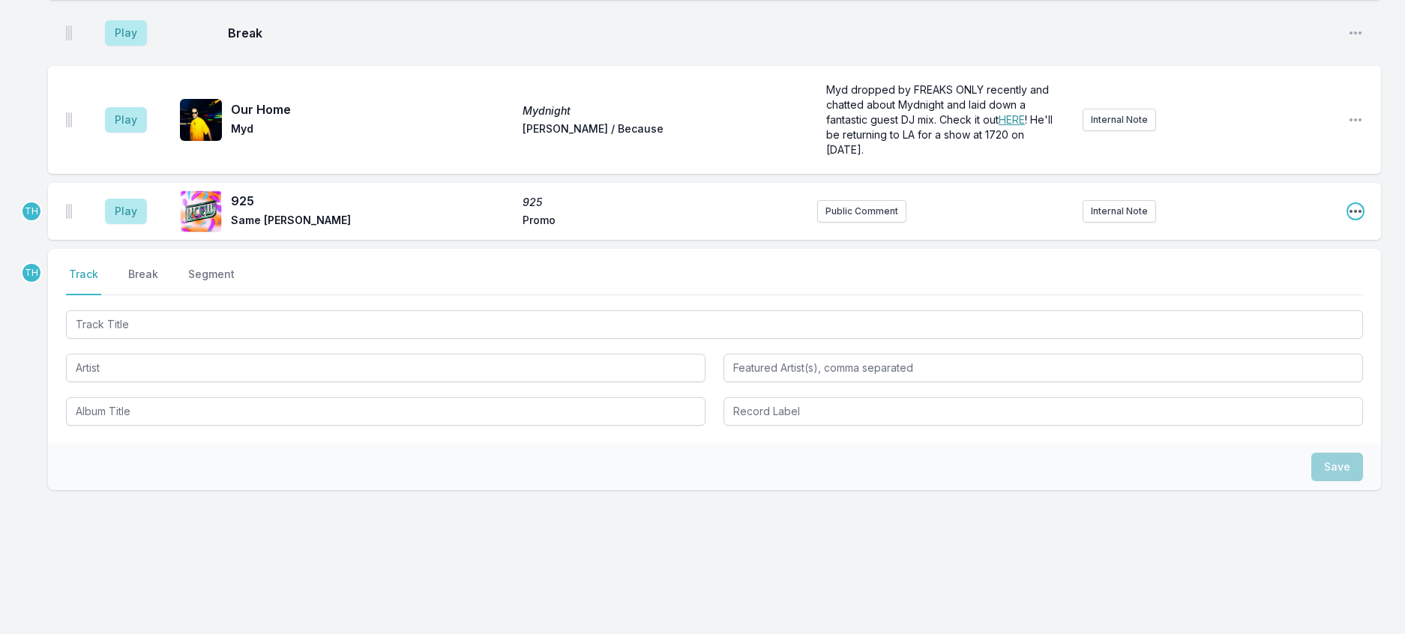
click at [1353, 219] on icon "Open playlist item options" at bounding box center [1355, 211] width 15 height 15
click at [1293, 282] on button "Edit Track Details" at bounding box center [1279, 268] width 168 height 27
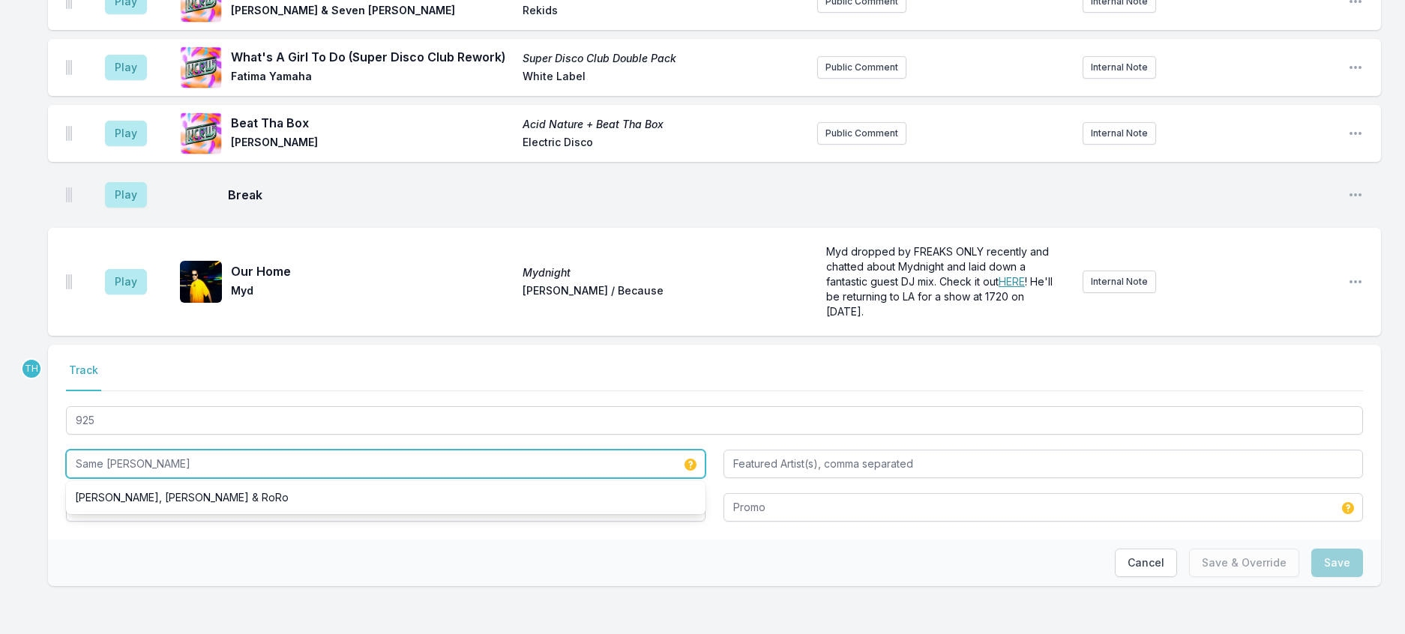
click at [140, 450] on input "Same Virji, Chris Lake" at bounding box center [386, 464] width 640 height 28
type input "Same Virji & Chris Lake"
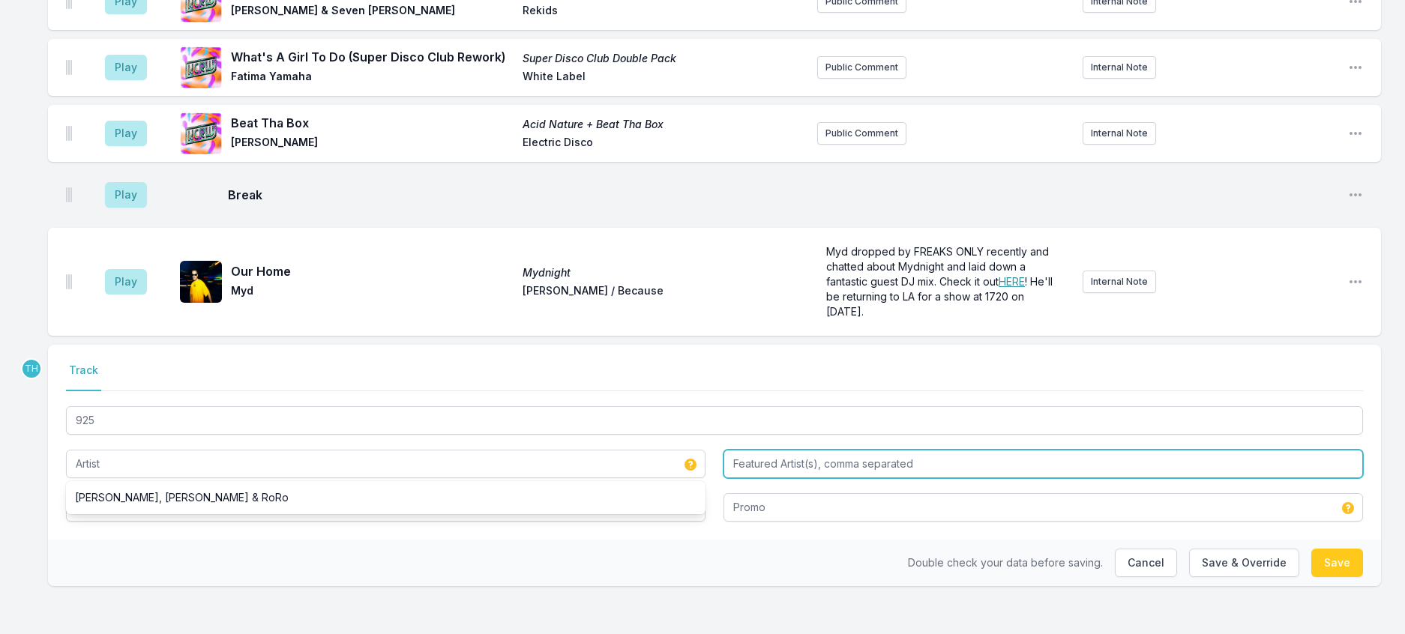
type input "Same Virji & Chris Lake"
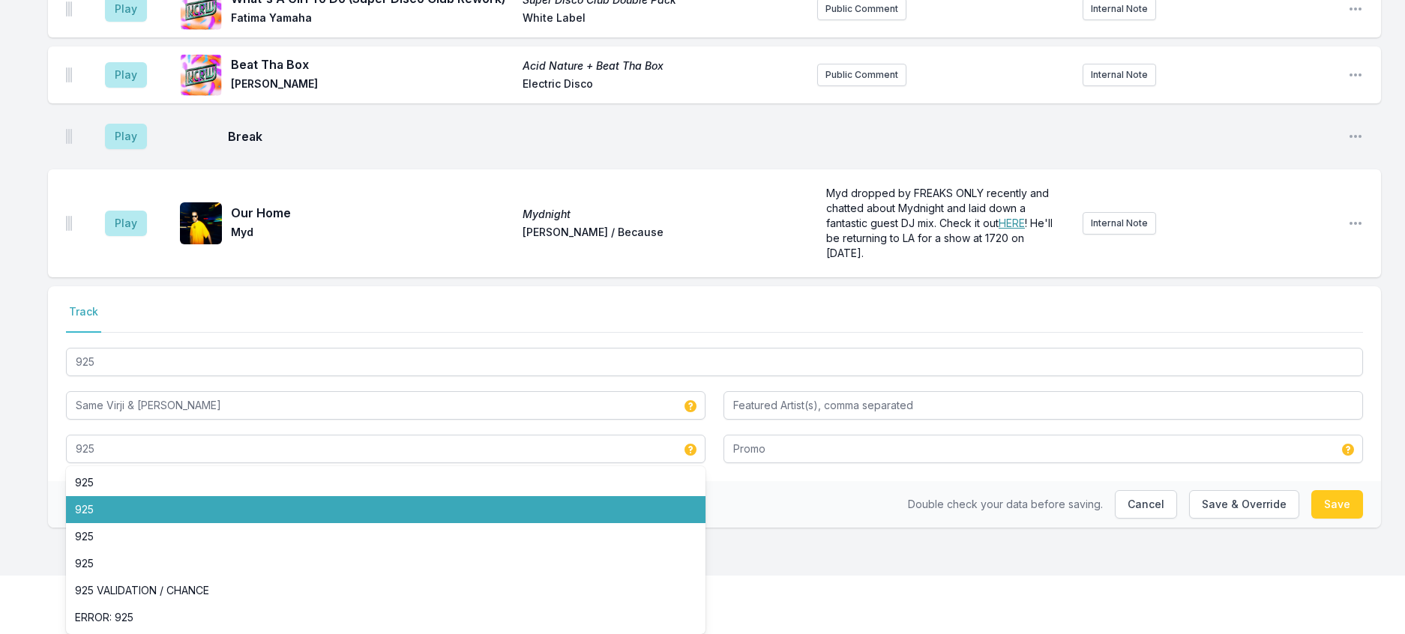
drag, startPoint x: 819, startPoint y: 508, endPoint x: 819, endPoint y: 494, distance: 14.3
click at [819, 481] on div "Select a tab Track Track 925 Same Virji & Chris Lake 925 925 925 925 925 925 VA…" at bounding box center [714, 383] width 1333 height 195
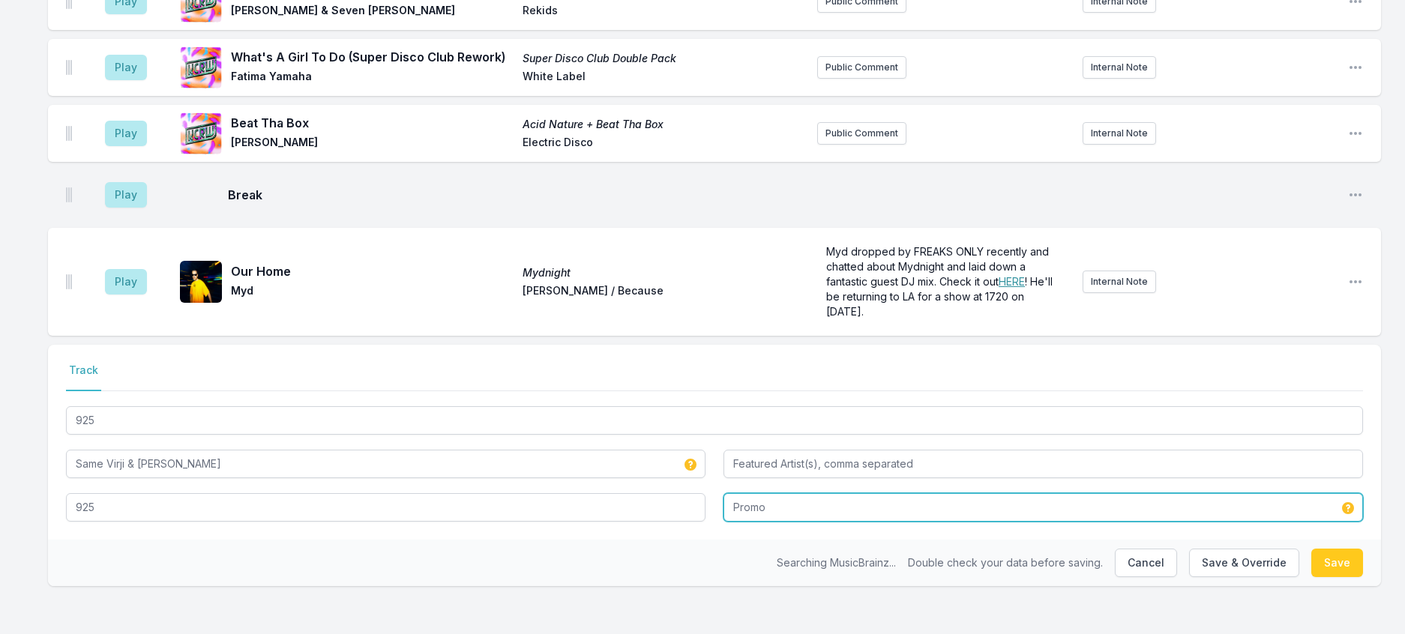
click at [816, 493] on input "Promo" at bounding box center [1044, 507] width 640 height 28
click at [793, 493] on input "Promo" at bounding box center [1044, 507] width 640 height 28
drag, startPoint x: 793, startPoint y: 483, endPoint x: 728, endPoint y: 468, distance: 66.9
click at [734, 471] on div "925 Same Virji & Chris Lake 925 Promo No results found" at bounding box center [714, 462] width 1297 height 118
type input "Astralwerks / Polydor"
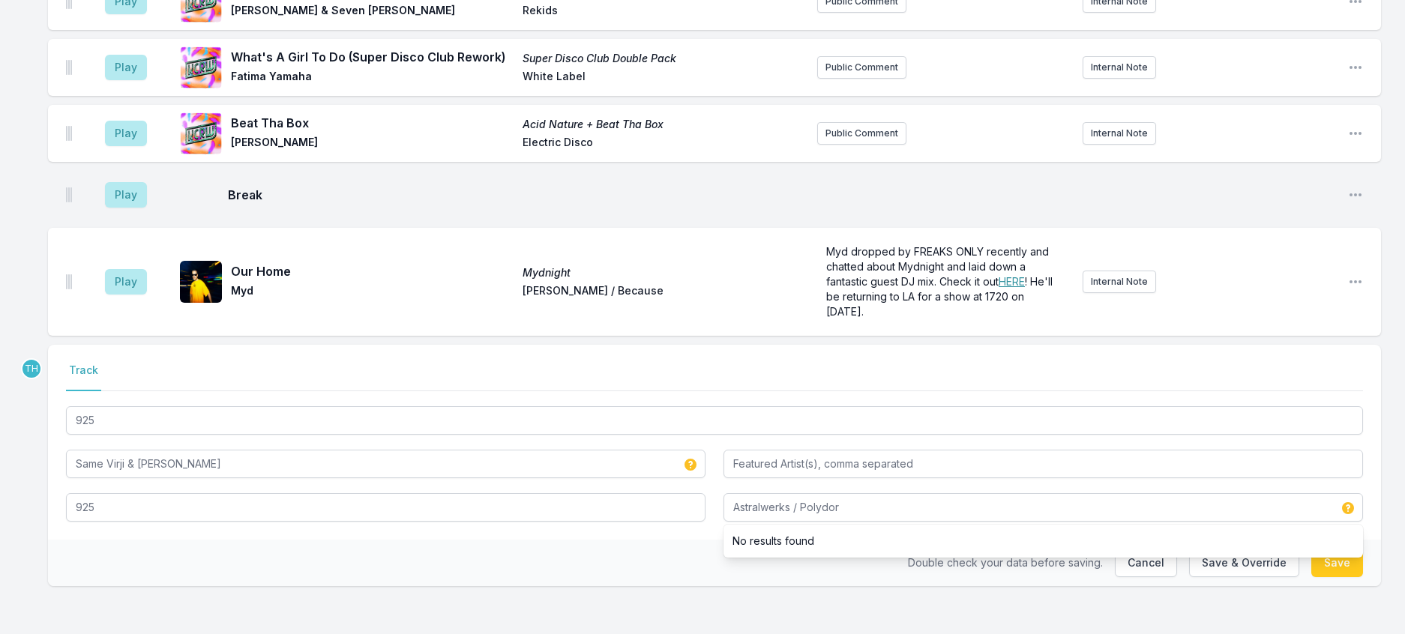
drag, startPoint x: 667, startPoint y: 545, endPoint x: 832, endPoint y: 549, distance: 165.0
click at [674, 546] on div "Double check your data before saving. Cancel Save & Override Save" at bounding box center [714, 563] width 1333 height 46
click at [1200, 549] on button "Save & Override" at bounding box center [1244, 563] width 110 height 28
type input "Same Virji, Chris Lake"
type input "Promo"
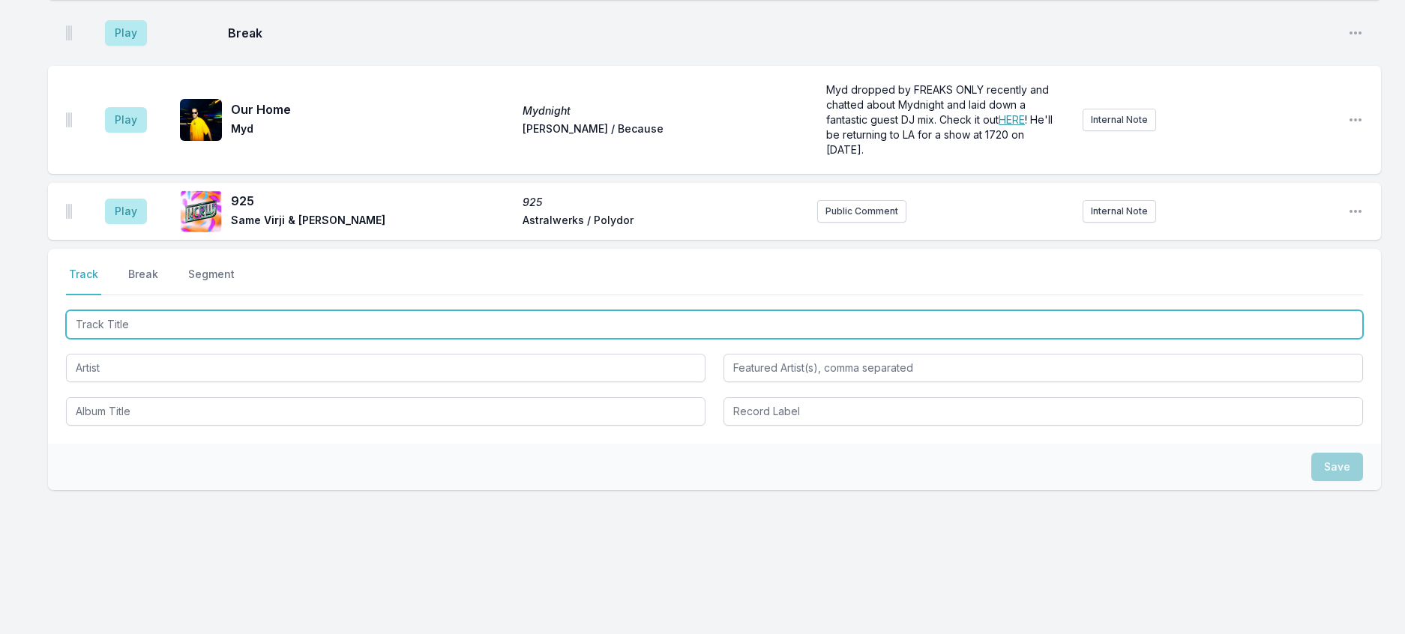
click at [316, 339] on input "Track Title" at bounding box center [714, 324] width 1297 height 28
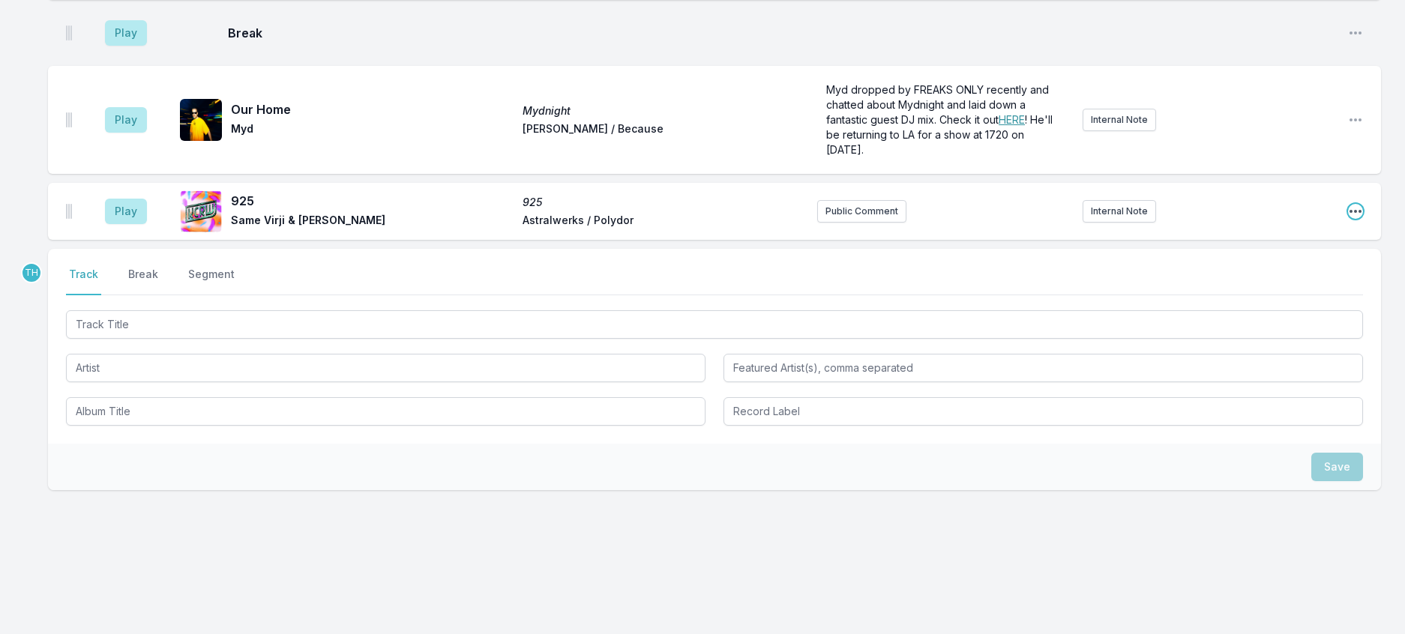
click at [1350, 219] on icon "Open playlist item options" at bounding box center [1355, 211] width 15 height 15
click at [1279, 282] on button "Edit Track Details" at bounding box center [1279, 268] width 168 height 27
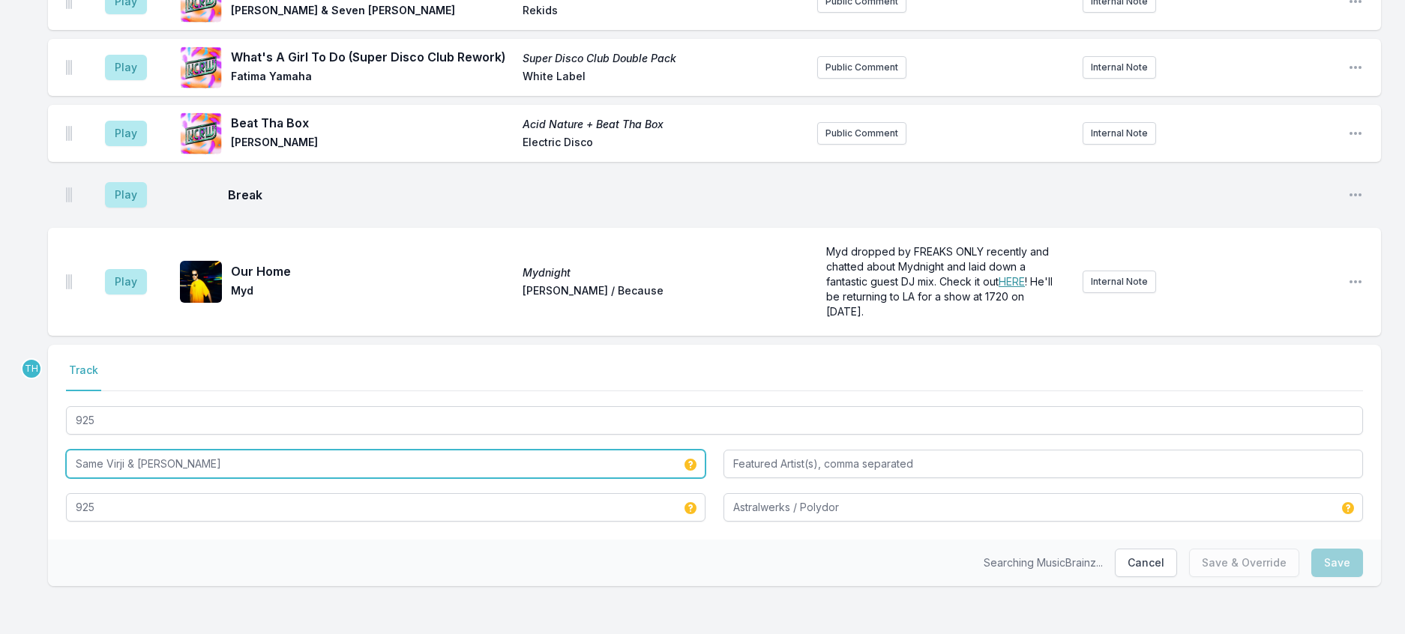
click at [115, 450] on input "Same Virji & Chris Lake" at bounding box center [386, 464] width 640 height 28
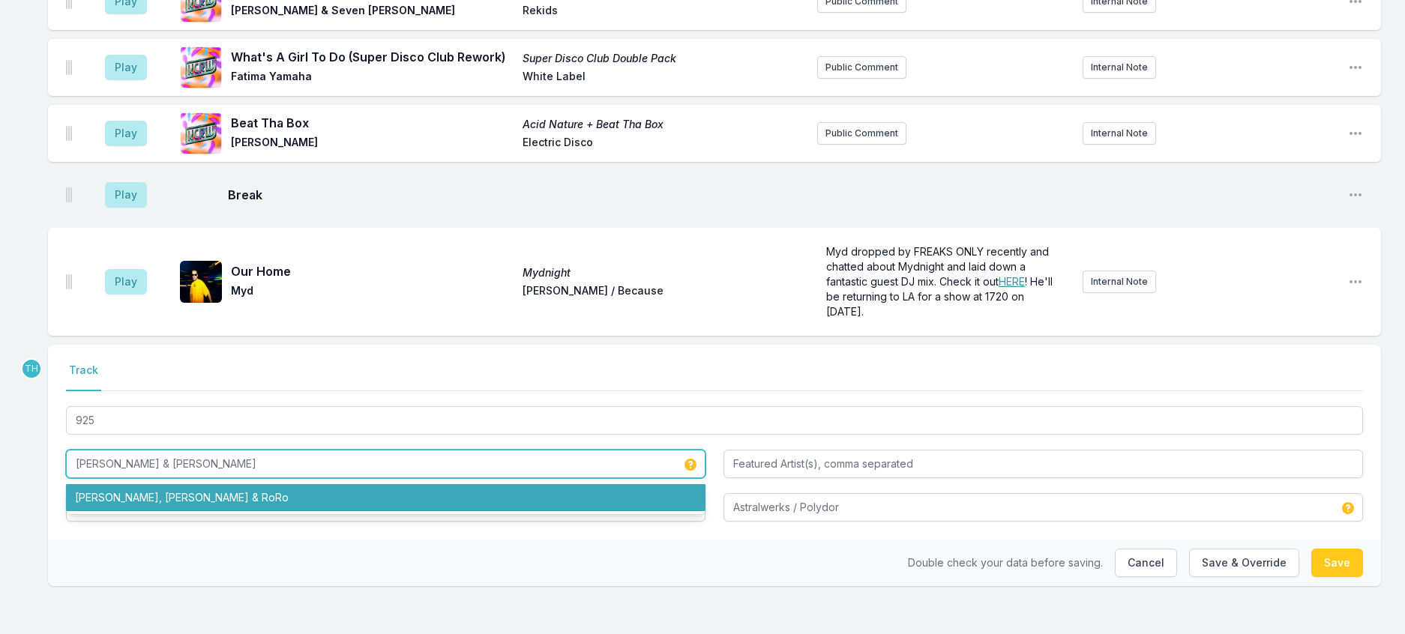
click at [345, 487] on li "Sammy Virji, Chris Lake & RoRo" at bounding box center [386, 497] width 640 height 27
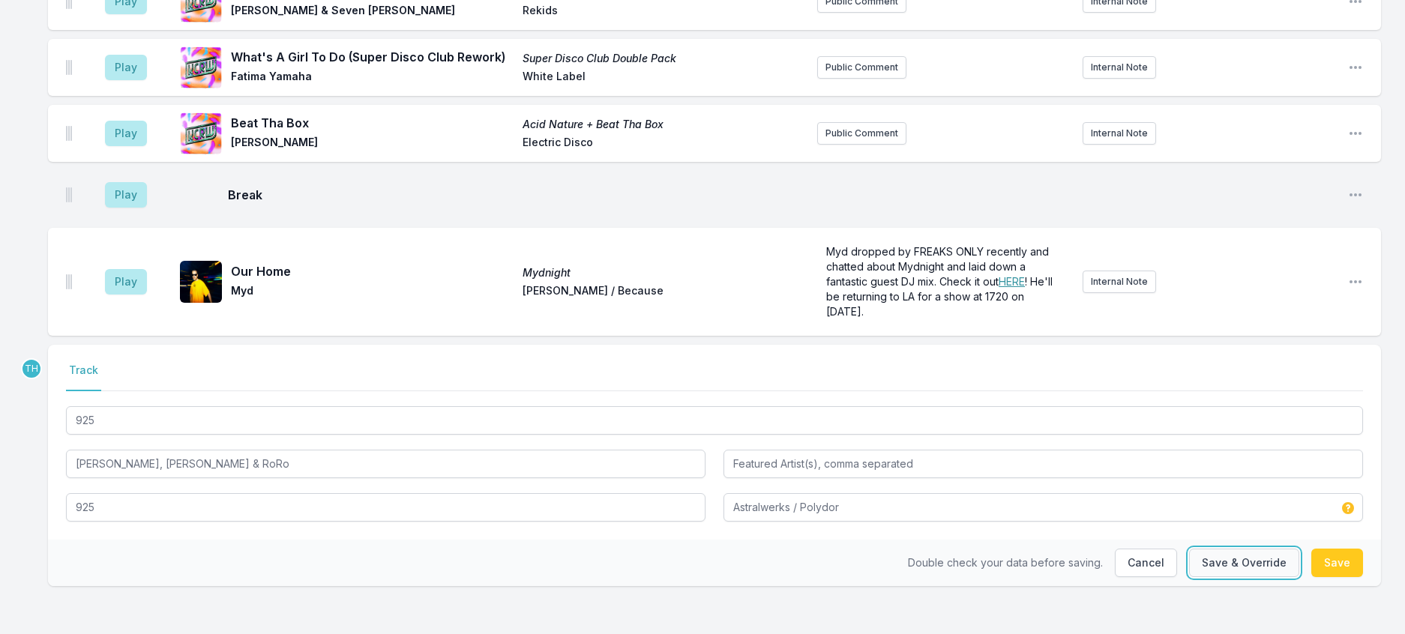
click at [1218, 553] on button "Save & Override" at bounding box center [1244, 563] width 110 height 28
type input "Same Virji & Chris Lake"
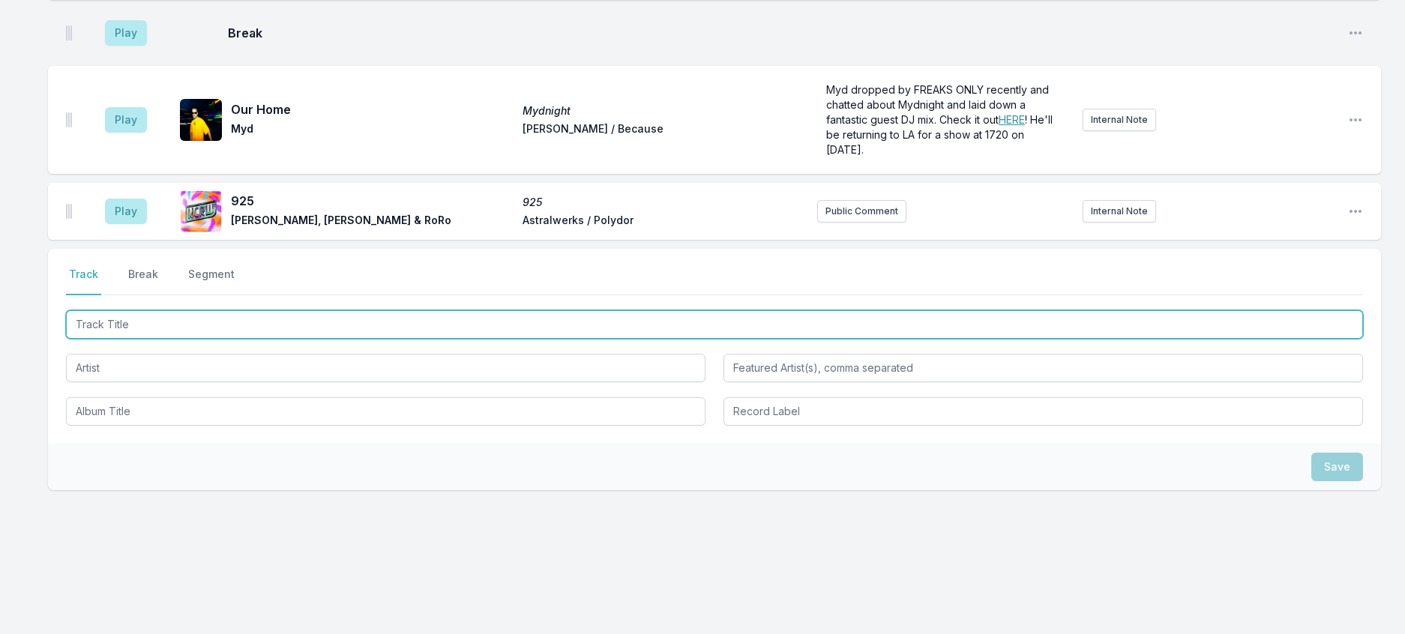
click at [249, 339] on input "Track Title" at bounding box center [714, 324] width 1297 height 28
type input "Galvanize (Chris Lake"
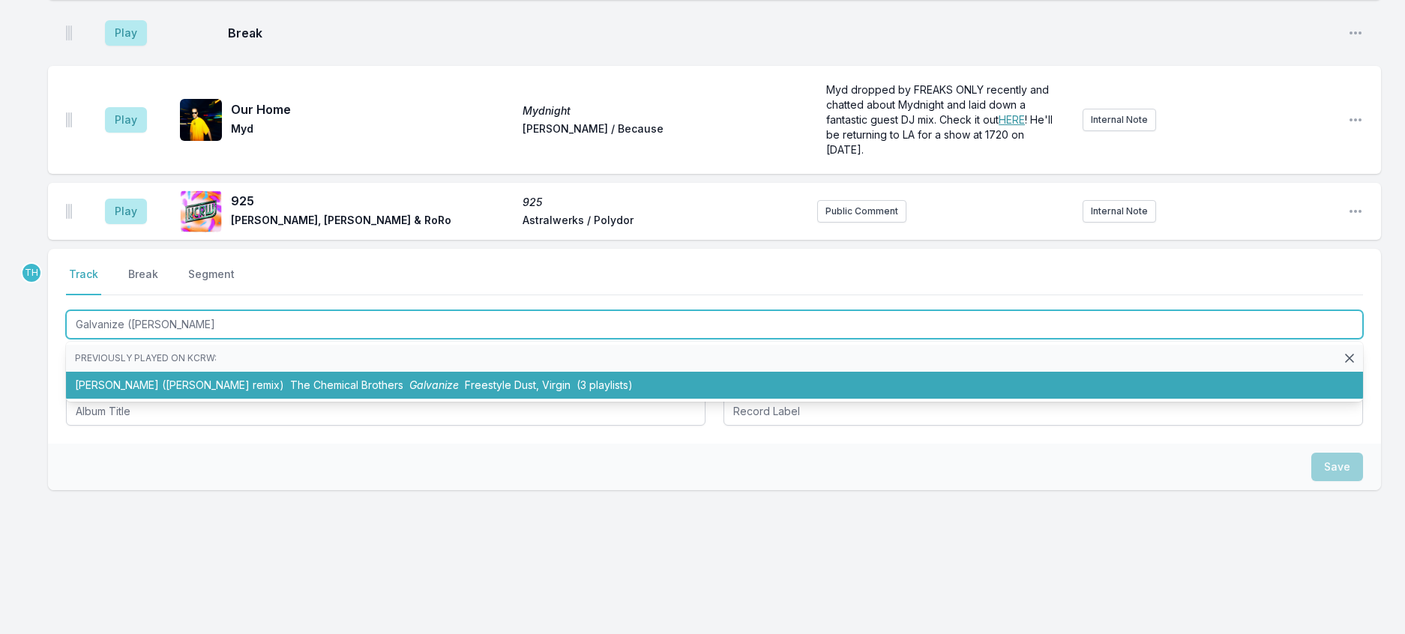
click at [409, 391] on span "Galvanize" at bounding box center [433, 385] width 49 height 13
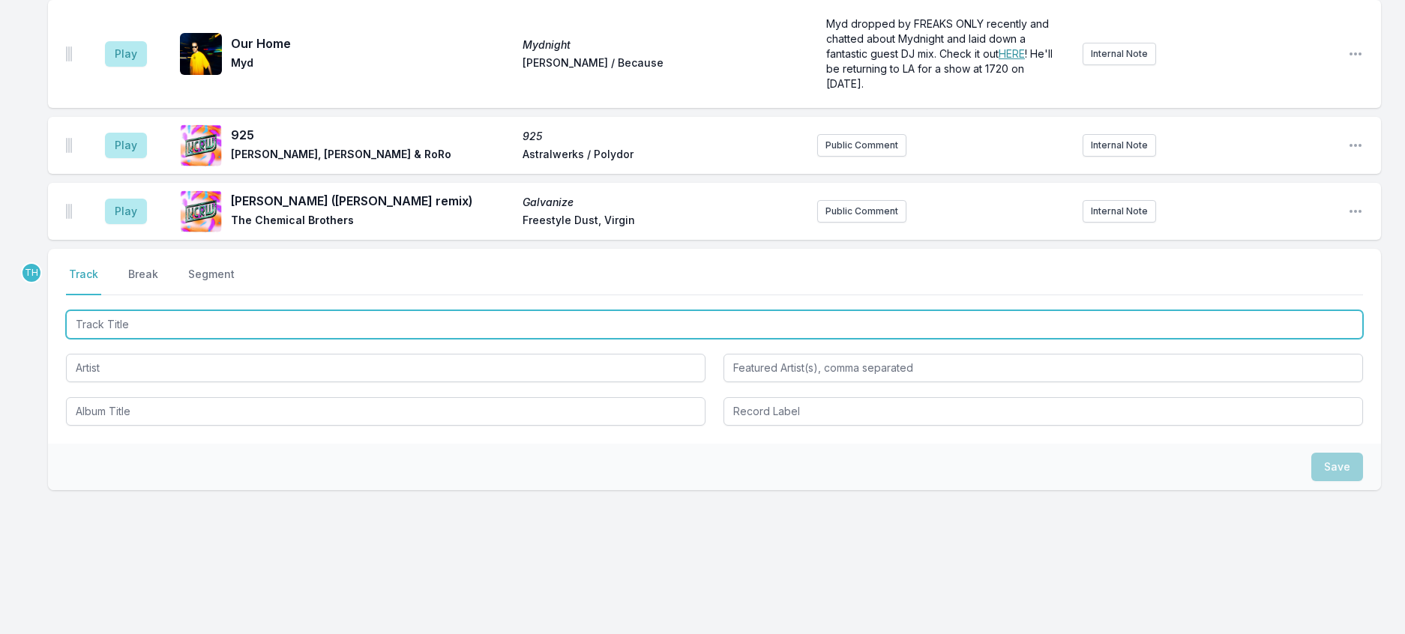
scroll to position [1452, 0]
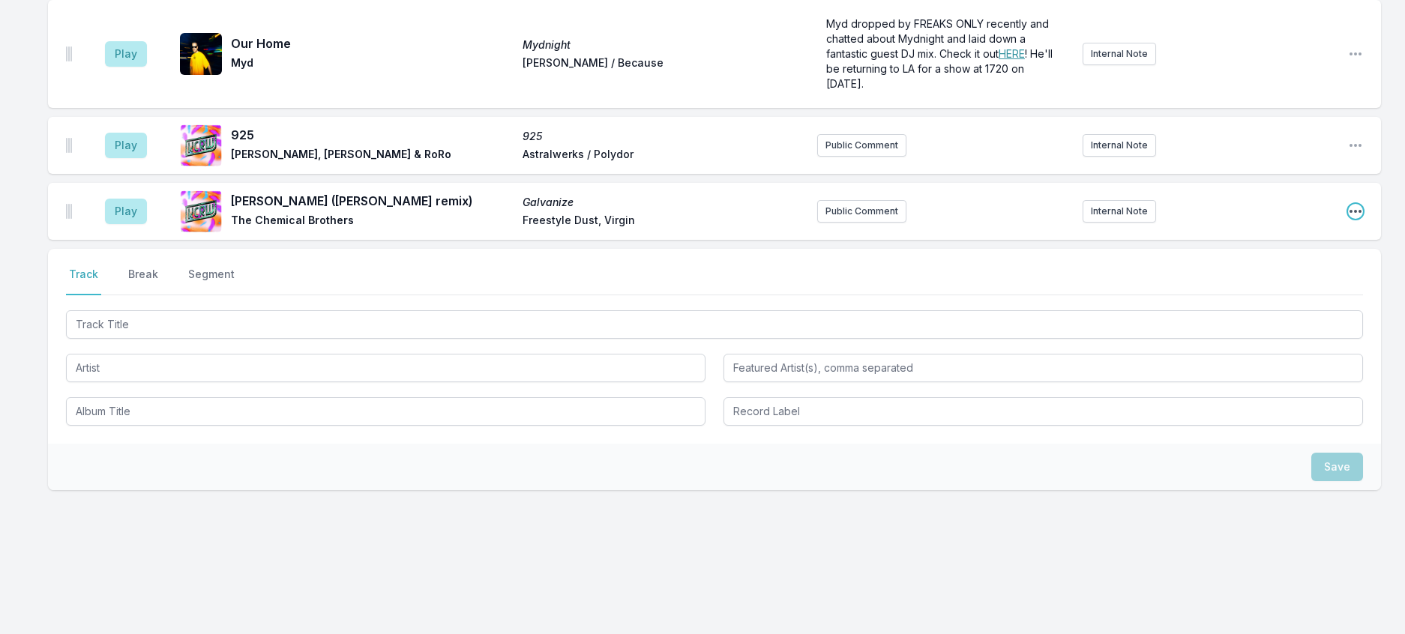
click at [1352, 219] on icon "Open playlist item options" at bounding box center [1355, 211] width 15 height 15
click at [1297, 282] on button "Edit Track Details" at bounding box center [1279, 268] width 168 height 27
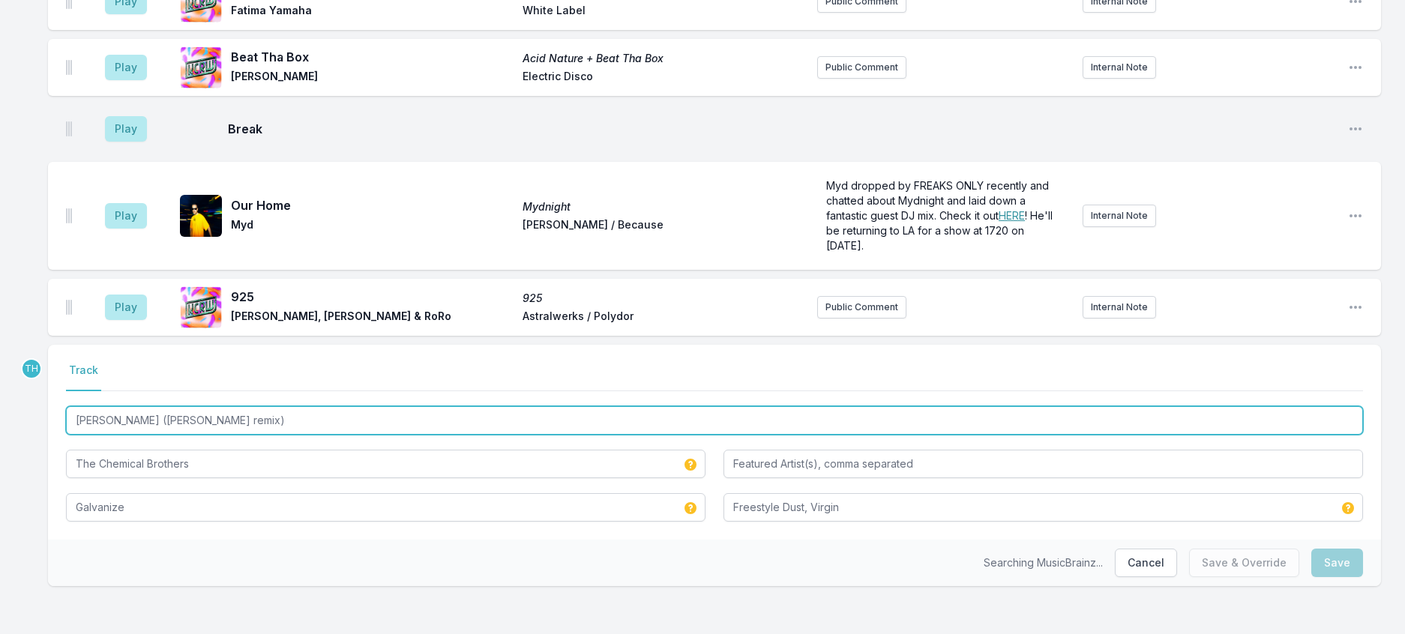
drag, startPoint x: 295, startPoint y: 395, endPoint x: -2, endPoint y: 382, distance: 297.2
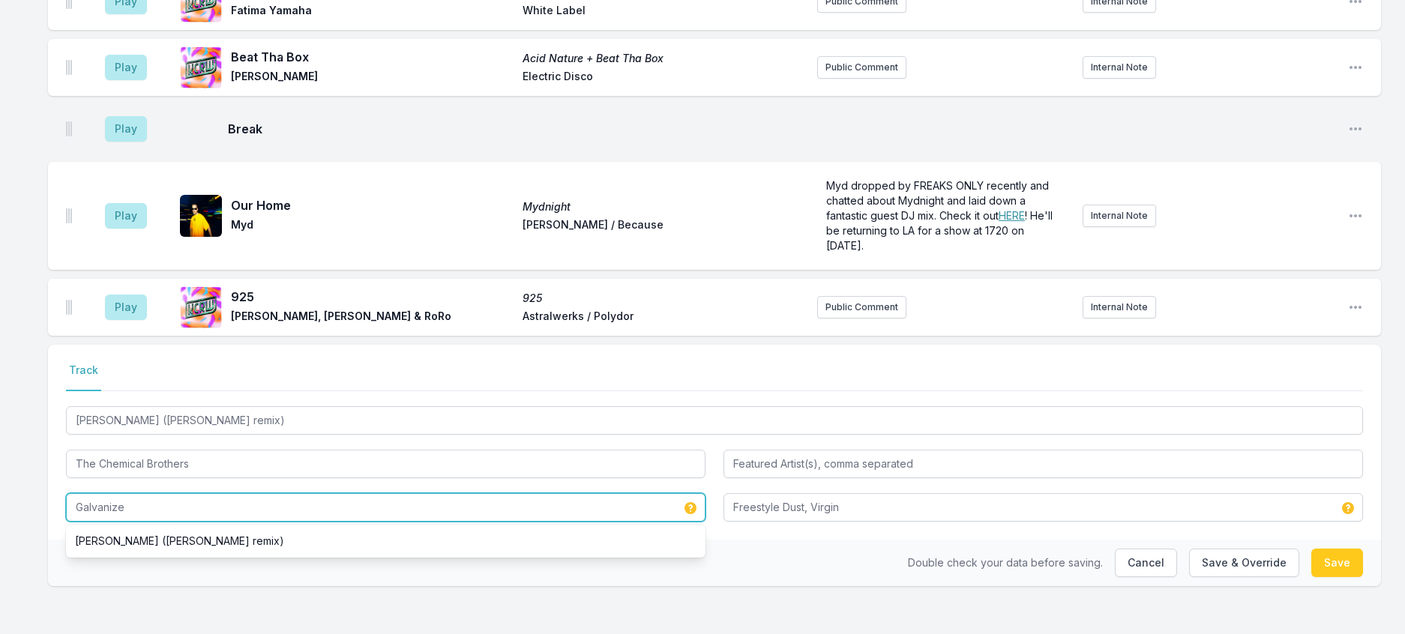
drag, startPoint x: 200, startPoint y: 484, endPoint x: 4, endPoint y: 470, distance: 196.2
paste input "(Chris Lake remix)"
type input "Galvanize (Chris Lake remix)"
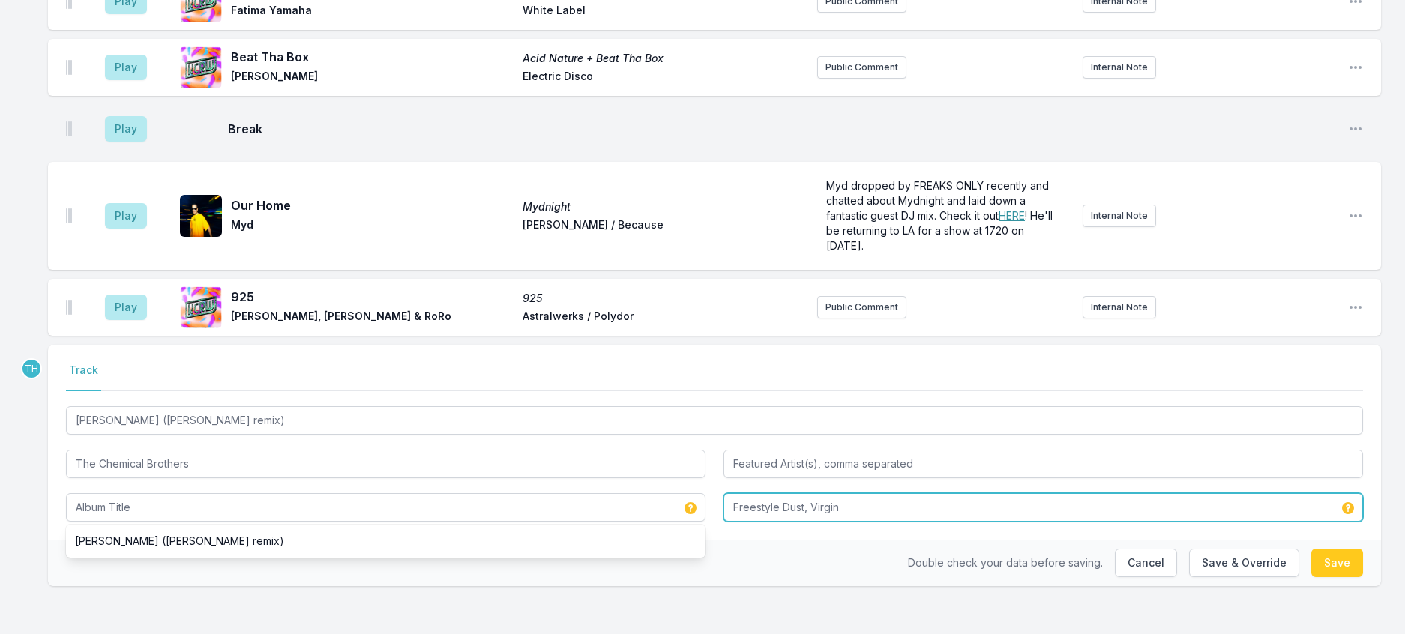
type input "Galvanize (Chris Lake remix)"
type input "Positiva"
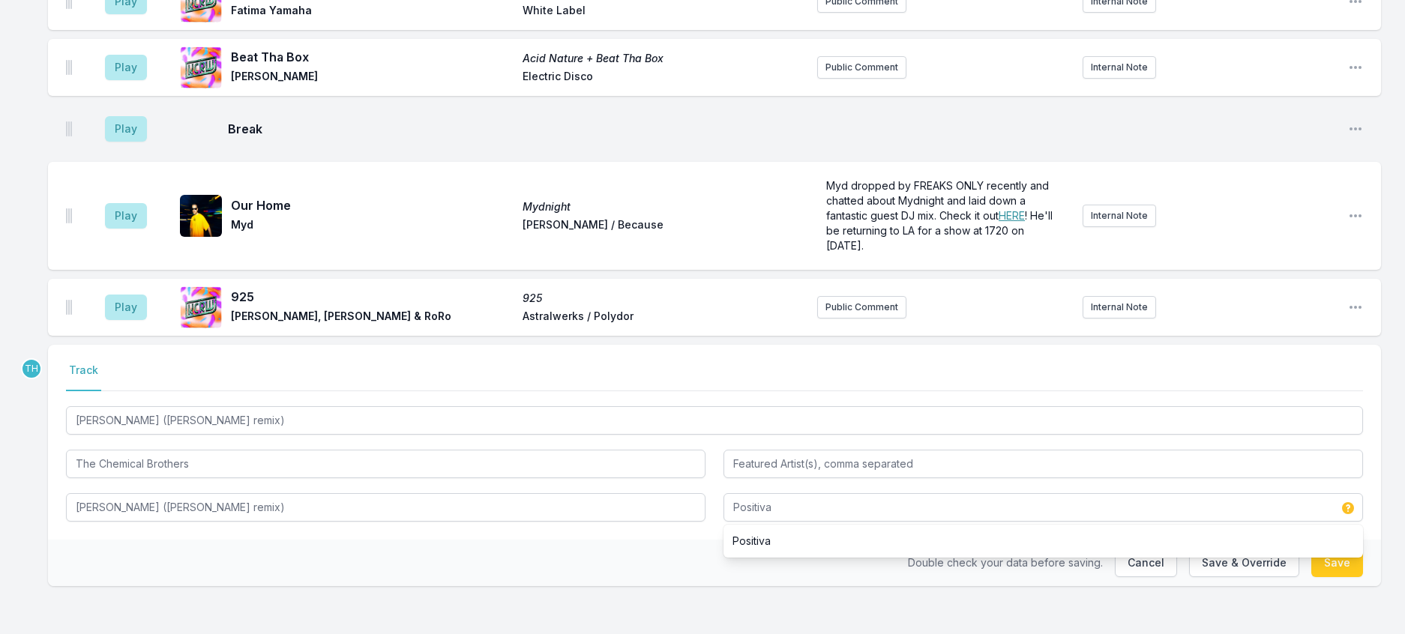
drag, startPoint x: 489, startPoint y: 553, endPoint x: 1098, endPoint y: 499, distance: 611.2
click at [490, 553] on div "Double check your data before saving. Cancel Save & Override Save" at bounding box center [714, 563] width 1333 height 46
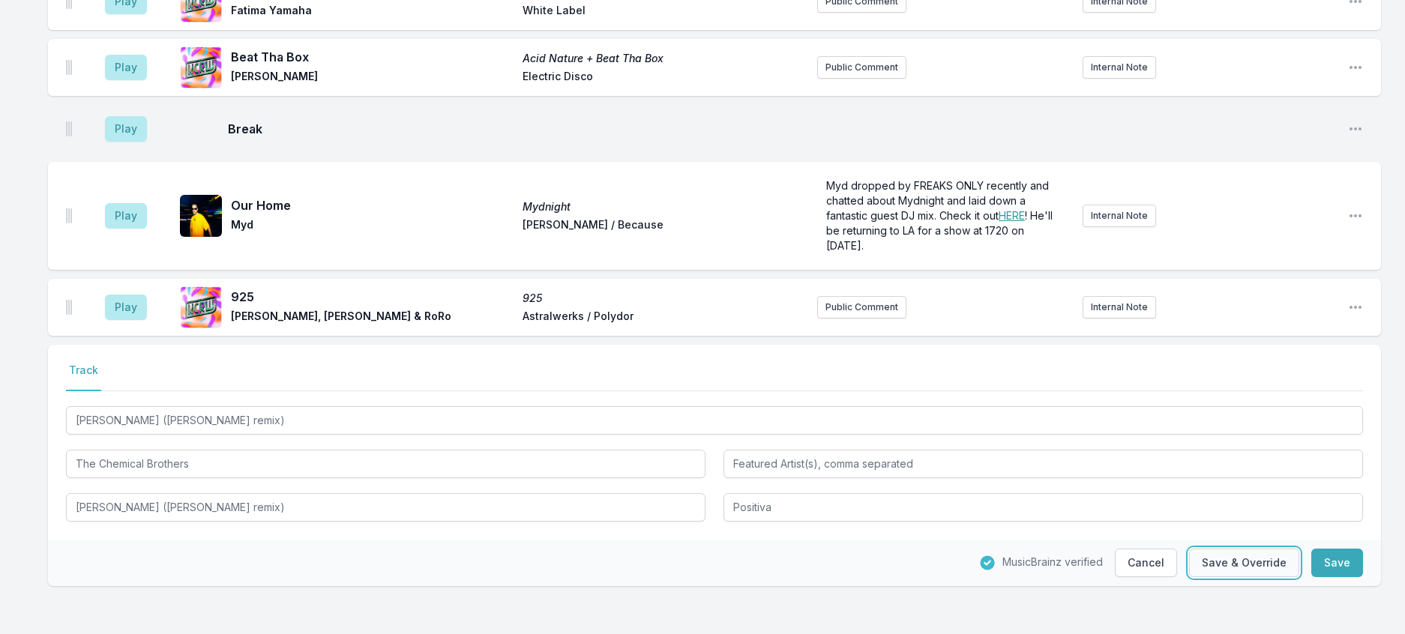
click at [1209, 558] on button "Save & Override" at bounding box center [1244, 563] width 110 height 28
type input "Galvanize"
type input "Freestyle Dust, Virgin"
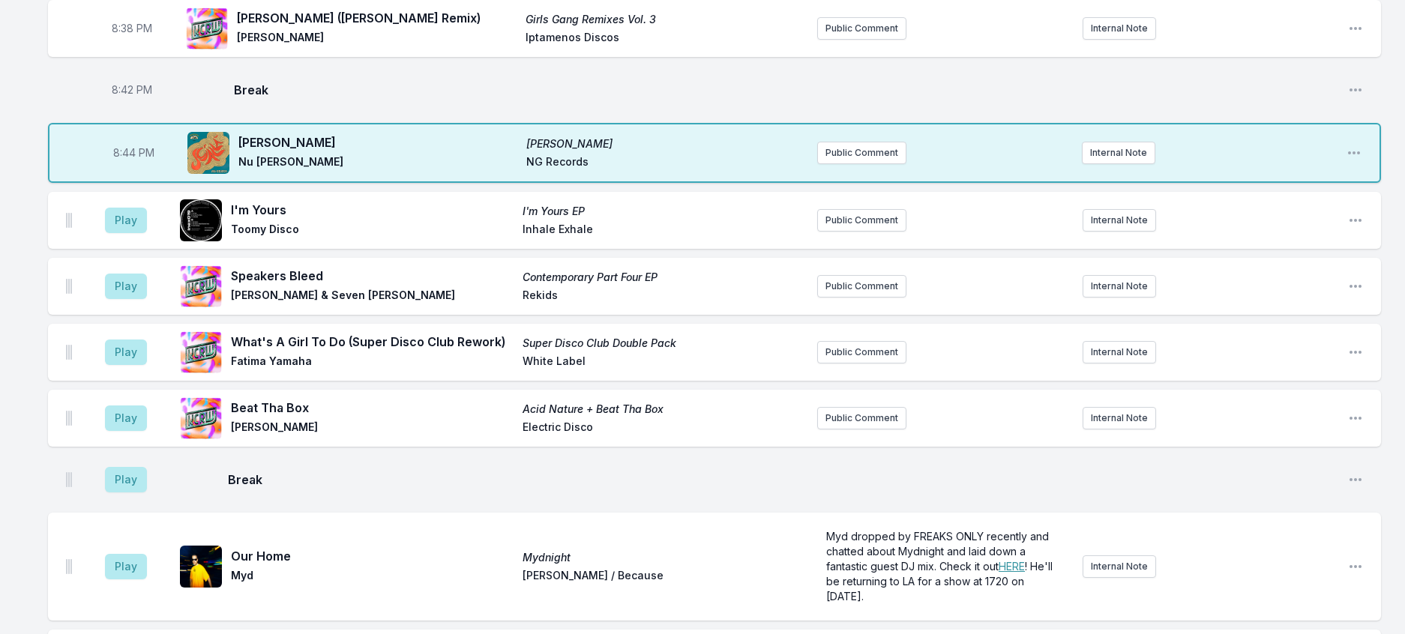
scroll to position [852, 0]
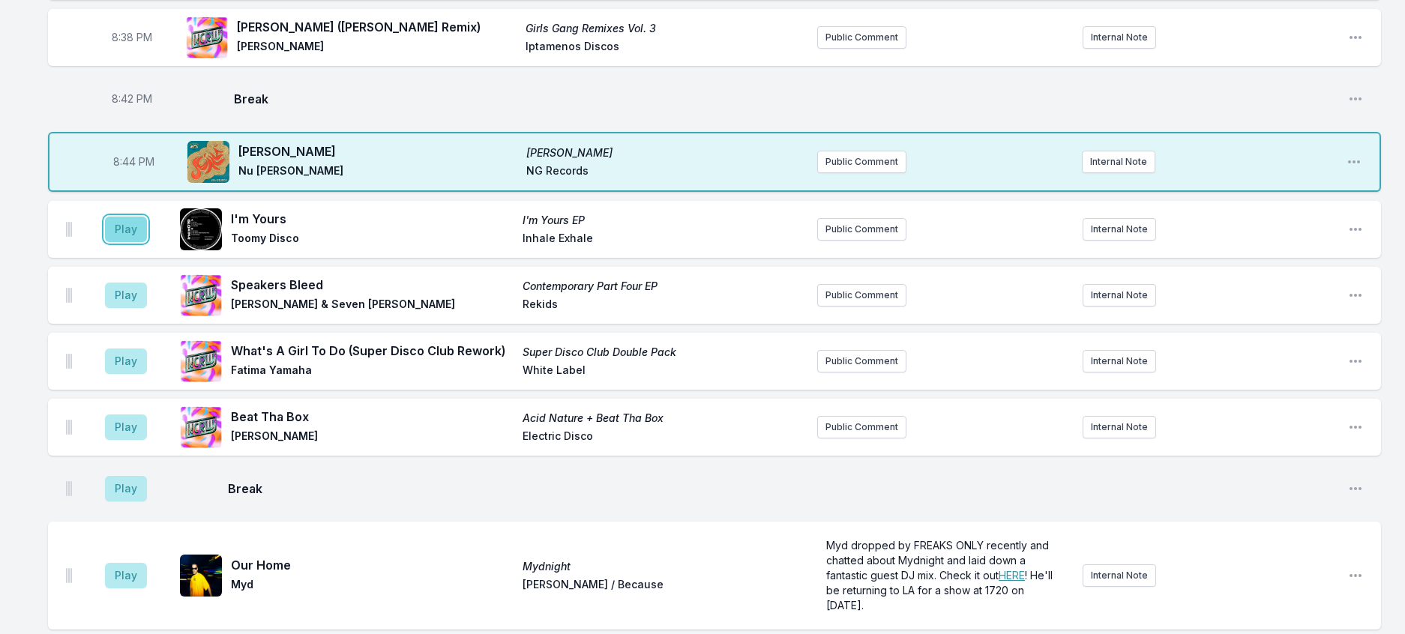
click at [139, 242] on button "Play" at bounding box center [126, 229] width 42 height 25
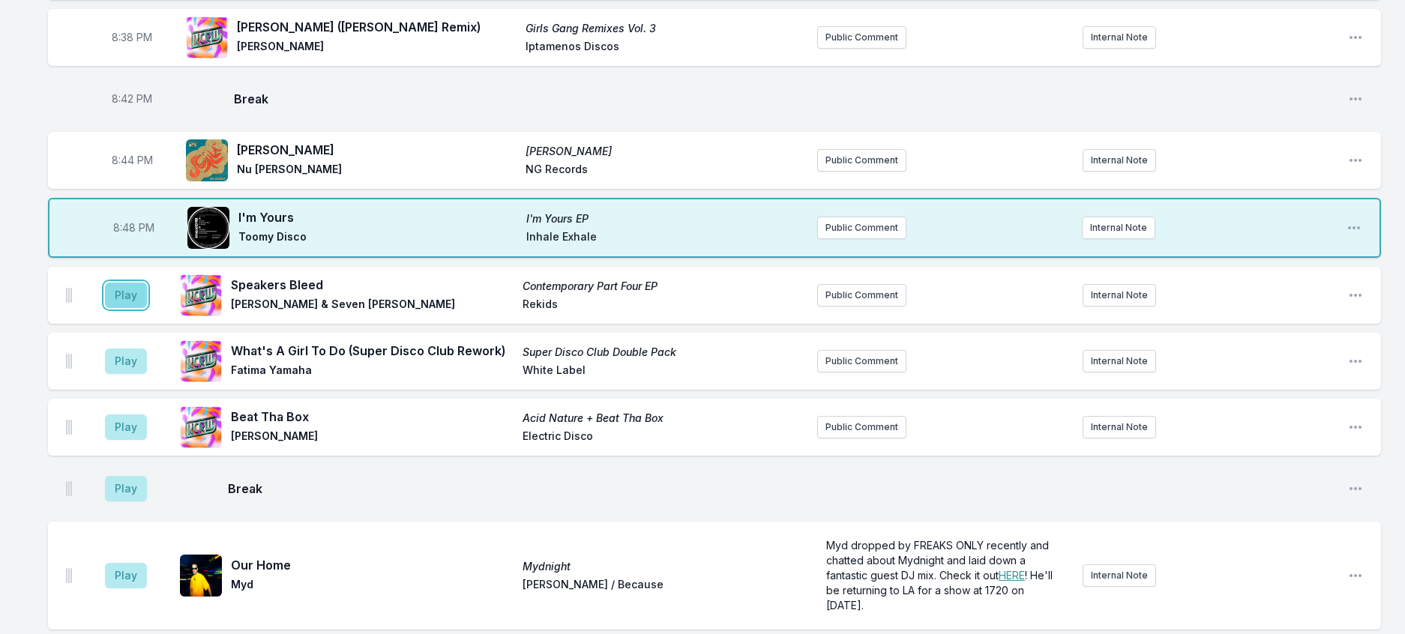
drag, startPoint x: 128, startPoint y: 442, endPoint x: 296, endPoint y: 364, distance: 185.2
click at [129, 308] on button "Play" at bounding box center [126, 295] width 42 height 25
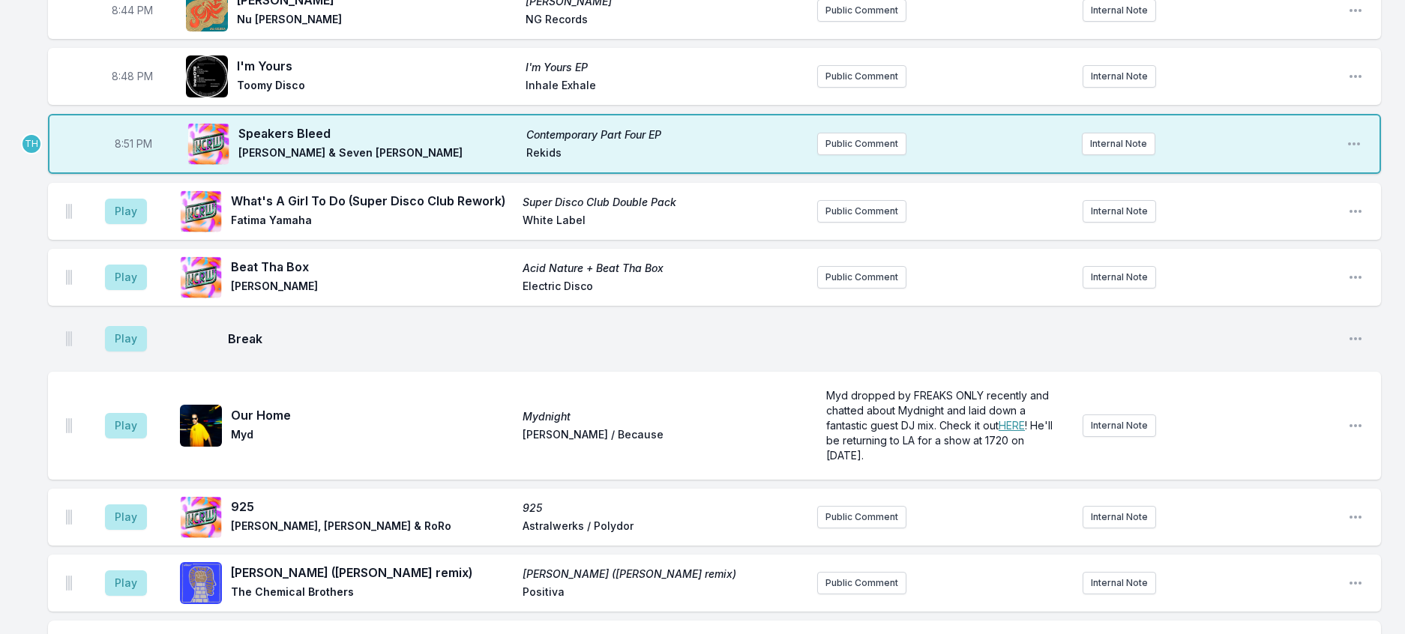
scroll to position [1077, 0]
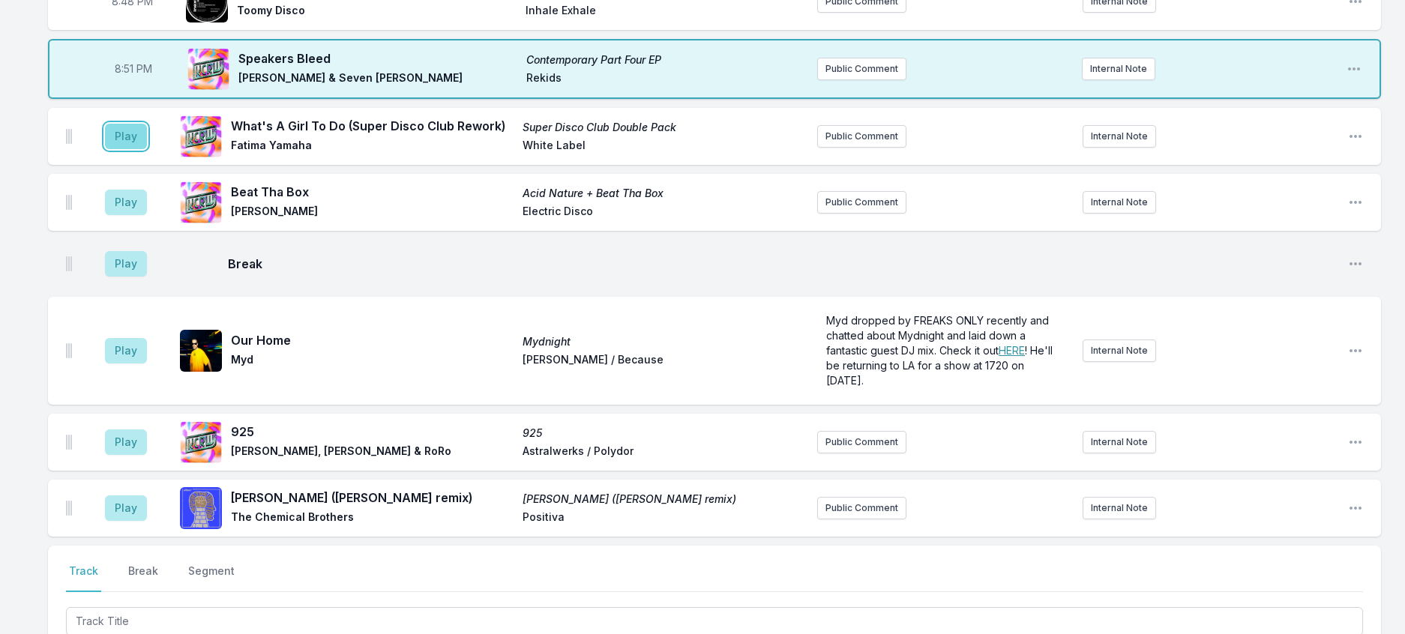
drag, startPoint x: 140, startPoint y: 286, endPoint x: 151, endPoint y: 285, distance: 11.3
click at [147, 149] on button "Play" at bounding box center [126, 136] width 42 height 25
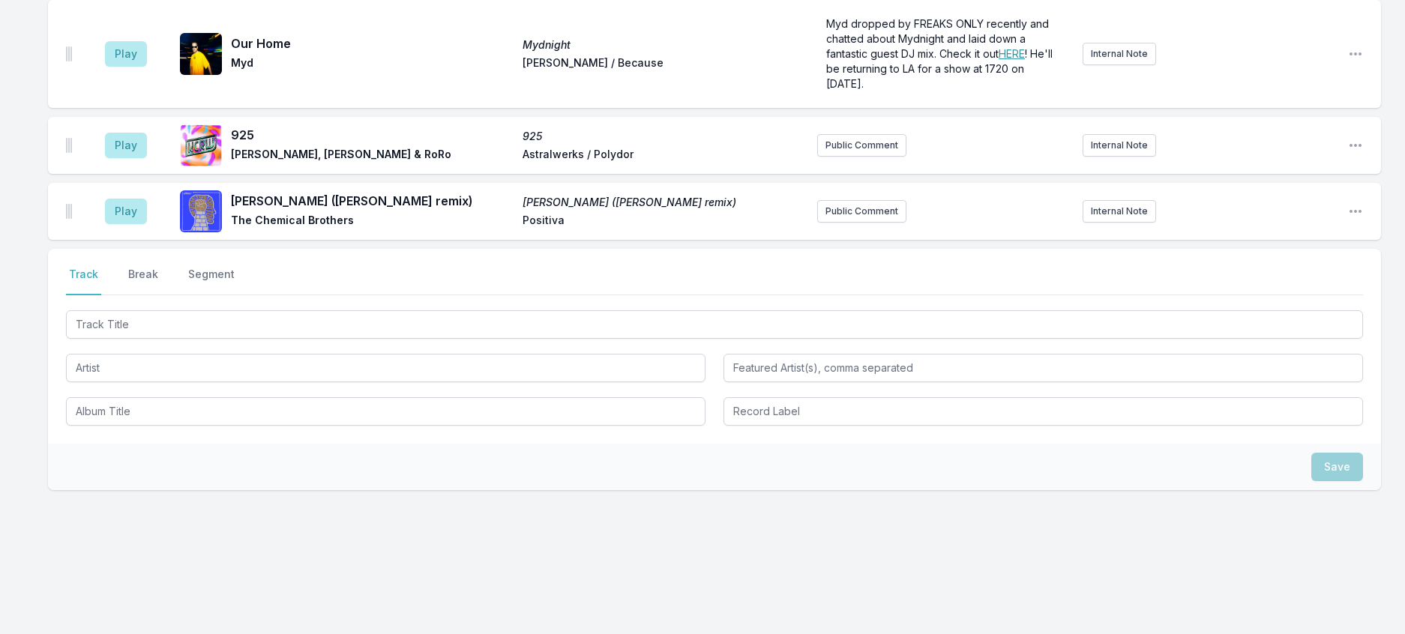
scroll to position [1526, 0]
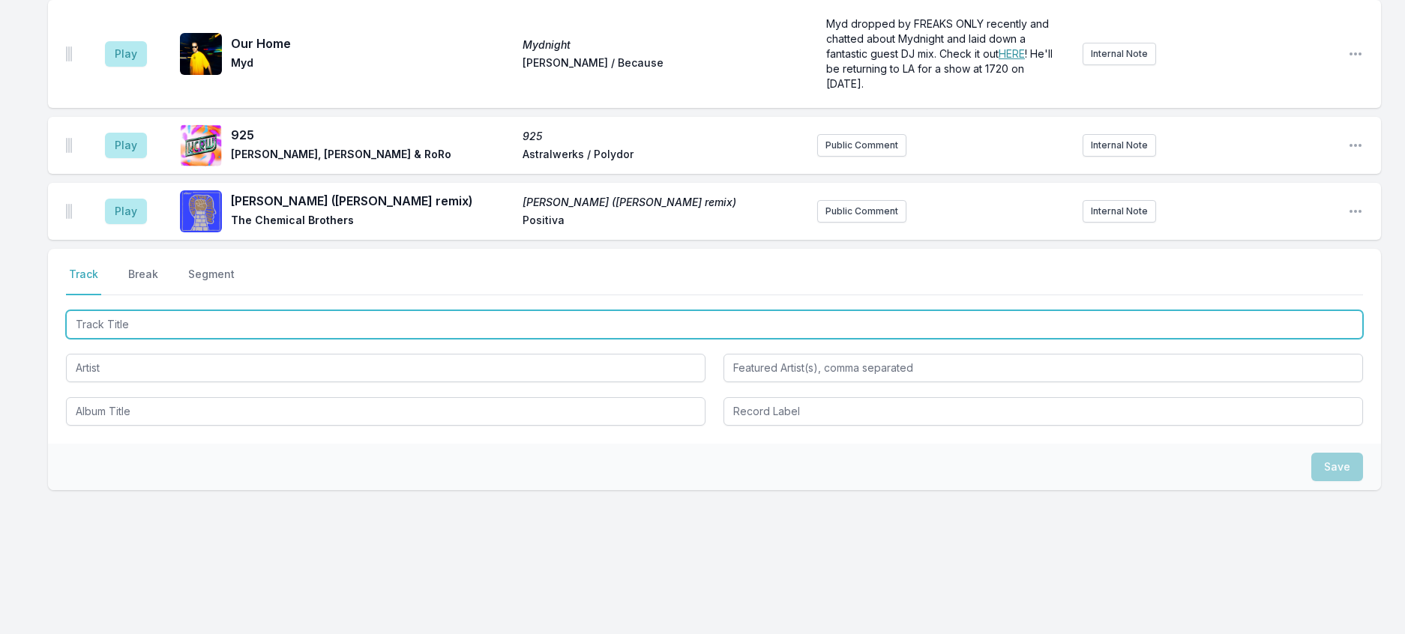
click at [283, 339] on input "Track Title" at bounding box center [714, 324] width 1297 height 28
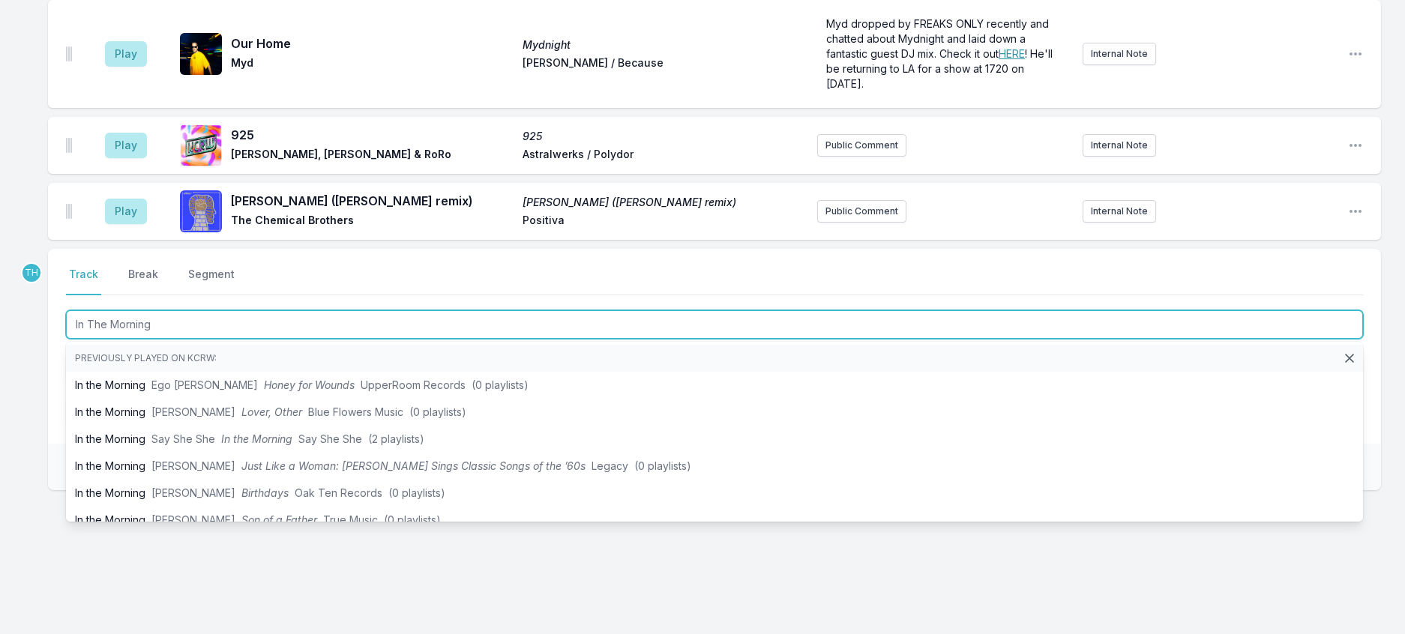
type input "In The Morning"
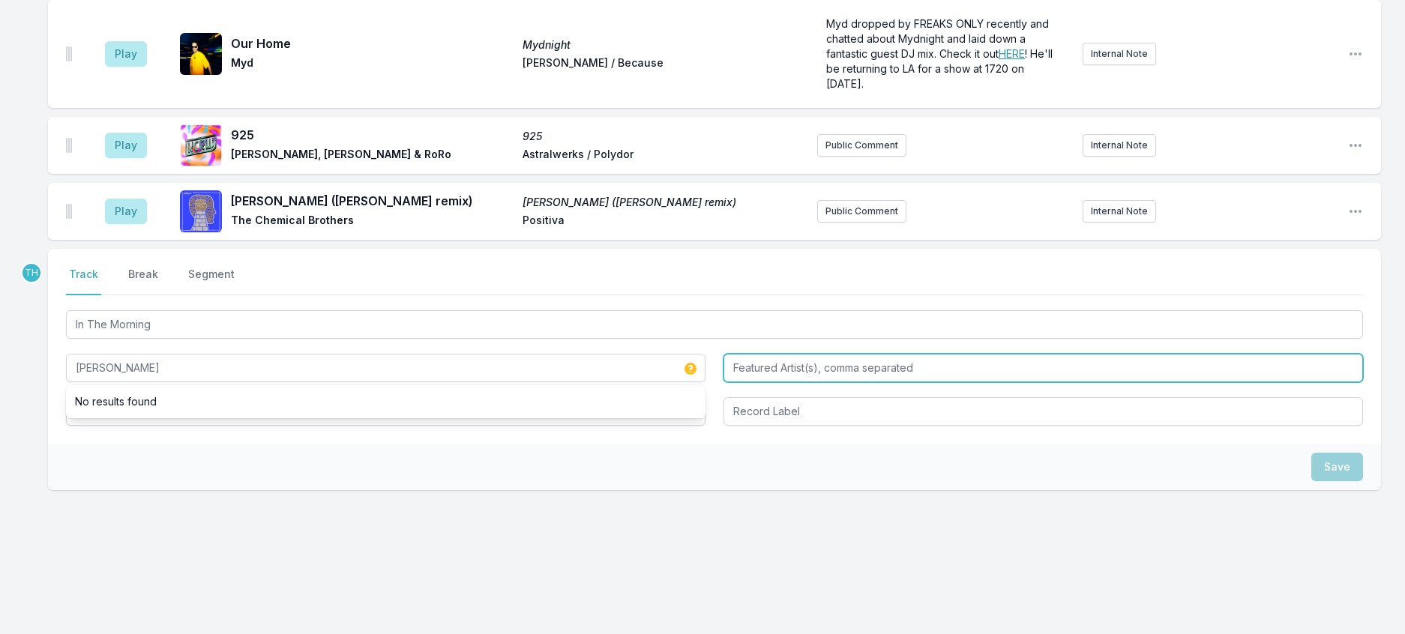
type input "Schiela"
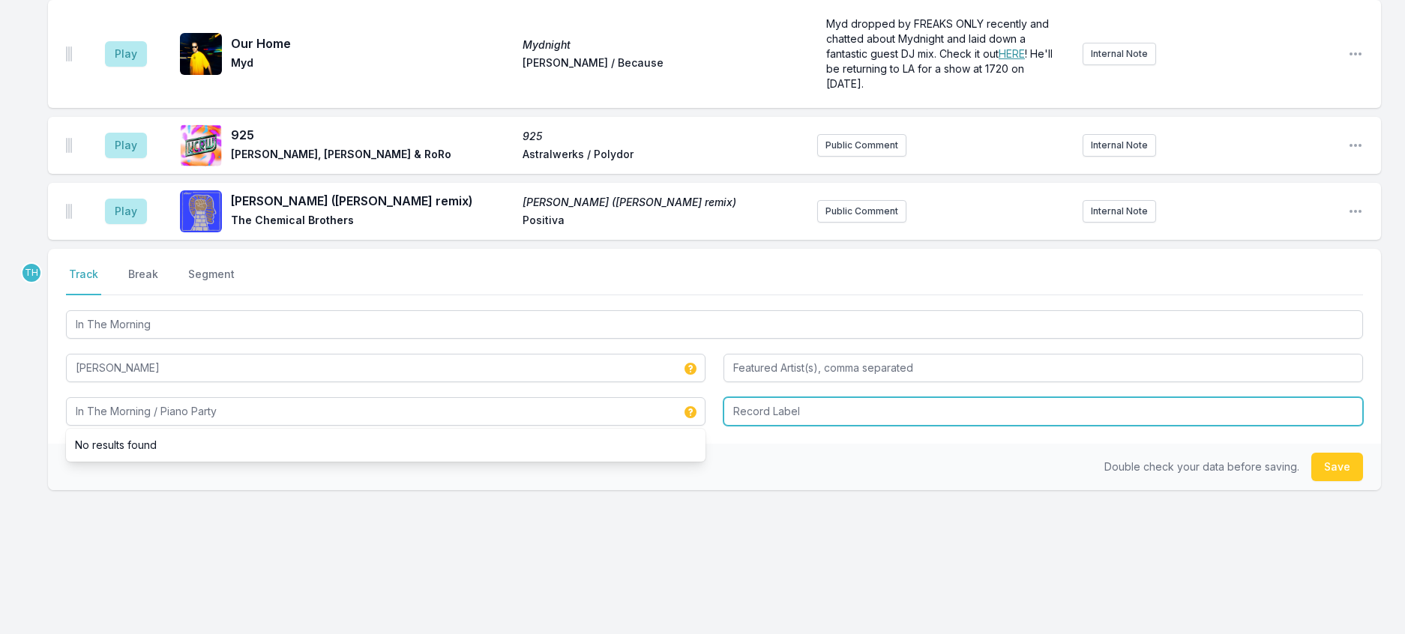
type input "In The Morning / Piano Party"
type input "Gudu"
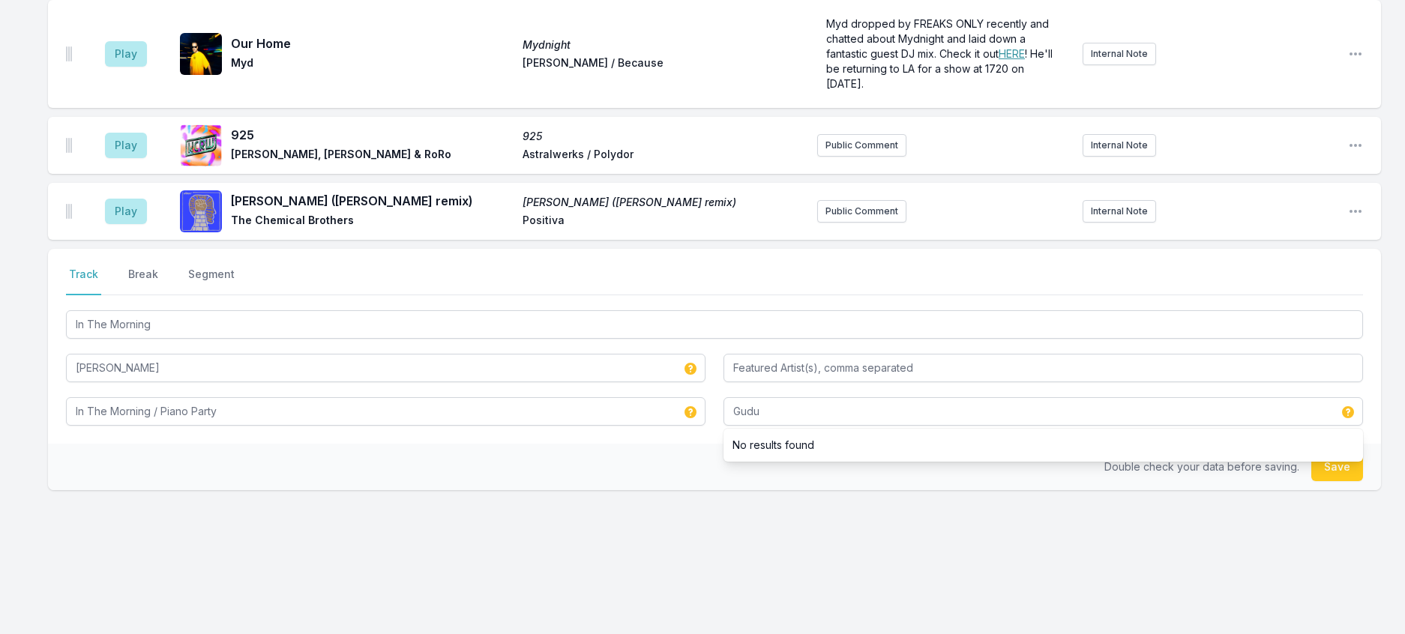
drag, startPoint x: 541, startPoint y: 518, endPoint x: 923, endPoint y: 556, distance: 383.5
click at [548, 444] on div "Select a tab Track Break Segment Track Break Segment In The Morning Schiela In …" at bounding box center [714, 346] width 1333 height 195
click at [1320, 481] on button "Save" at bounding box center [1337, 467] width 52 height 28
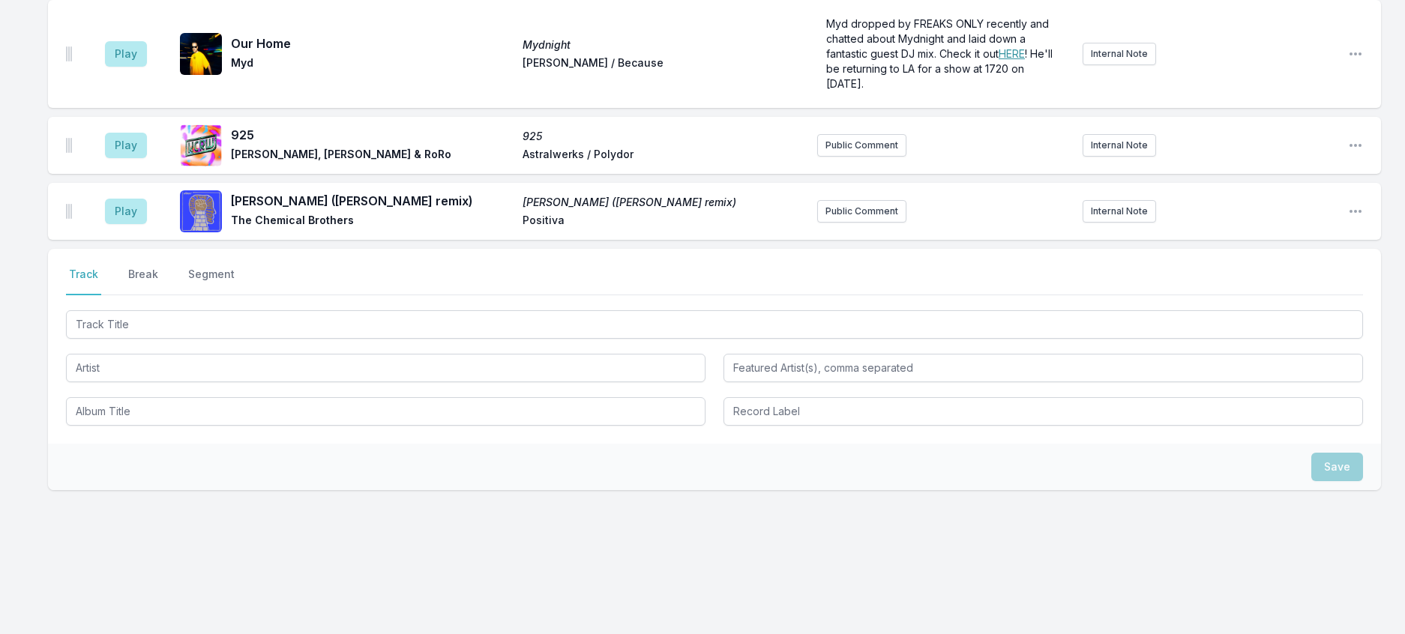
scroll to position [1601, 0]
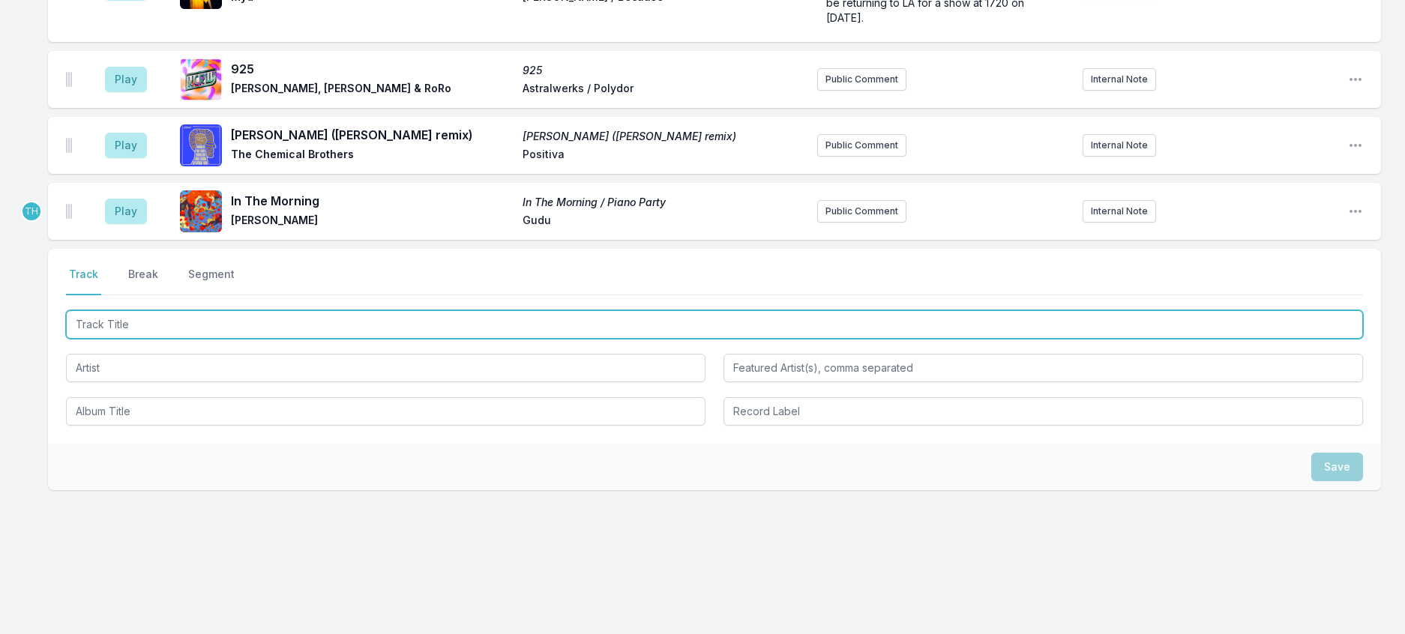
click at [292, 339] on input "Track Title" at bounding box center [714, 324] width 1297 height 28
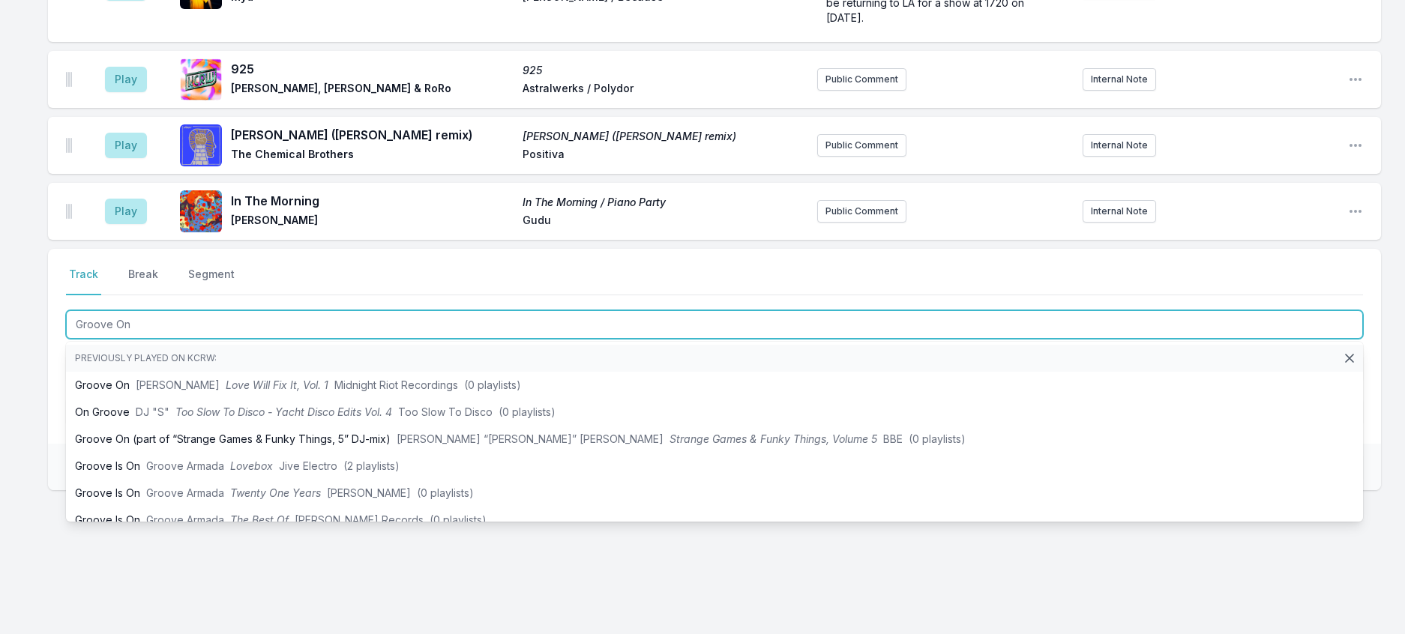
type input "Groove On"
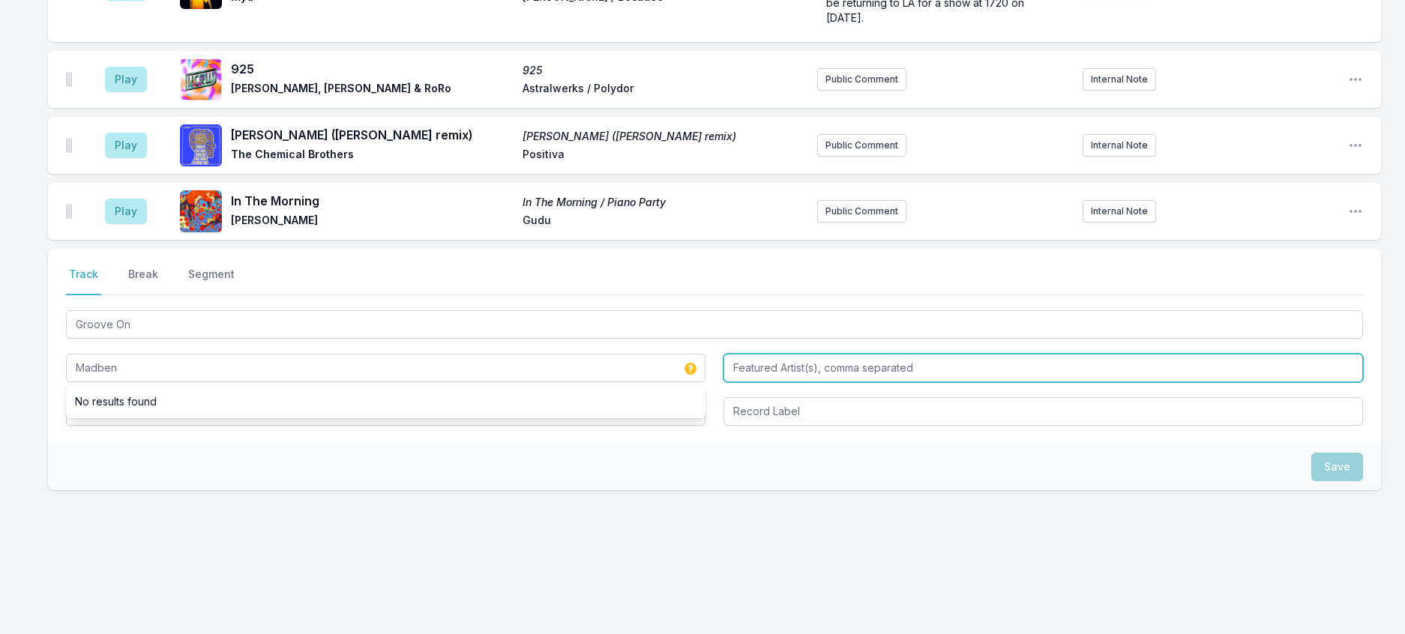
type input "Madben"
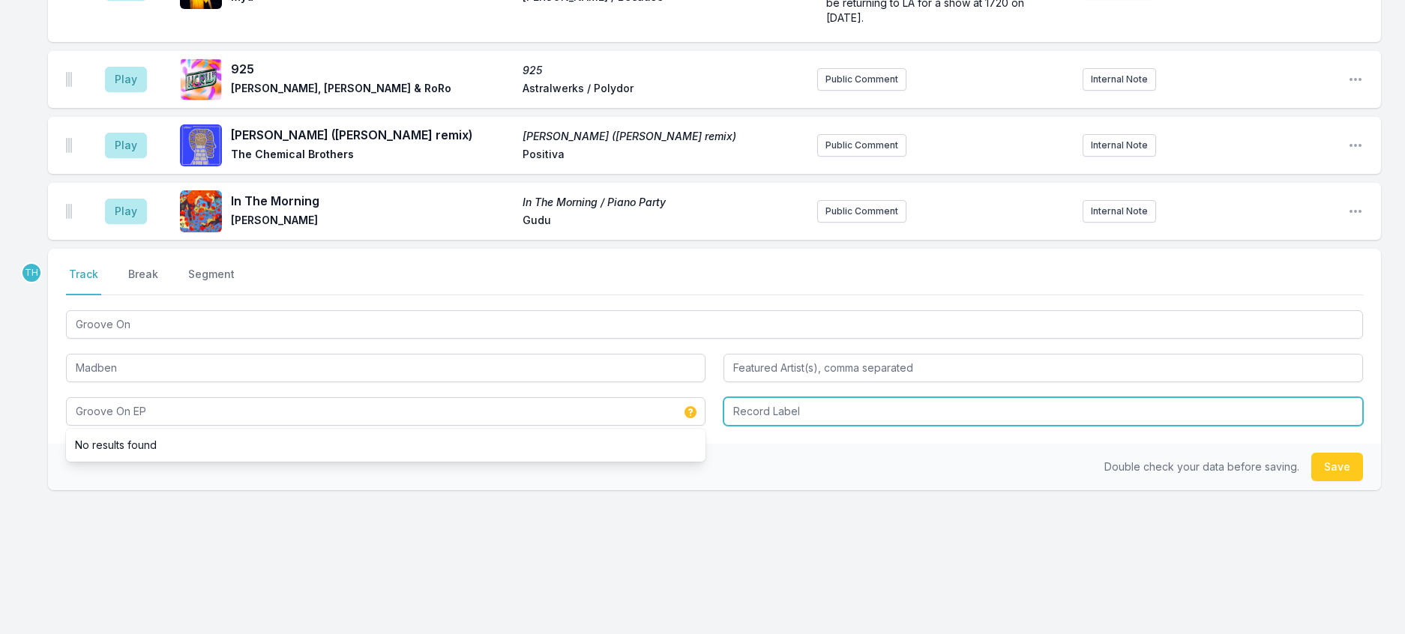
type input "Groove On EP"
type input "EPM"
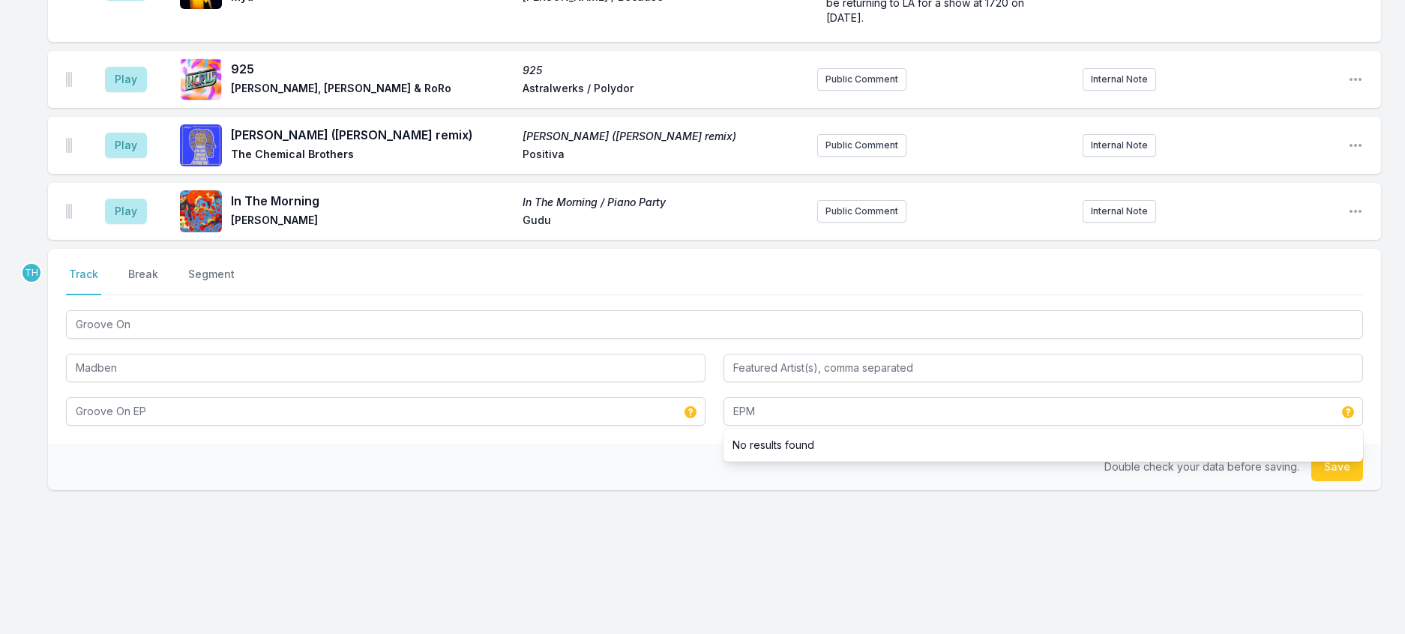
click at [701, 490] on div "Double check your data before saving. Save" at bounding box center [714, 467] width 1333 height 46
click at [1341, 481] on button "Save" at bounding box center [1337, 467] width 52 height 28
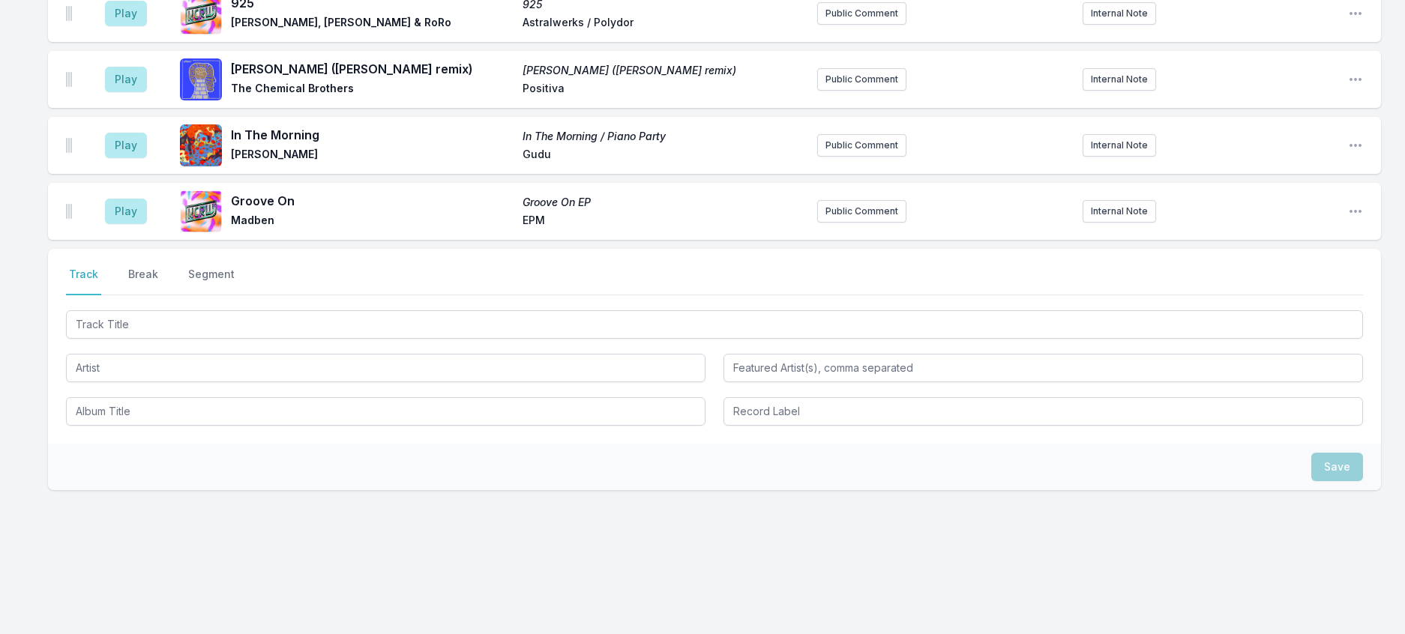
scroll to position [1675, 0]
click at [147, 295] on button "Break" at bounding box center [143, 281] width 36 height 28
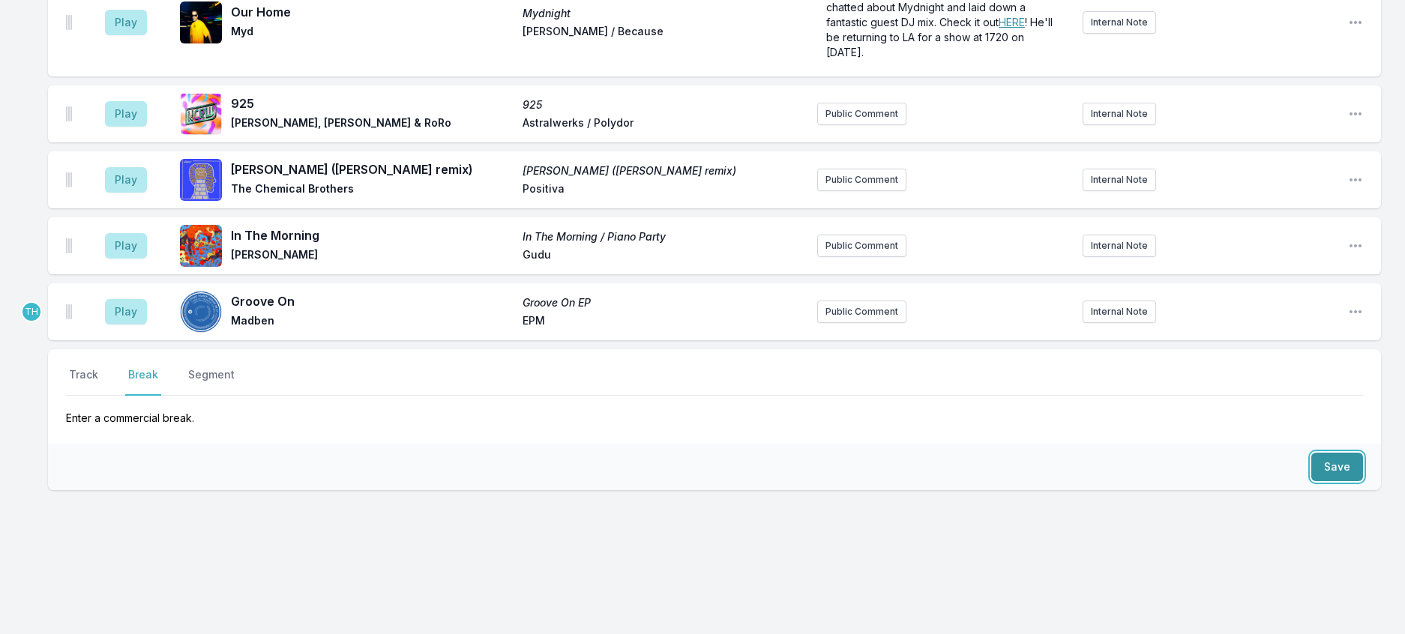
click at [1334, 453] on button "Save" at bounding box center [1337, 467] width 52 height 28
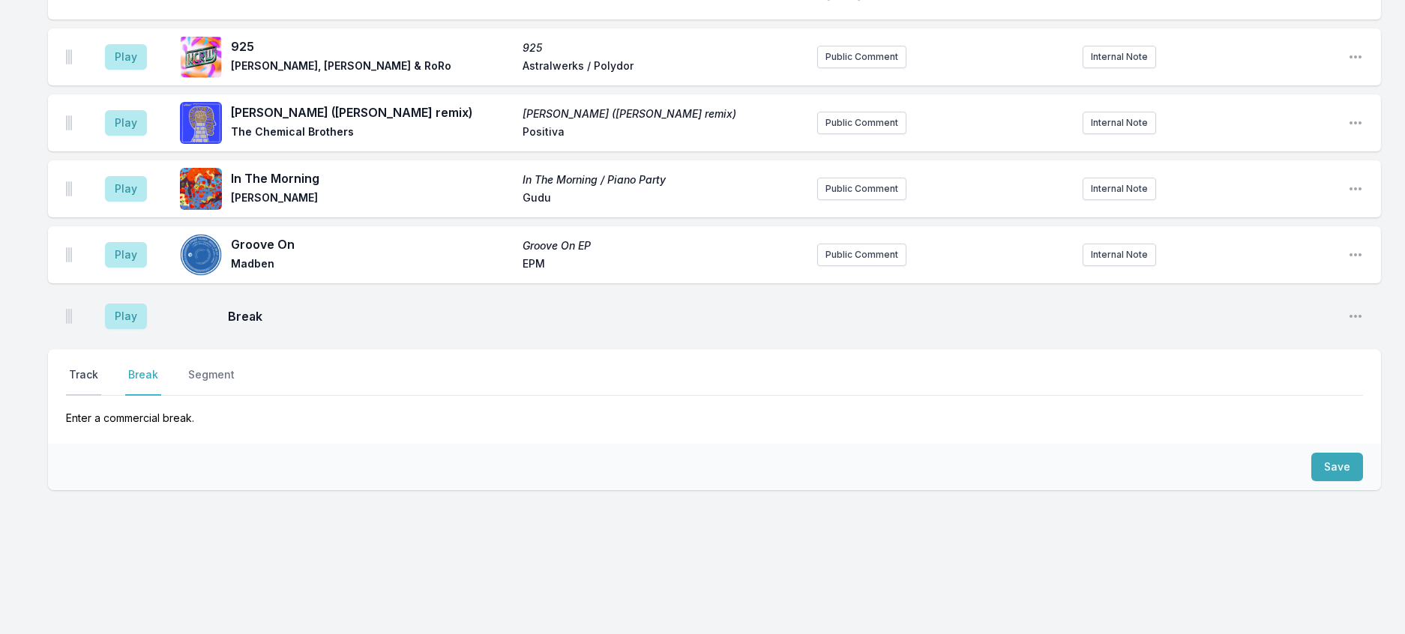
click at [101, 367] on button "Track" at bounding box center [83, 381] width 35 height 28
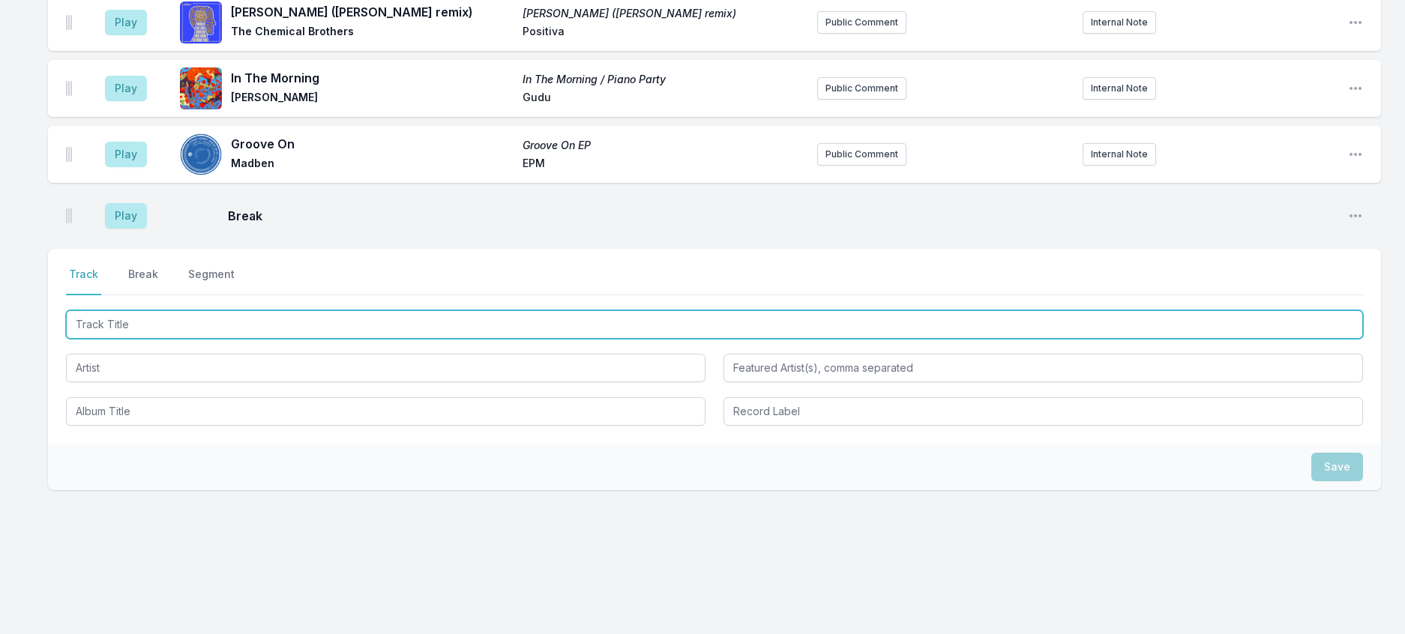
click at [122, 339] on input "Track Title" at bounding box center [714, 324] width 1297 height 28
type input "Funk Tambor"
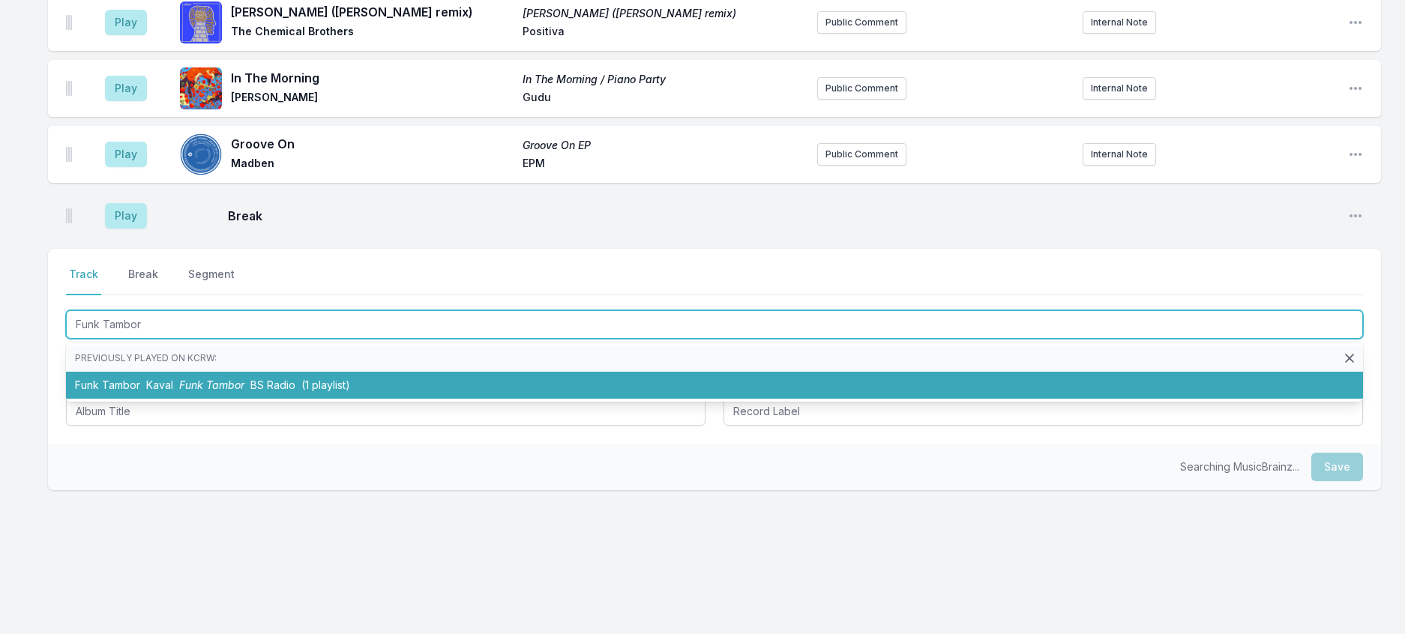
click at [295, 391] on span "BS Radio" at bounding box center [272, 385] width 45 height 13
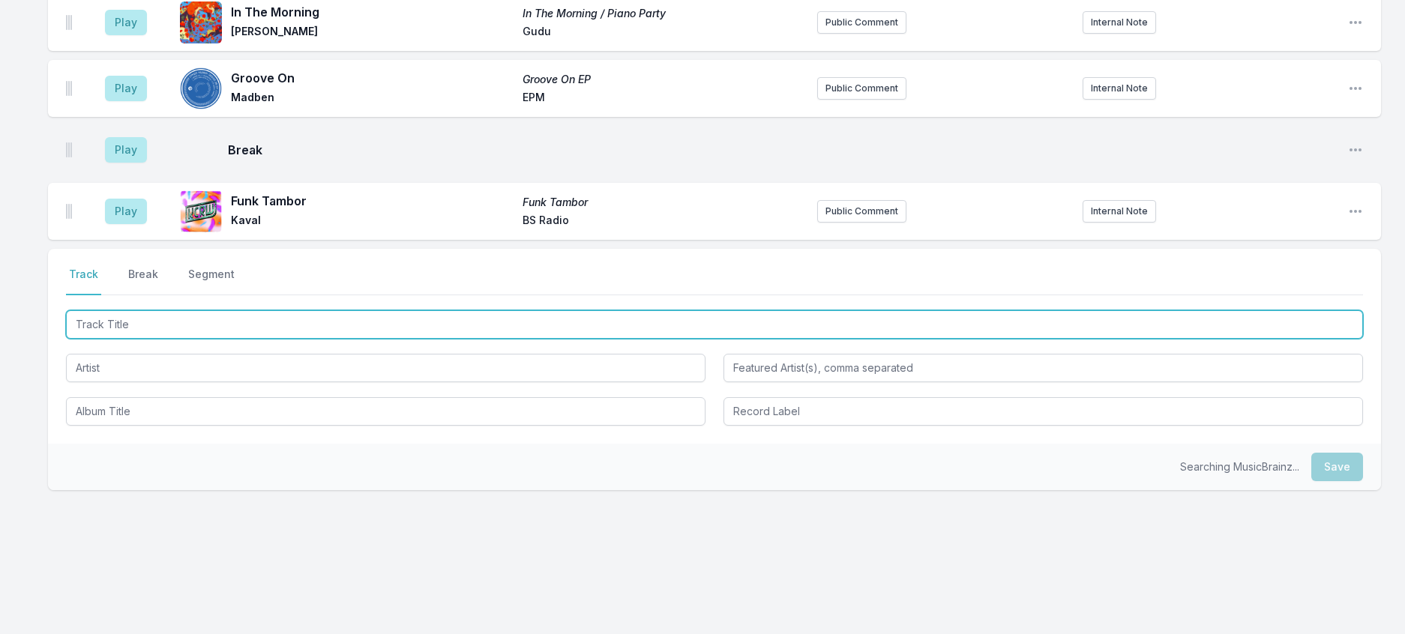
scroll to position [1808, 0]
click at [337, 339] on input "Track Title" at bounding box center [714, 324] width 1297 height 28
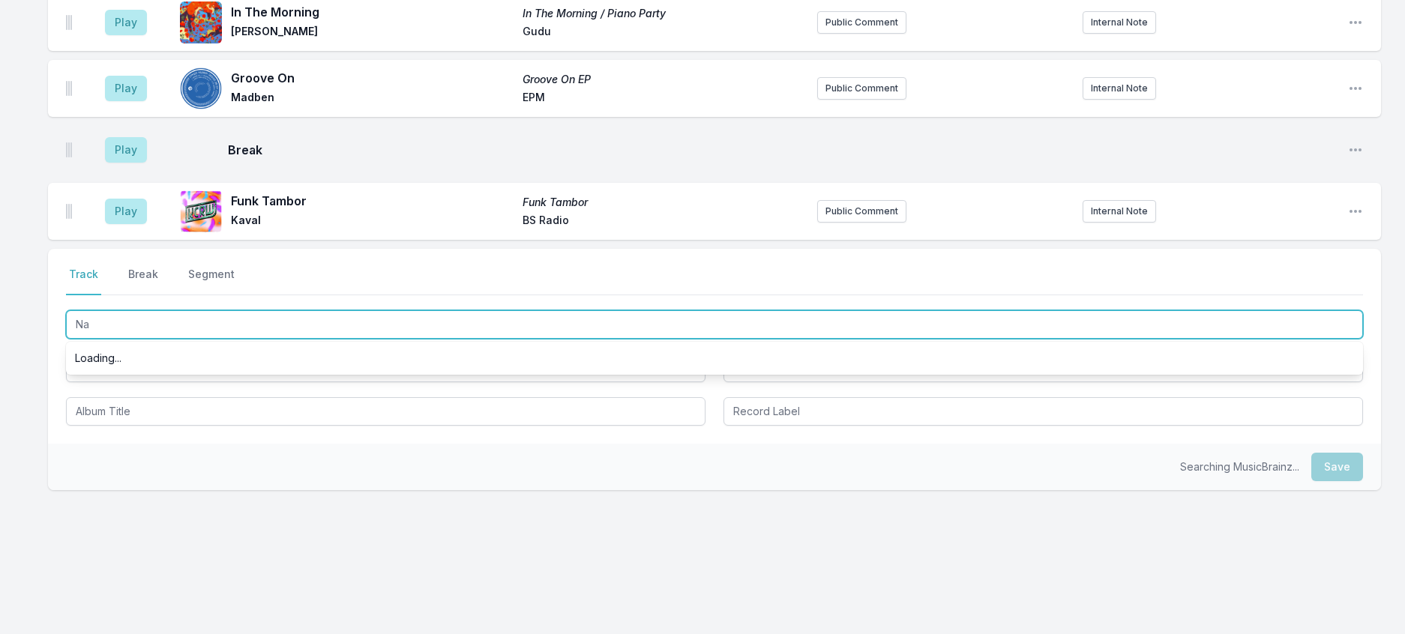
type input "N"
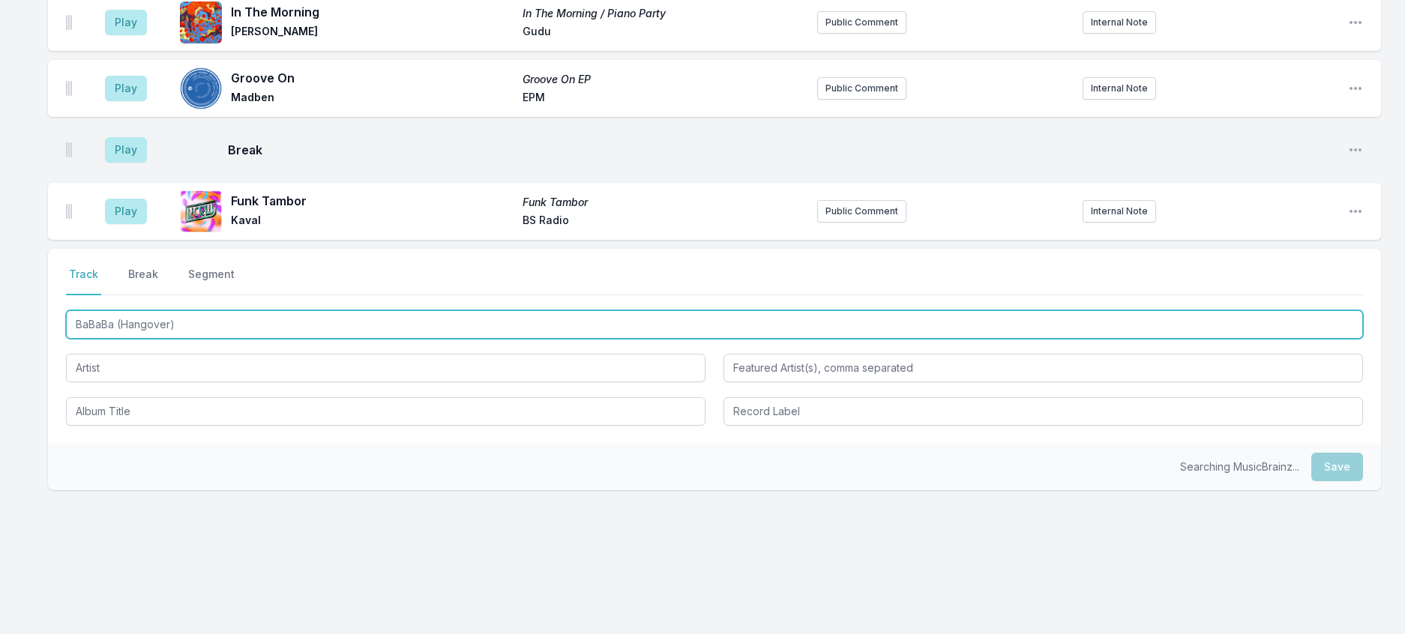
type input "BaBaBa (Hangover)"
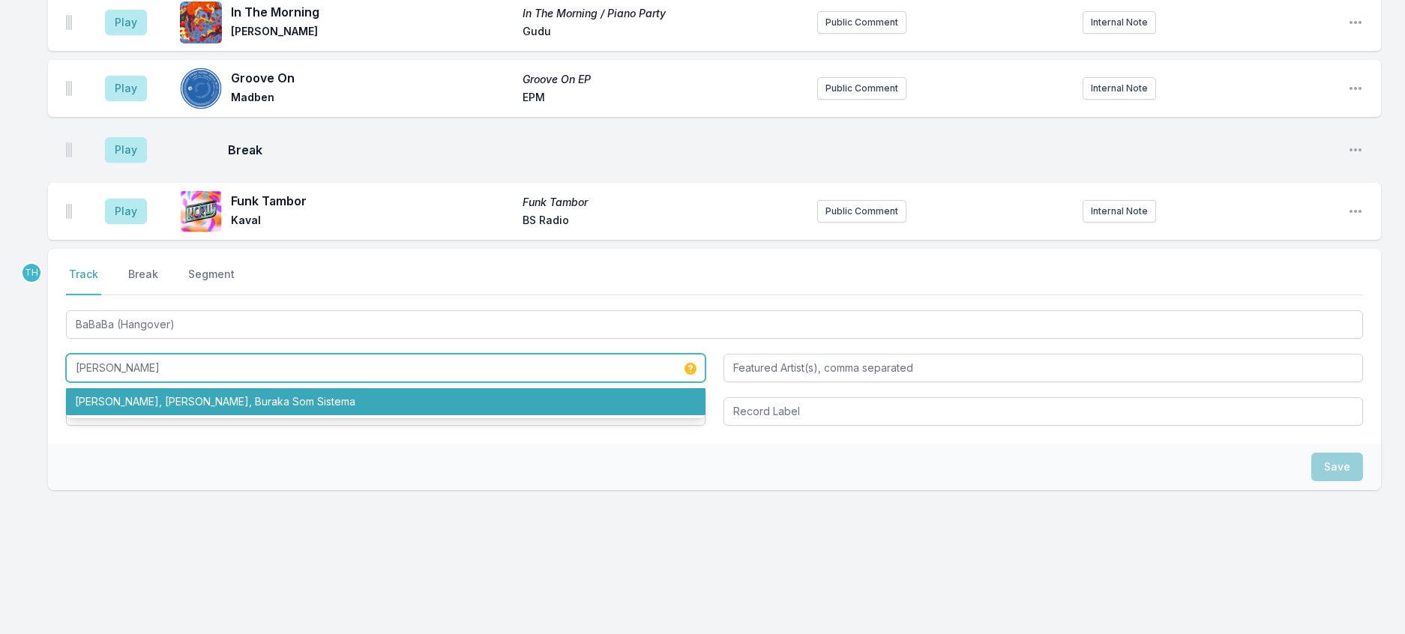
click at [287, 415] on li "Chris Lorenzo, Marco Strous, Buraka Som Sistema" at bounding box center [386, 401] width 640 height 27
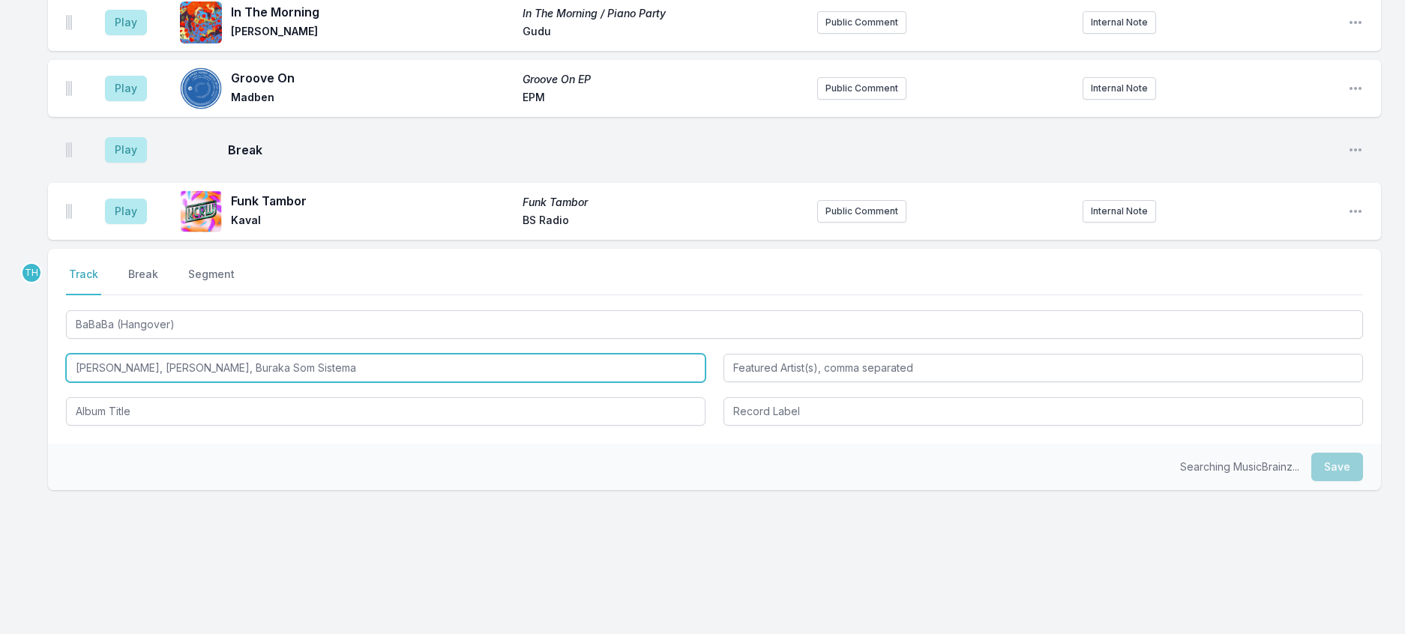
type input "Chris Lorenzo, Marco Strous, Buraka Som Sistema"
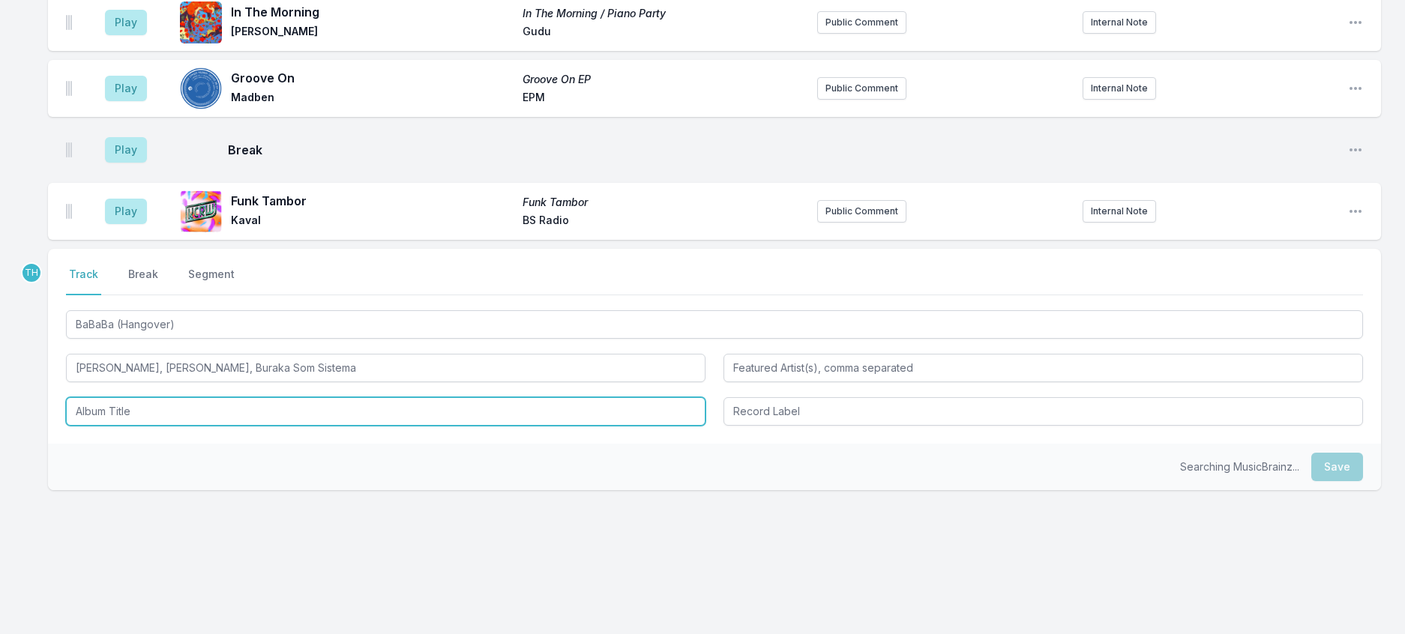
click at [254, 426] on input "Album Title" at bounding box center [386, 411] width 640 height 28
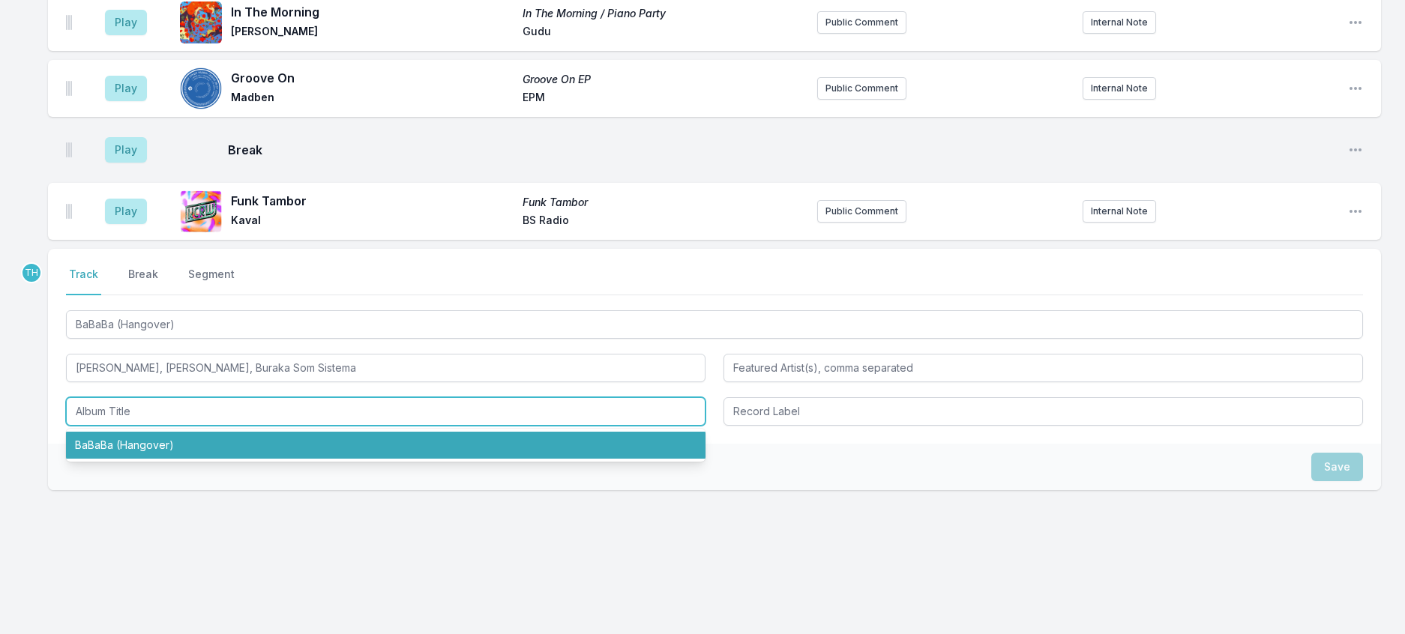
drag, startPoint x: 233, startPoint y: 538, endPoint x: 402, endPoint y: 535, distance: 168.7
click at [235, 459] on li "BaBaBa (Hangover)" at bounding box center [386, 445] width 640 height 27
type input "BaBaBa (Hangover)"
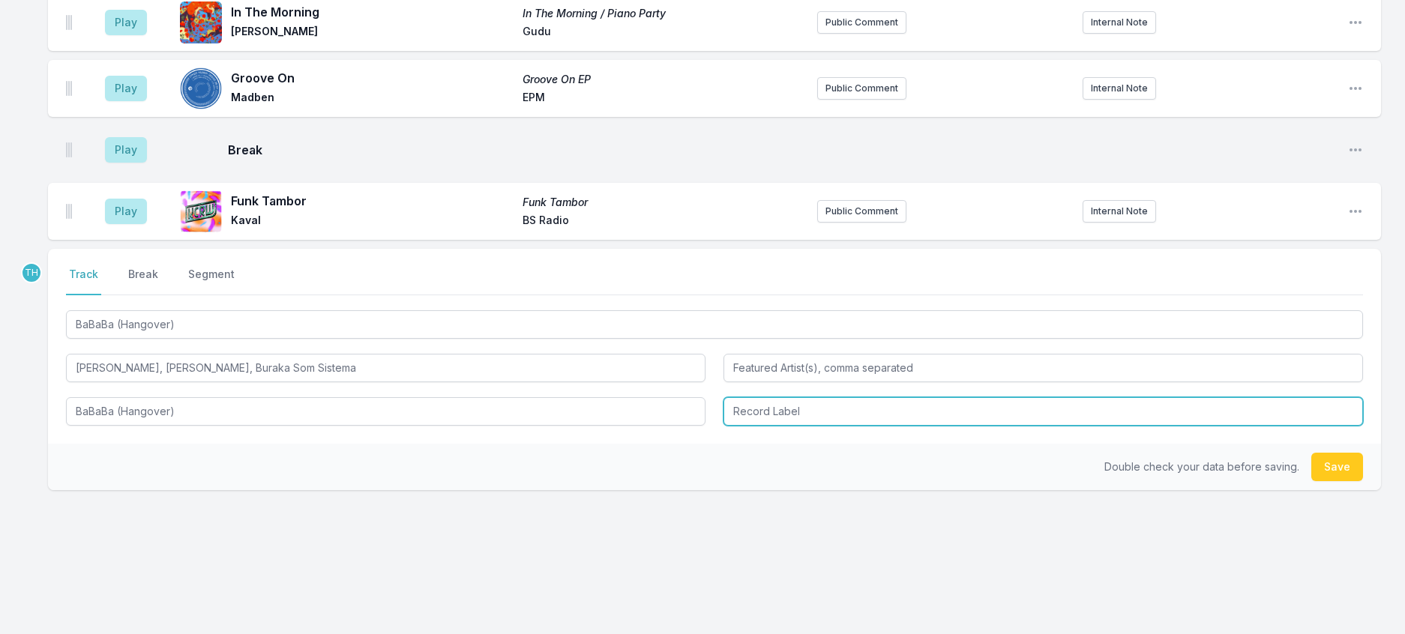
click at [826, 426] on input "Record Label" at bounding box center [1044, 411] width 640 height 28
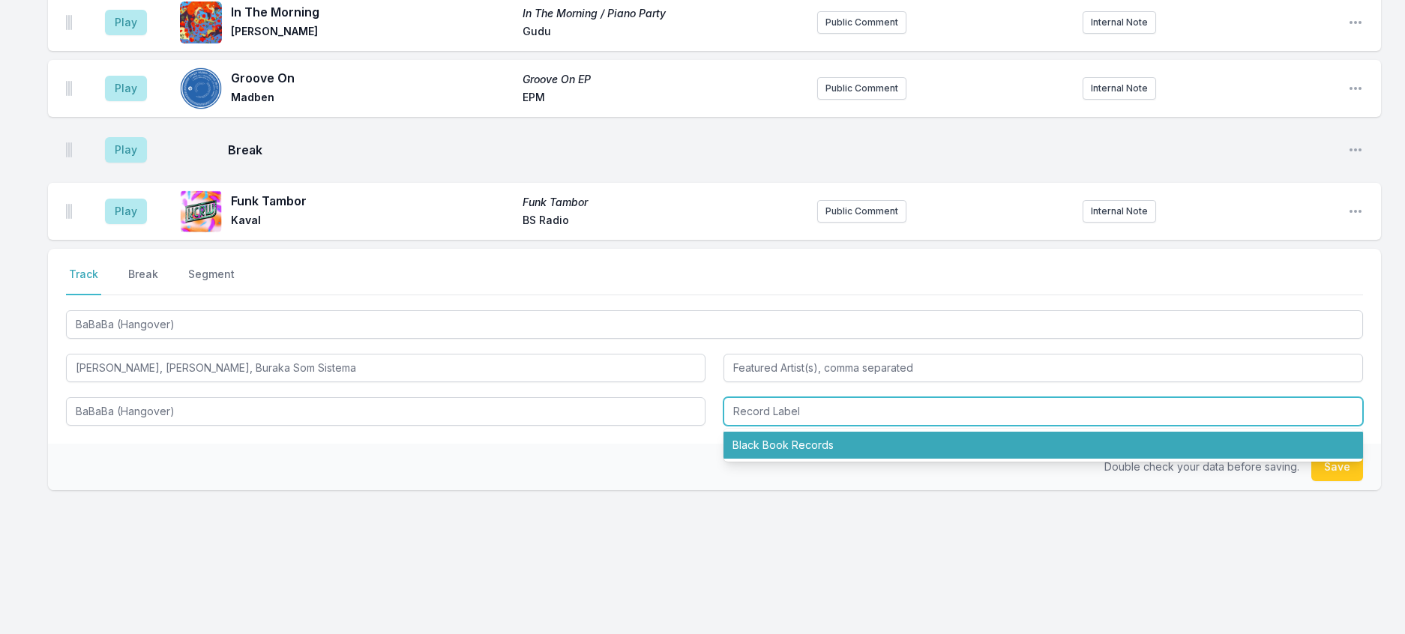
click at [816, 459] on li "Black Book Records" at bounding box center [1044, 445] width 640 height 27
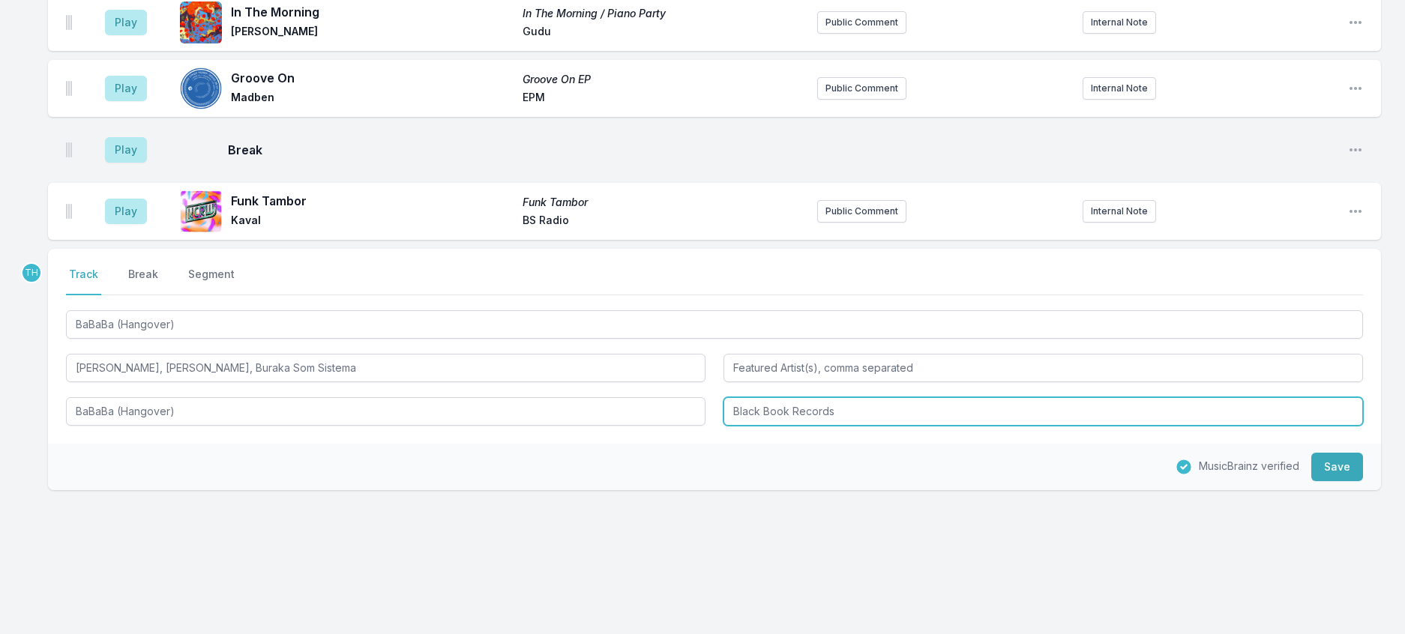
drag, startPoint x: 798, startPoint y: 494, endPoint x: 1067, endPoint y: 512, distance: 269.8
click at [1067, 426] on input "Black Book Records" at bounding box center [1044, 411] width 640 height 28
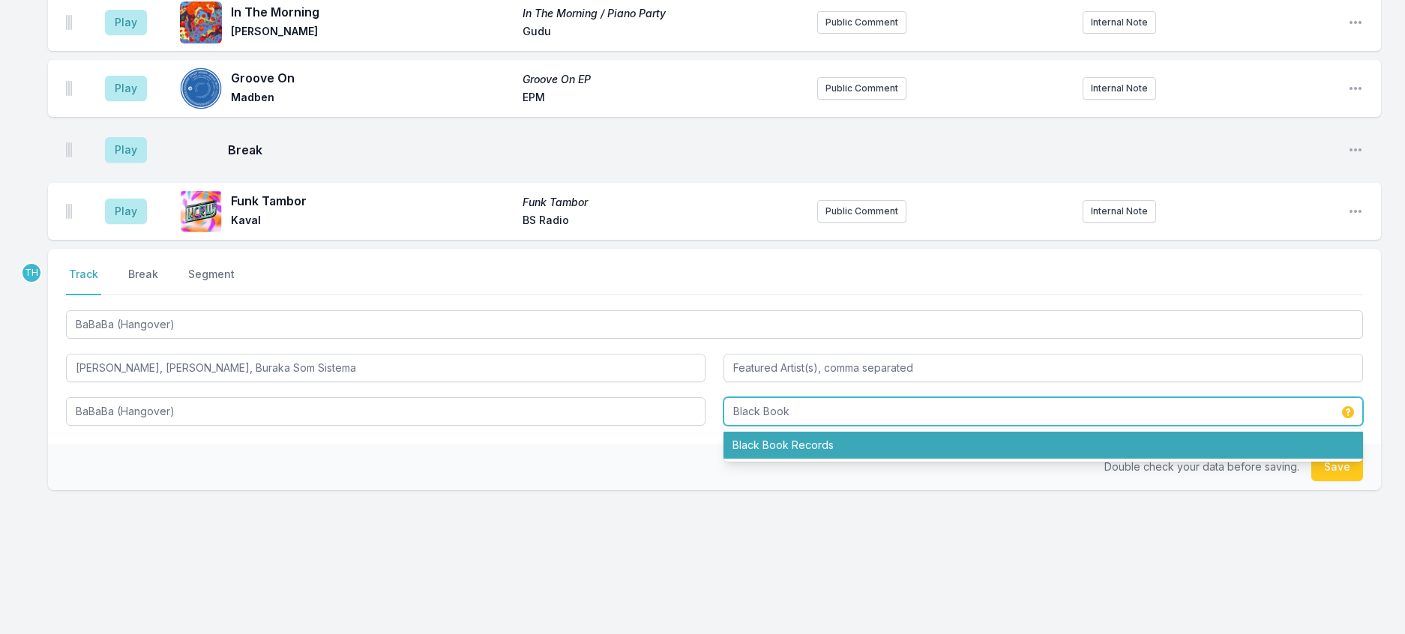
type input "Black Book"
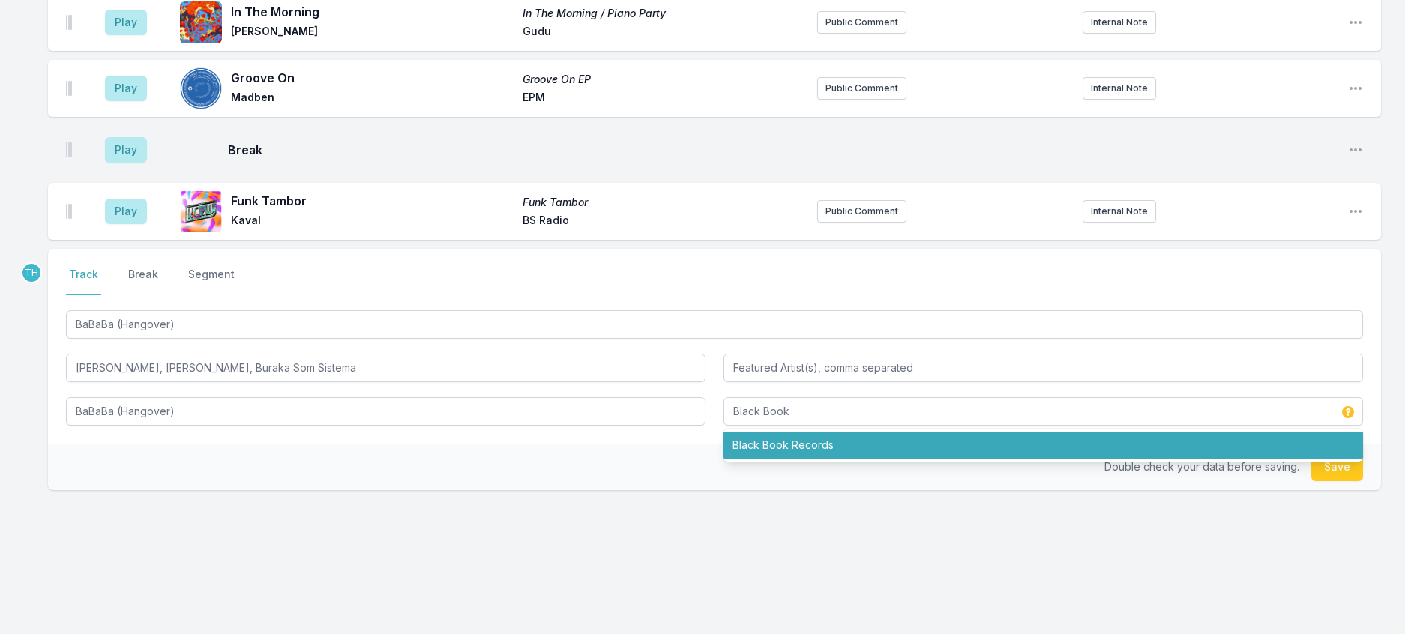
drag, startPoint x: 673, startPoint y: 549, endPoint x: 691, endPoint y: 549, distance: 18.0
click at [676, 490] on div "Double check your data before saving. Save" at bounding box center [714, 467] width 1333 height 46
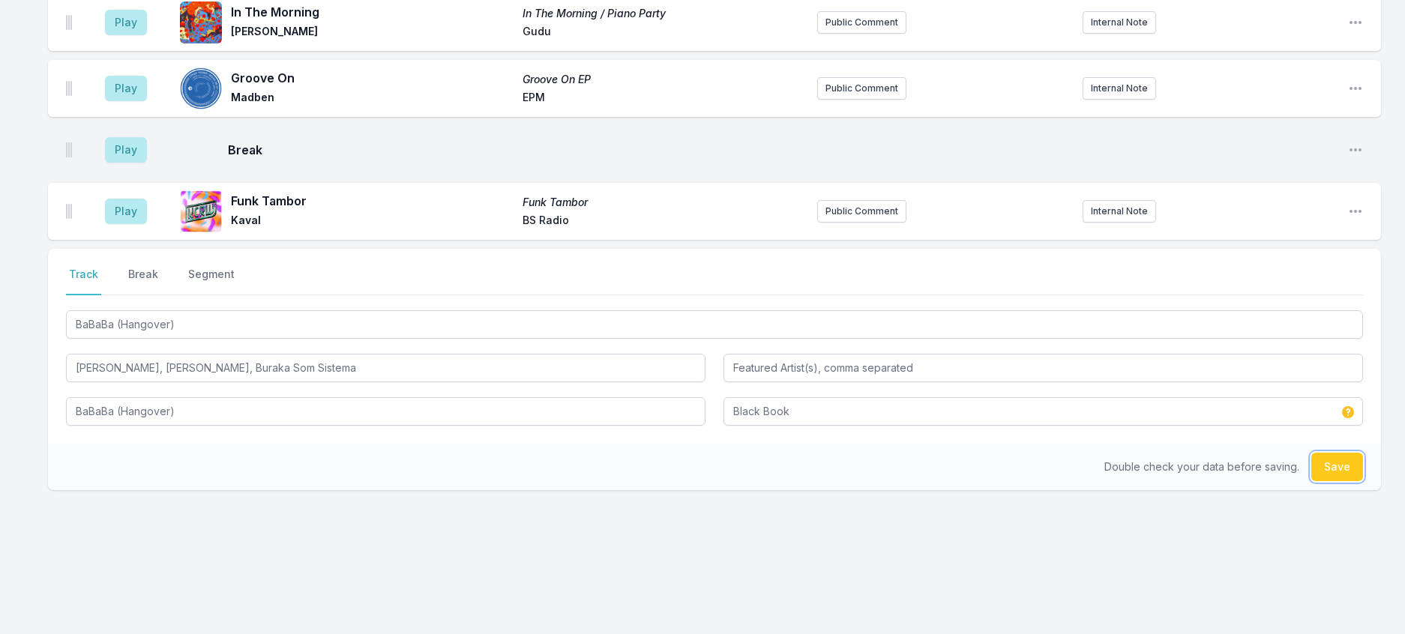
click at [1311, 481] on button "Save" at bounding box center [1337, 467] width 52 height 28
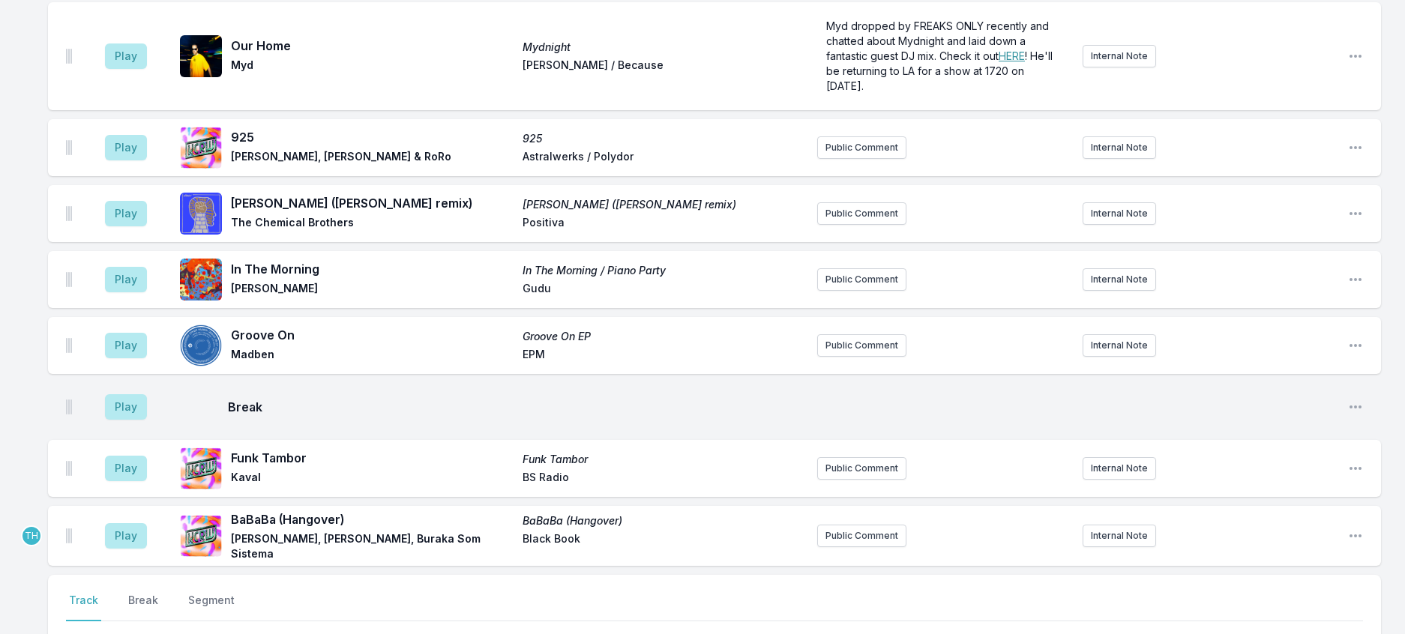
scroll to position [1136, 0]
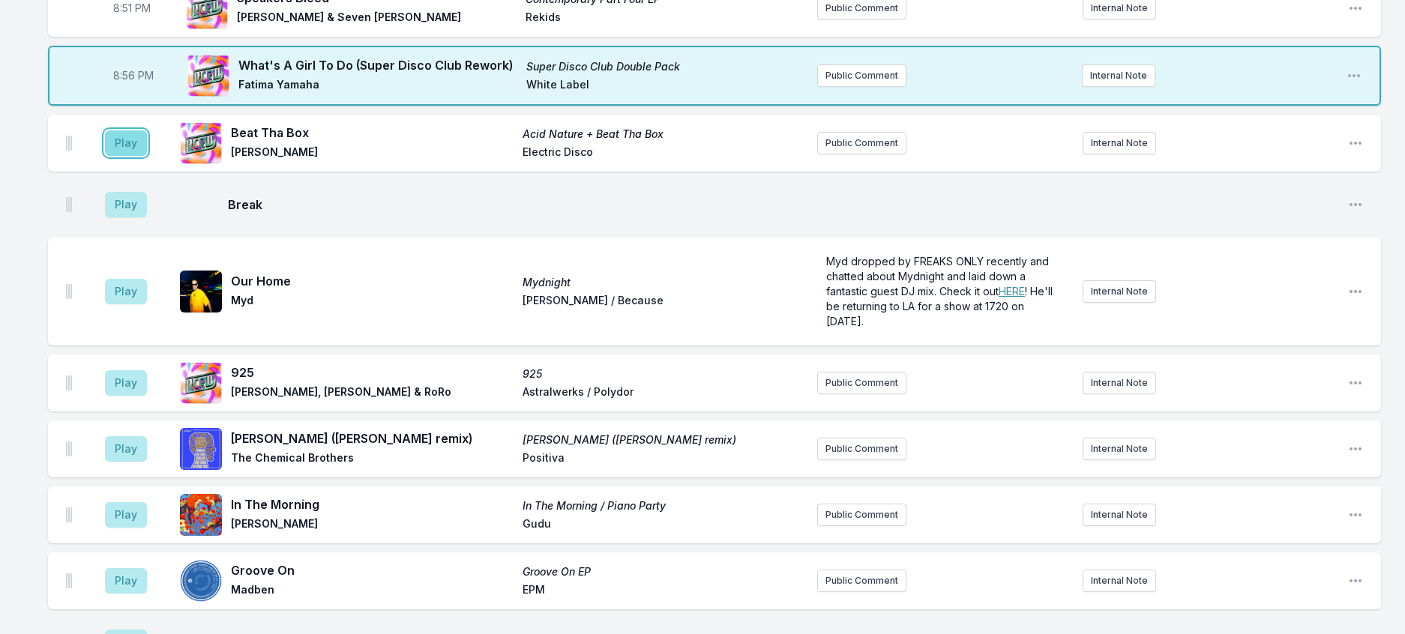
click at [147, 156] on button "Play" at bounding box center [126, 142] width 42 height 25
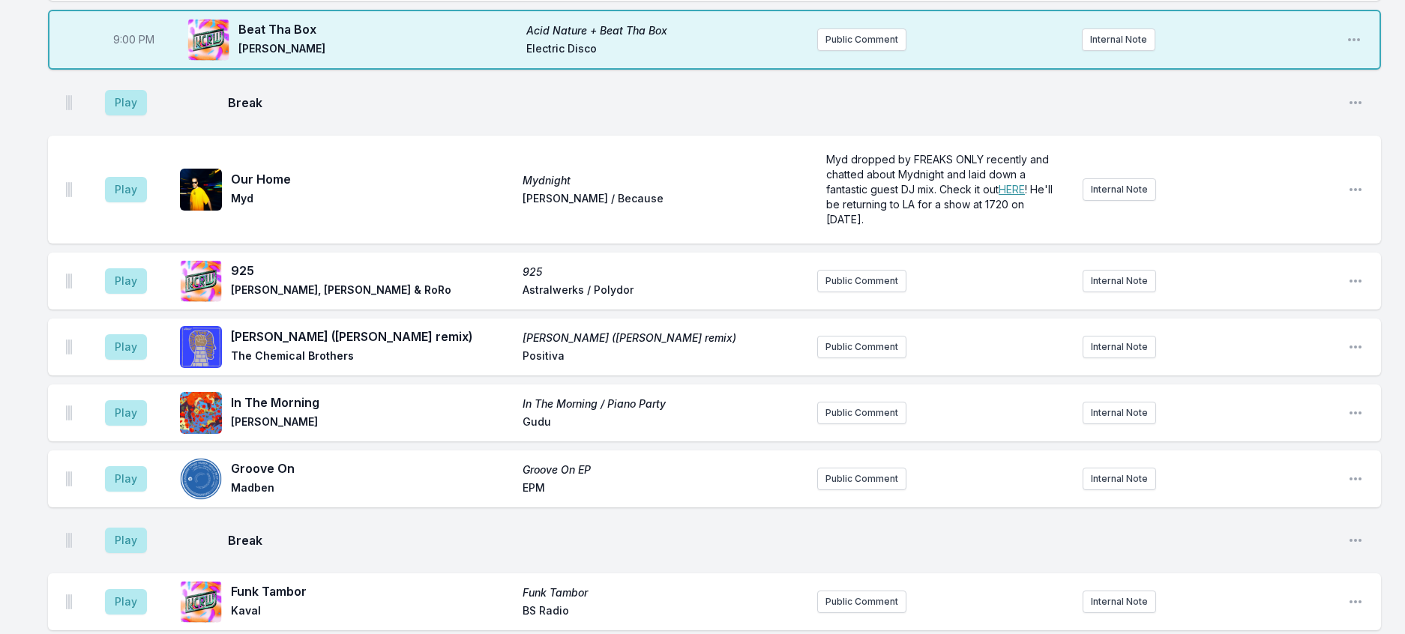
scroll to position [1211, 0]
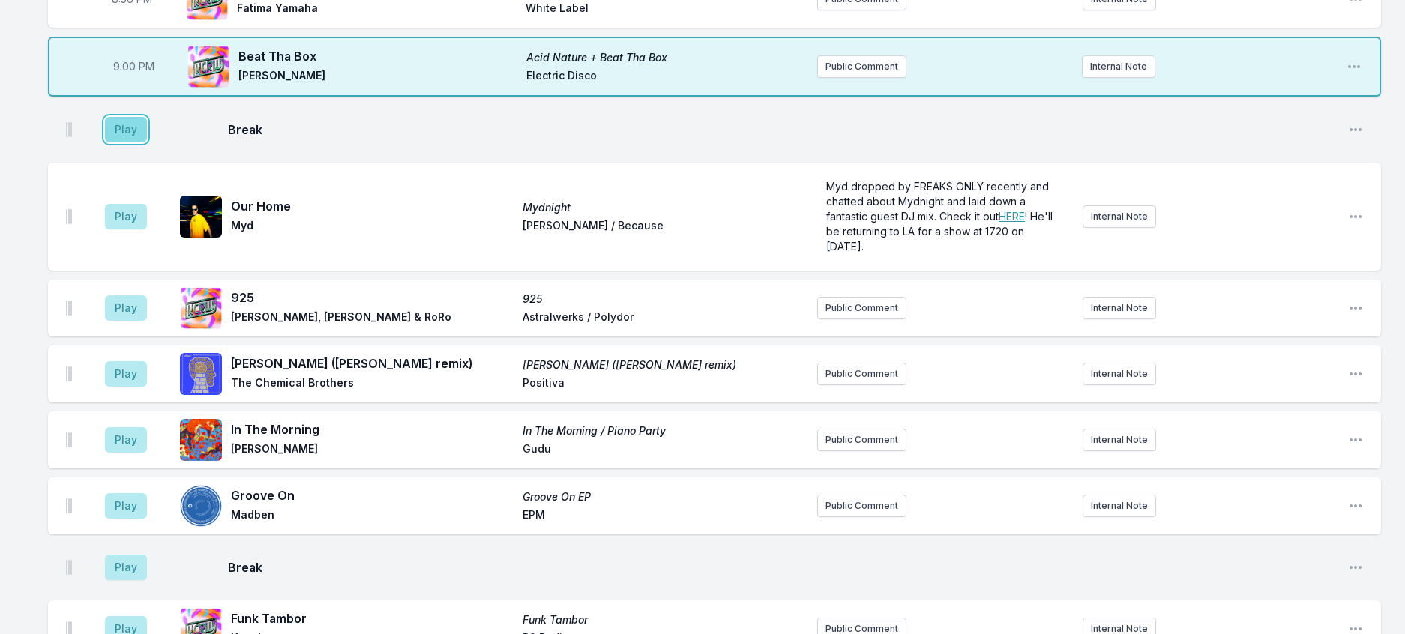
click at [147, 142] on button "Play" at bounding box center [126, 129] width 42 height 25
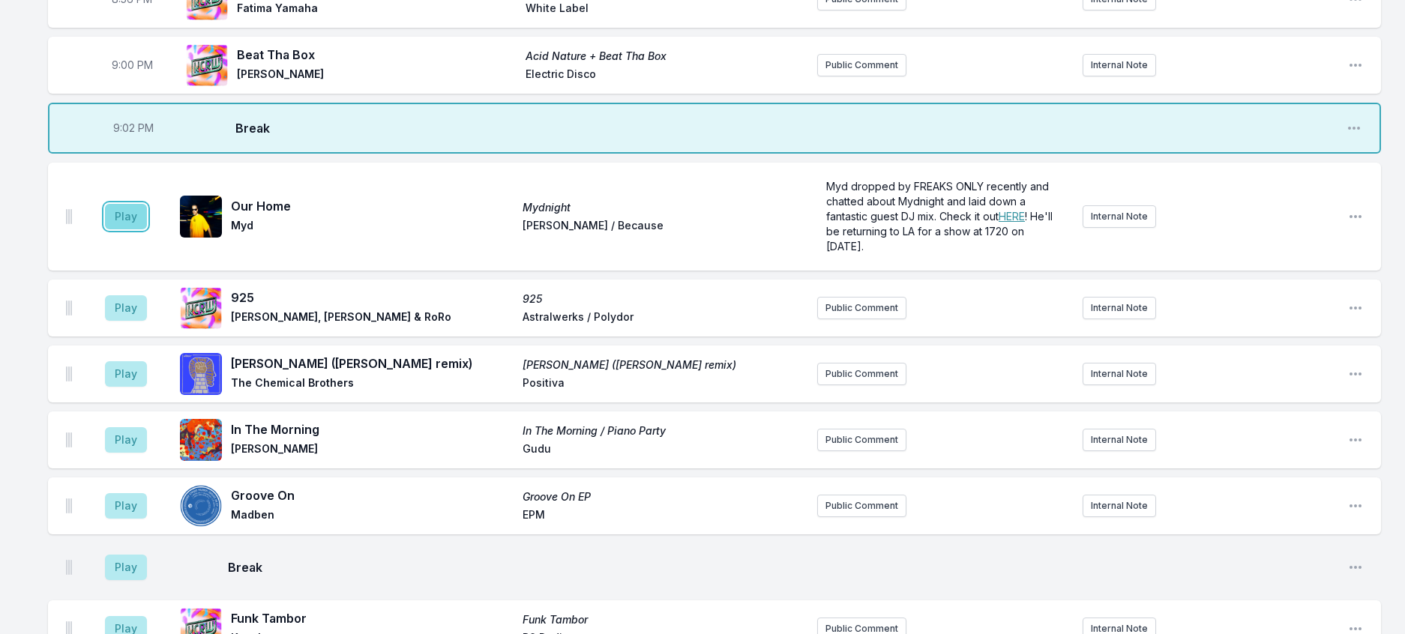
click at [144, 229] on button "Play" at bounding box center [126, 216] width 42 height 25
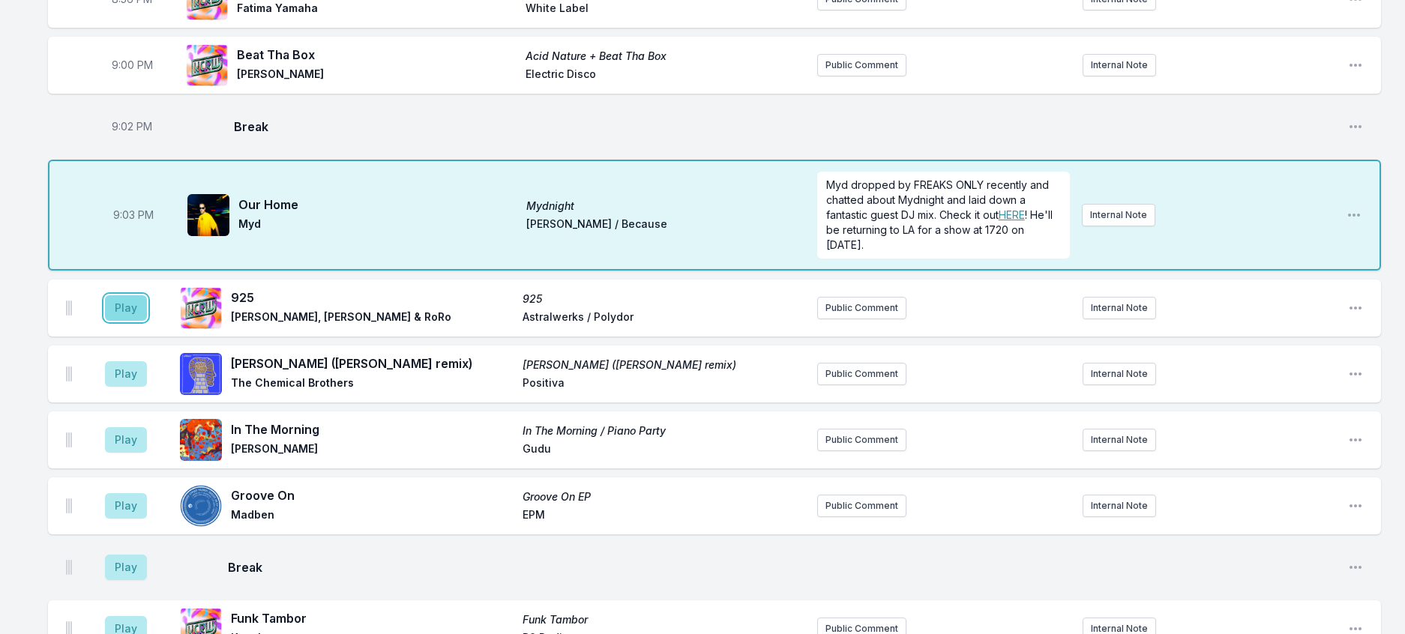
click at [139, 321] on button "Play" at bounding box center [126, 307] width 42 height 25
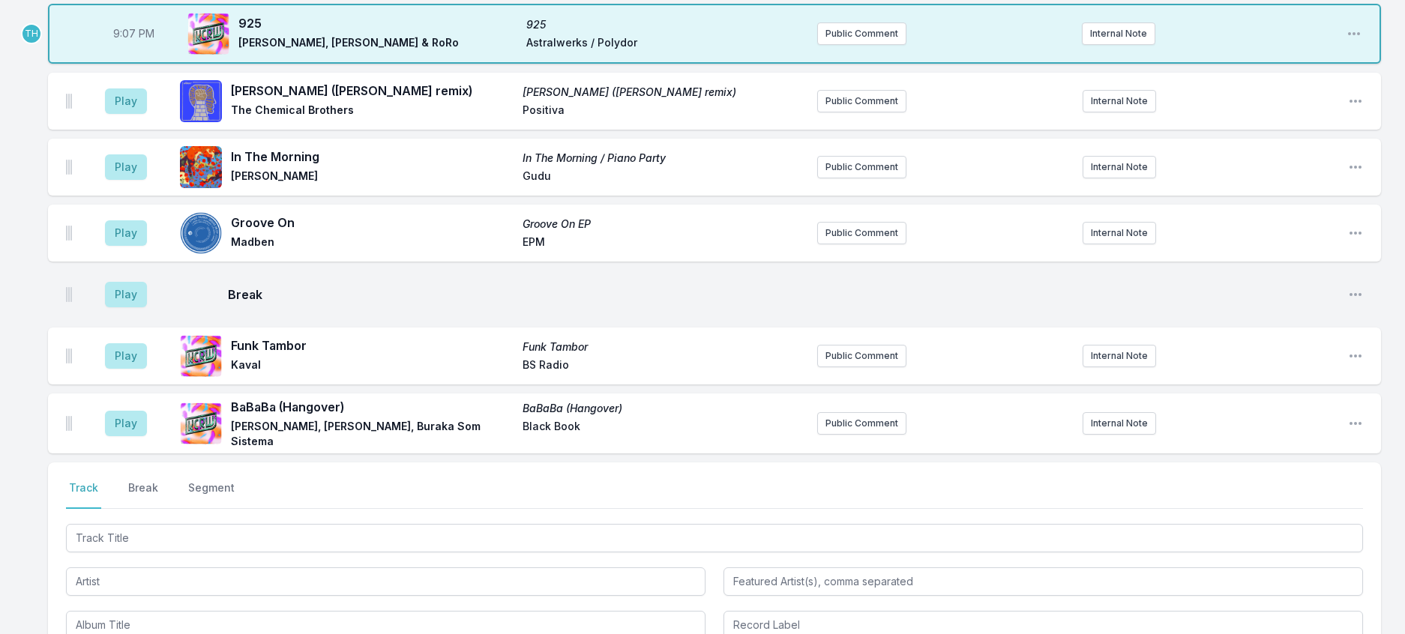
scroll to position [1511, 0]
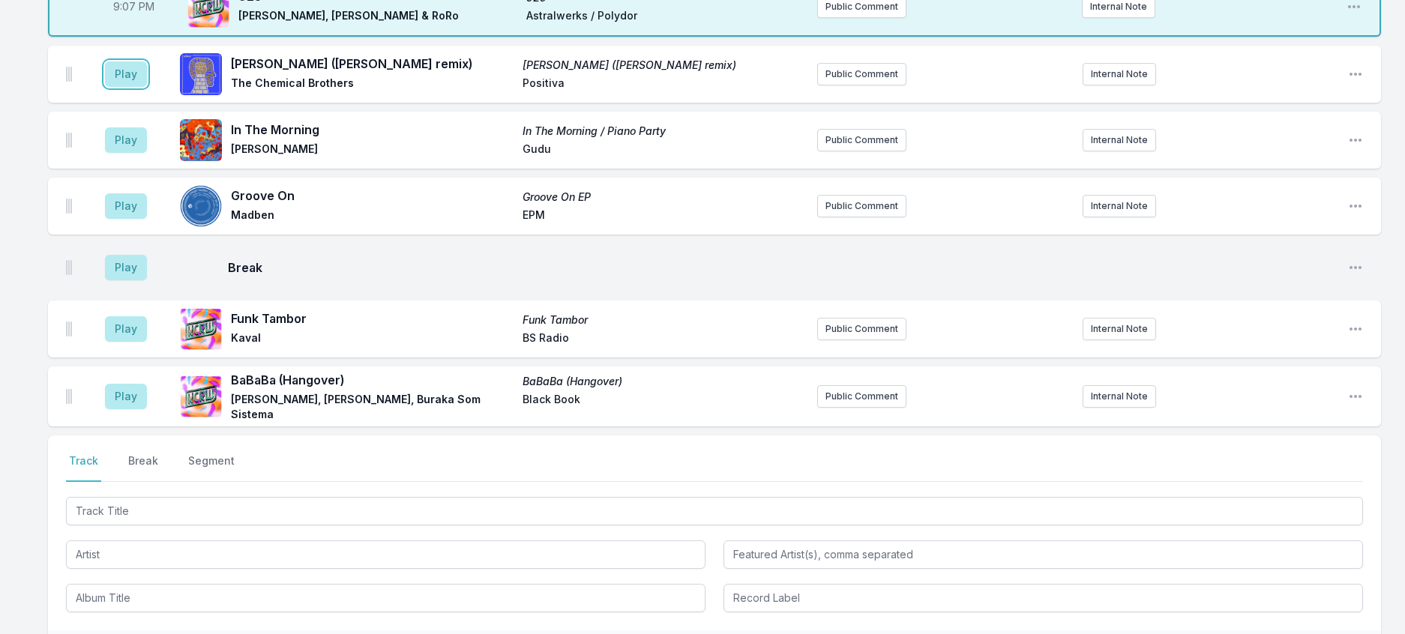
drag, startPoint x: 146, startPoint y: 279, endPoint x: 110, endPoint y: 268, distance: 37.5
click at [135, 87] on button "Play" at bounding box center [126, 73] width 42 height 25
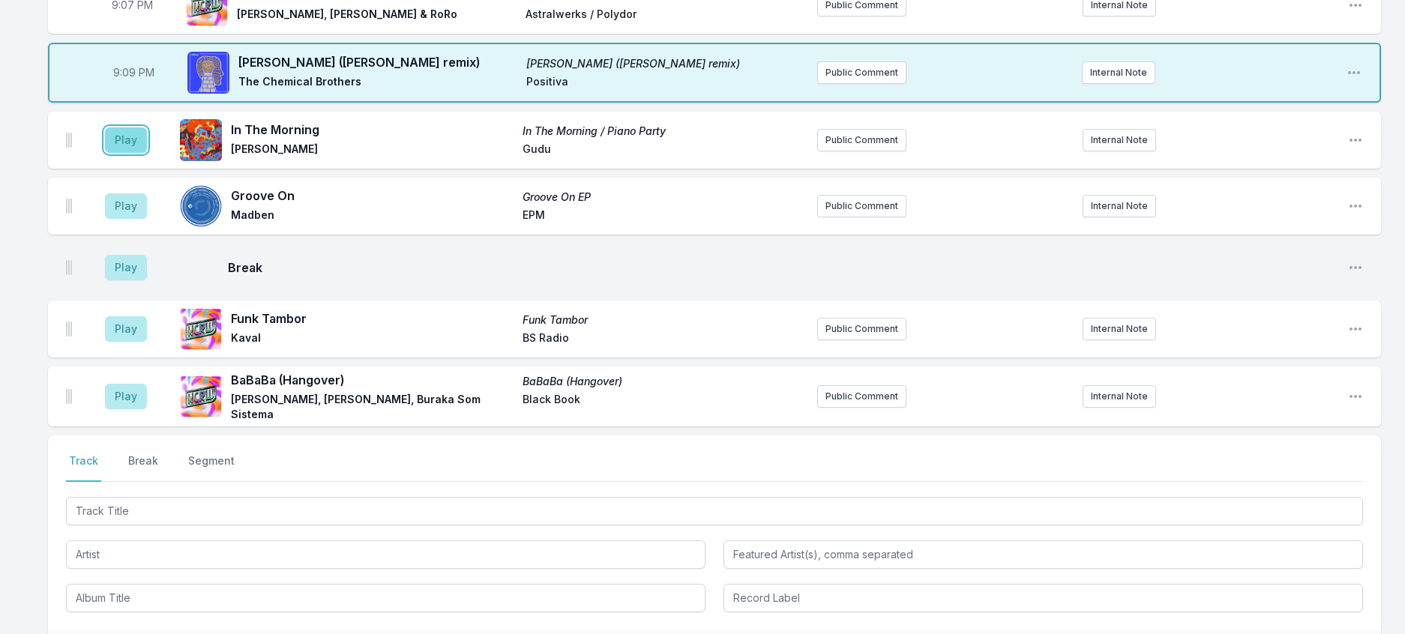
click at [134, 153] on button "Play" at bounding box center [126, 139] width 42 height 25
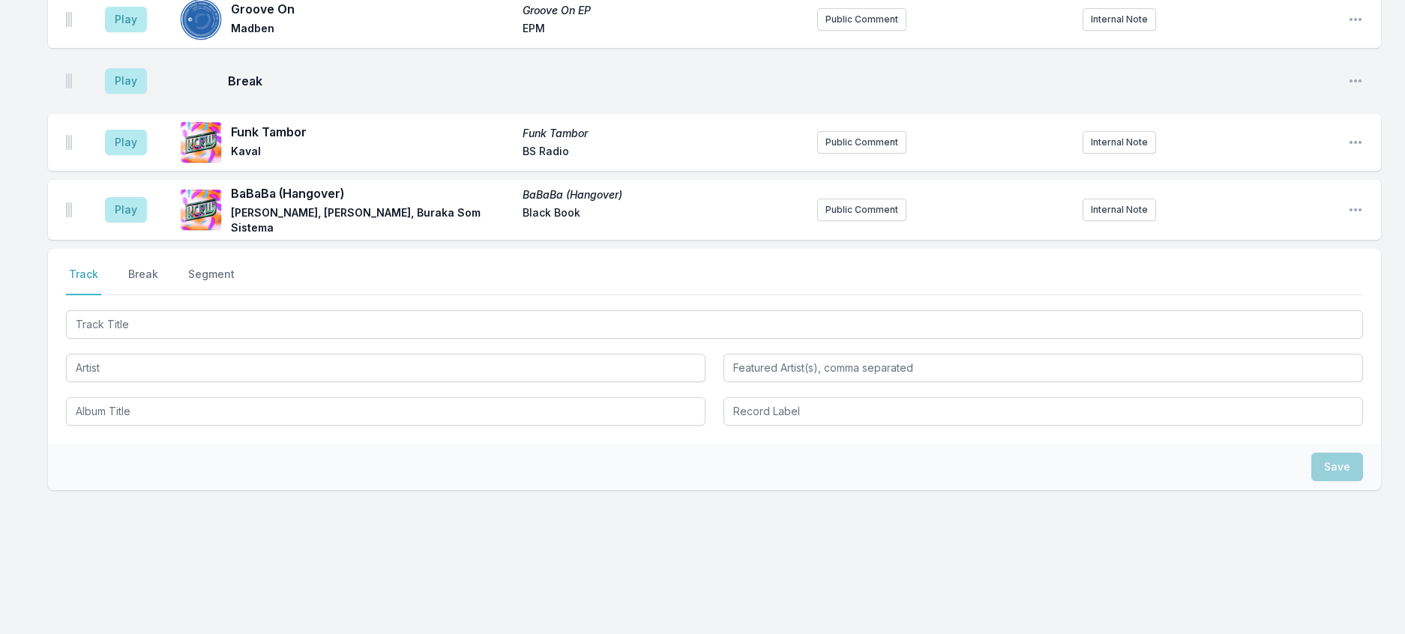
scroll to position [1886, 0]
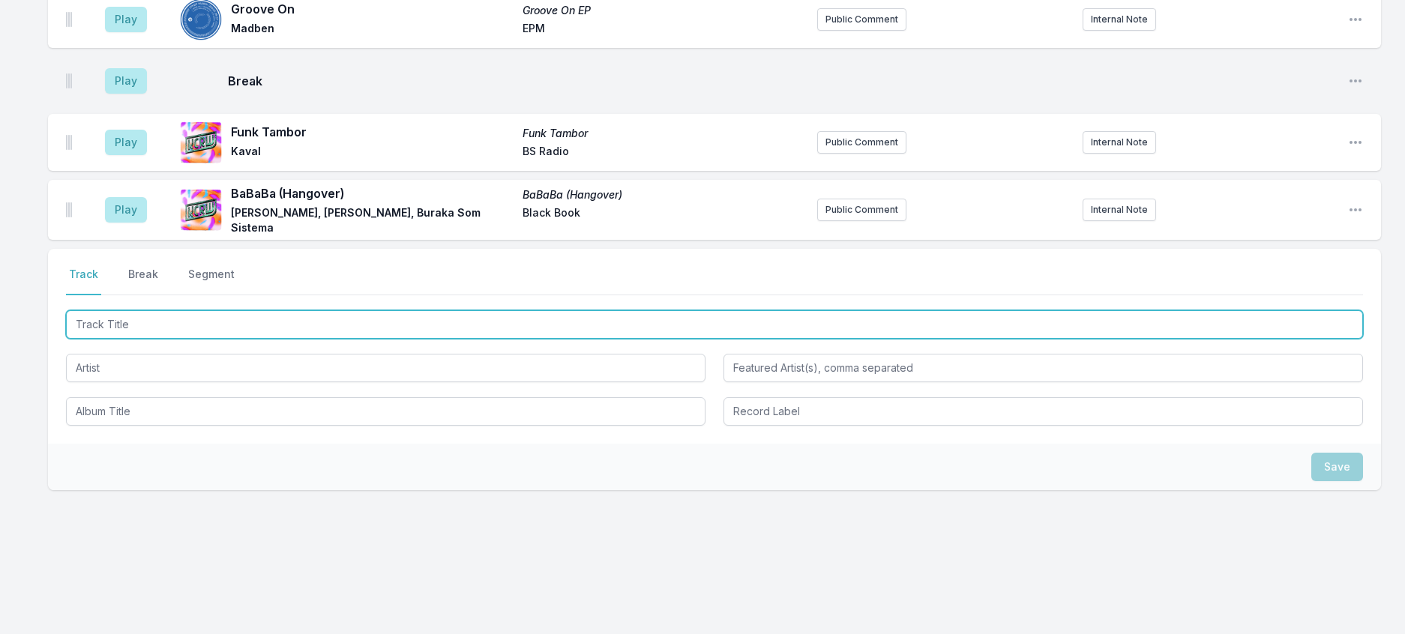
drag, startPoint x: 244, startPoint y: 388, endPoint x: 254, endPoint y: 385, distance: 11.1
click at [245, 339] on input "Track Title" at bounding box center [714, 324] width 1297 height 28
type input "Front 2 Back (Dennis Quin Remix)"
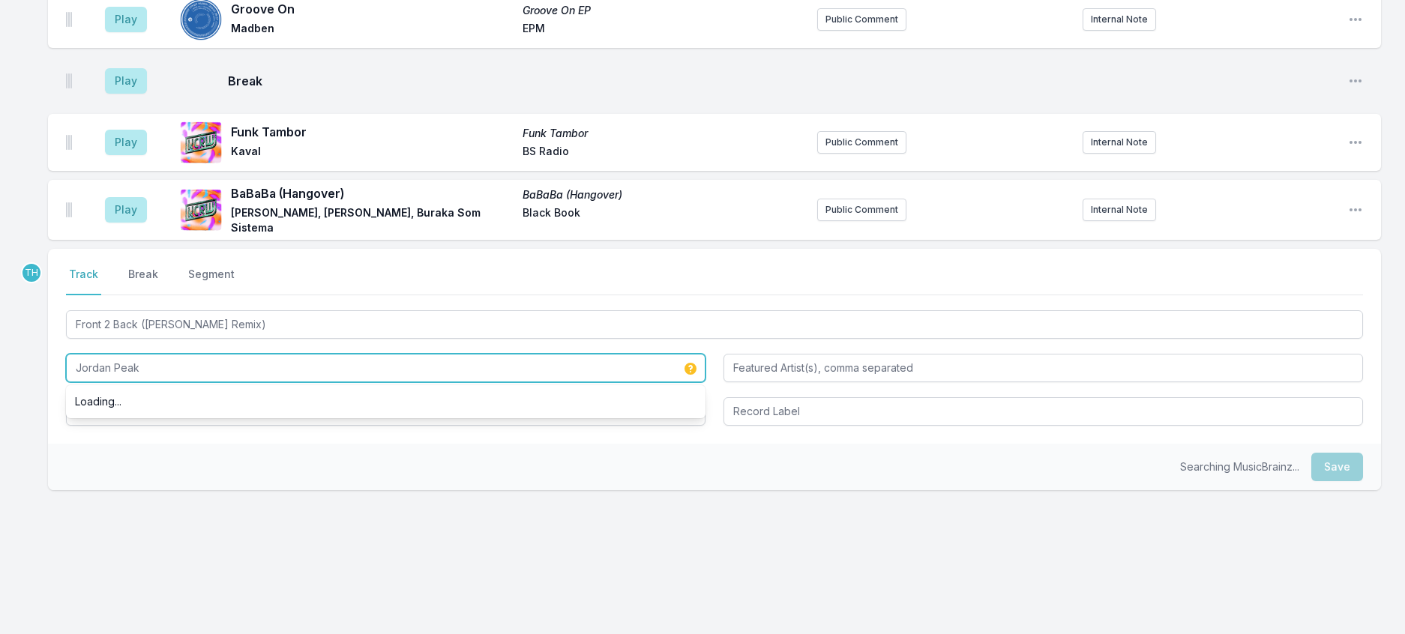
type input "Jordan Peak"
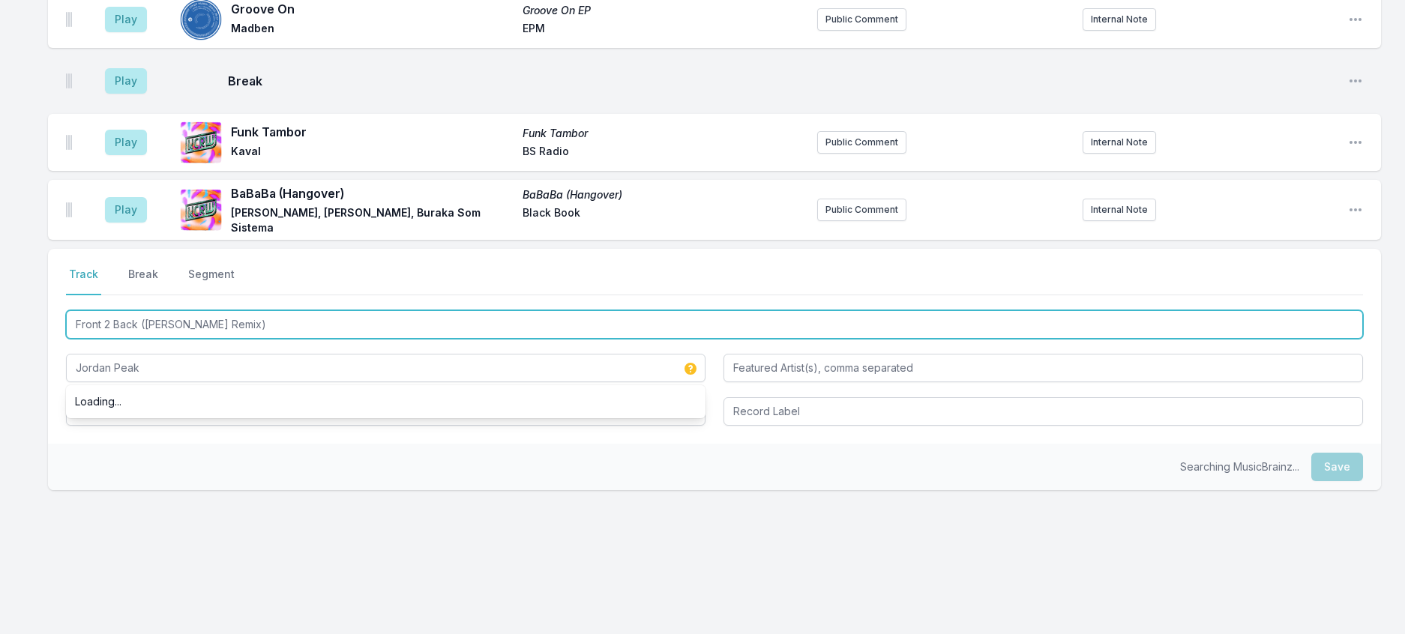
drag, startPoint x: 287, startPoint y: 395, endPoint x: -9, endPoint y: 366, distance: 297.6
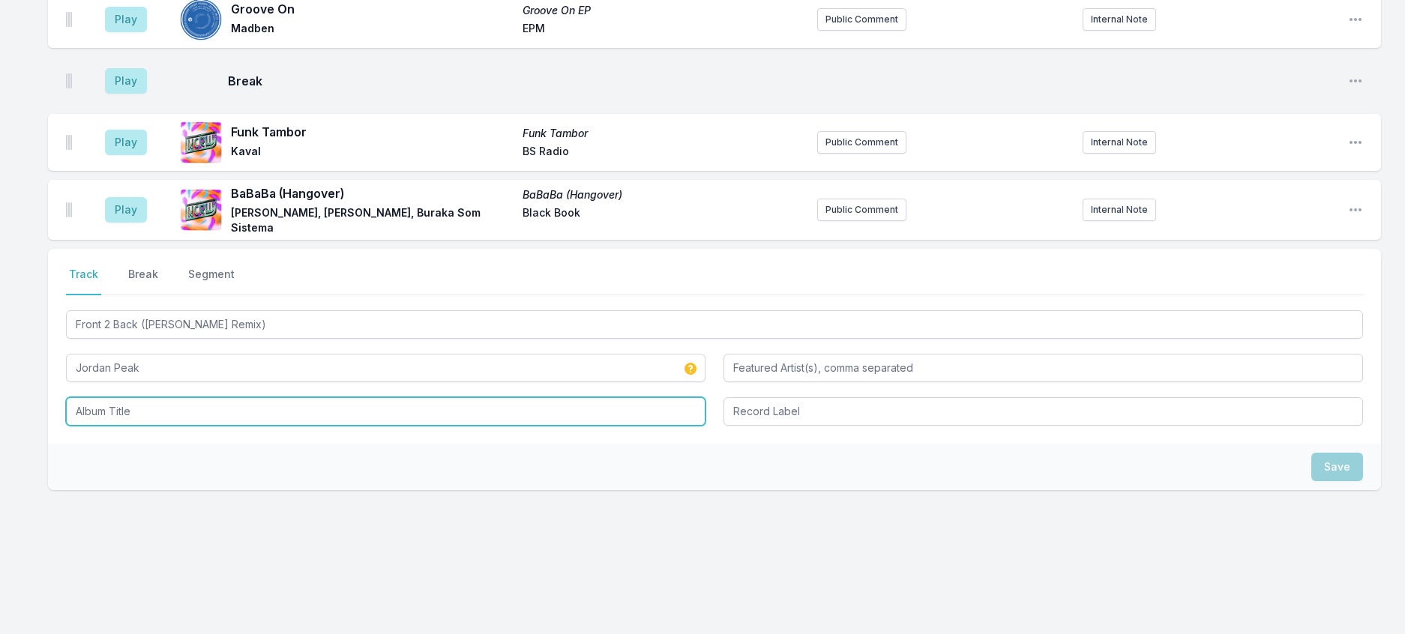
click at [103, 426] on input "Album Title" at bounding box center [386, 411] width 640 height 28
paste input "Front 2 Back (Dennis Quin Remix)"
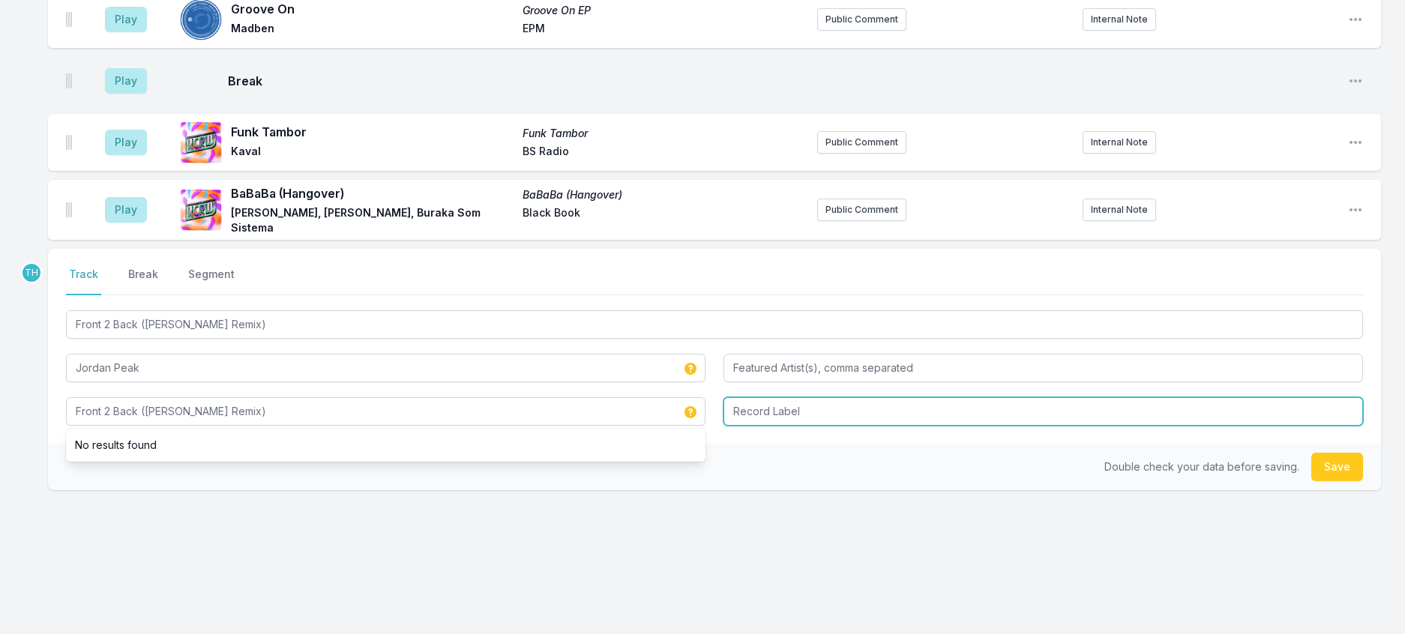
type input "Front 2 Back (Dennis Quin Remix)"
type input "Defected"
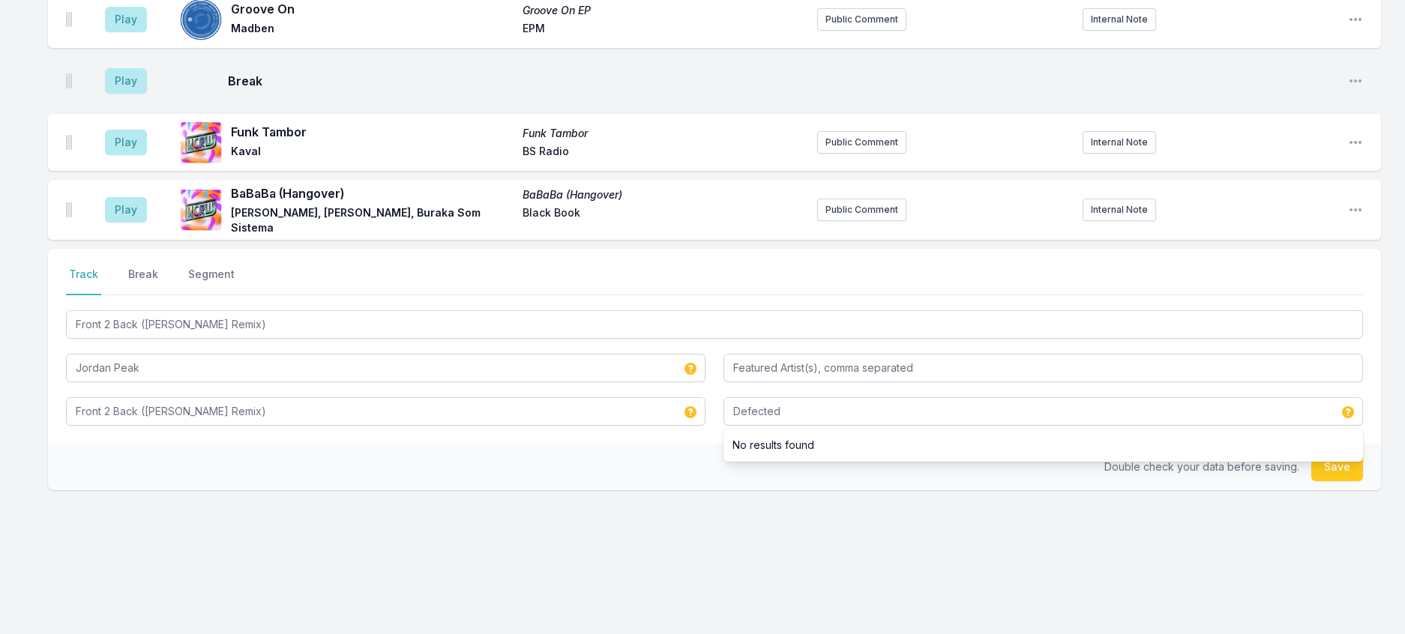
drag, startPoint x: 1141, startPoint y: 574, endPoint x: 1411, endPoint y: 519, distance: 275.6
click at [1152, 490] on div "Double check your data before saving. Save" at bounding box center [714, 467] width 1333 height 46
click at [1319, 481] on button "Save" at bounding box center [1337, 467] width 52 height 28
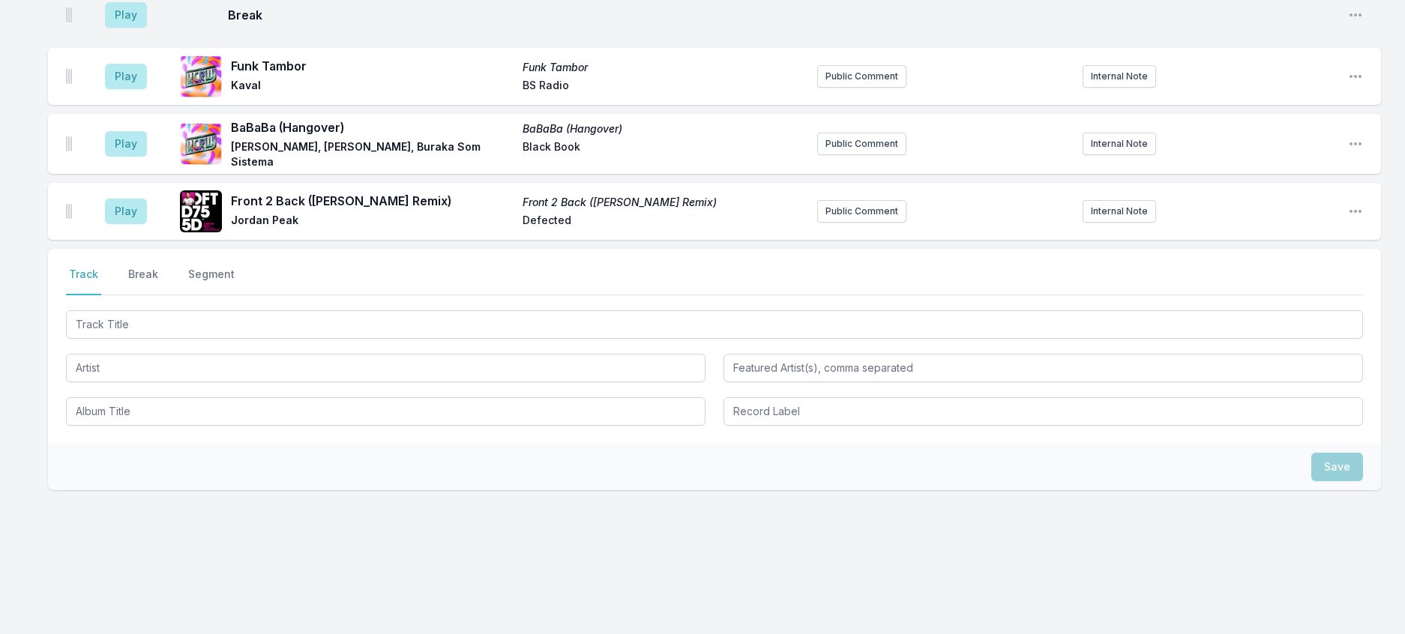
drag, startPoint x: 139, startPoint y: 55, endPoint x: 355, endPoint y: 107, distance: 222.0
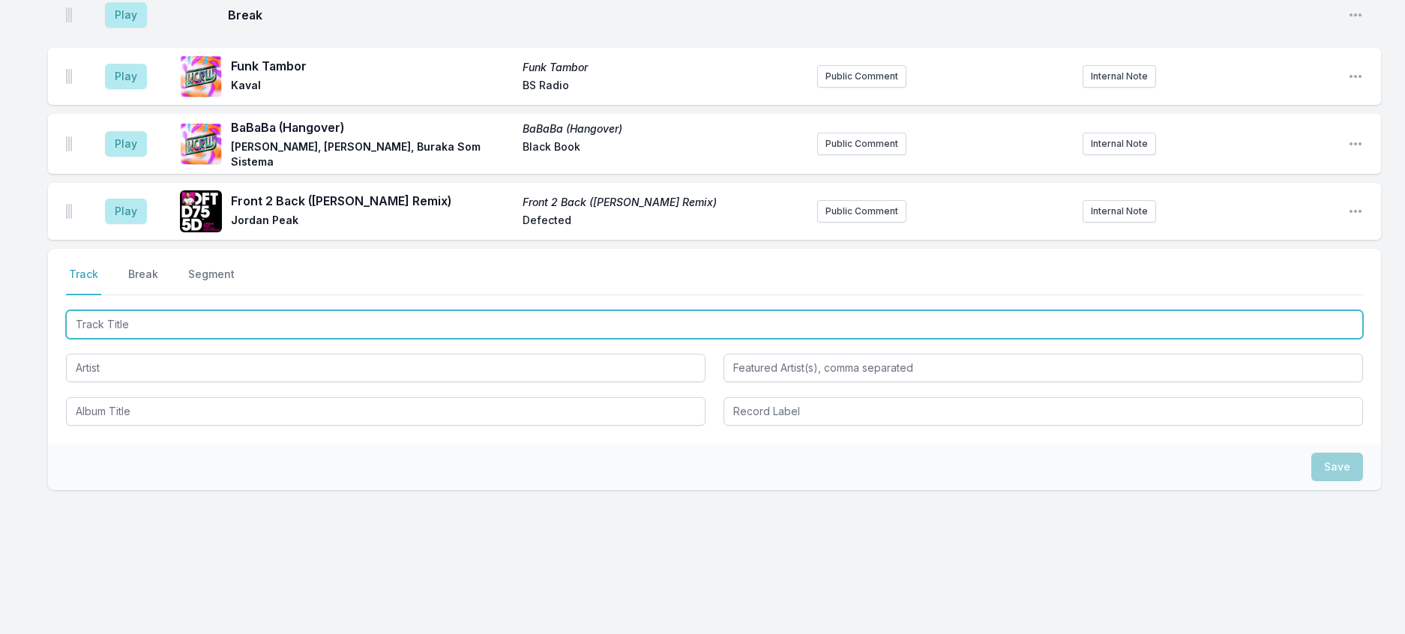
click at [245, 339] on input "Track Title" at bounding box center [714, 324] width 1297 height 28
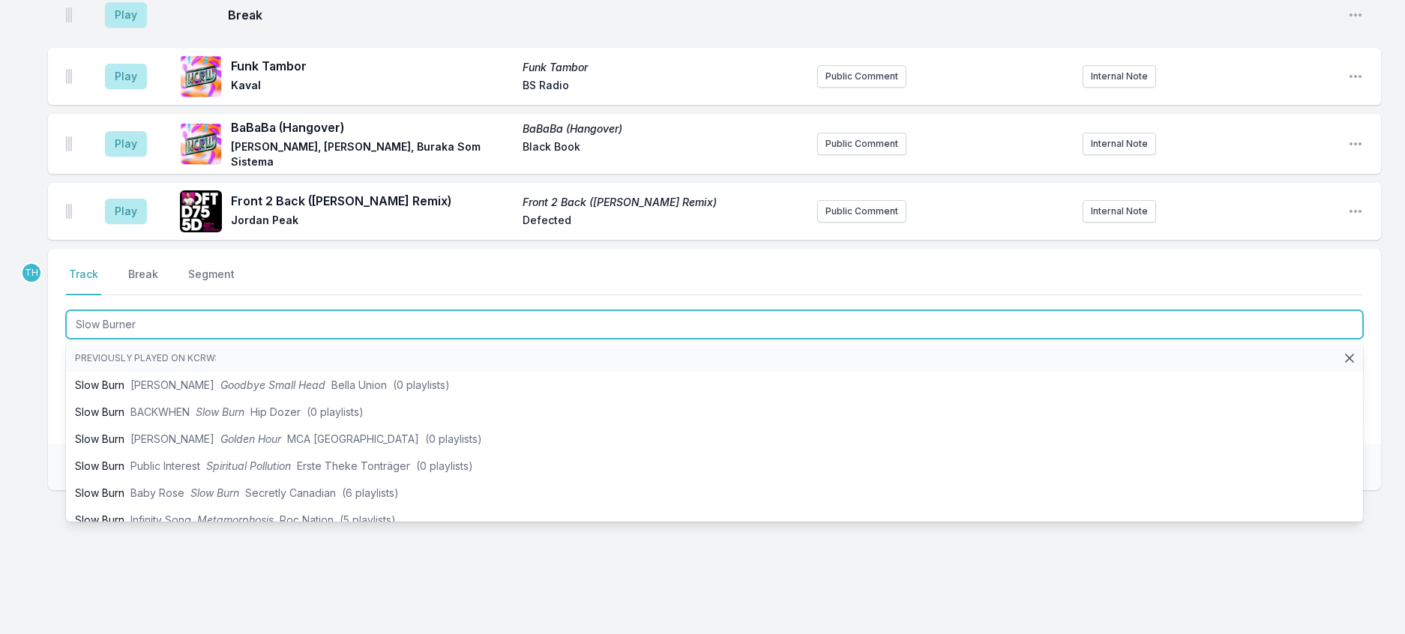
type input "Slow Burner"
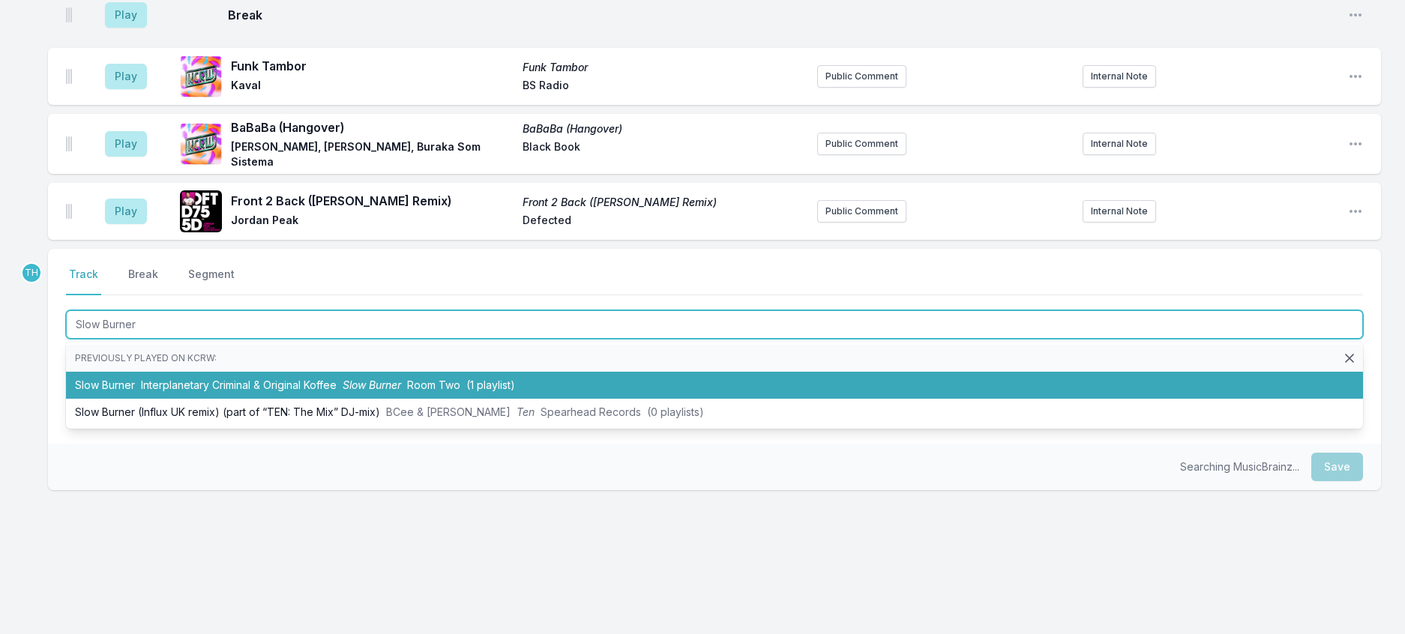
click at [401, 391] on span "Slow Burner" at bounding box center [372, 385] width 58 height 13
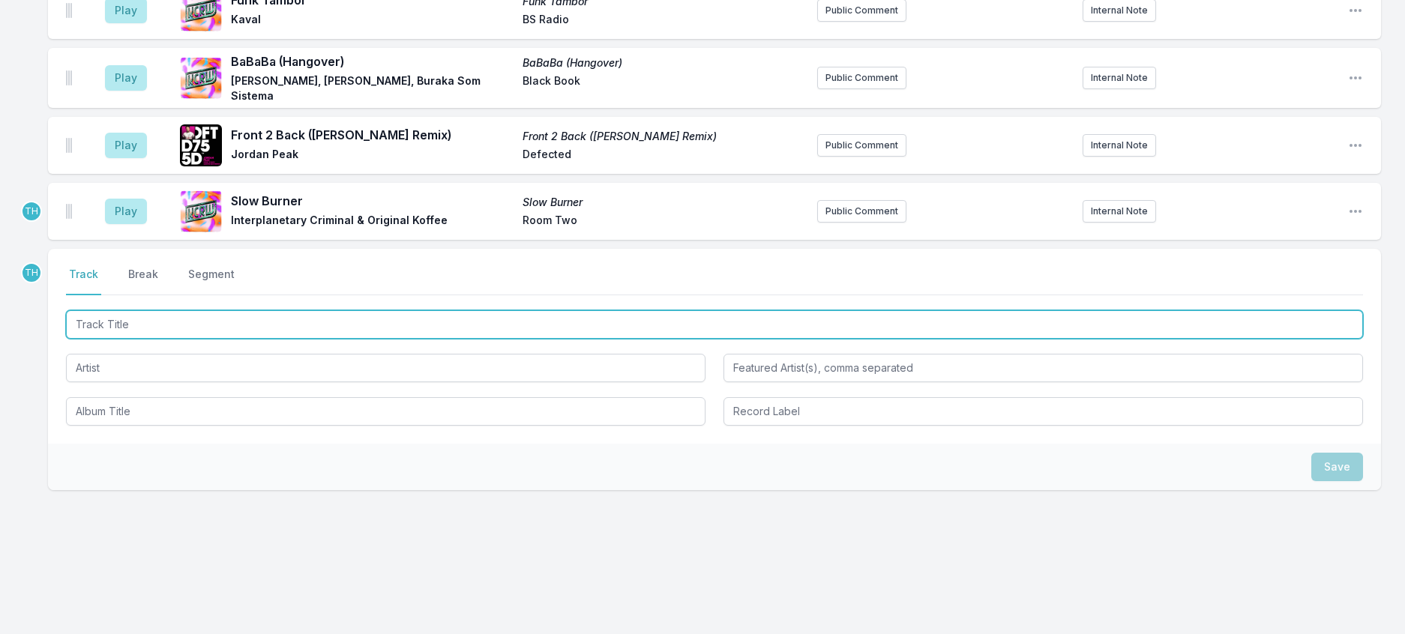
click at [258, 339] on input "Track Title" at bounding box center [714, 324] width 1297 height 28
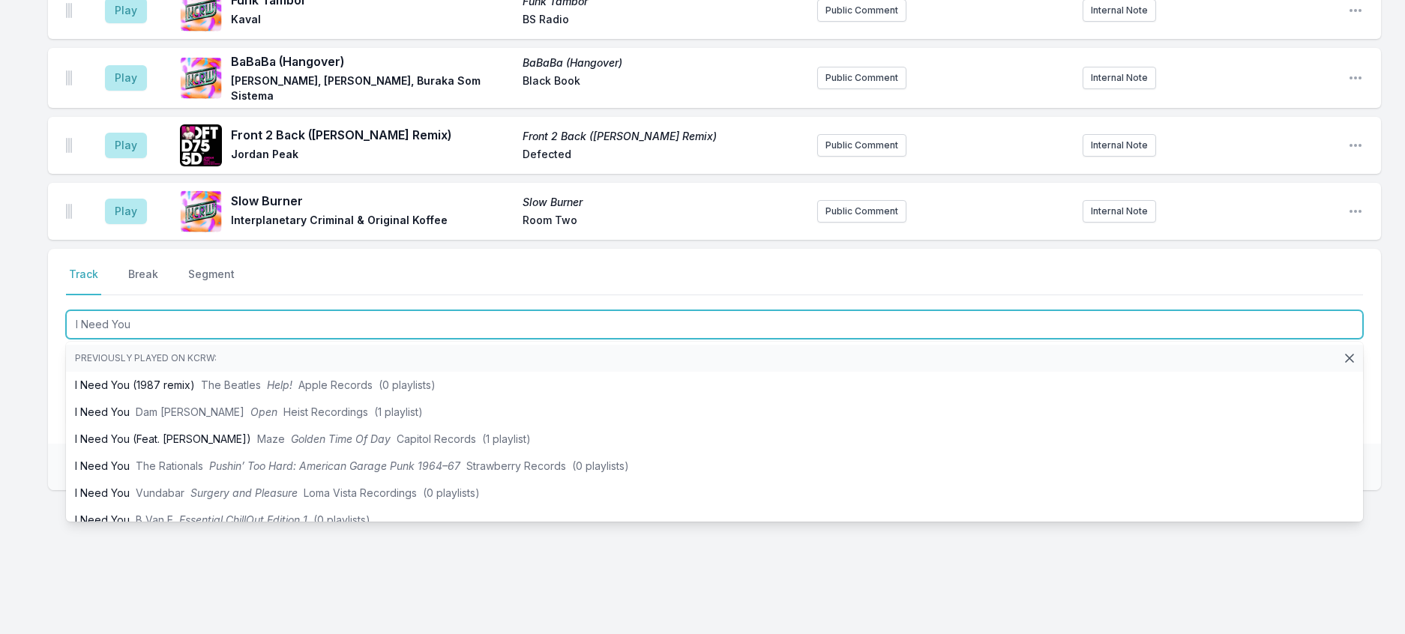
type input "I Need You"
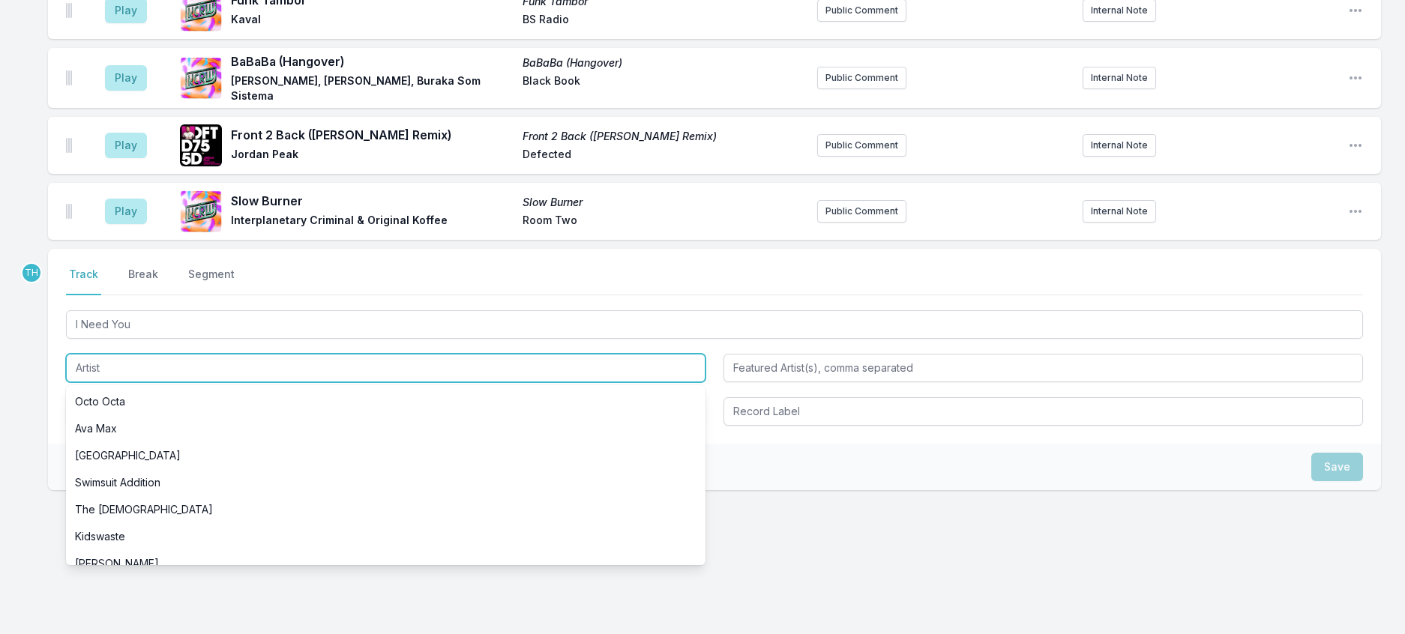
scroll to position [2109, 0]
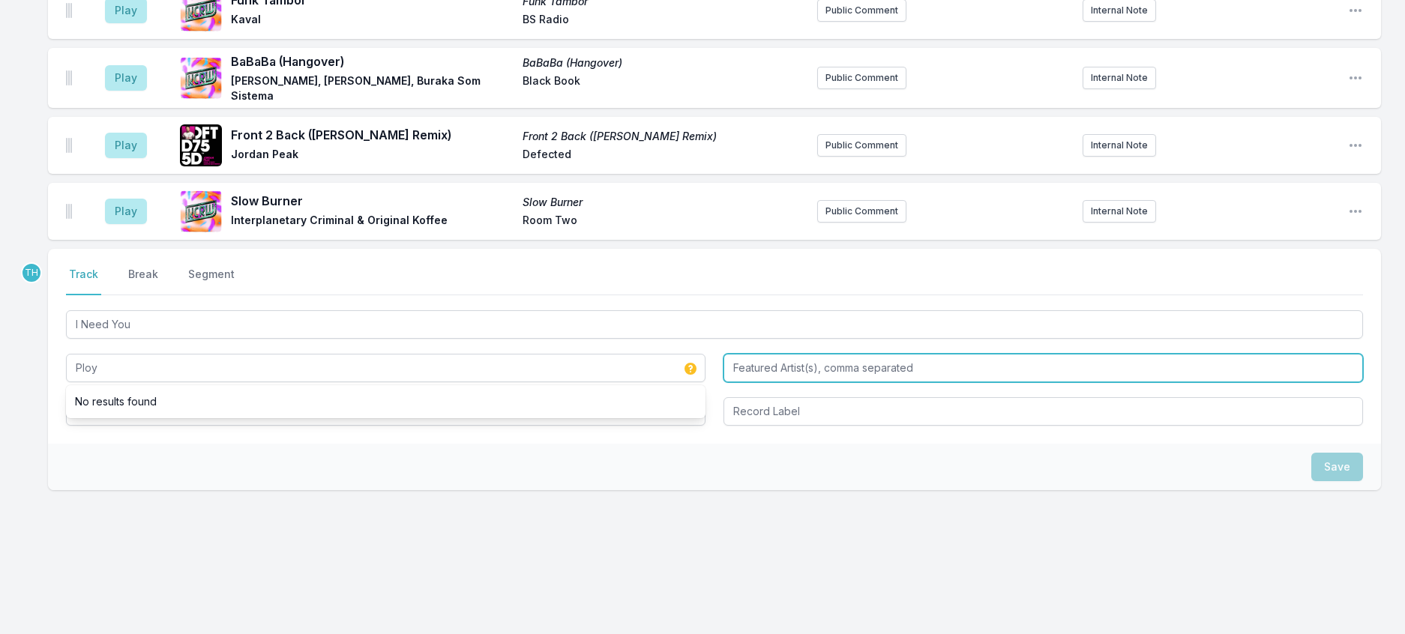
type input "Ploy"
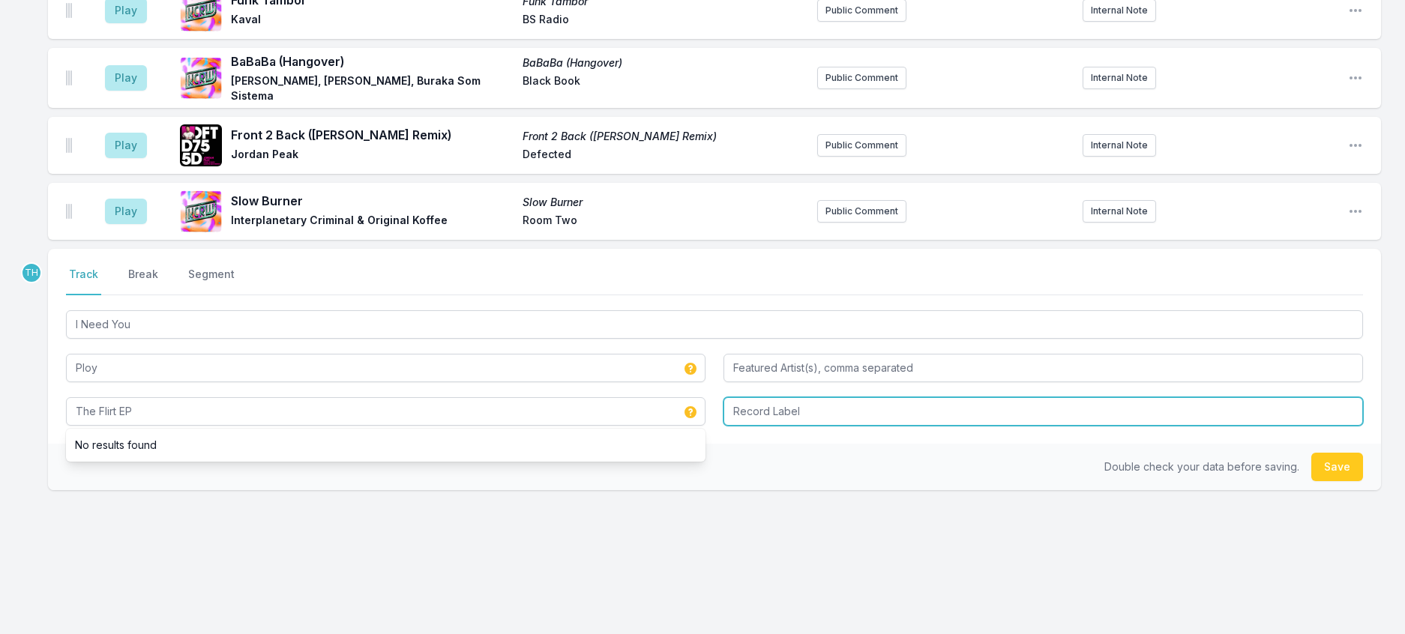
type input "The Flirt EP"
type input "Faith Beat"
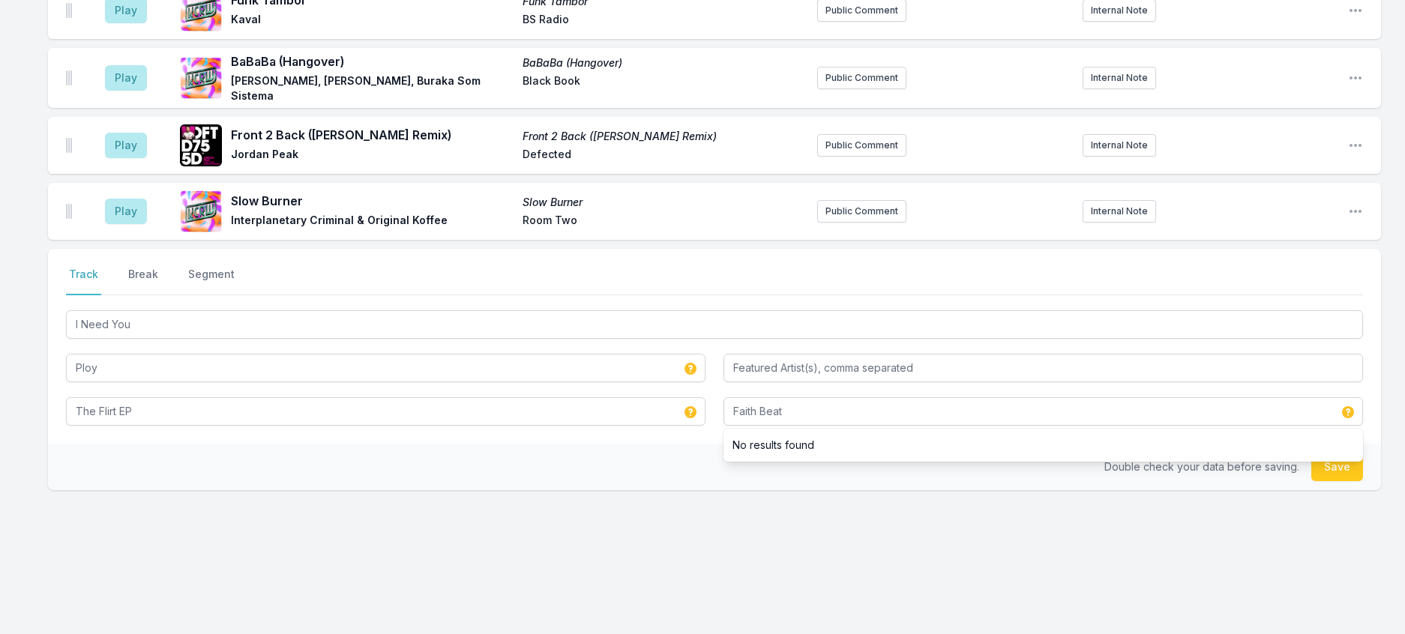
drag, startPoint x: 679, startPoint y: 467, endPoint x: 1020, endPoint y: 471, distance: 340.4
click at [683, 468] on div "Double check your data before saving. Save" at bounding box center [714, 467] width 1333 height 46
click at [1338, 481] on button "Save" at bounding box center [1337, 467] width 52 height 28
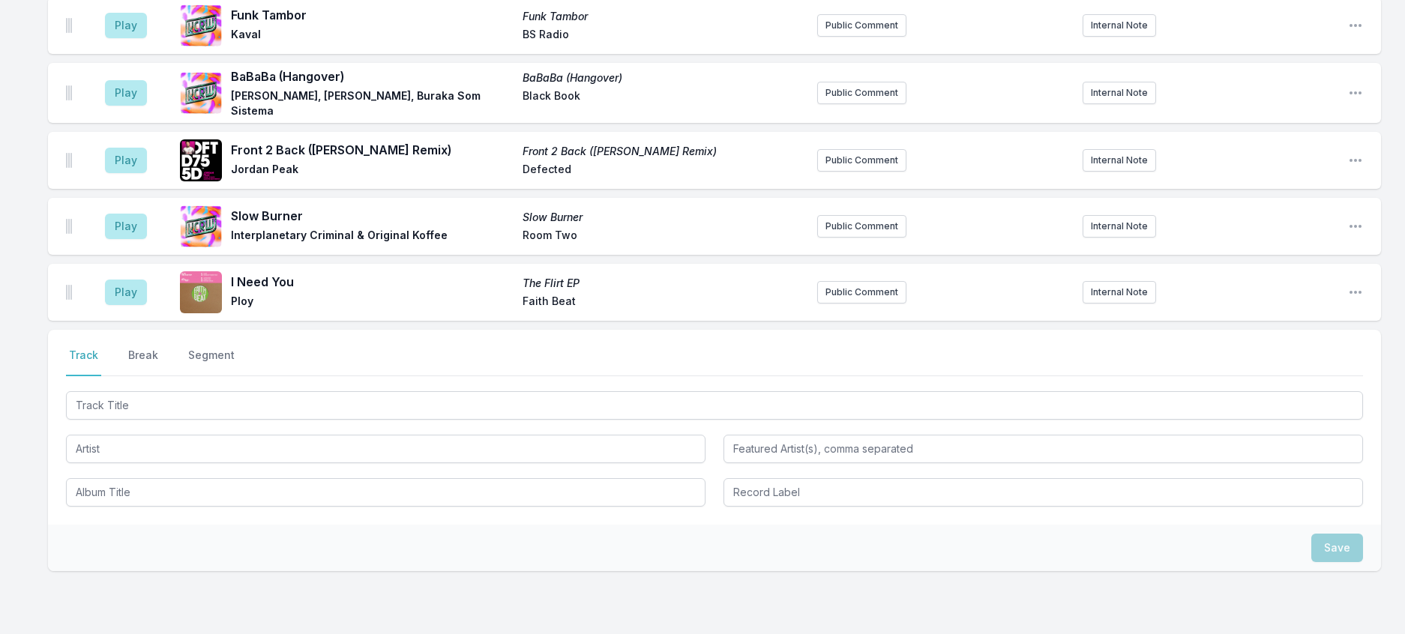
scroll to position [1883, 0]
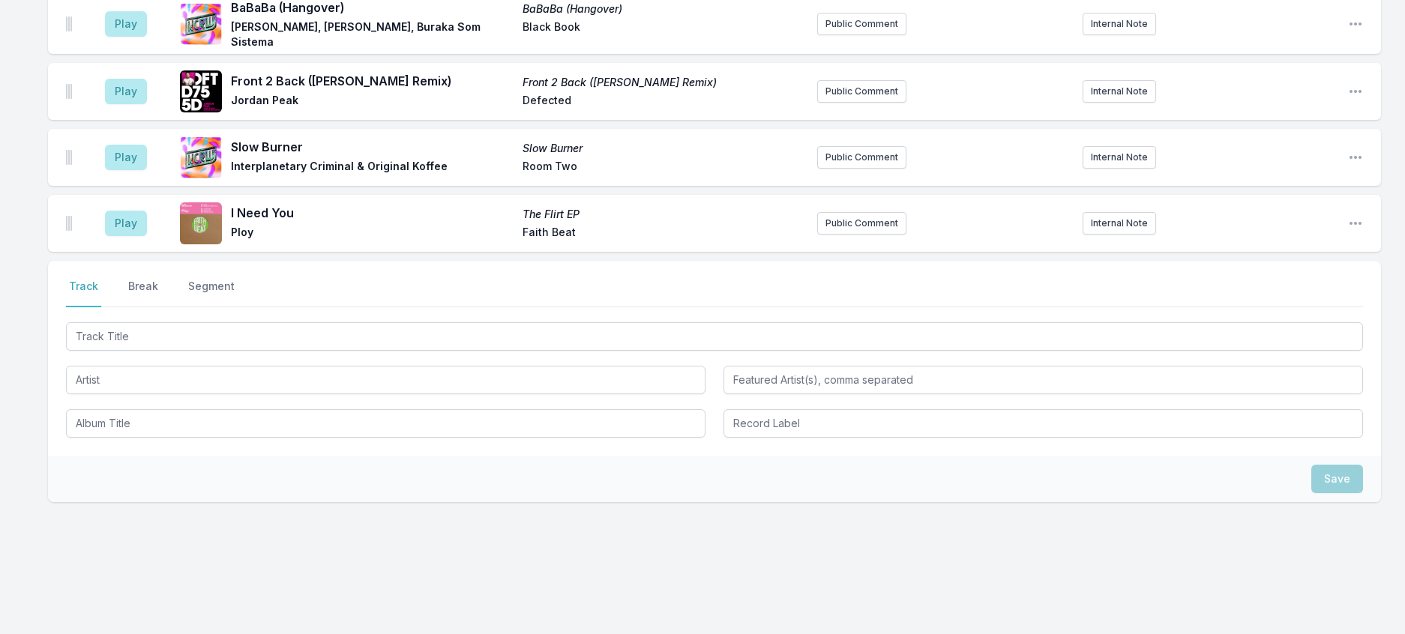
type input "21:24"
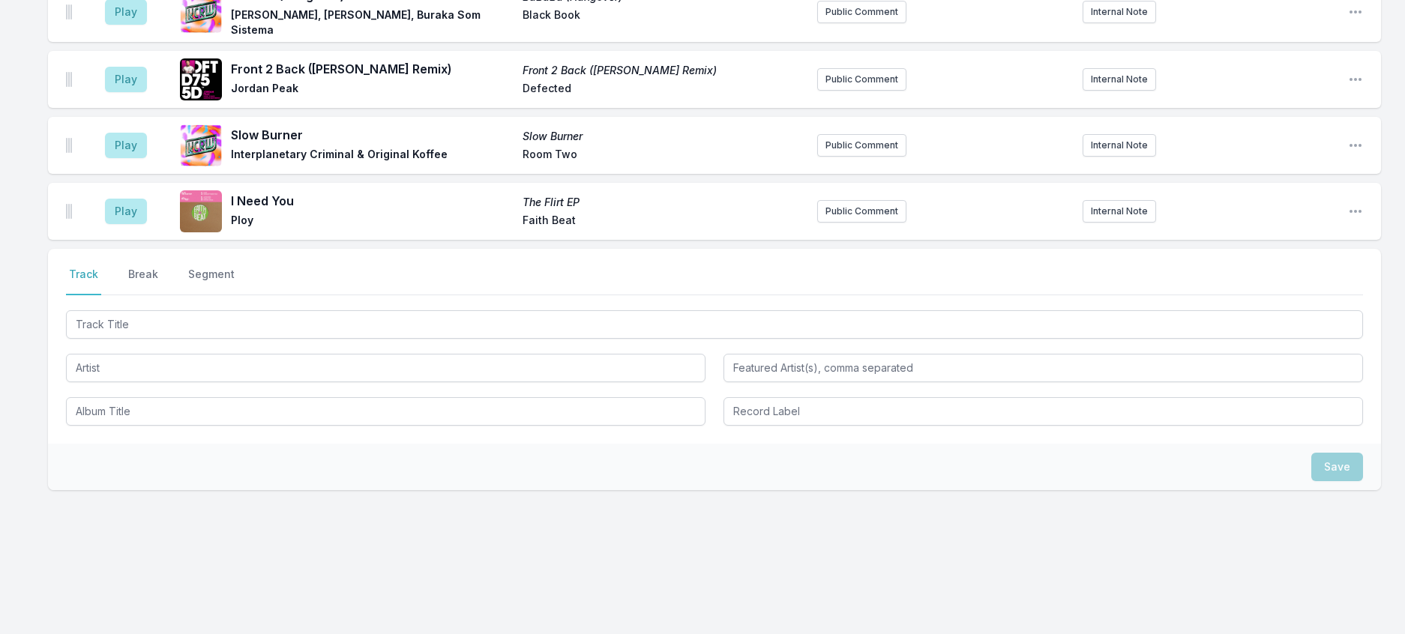
scroll to position [2108, 0]
click at [161, 295] on button "Break" at bounding box center [143, 281] width 36 height 28
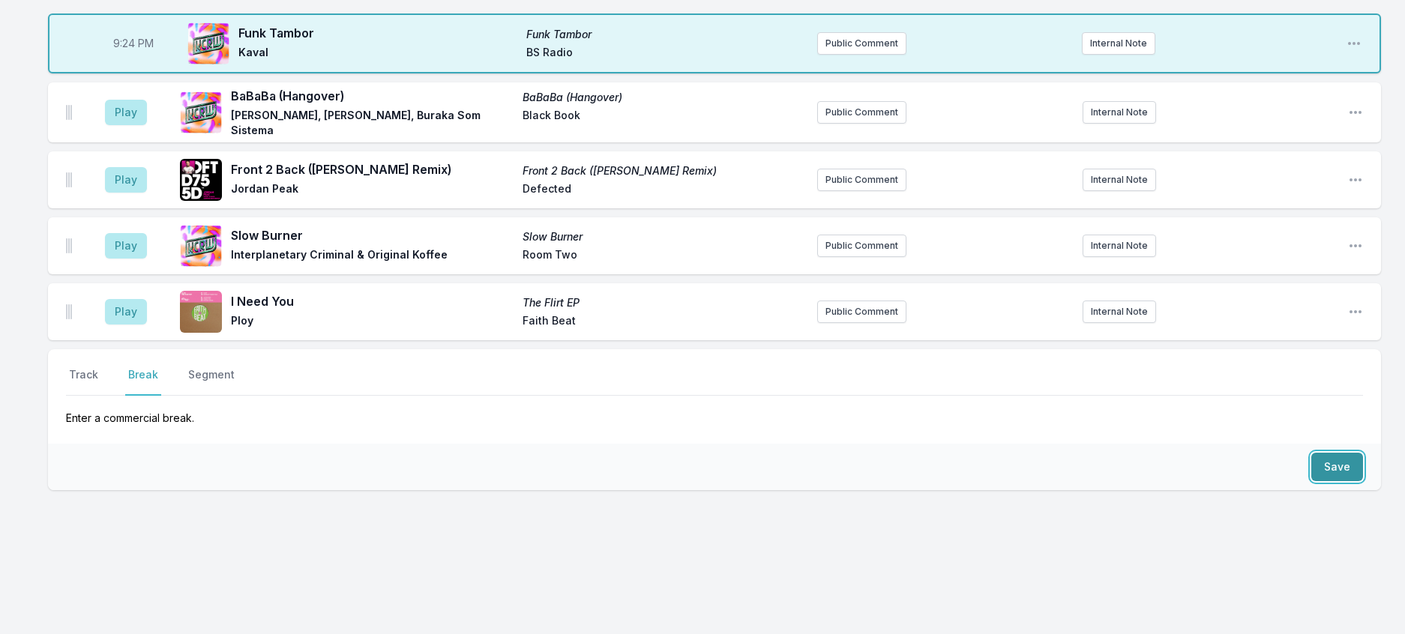
click at [1317, 453] on button "Save" at bounding box center [1337, 467] width 52 height 28
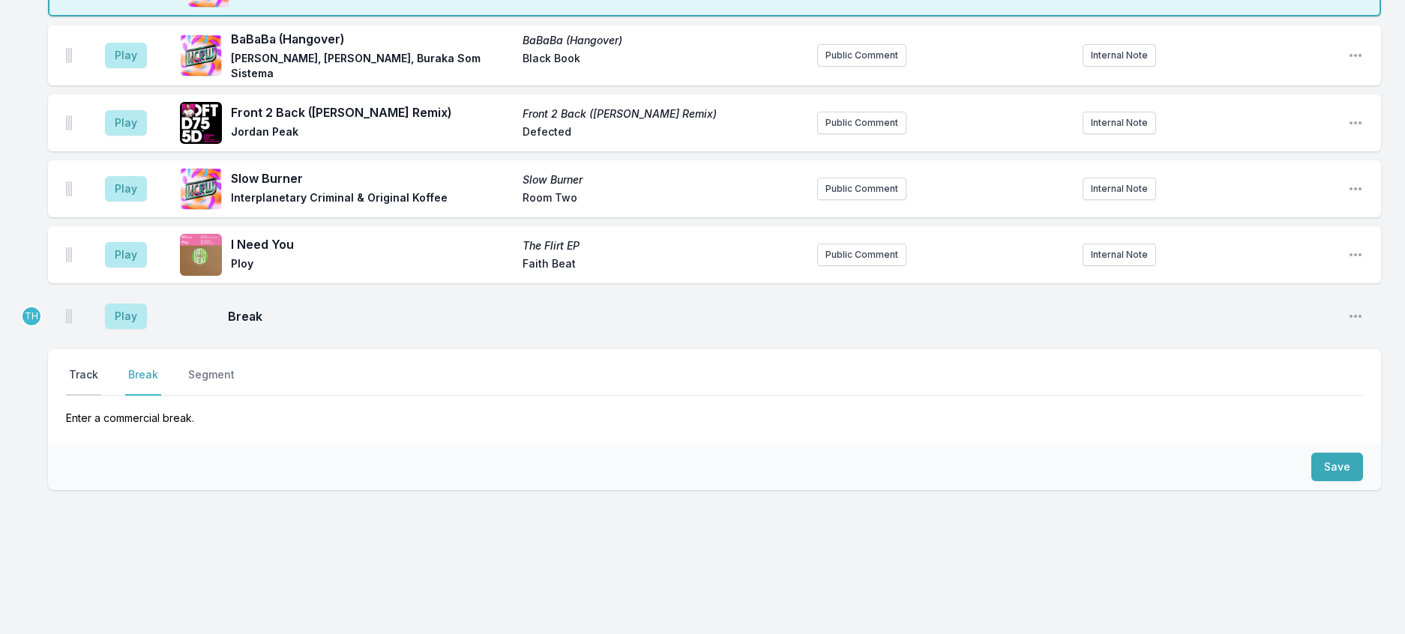
click at [96, 396] on button "Track" at bounding box center [83, 381] width 35 height 28
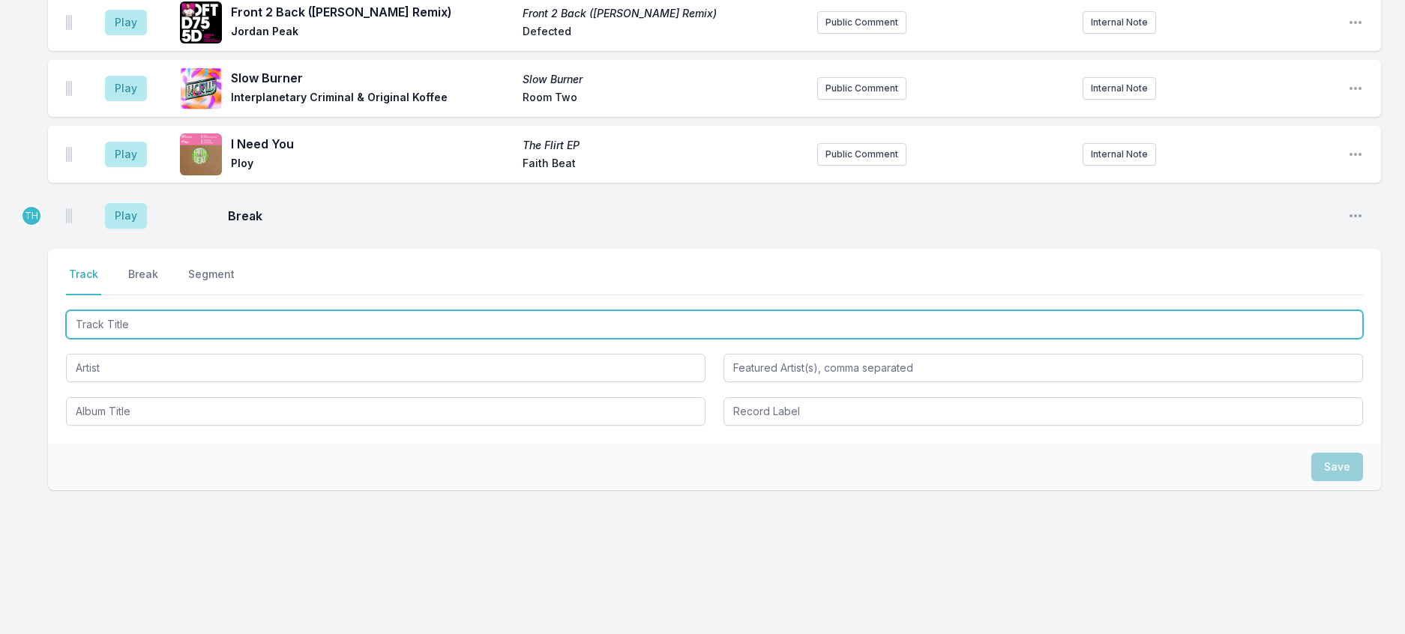
click at [131, 339] on input "Track Title" at bounding box center [714, 324] width 1297 height 28
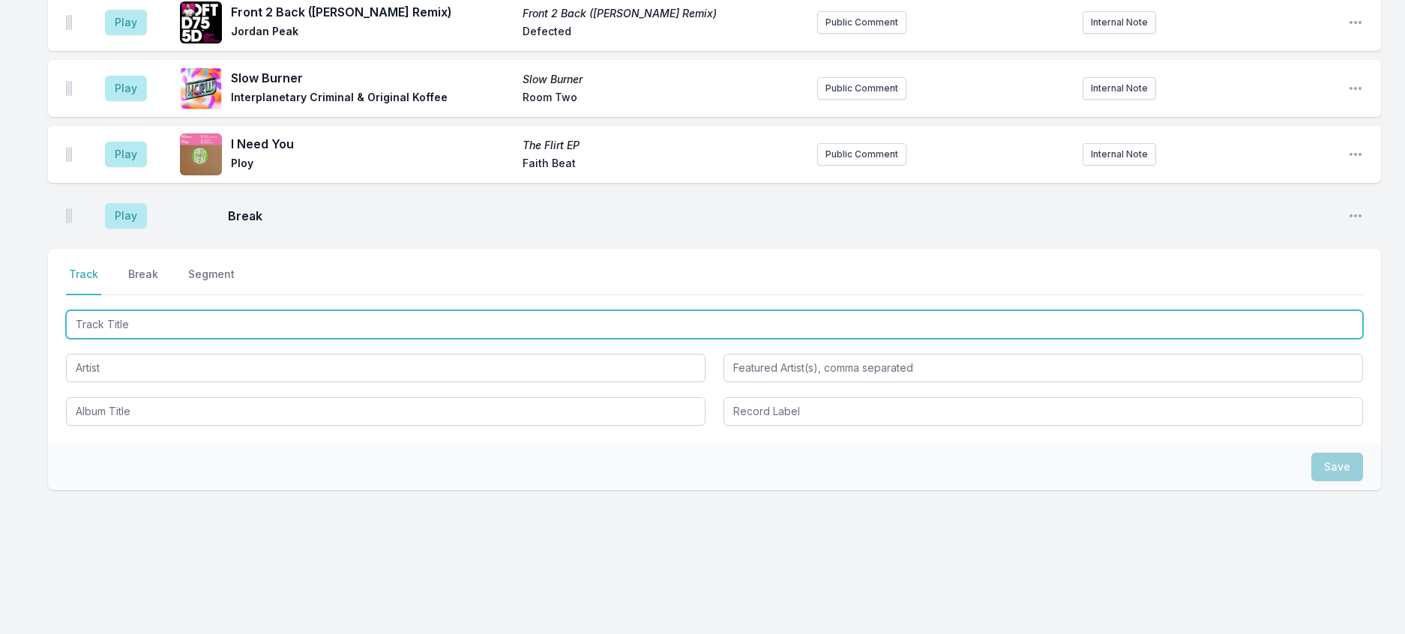
click at [225, 339] on input "Track Title" at bounding box center [714, 324] width 1297 height 28
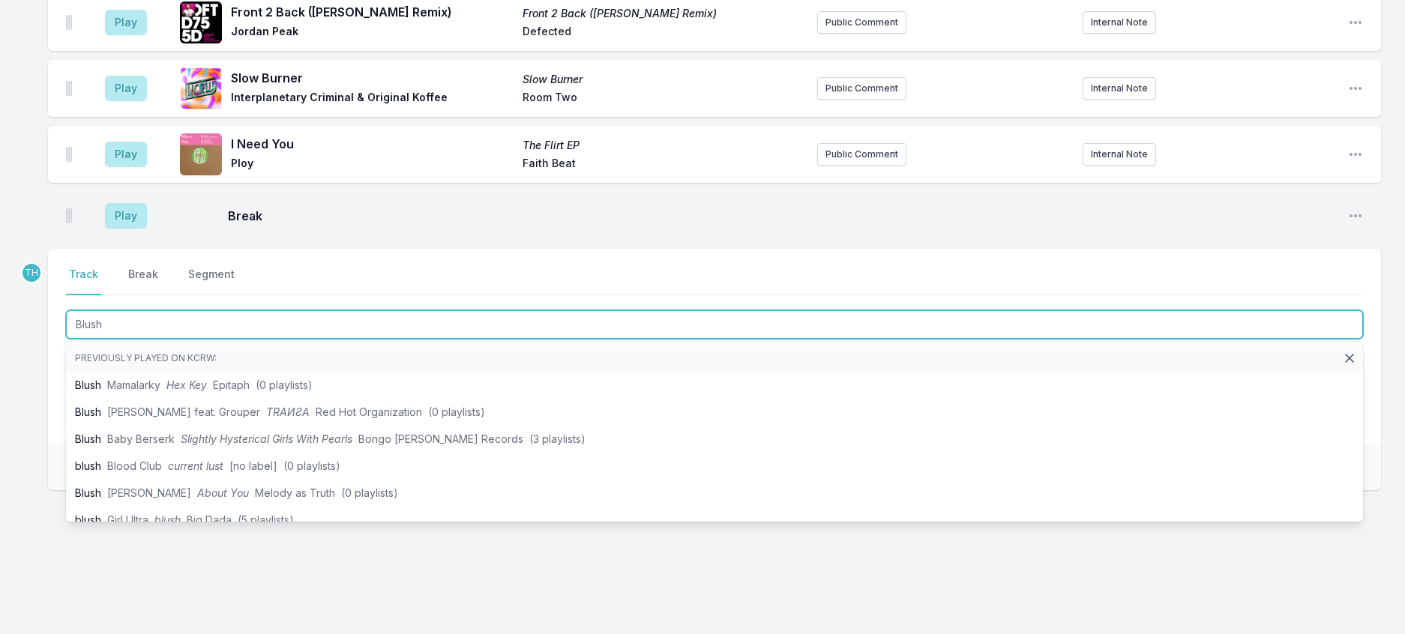
type input "Blush"
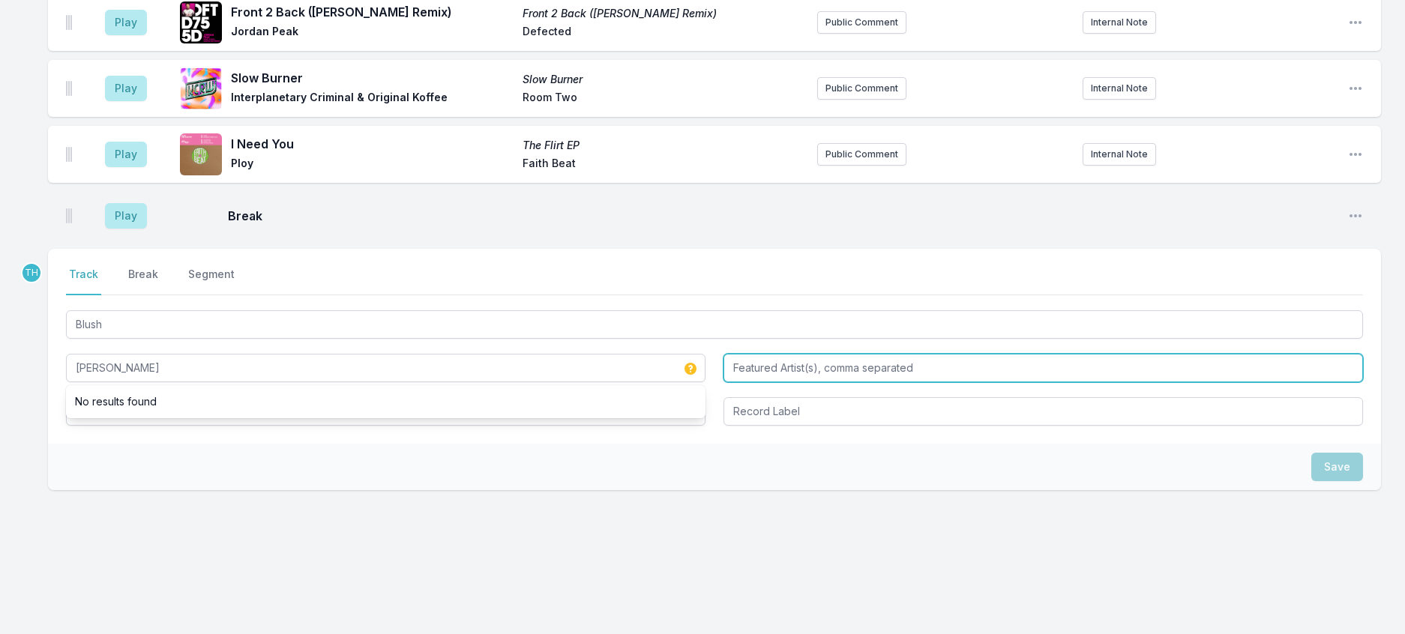
type input "Leon Vynehall"
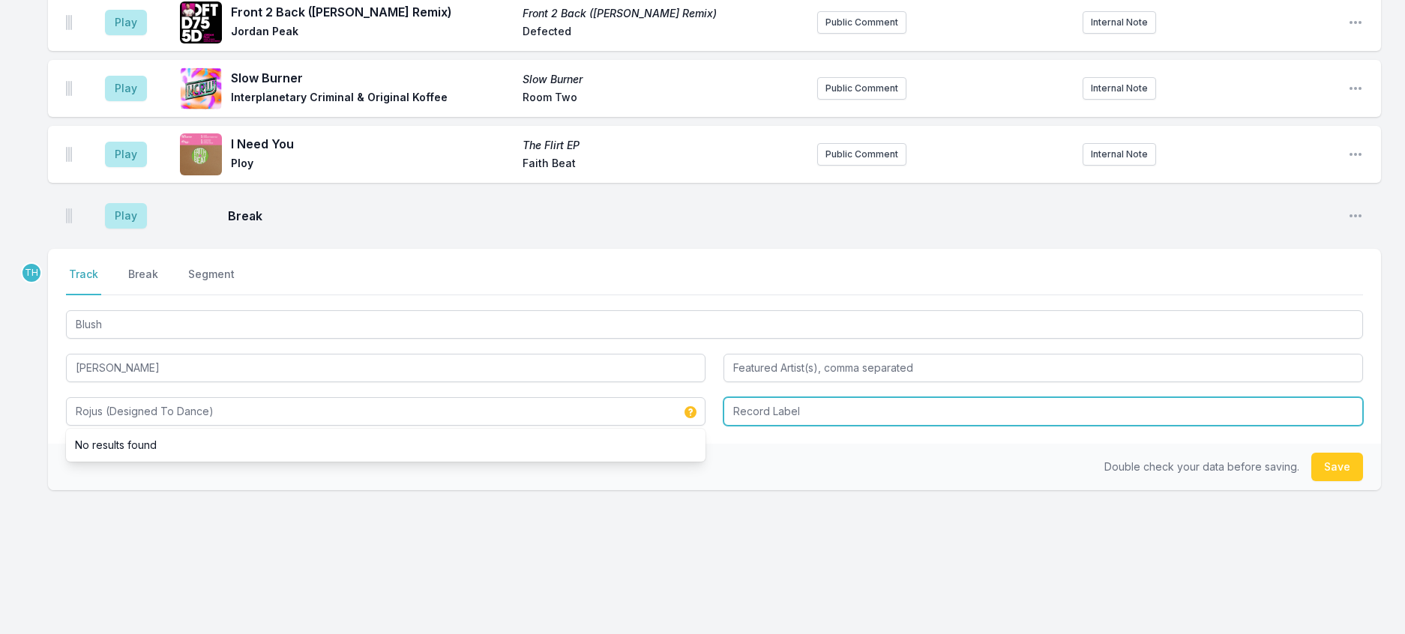
type input "Rojus (Designed To Dance)"
type input "Running Back"
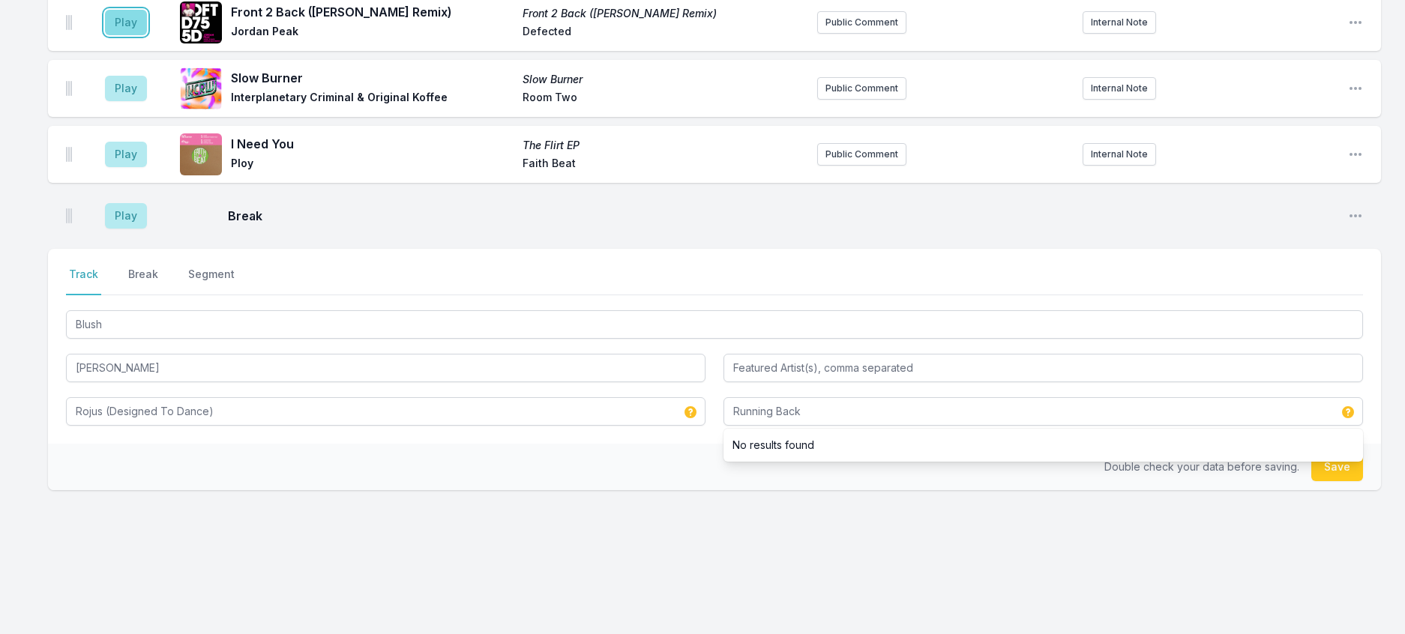
click at [136, 35] on button "Play" at bounding box center [126, 22] width 42 height 25
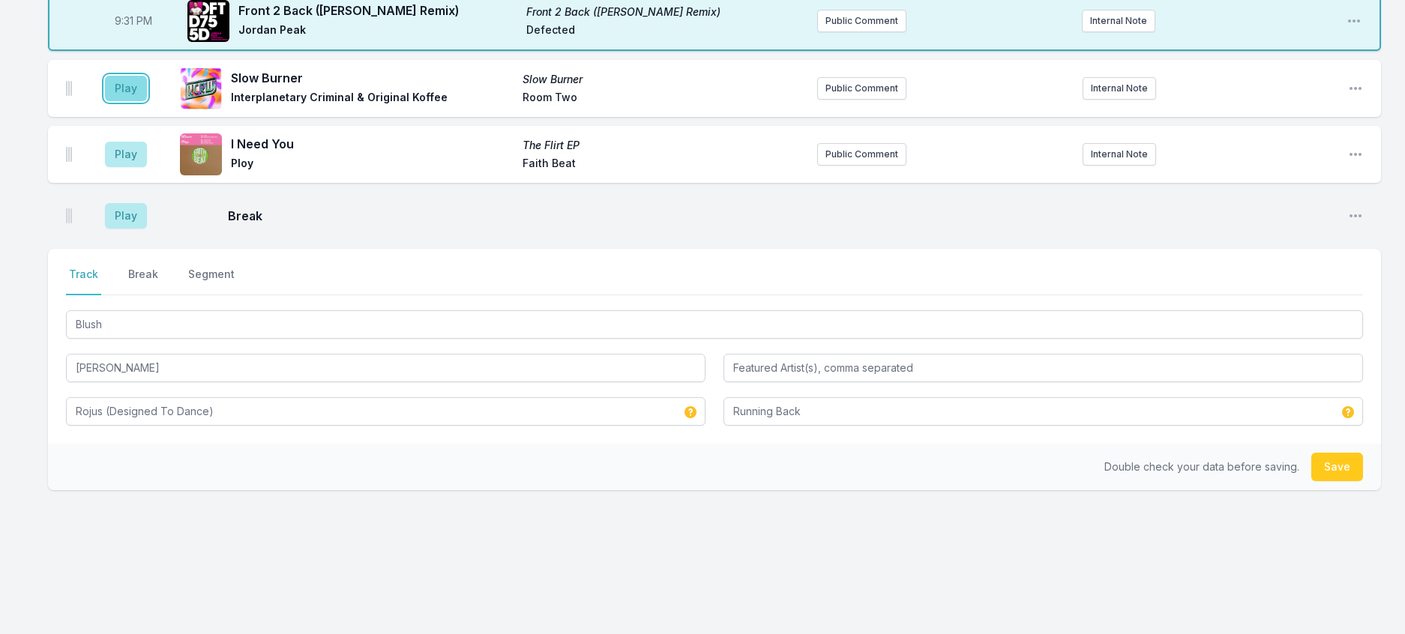
click at [127, 101] on button "Play" at bounding box center [126, 88] width 42 height 25
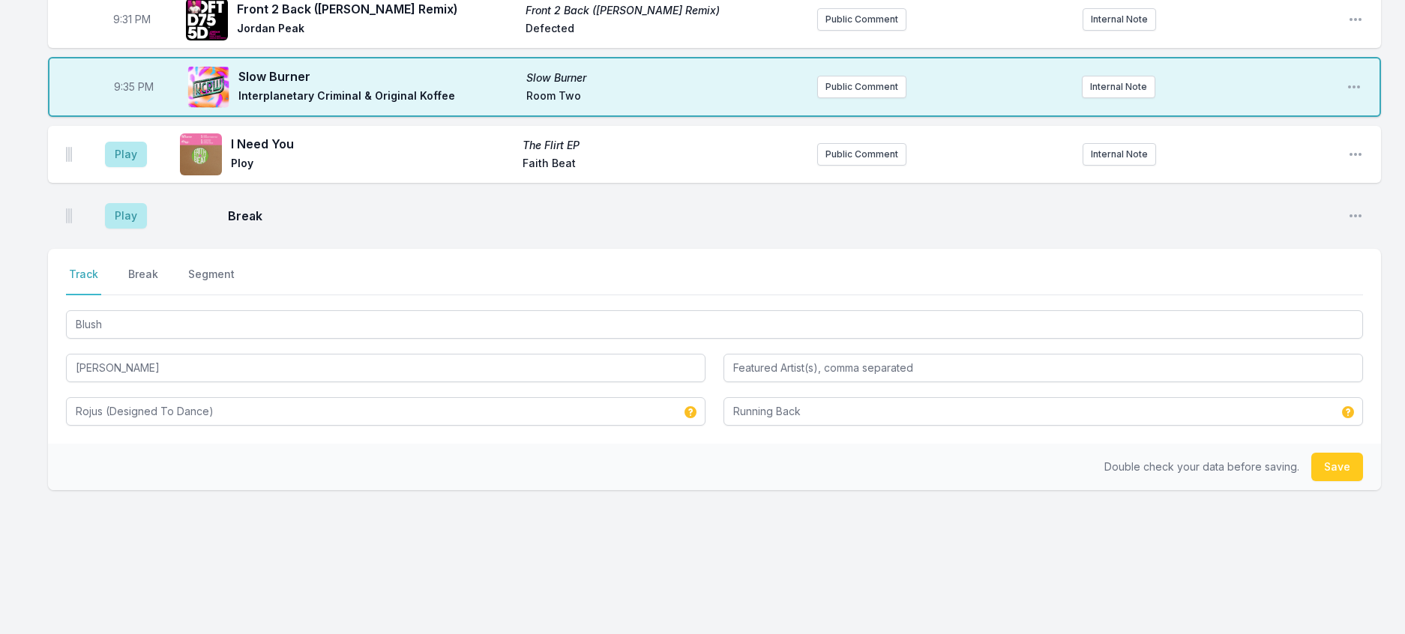
click at [921, 490] on div "Double check your data before saving. Save" at bounding box center [714, 467] width 1333 height 46
click at [1329, 481] on button "Save" at bounding box center [1337, 467] width 52 height 28
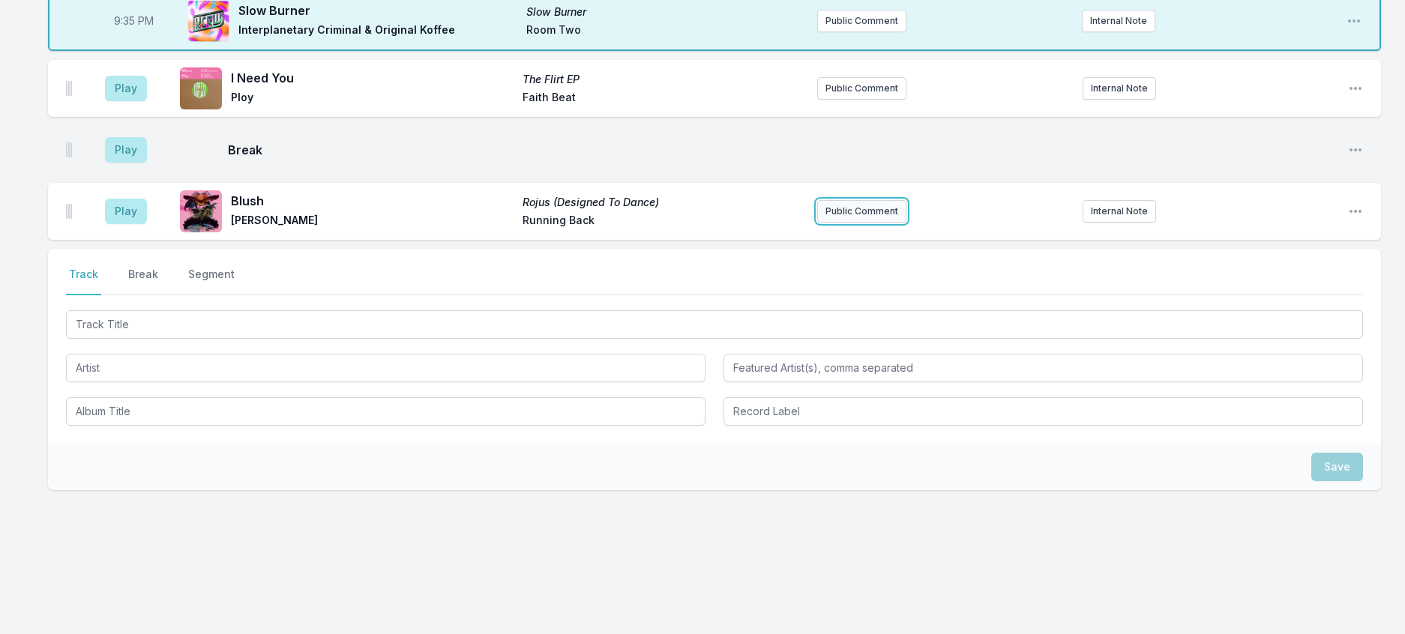
click at [831, 223] on button "Public Comment" at bounding box center [861, 211] width 89 height 22
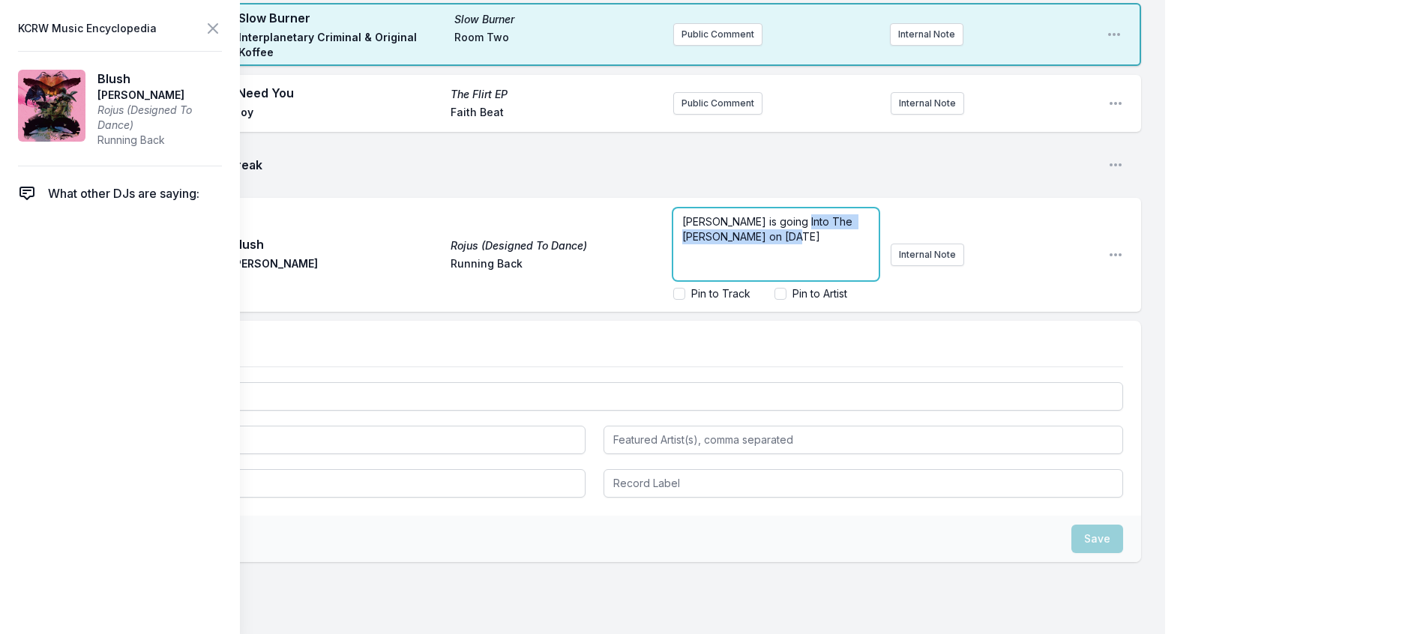
drag, startPoint x: 793, startPoint y: 553, endPoint x: 783, endPoint y: 539, distance: 17.3
click at [783, 244] on p "Leon Vynehall is going Into The Woods on October 3rd" at bounding box center [775, 229] width 187 height 30
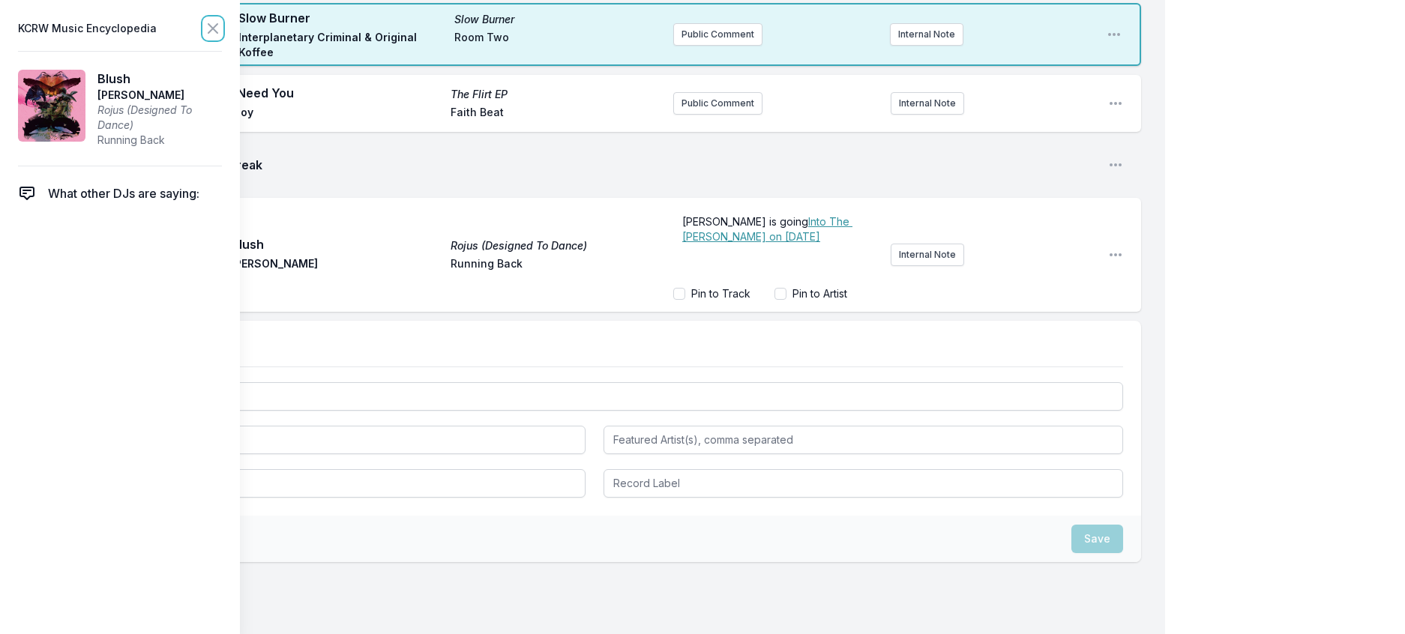
click at [222, 34] on icon at bounding box center [213, 28] width 18 height 18
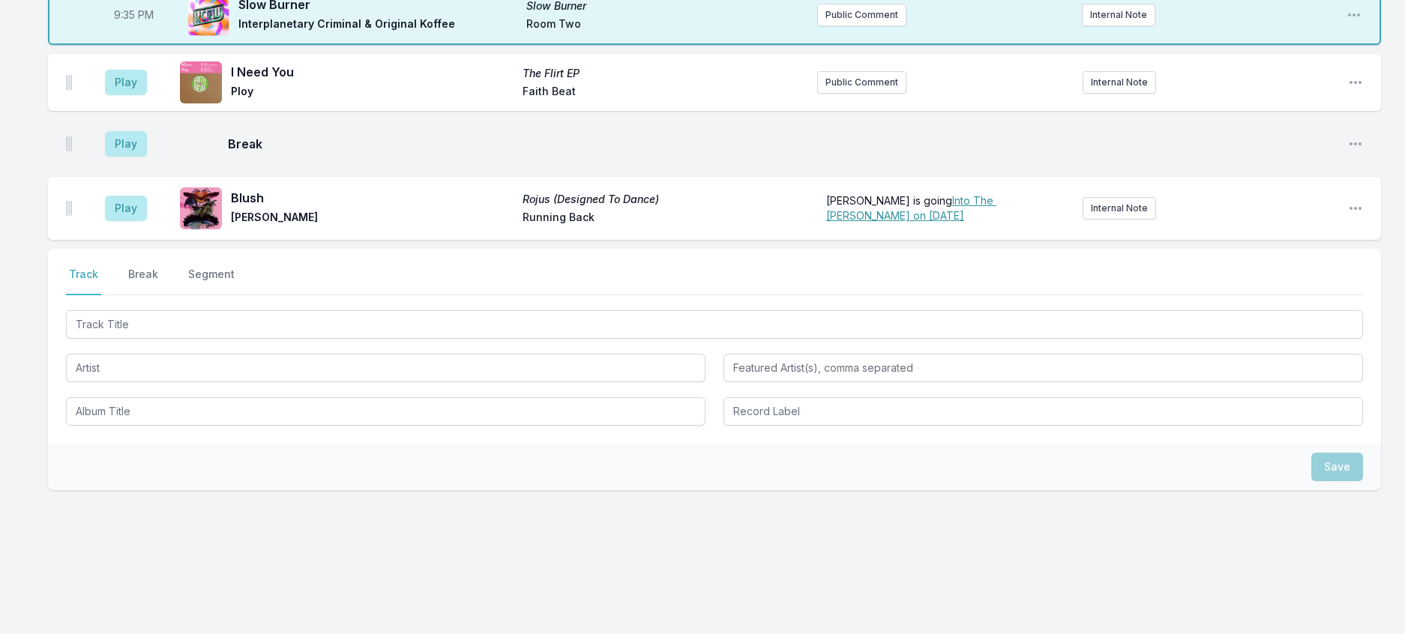
scroll to position [2183, 0]
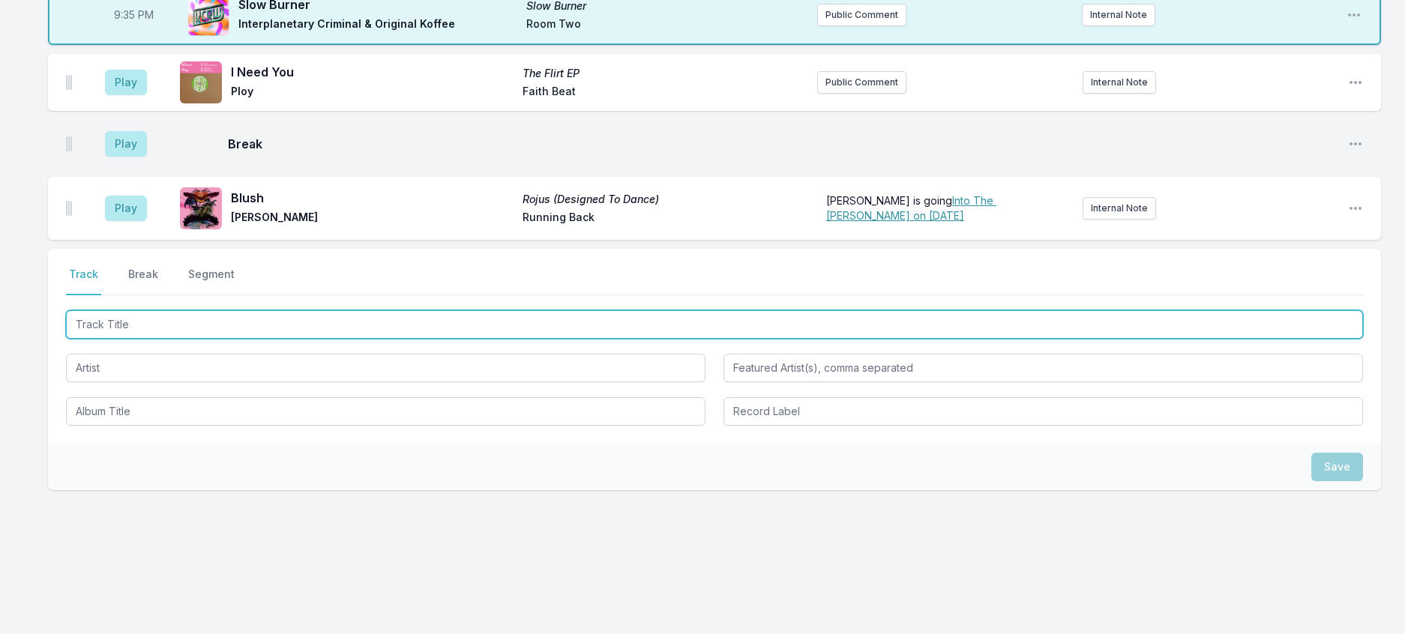
click at [223, 339] on input "Track Title" at bounding box center [714, 324] width 1297 height 28
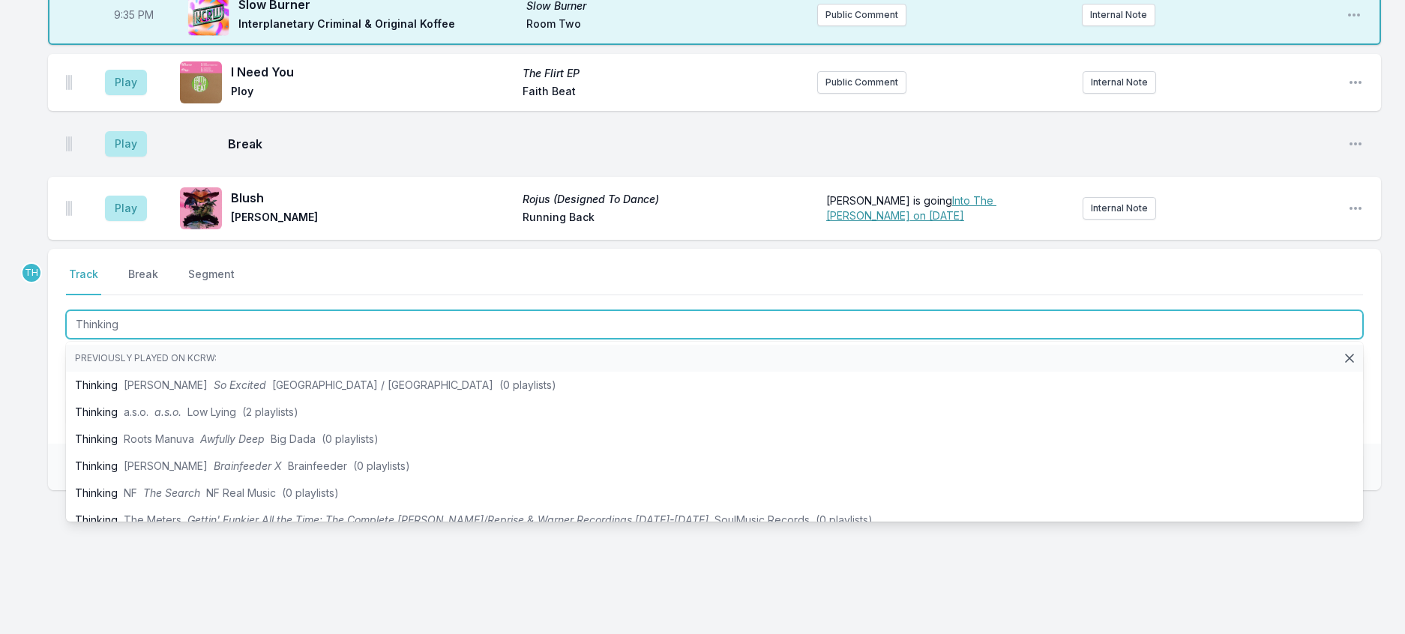
type input "Thinking"
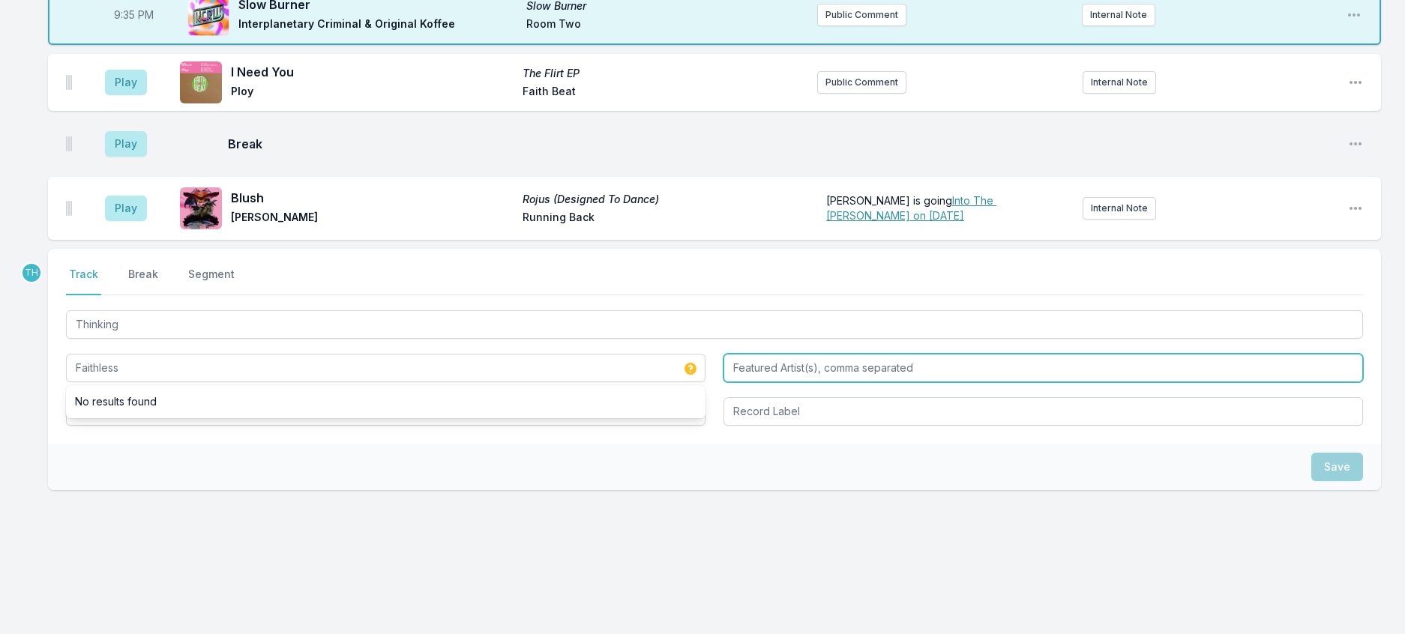
type input "Faithless"
type input "Nathan Ball & Amelia Fox"
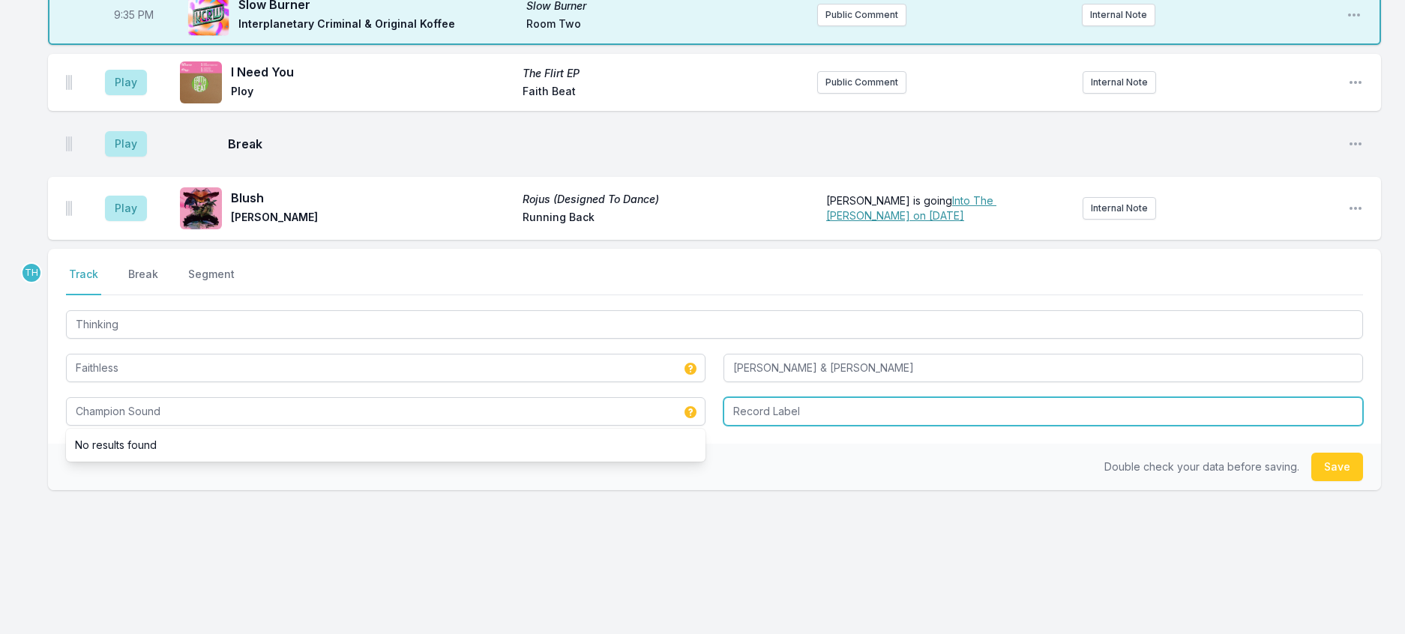
type input "Champion Sound"
type input "Faithless"
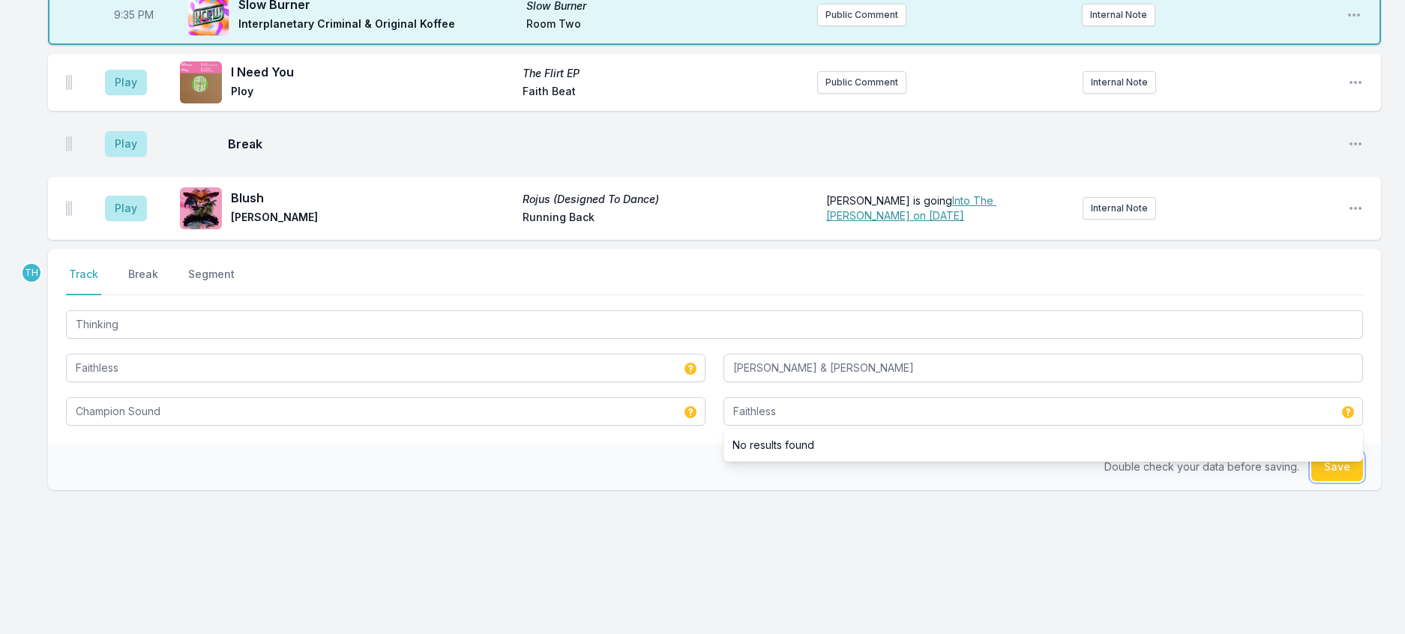
click at [1335, 453] on button "Save" at bounding box center [1337, 467] width 52 height 28
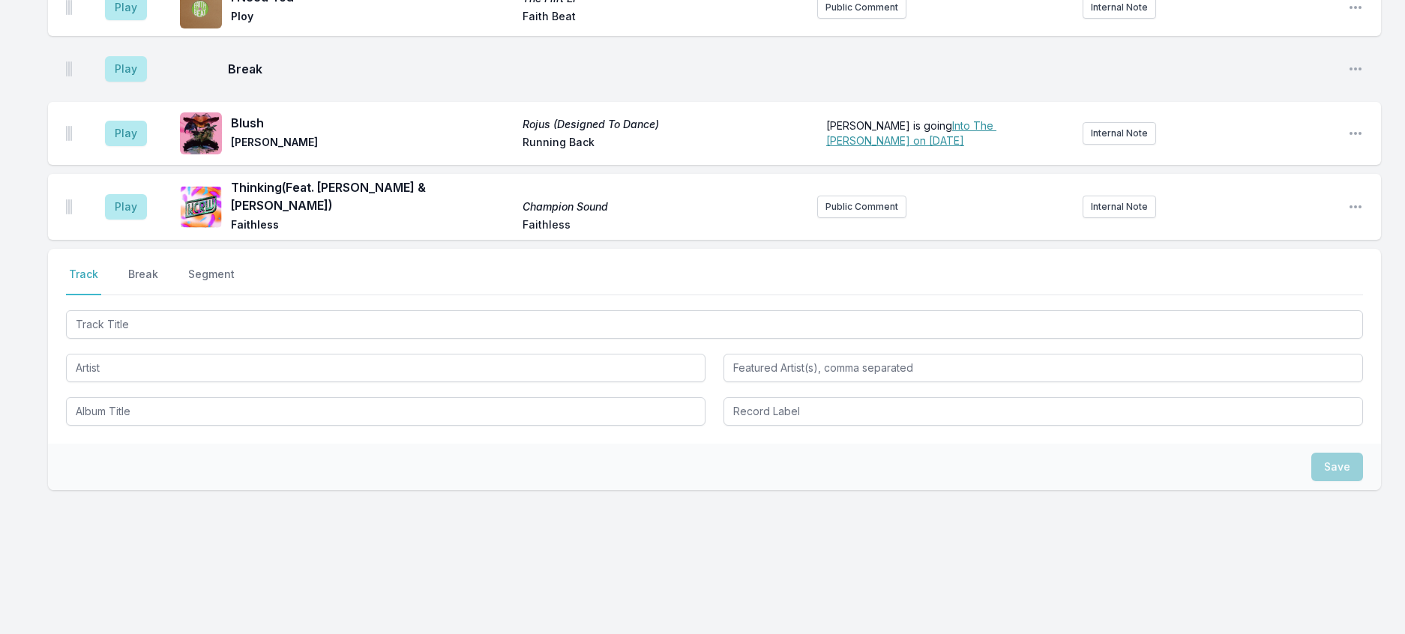
scroll to position [2140, 0]
click at [117, 31] on aside "Play" at bounding box center [126, 8] width 84 height 48
click at [123, 20] on button "Play" at bounding box center [126, 7] width 42 height 25
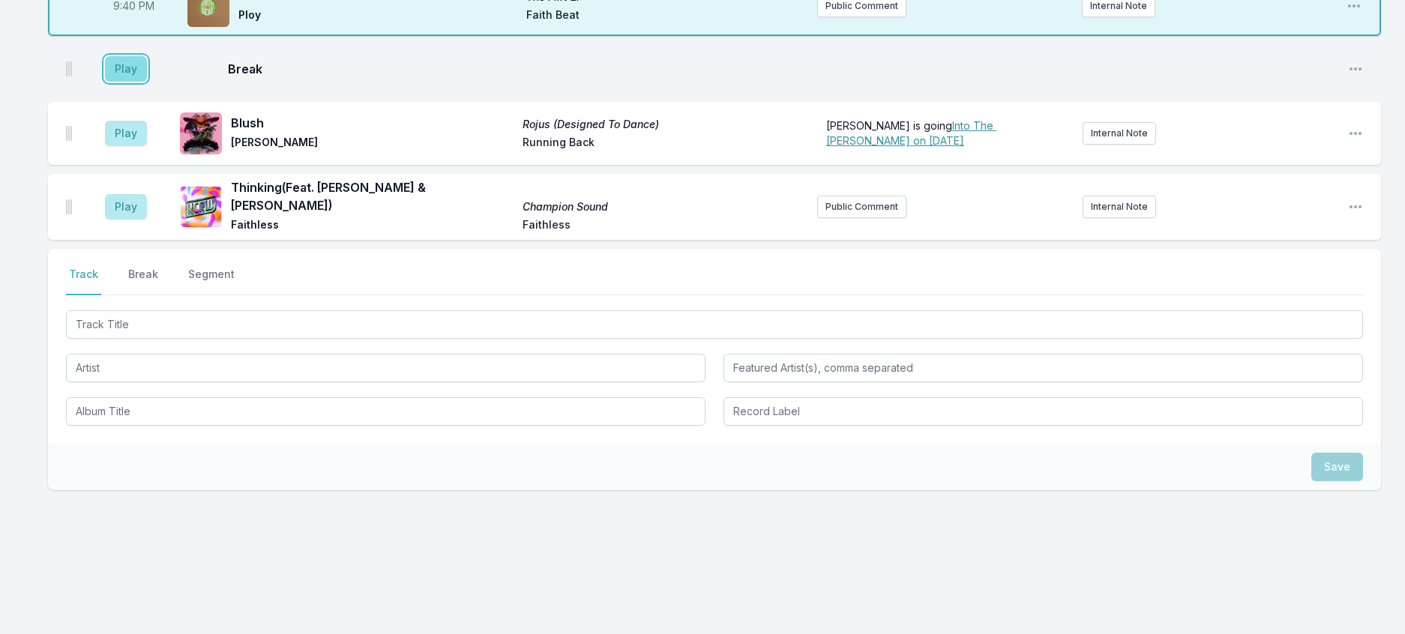
click at [140, 82] on button "Play" at bounding box center [126, 68] width 42 height 25
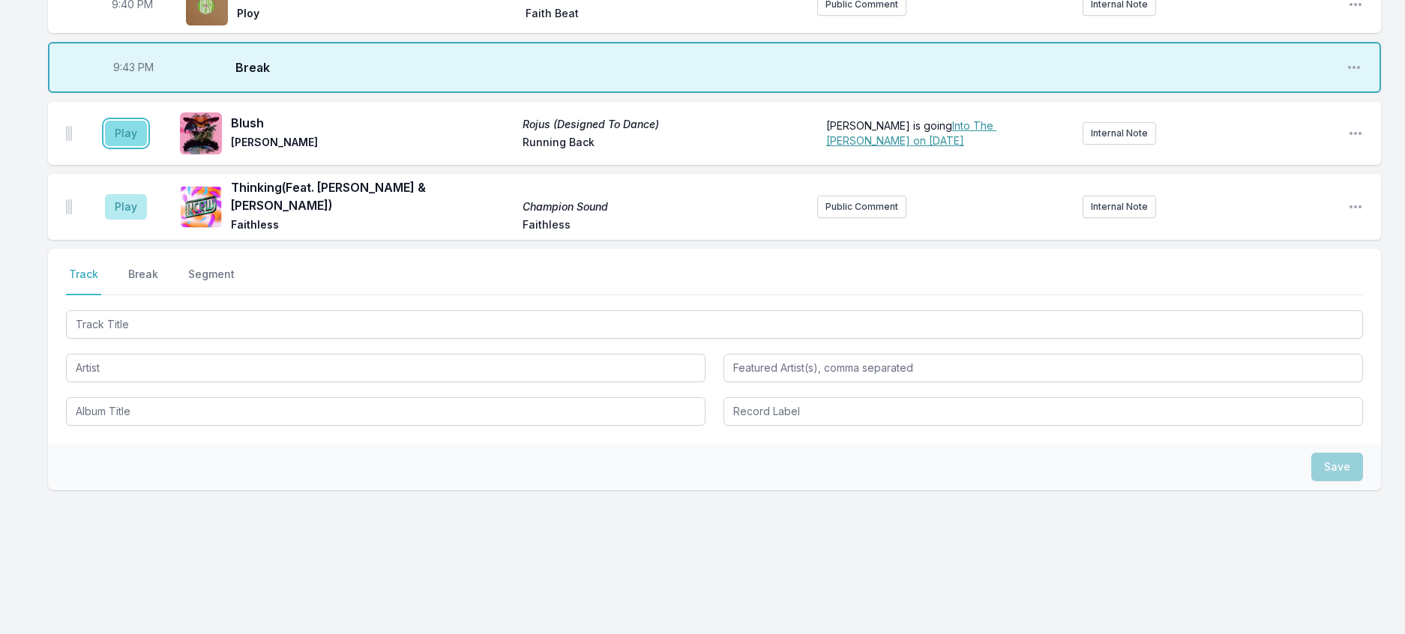
click at [134, 146] on button "Play" at bounding box center [126, 133] width 42 height 25
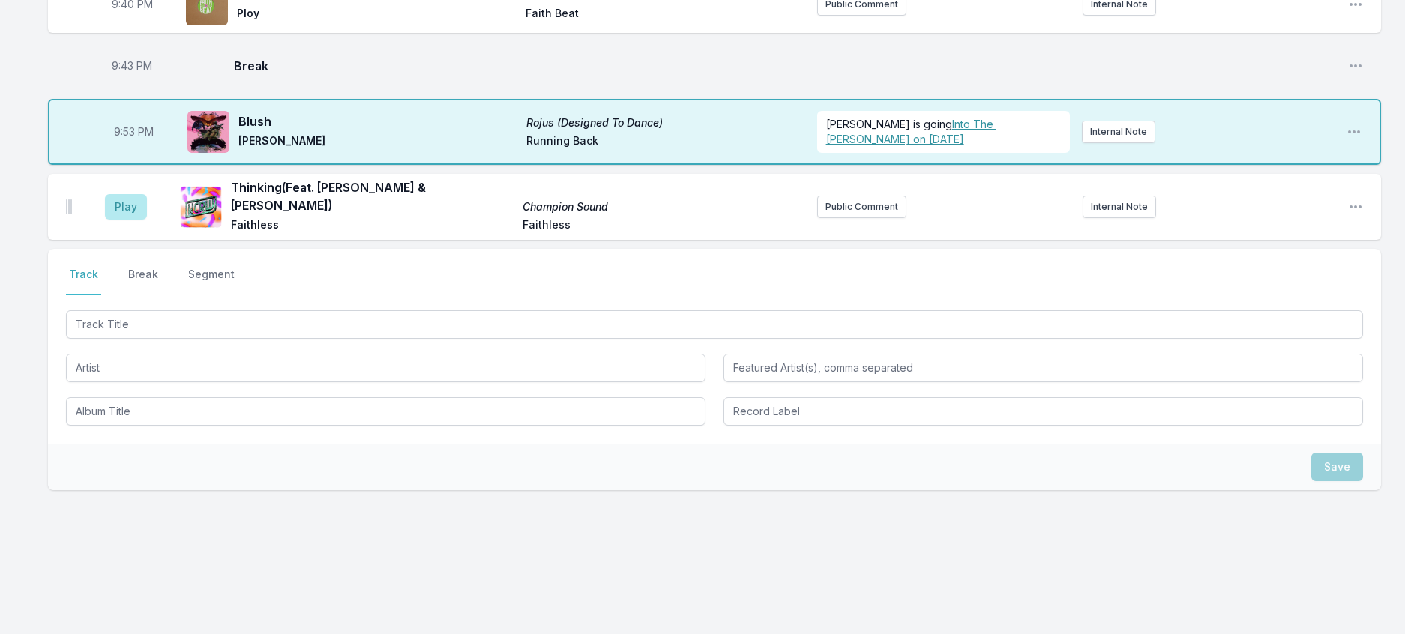
click at [134, 139] on span "9:53 PM" at bounding box center [134, 131] width 40 height 15
click at [136, 146] on input "21:53" at bounding box center [133, 132] width 84 height 28
type input "21:45"
click at [139, 220] on button "Play" at bounding box center [126, 206] width 42 height 25
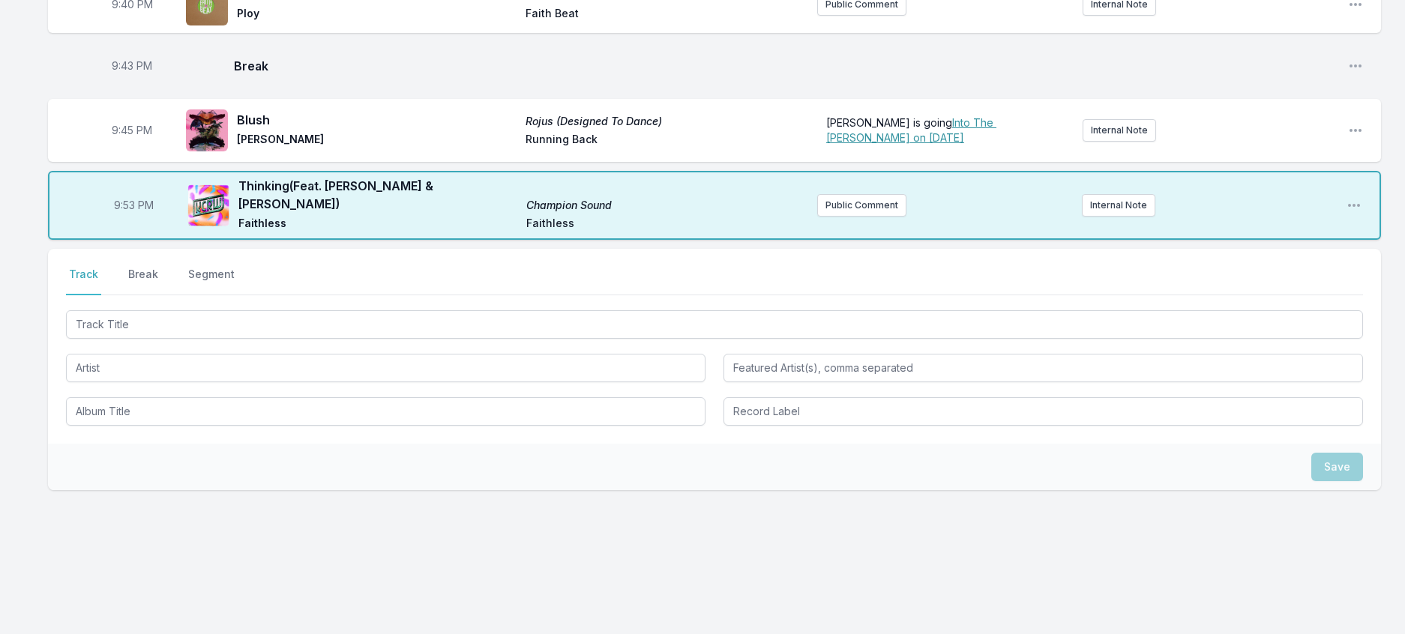
click at [139, 213] on span "9:53 PM" at bounding box center [134, 205] width 40 height 15
click at [139, 220] on input "21:53" at bounding box center [133, 205] width 84 height 28
type input "21:52"
